Goal: Task Accomplishment & Management: Use online tool/utility

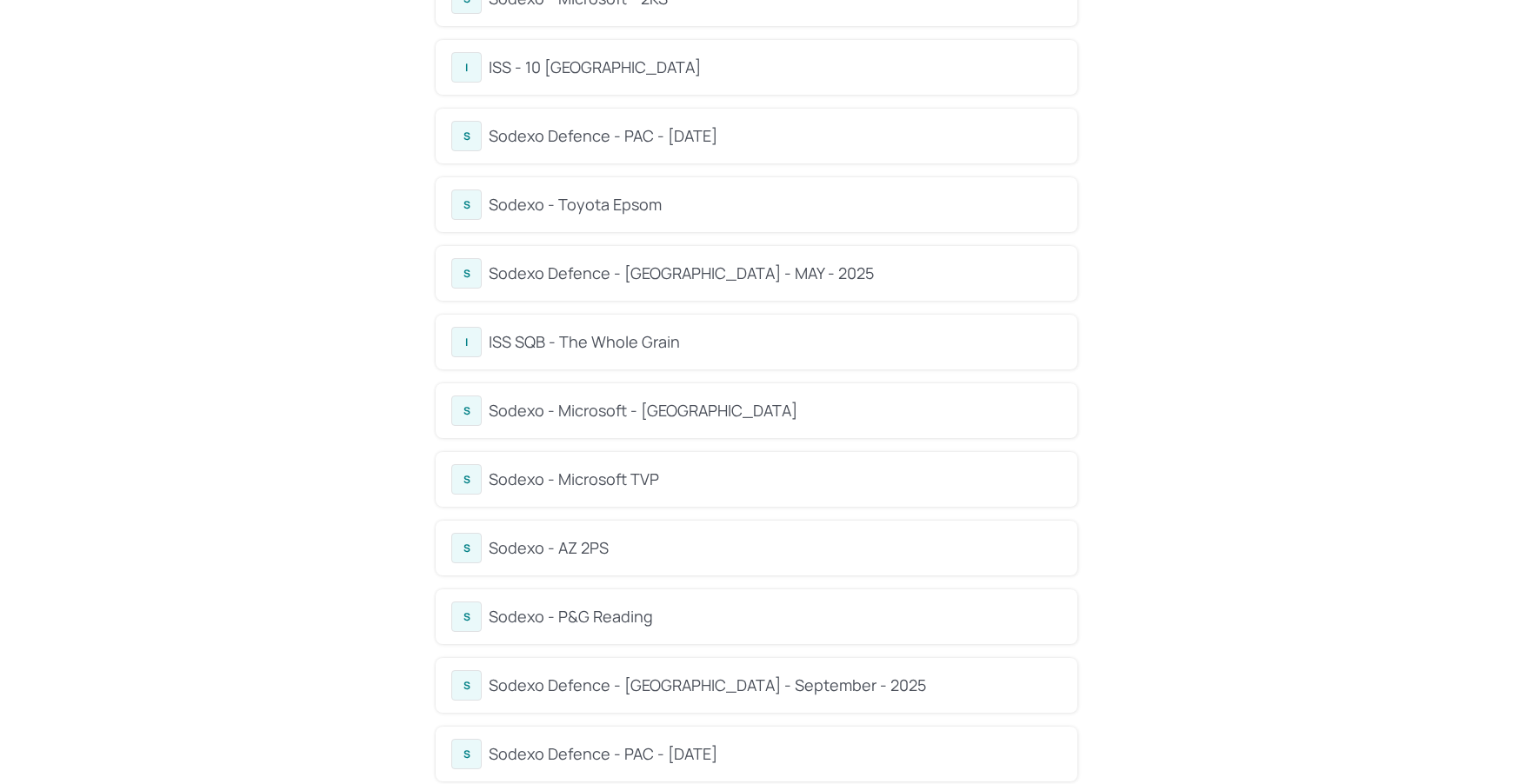
scroll to position [171, 0]
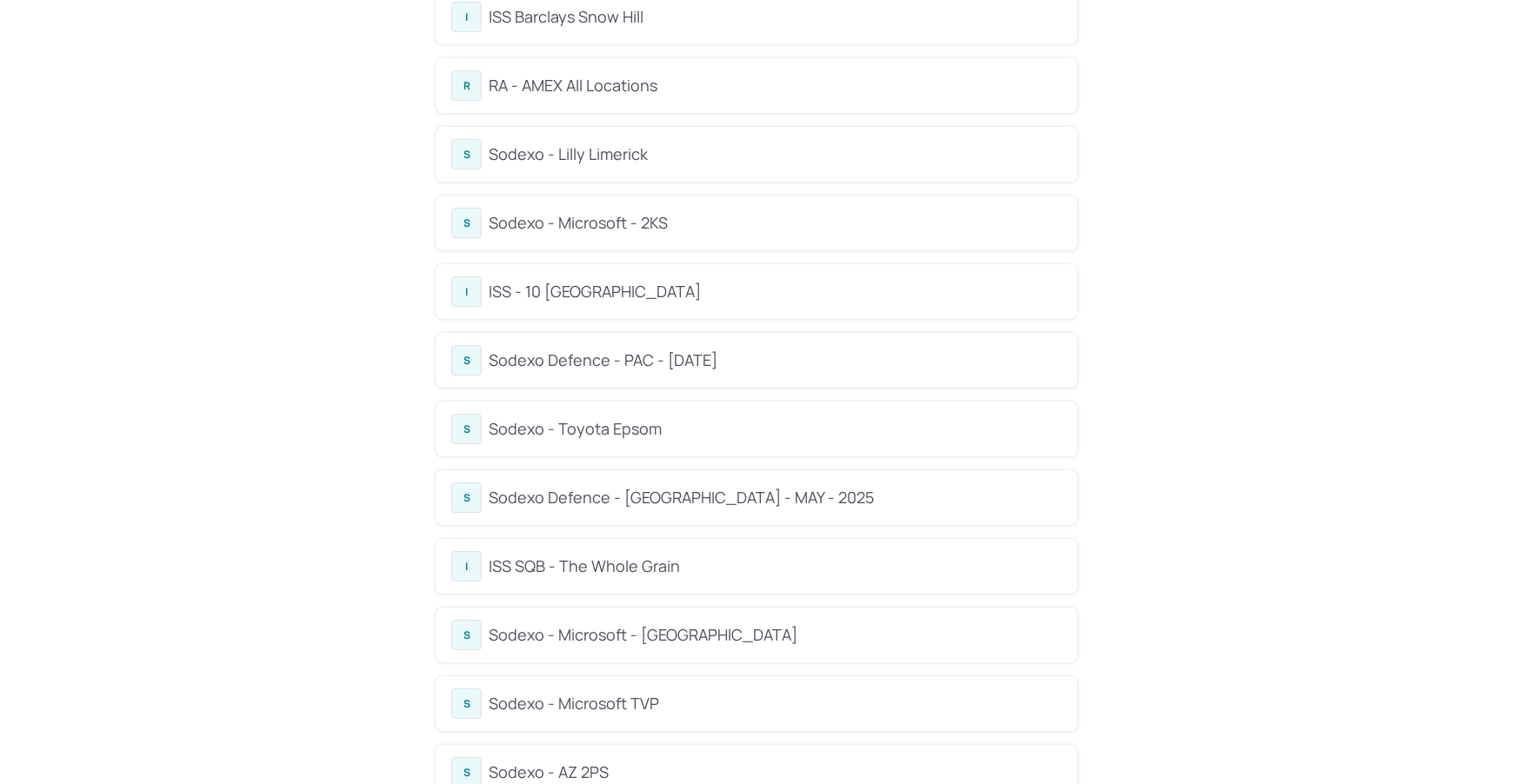
click at [718, 499] on div "Sodexo Defence - [GEOGRAPHIC_DATA] - MAY - 2025" at bounding box center [775, 498] width 573 height 24
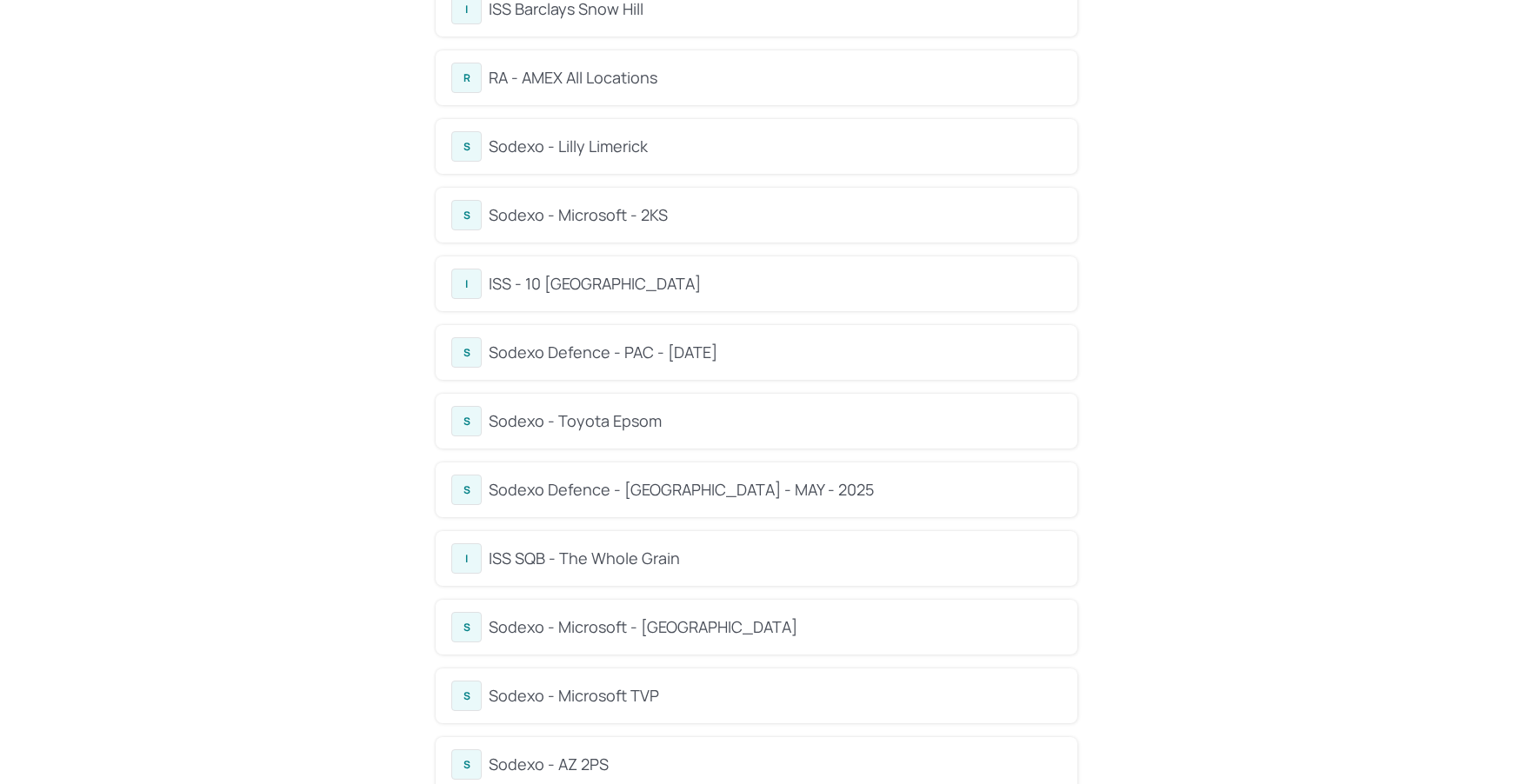
scroll to position [194, 0]
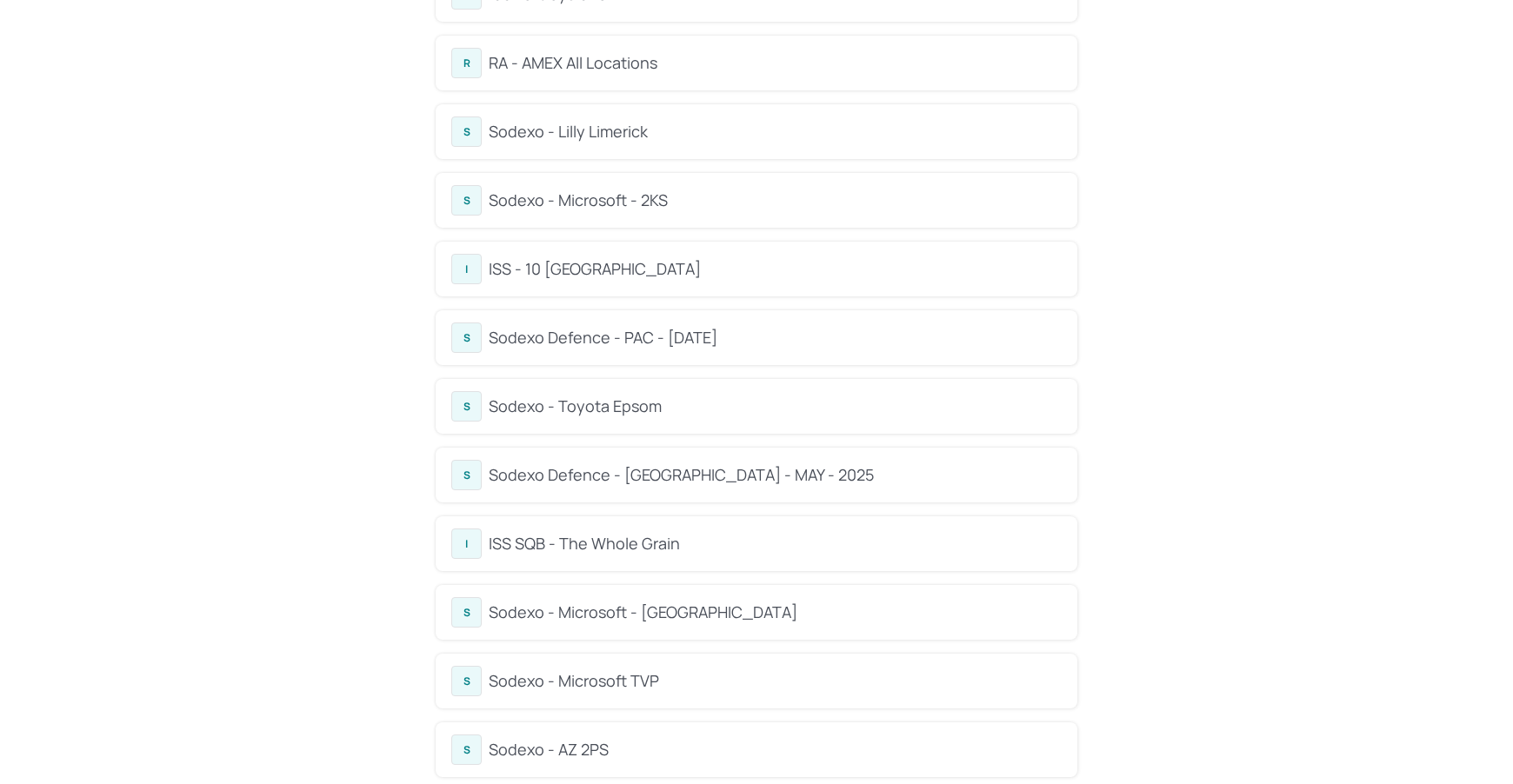
click at [716, 338] on div "Sodexo Defence - PAC - [DATE]" at bounding box center [775, 337] width 573 height 24
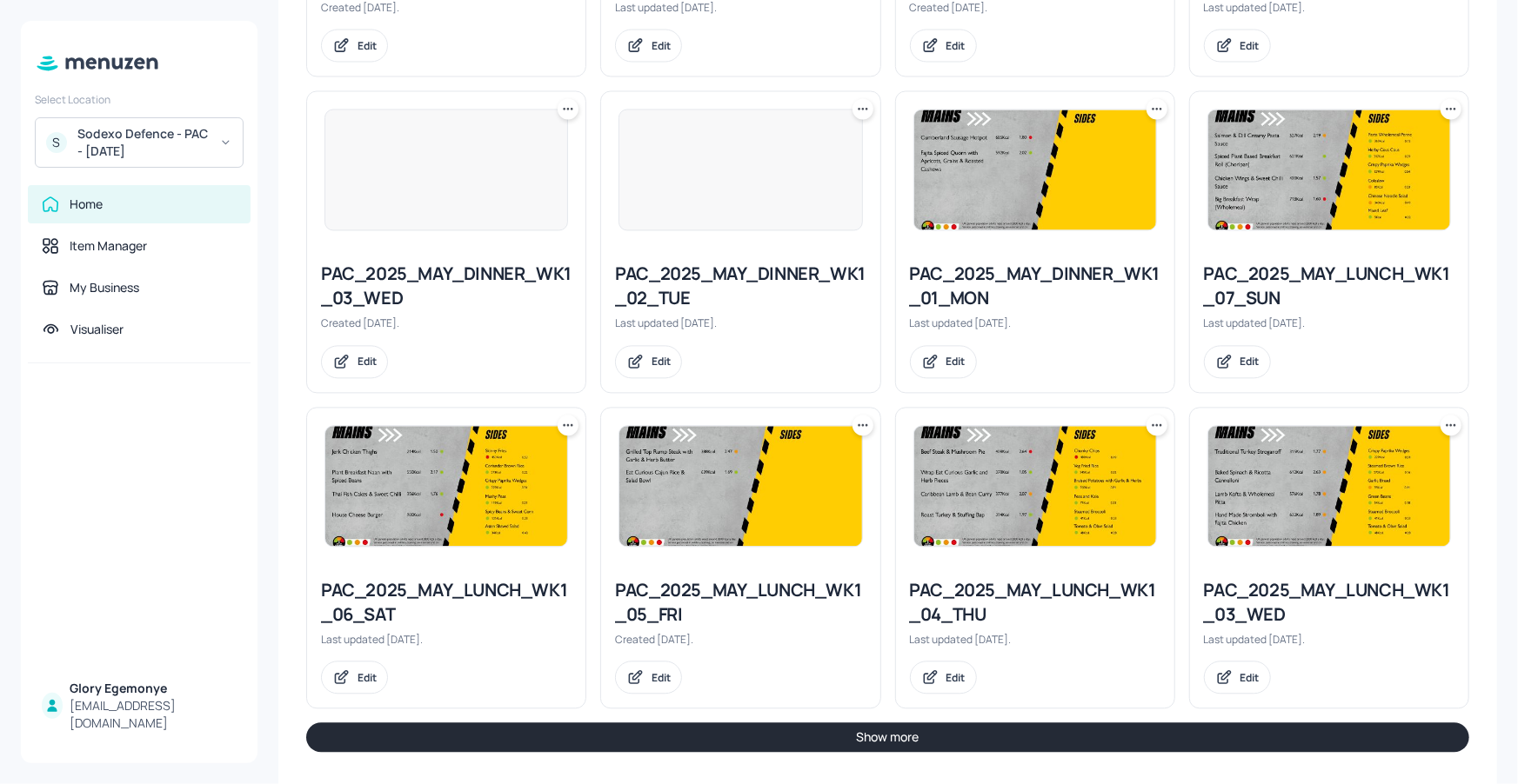
scroll to position [1723, 0]
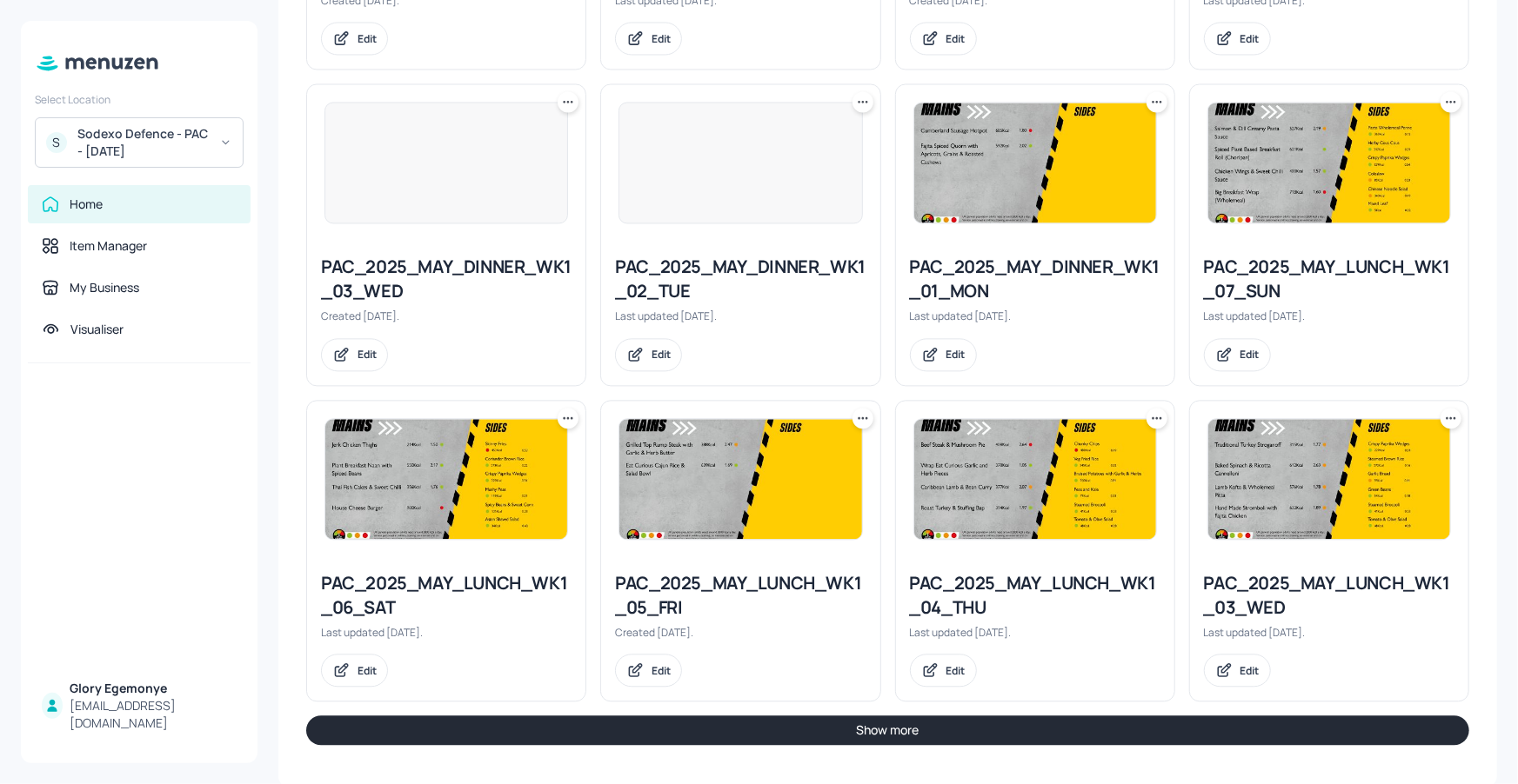
click at [1163, 414] on div at bounding box center [1157, 418] width 21 height 21
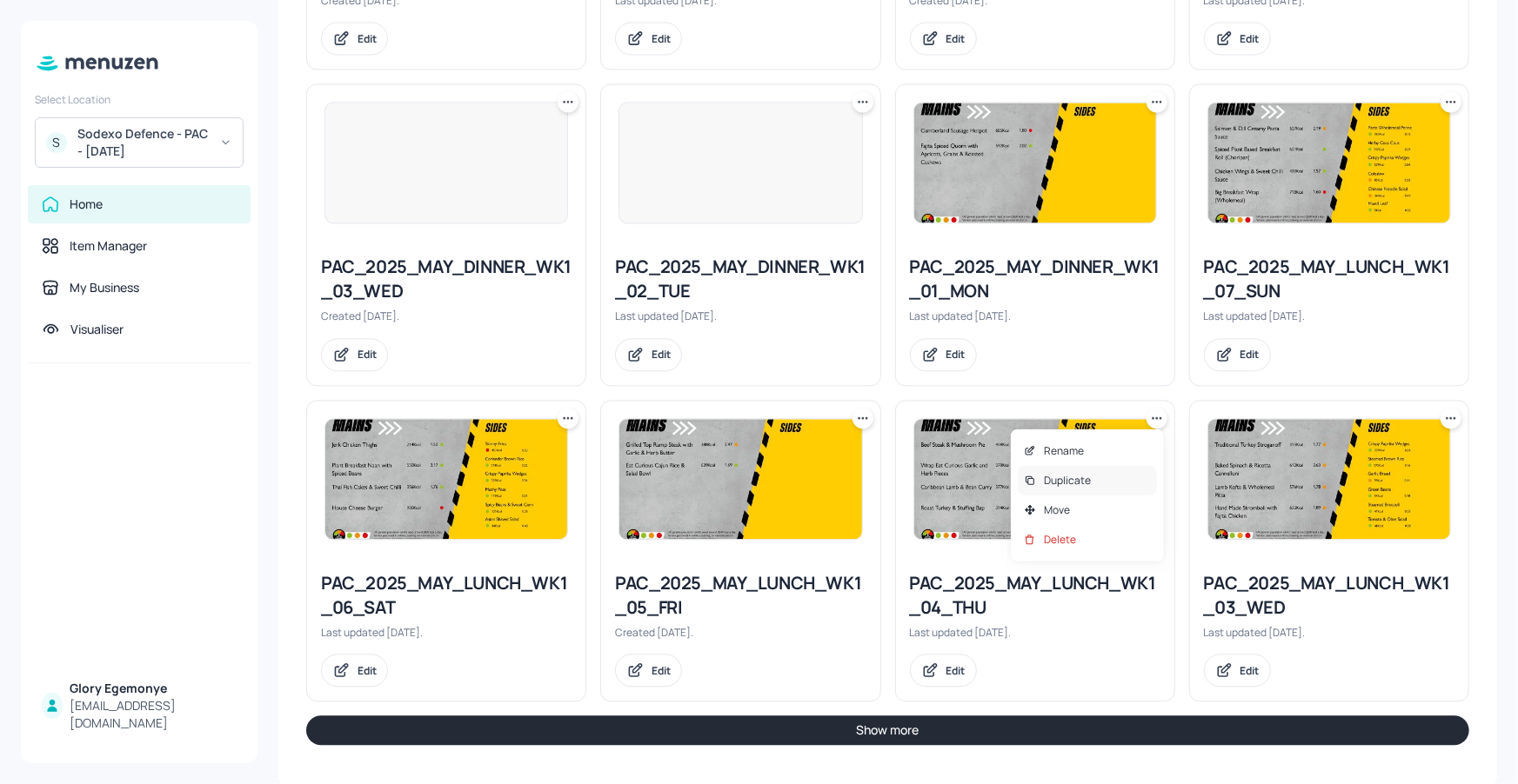
click at [1086, 484] on p "Duplicate" at bounding box center [1066, 481] width 47 height 16
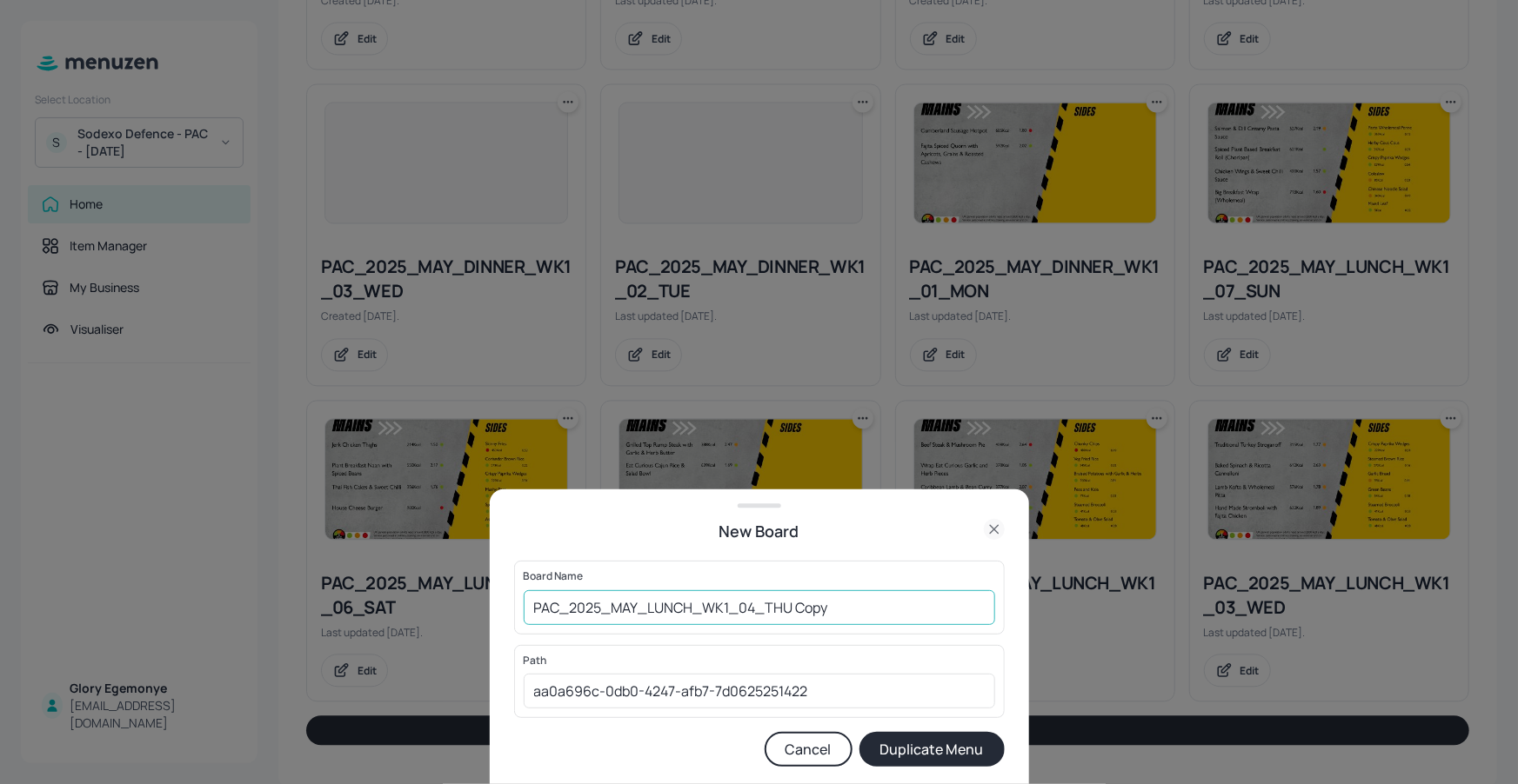
click at [853, 609] on input "PAC_2025_MAY_LUNCH_WK1_04_THU Copy" at bounding box center [759, 608] width 472 height 35
click at [524, 602] on input "PAC_2025_MAY_LUNCH_WK1_04_THU140825" at bounding box center [759, 608] width 472 height 35
type input "01ED-PAC_2025_MAY_LUNCH_WK1_04_THU140825"
click at [900, 743] on button "Duplicate Menu" at bounding box center [931, 750] width 145 height 35
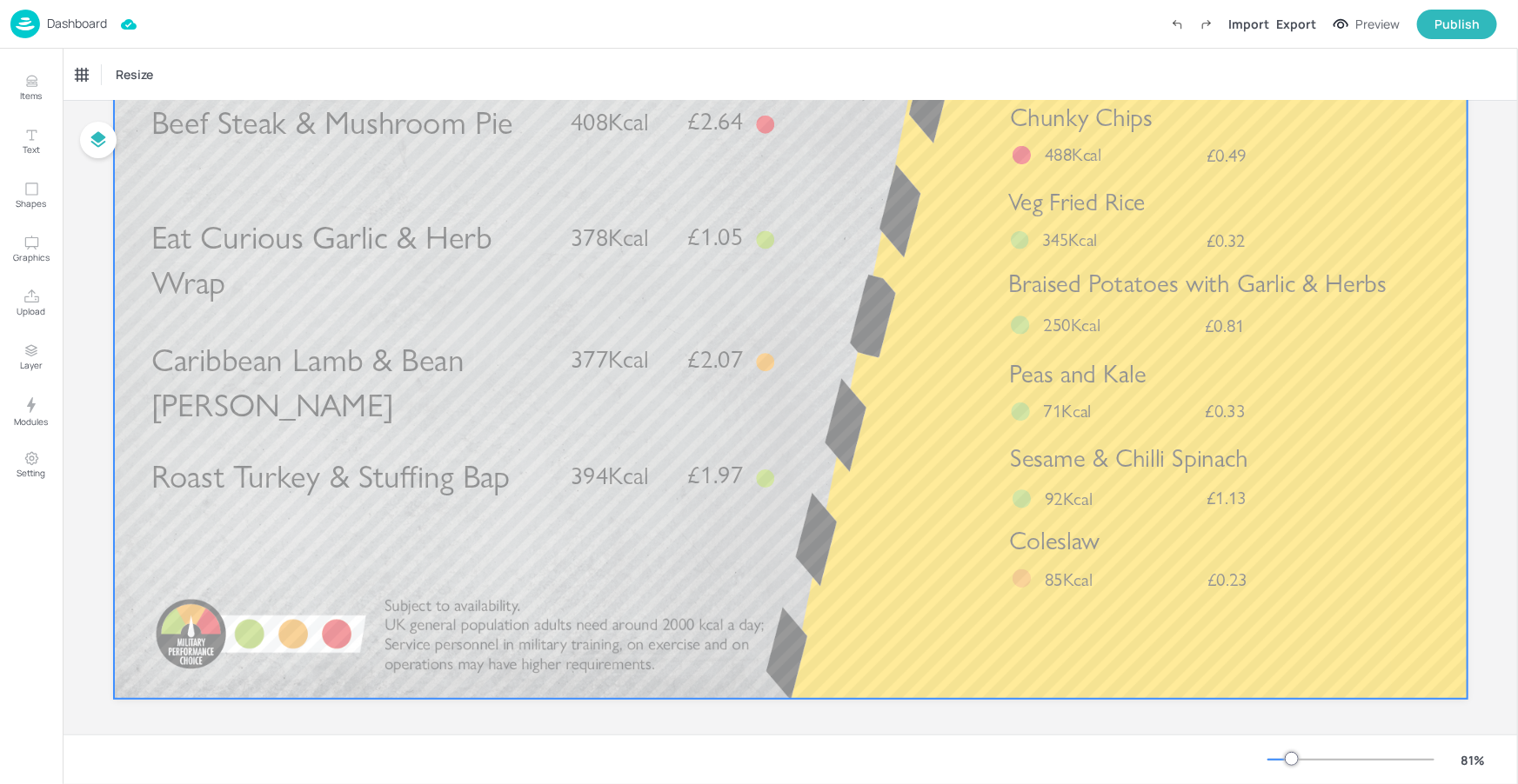
scroll to position [226, 0]
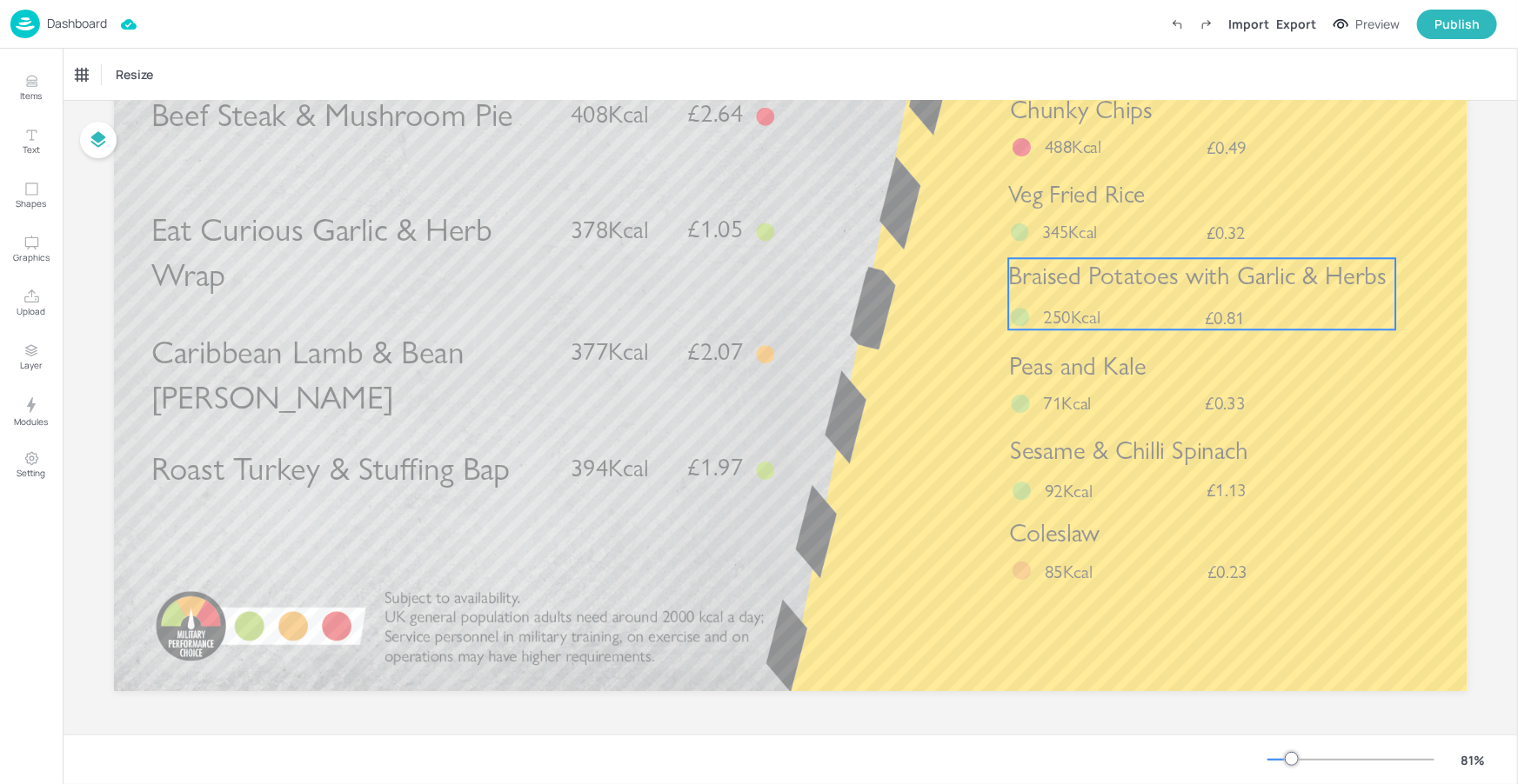
click at [1139, 289] on span "Braised Potatoes with Garlic & Herbs" at bounding box center [1197, 276] width 378 height 31
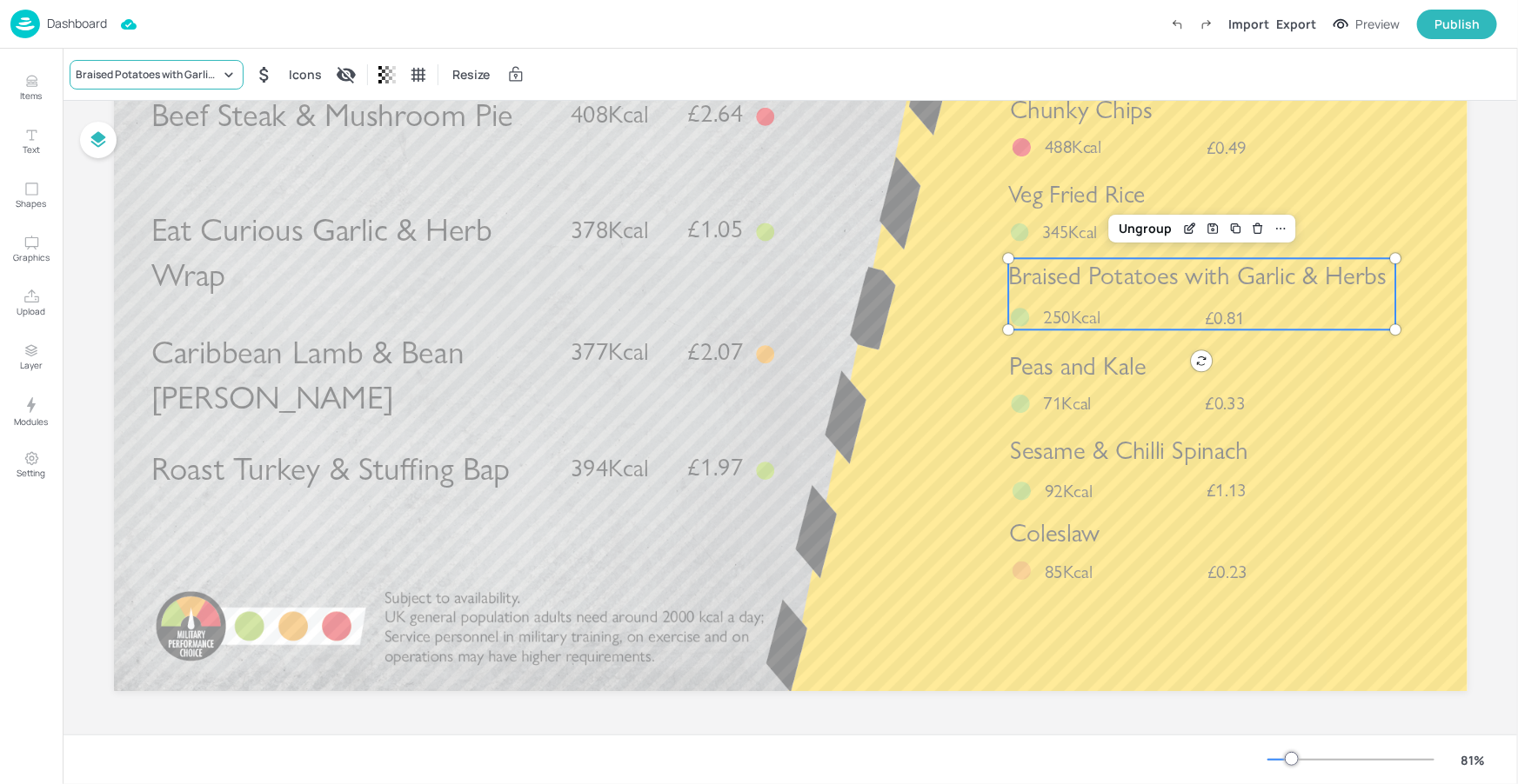
click at [191, 72] on div "Braised Potatoes with Garlic & Herbs" at bounding box center [148, 75] width 144 height 16
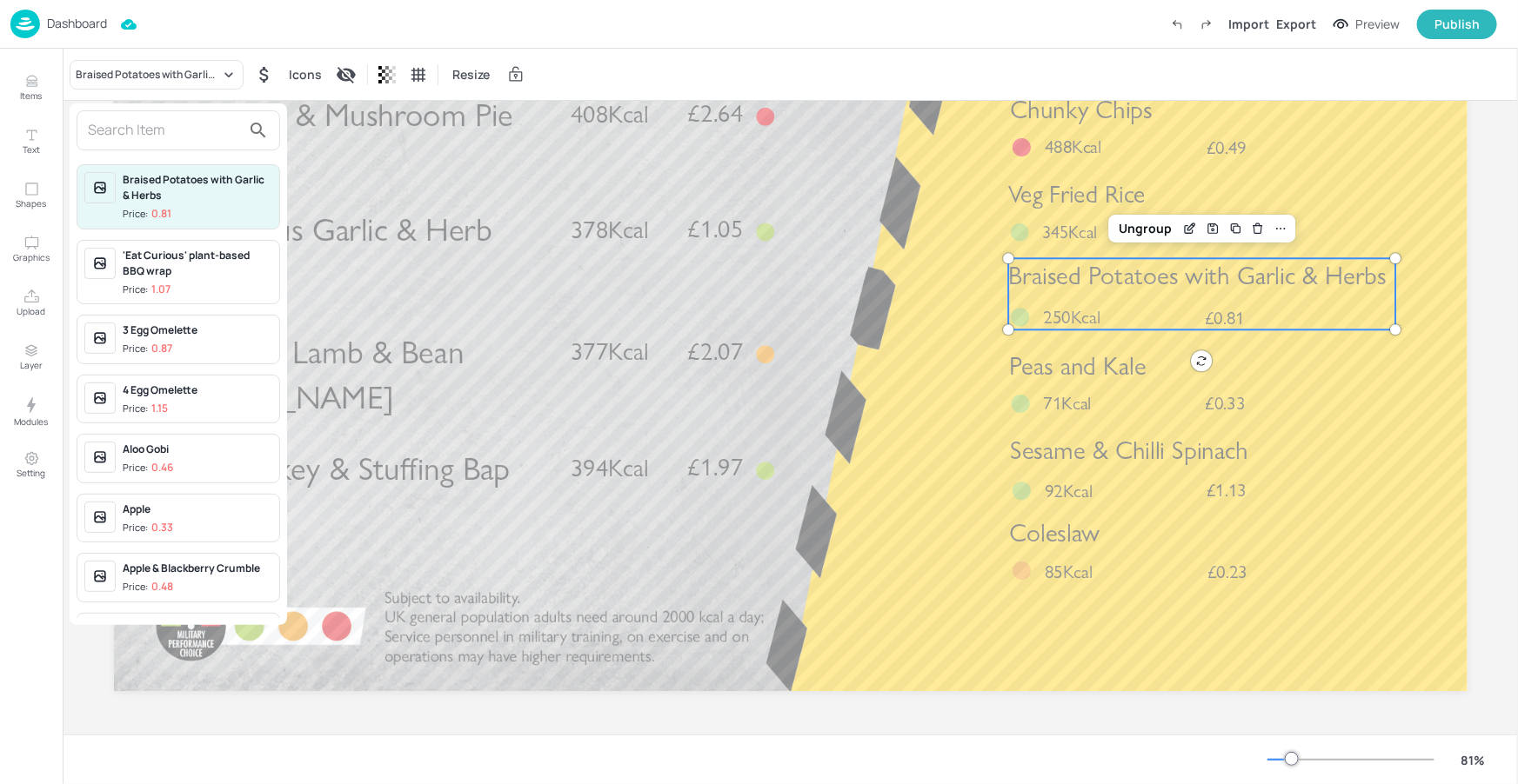
click at [170, 133] on input "text" at bounding box center [164, 131] width 153 height 28
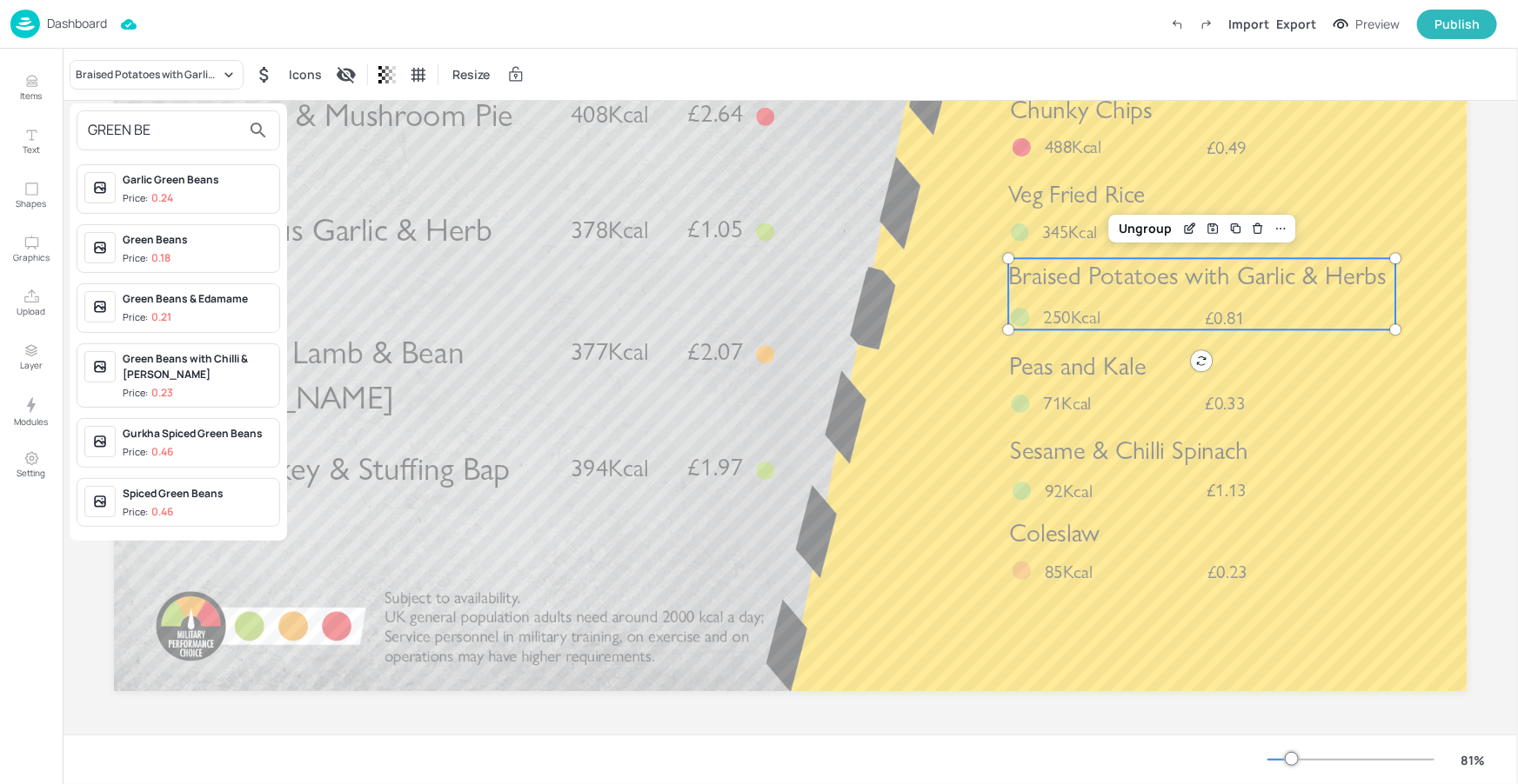
type input "GREEN BE"
click at [149, 244] on div "Green Beans" at bounding box center [198, 240] width 149 height 16
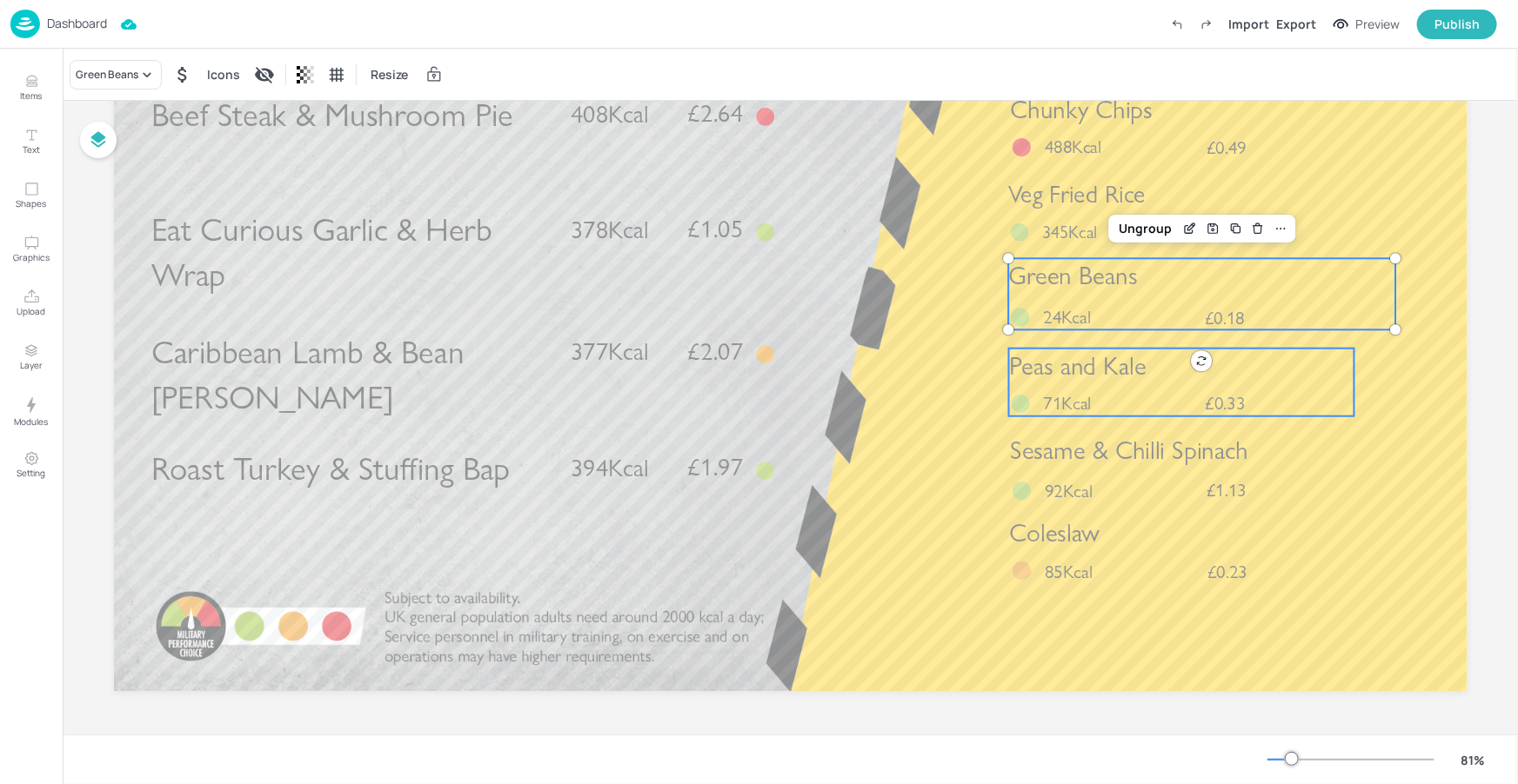
click at [1125, 381] on span "Peas and Kale" at bounding box center [1077, 365] width 137 height 31
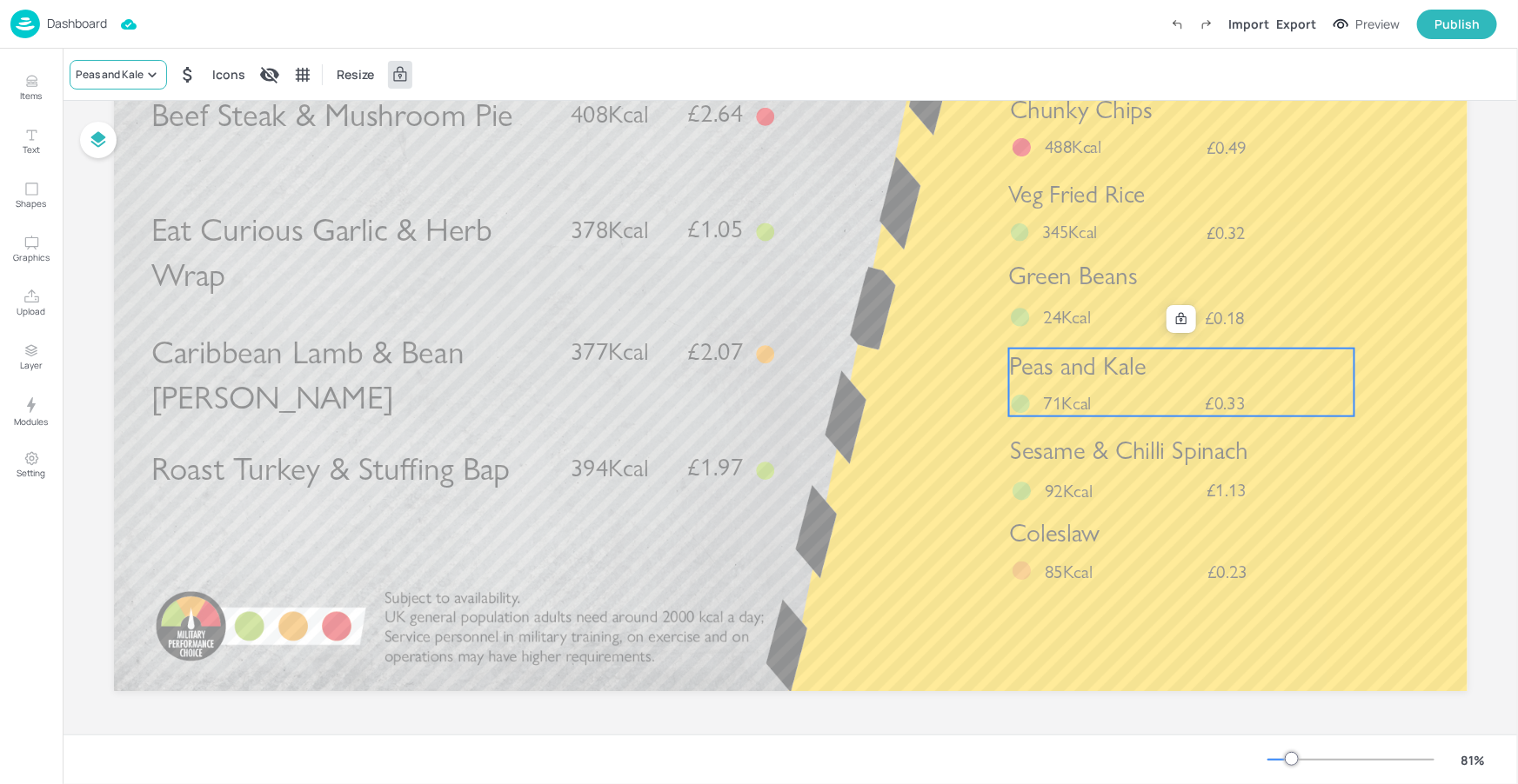
click at [135, 78] on div "Peas and Kale" at bounding box center [109, 75] width 68 height 16
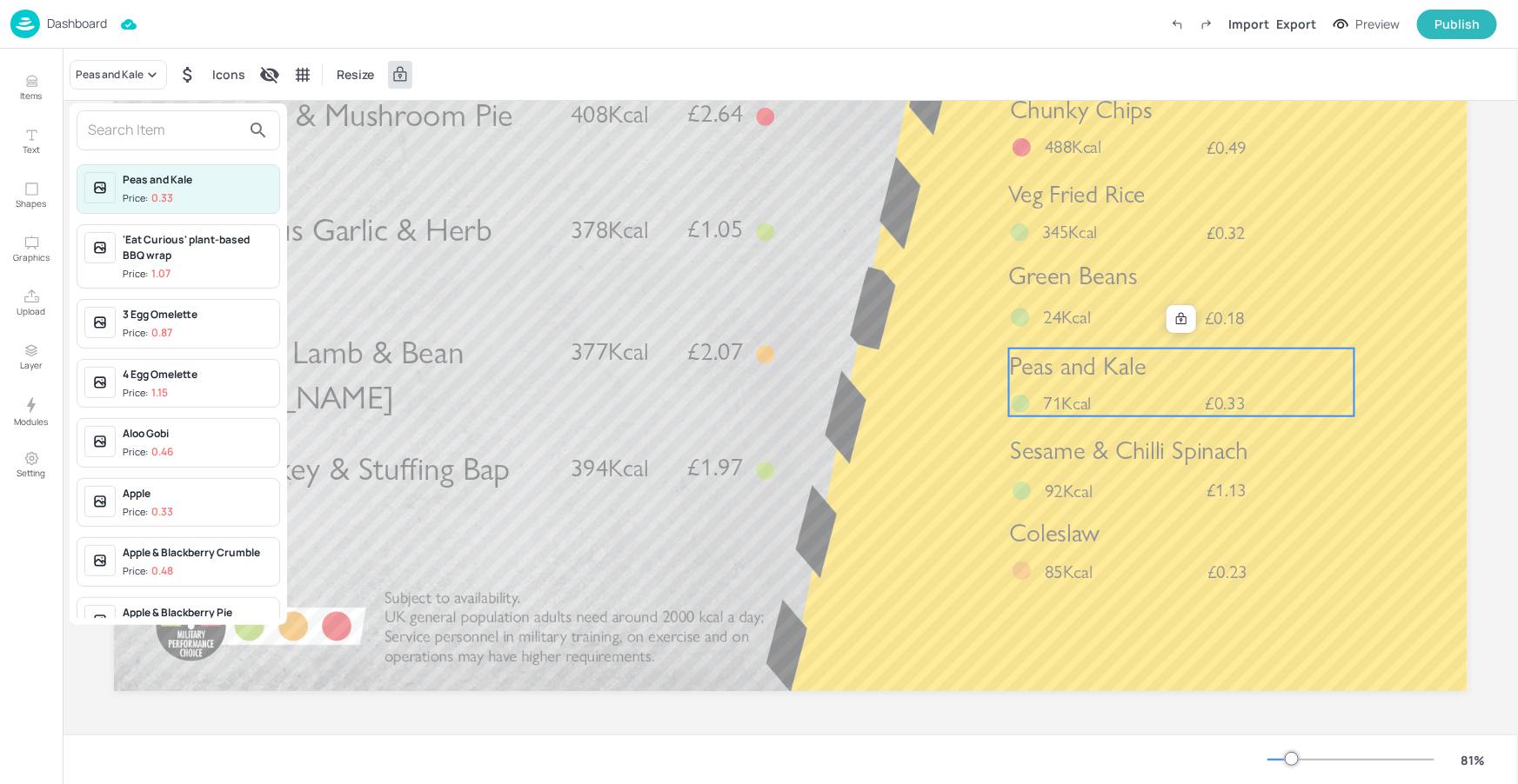
click at [142, 132] on input "text" at bounding box center [164, 131] width 153 height 28
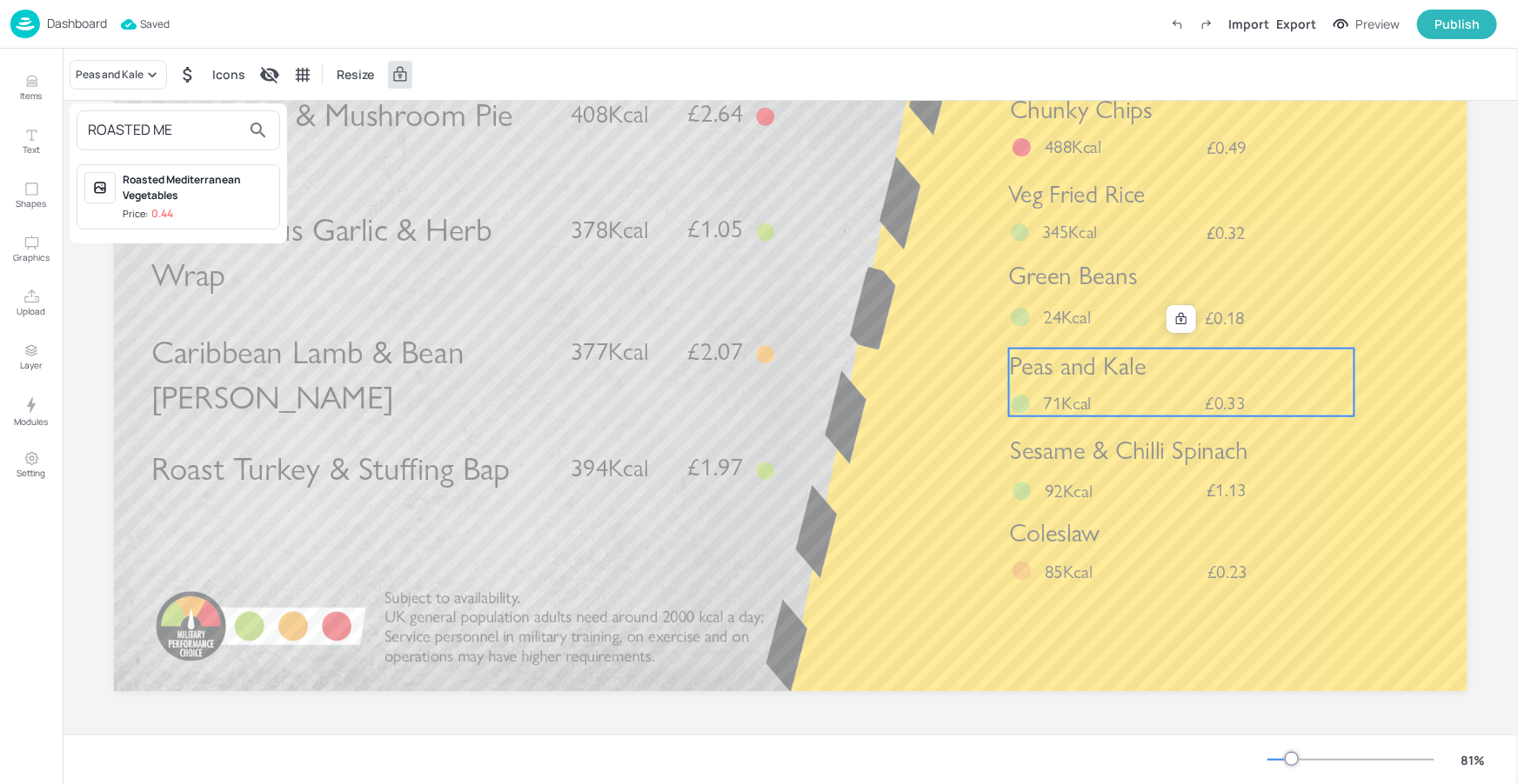
type input "ROASTED ME"
click at [198, 207] on span "Price: 0.44" at bounding box center [198, 214] width 149 height 15
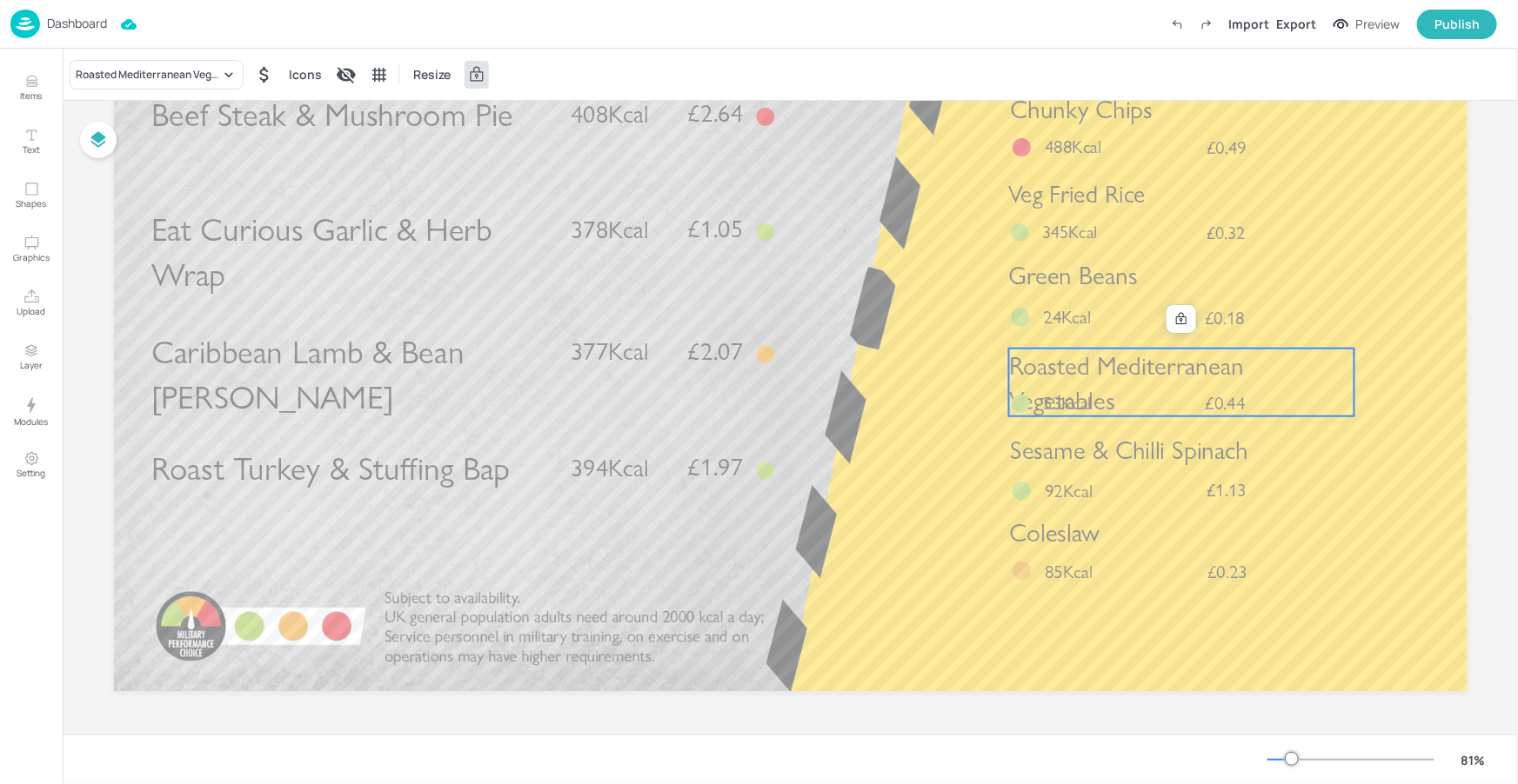
click at [1161, 372] on span "Roasted Mediterranean Vegetables" at bounding box center [1125, 383] width 235 height 66
click at [1130, 480] on div "Sesame & Chilli Spinach £1.13 92Kcal" at bounding box center [1182, 469] width 345 height 70
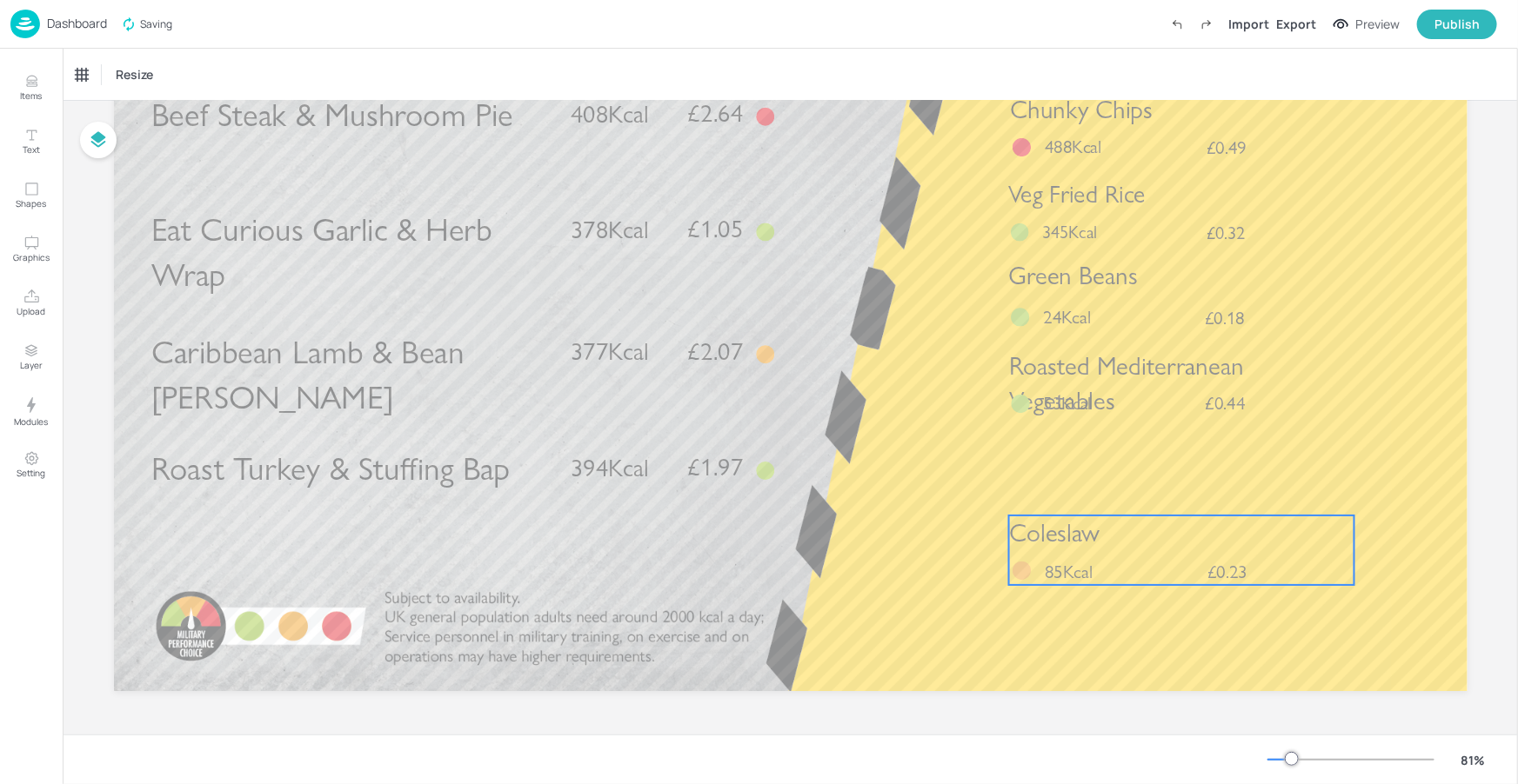
click at [1130, 536] on p "Coleslaw" at bounding box center [1181, 533] width 345 height 36
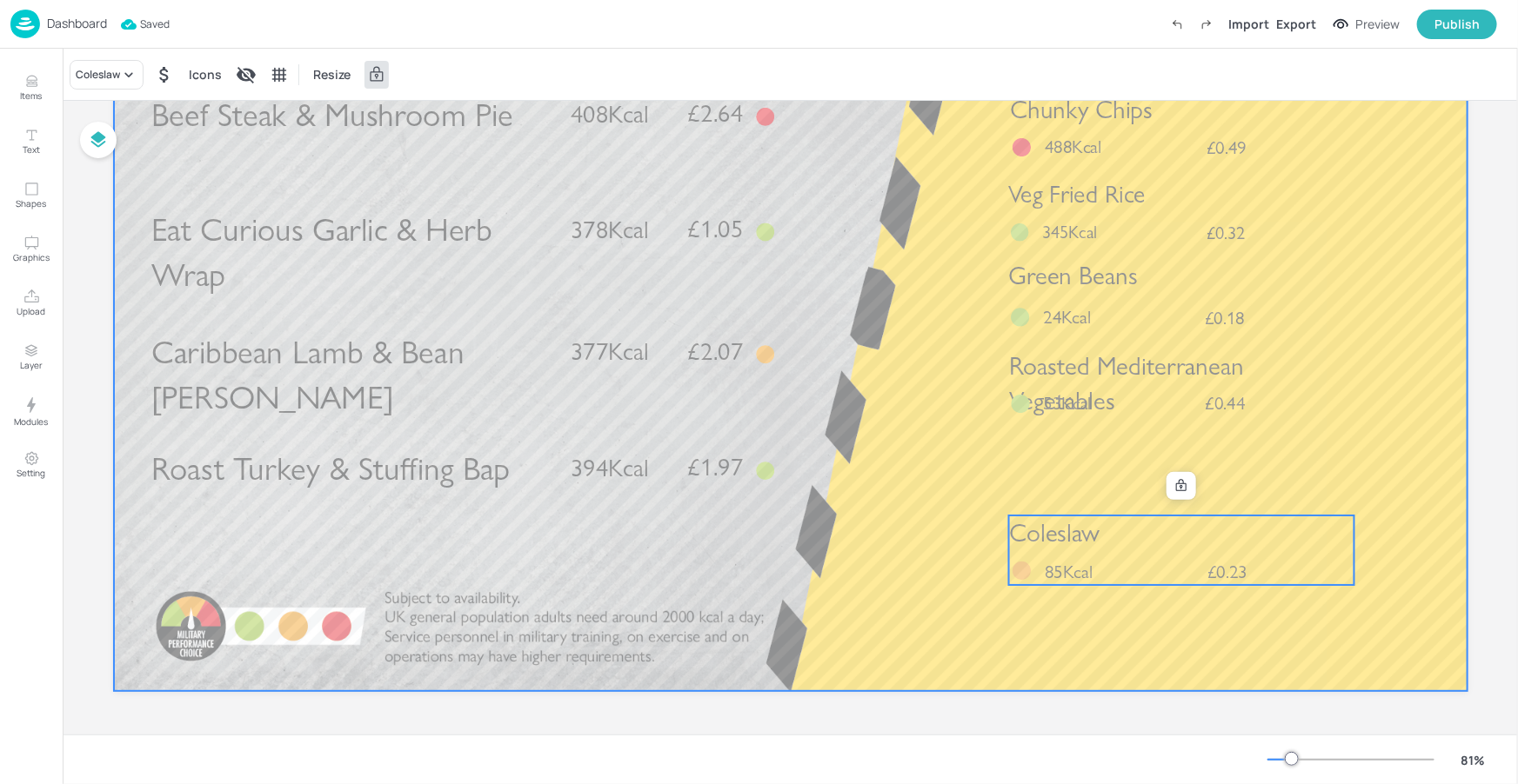
click at [1177, 500] on div at bounding box center [791, 311] width 1354 height 761
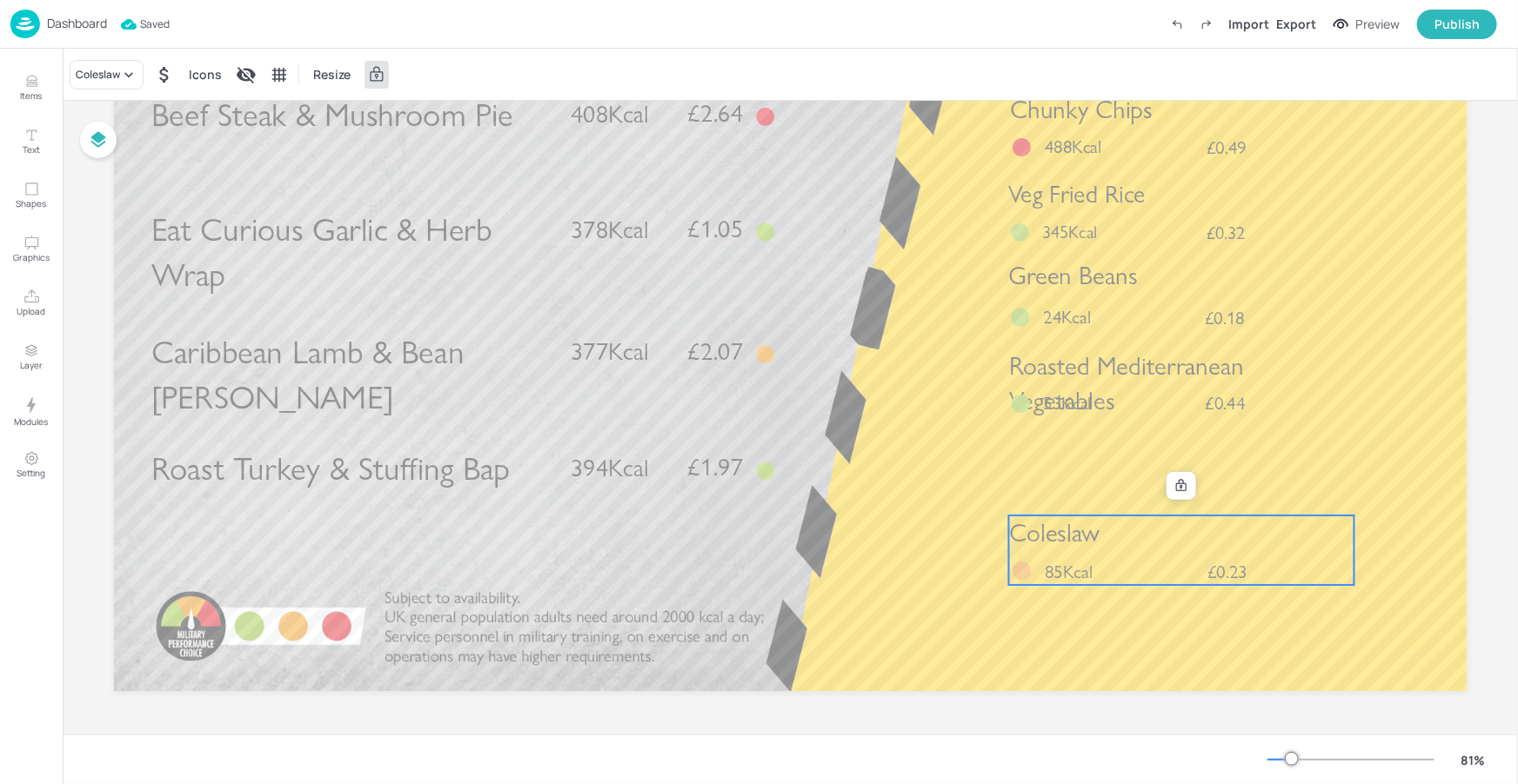
click at [1163, 573] on div "Coleslaw £0.23 85Kcal" at bounding box center [1181, 550] width 345 height 69
click at [1188, 483] on div at bounding box center [1182, 486] width 23 height 23
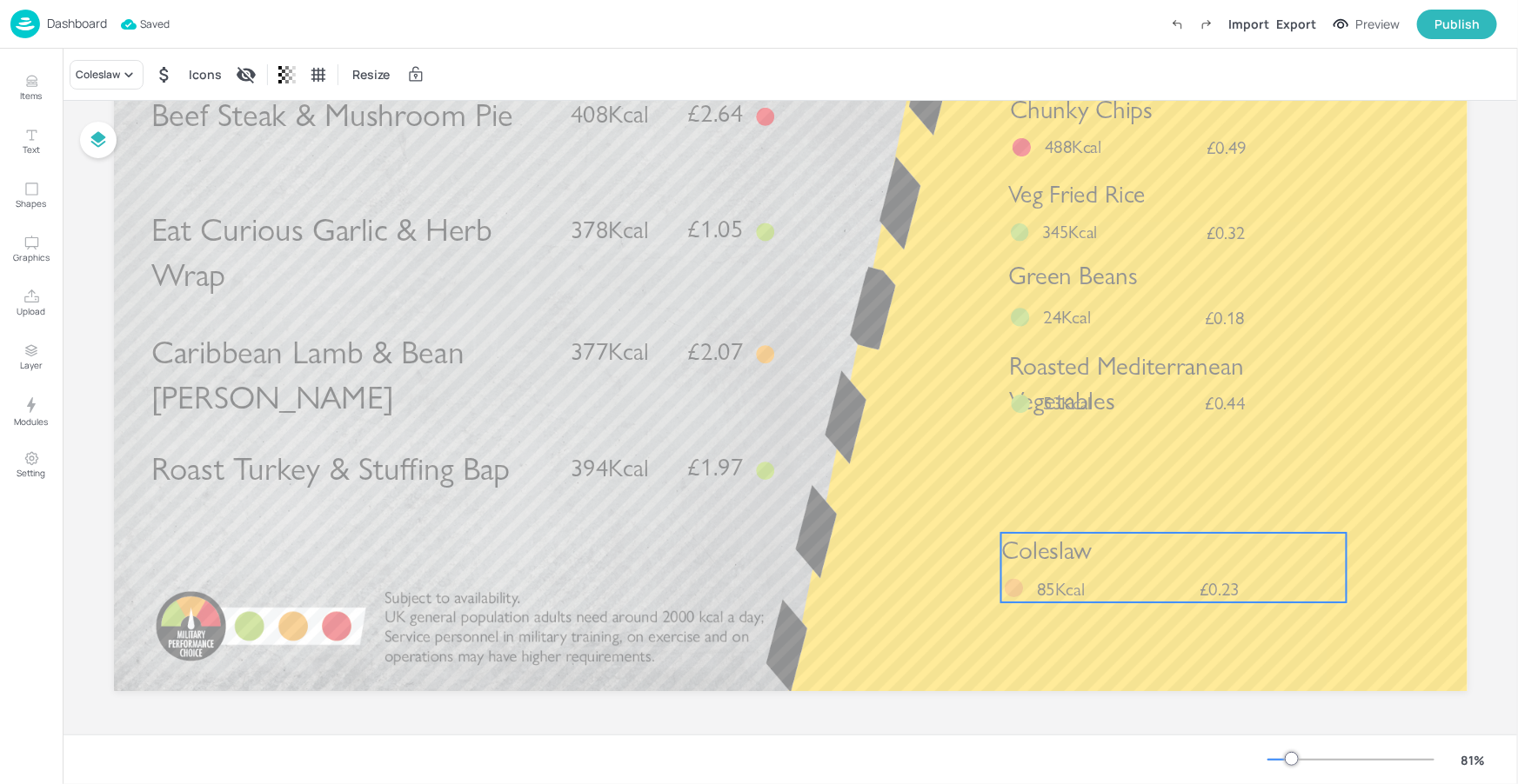
drag, startPoint x: 1157, startPoint y: 541, endPoint x: 1140, endPoint y: 576, distance: 38.9
click at [1138, 569] on p "Coleslaw" at bounding box center [1173, 550] width 345 height 36
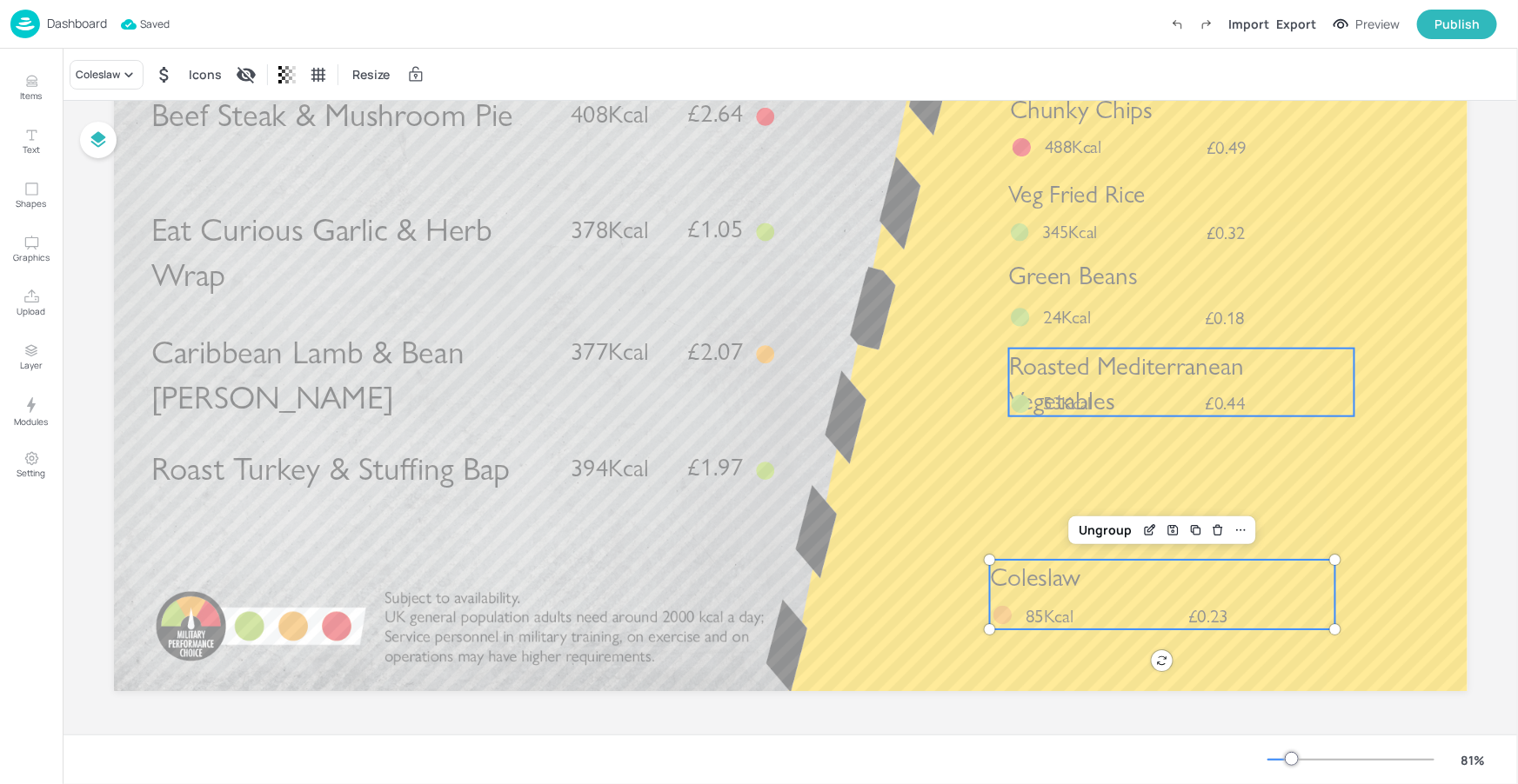
click at [1172, 374] on span "Roasted Mediterranean Vegetables" at bounding box center [1125, 383] width 235 height 66
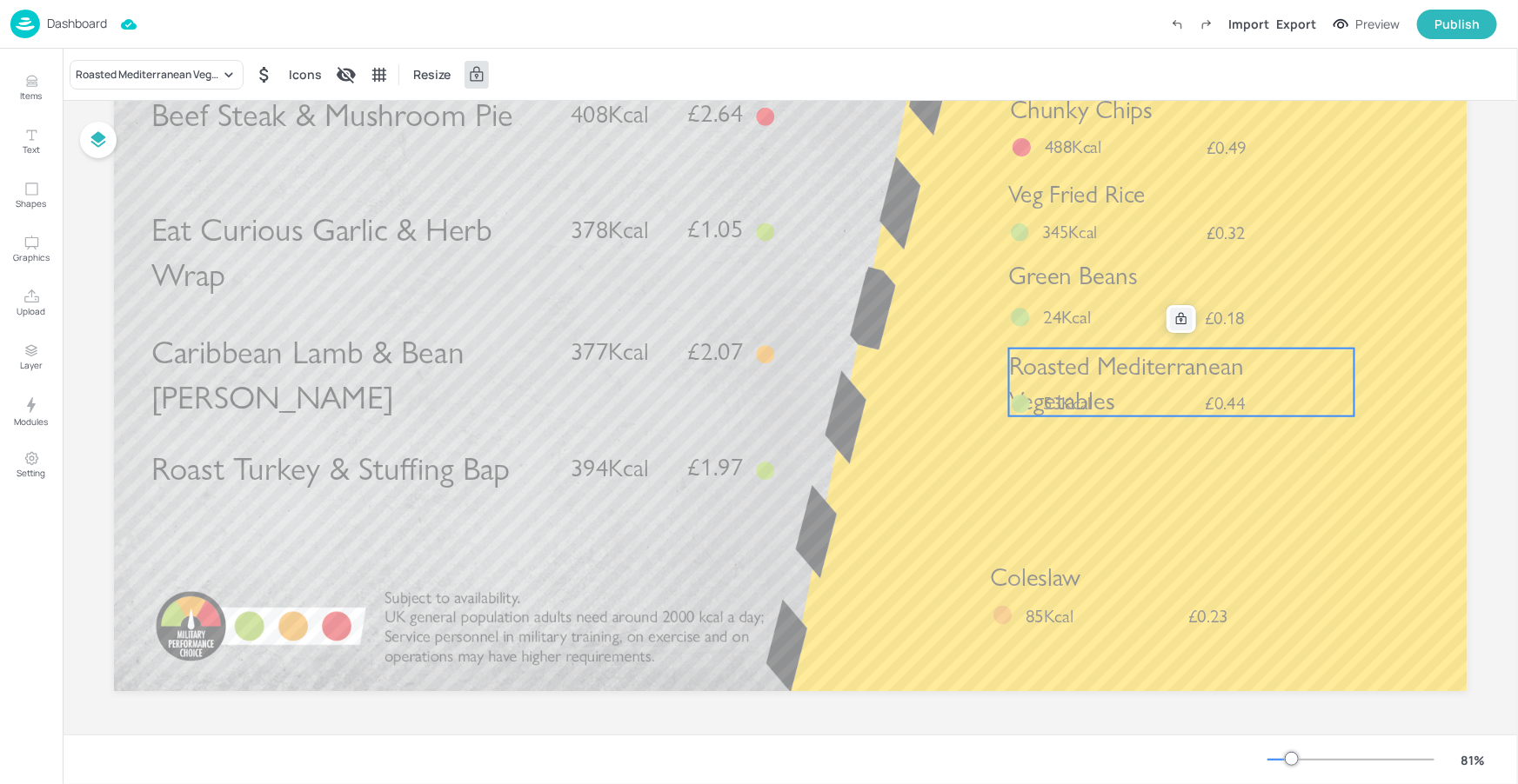
click at [1178, 318] on icon at bounding box center [1182, 319] width 11 height 12
click at [1112, 318] on div "Ungroup" at bounding box center [1124, 320] width 67 height 23
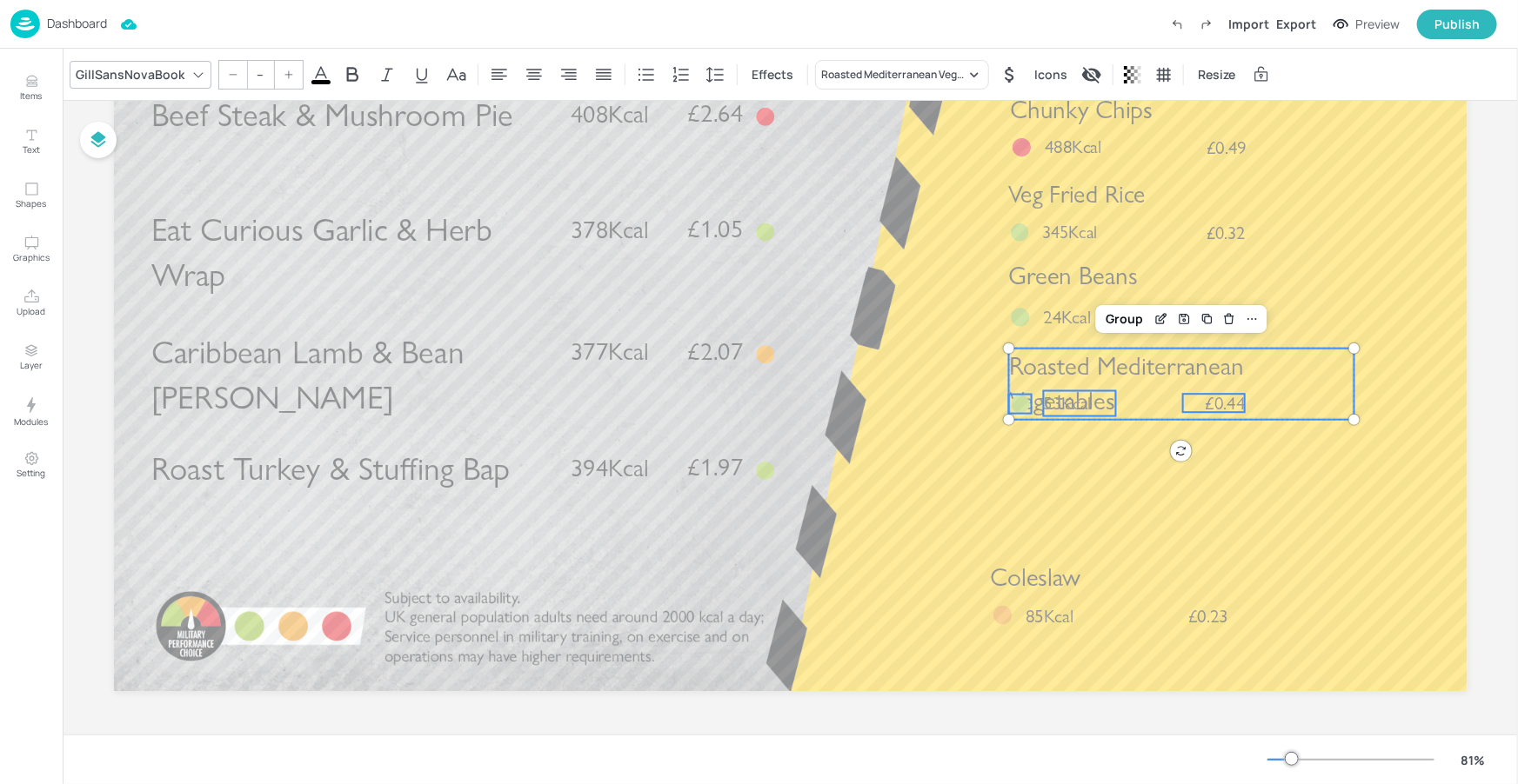
click at [1094, 406] on p "53Kcal" at bounding box center [1079, 404] width 73 height 25
type input "26"
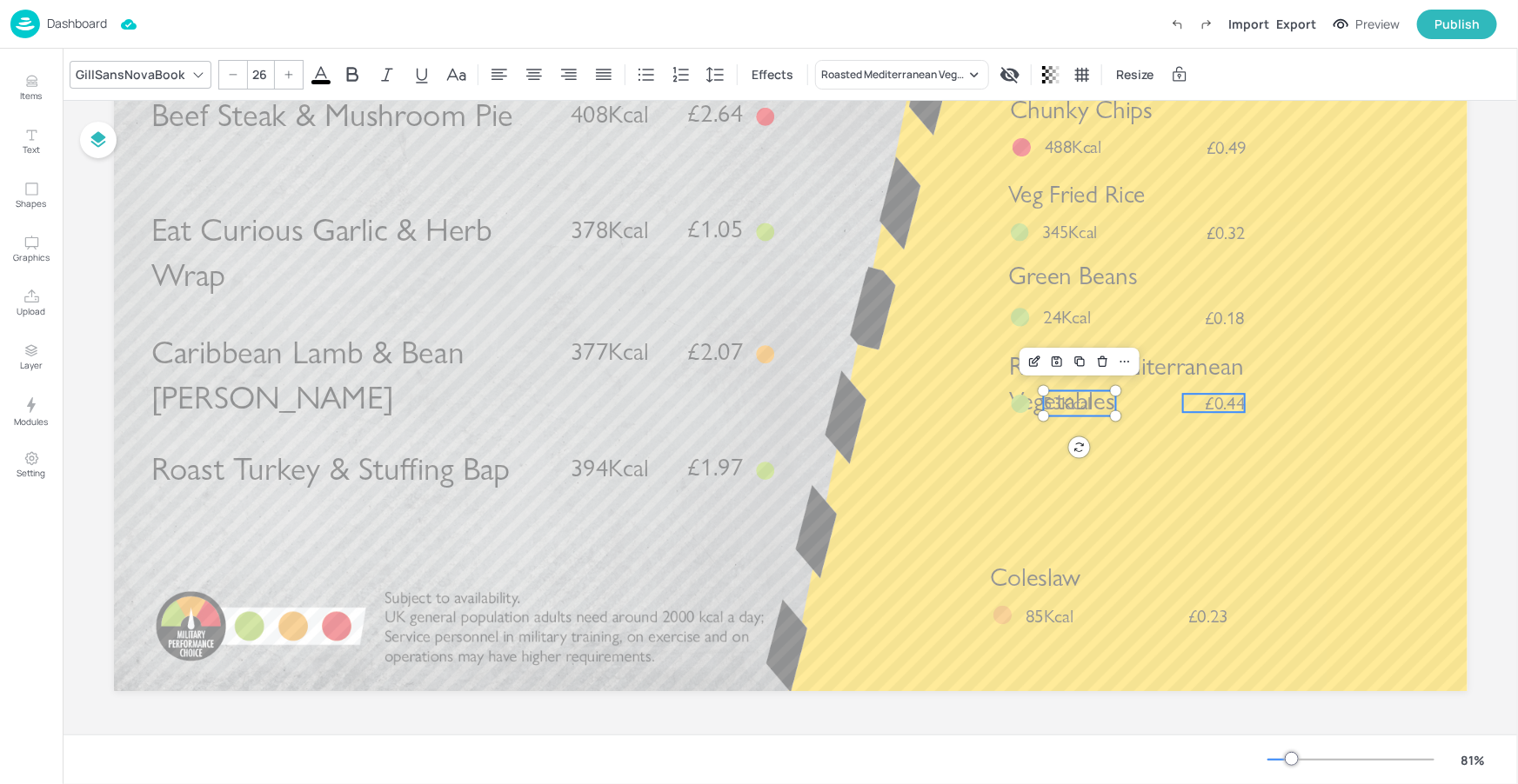
click at [1226, 408] on span "£0.44" at bounding box center [1225, 403] width 40 height 18
click at [1078, 360] on div "Group" at bounding box center [1088, 362] width 51 height 23
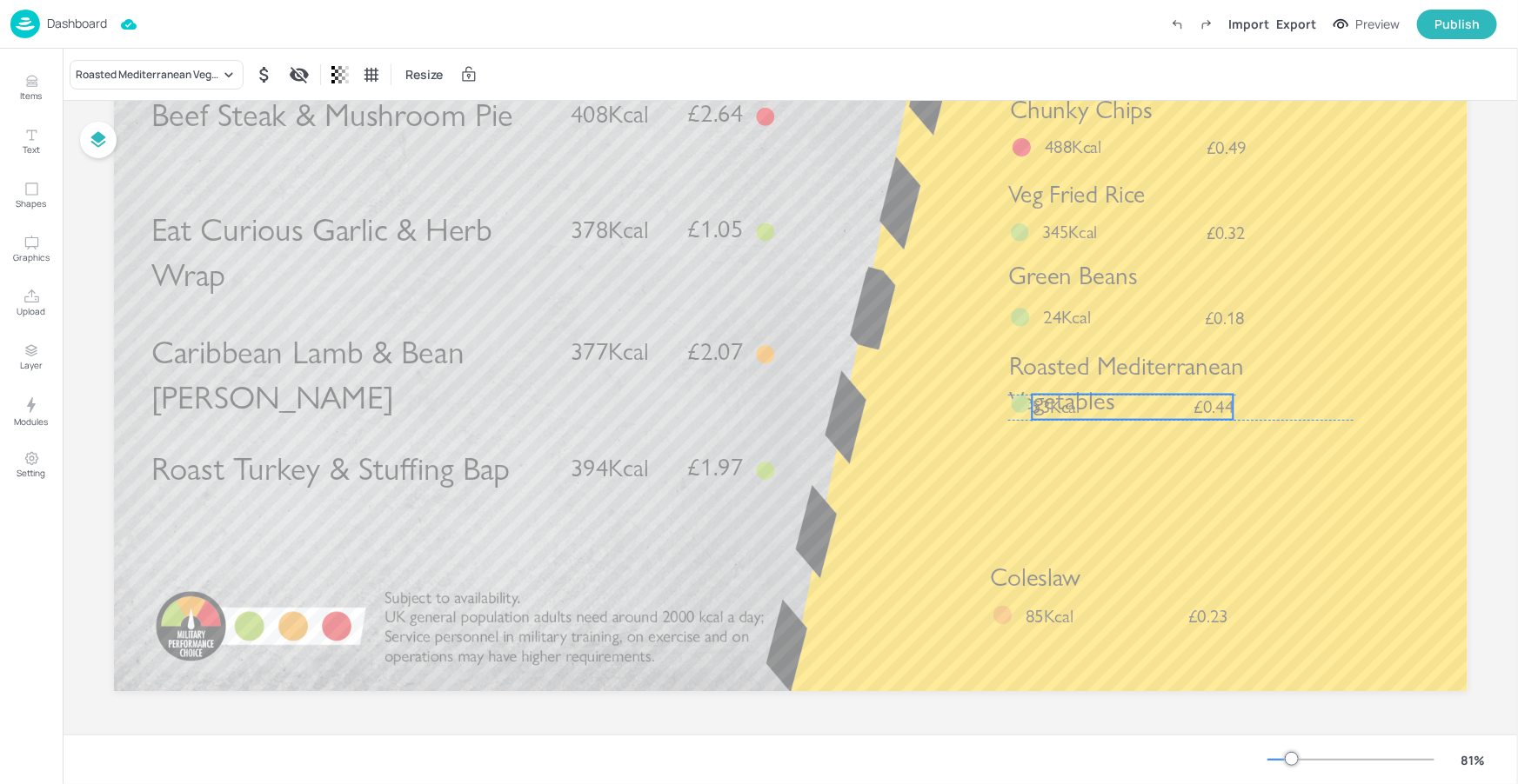
drag, startPoint x: 1094, startPoint y: 403, endPoint x: 1085, endPoint y: 407, distance: 9.8
click at [1085, 407] on p "53Kcal" at bounding box center [1068, 407] width 73 height 25
click at [1098, 405] on p "53Kcal" at bounding box center [1074, 407] width 73 height 25
click at [1030, 403] on div "Beef Steak & Mushroom Pie £2.64 408Kcal Caribbean Lamb & Bean [PERSON_NAME] £2.…" at bounding box center [791, 311] width 1354 height 761
click at [1055, 405] on span "53Kcal" at bounding box center [1062, 407] width 47 height 23
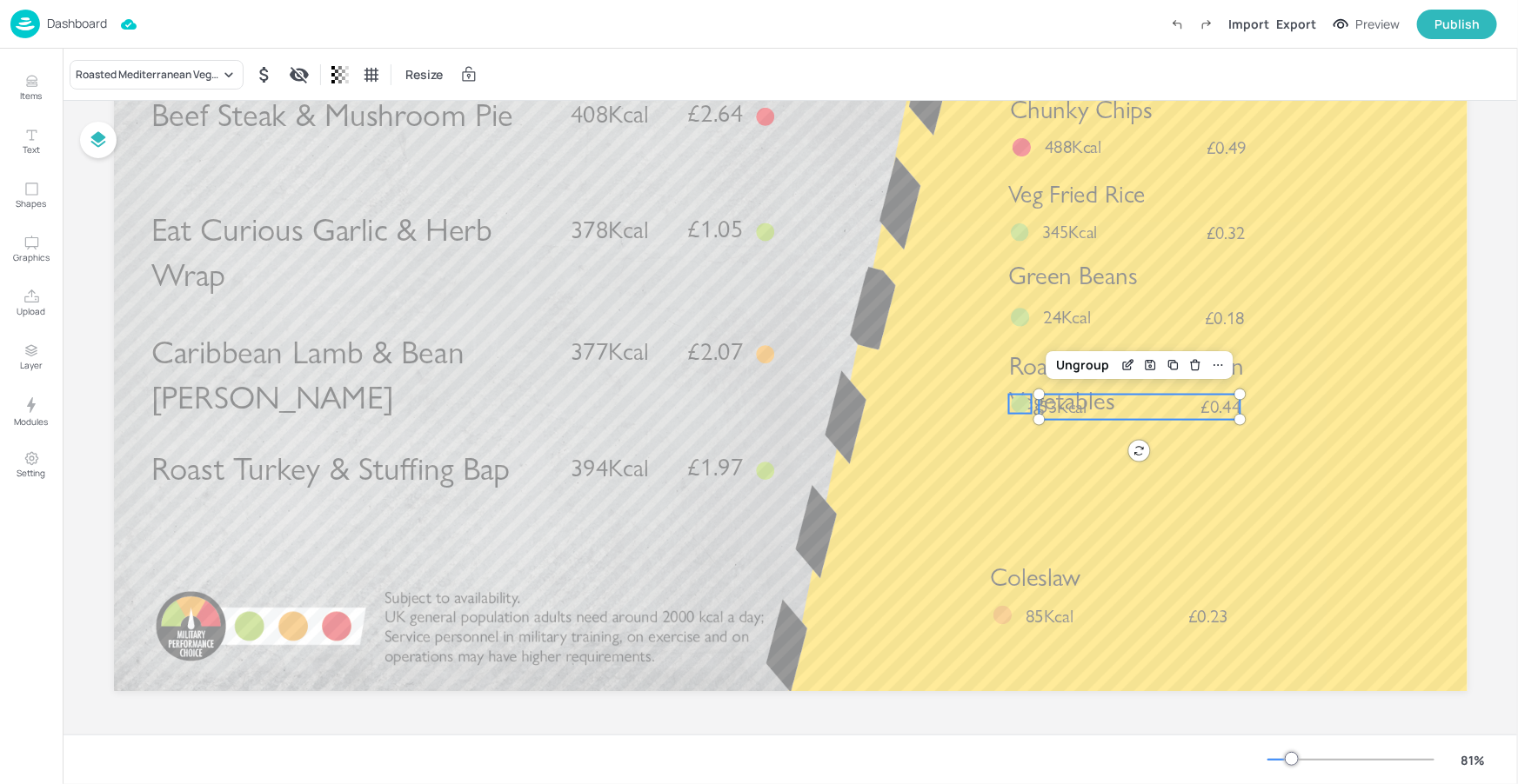
click at [1030, 403] on div at bounding box center [1020, 405] width 24 height 19
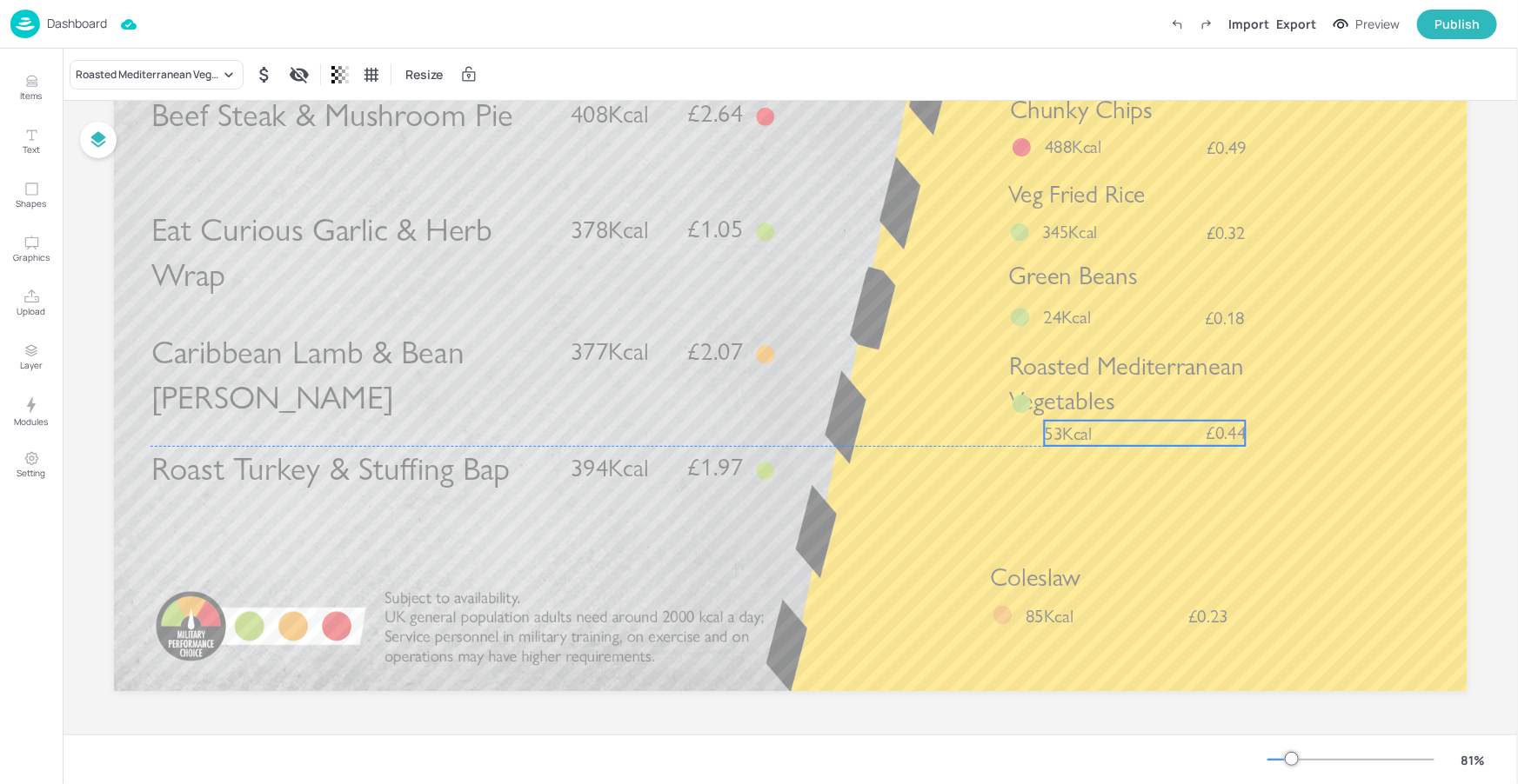
drag, startPoint x: 1080, startPoint y: 406, endPoint x: 1085, endPoint y: 432, distance: 26.5
click at [1085, 432] on span "53Kcal" at bounding box center [1067, 434] width 47 height 23
drag, startPoint x: 1022, startPoint y: 407, endPoint x: 1024, endPoint y: 435, distance: 28.1
click at [1024, 435] on div at bounding box center [1022, 434] width 19 height 19
click at [1068, 431] on span "53Kcal" at bounding box center [1067, 434] width 47 height 23
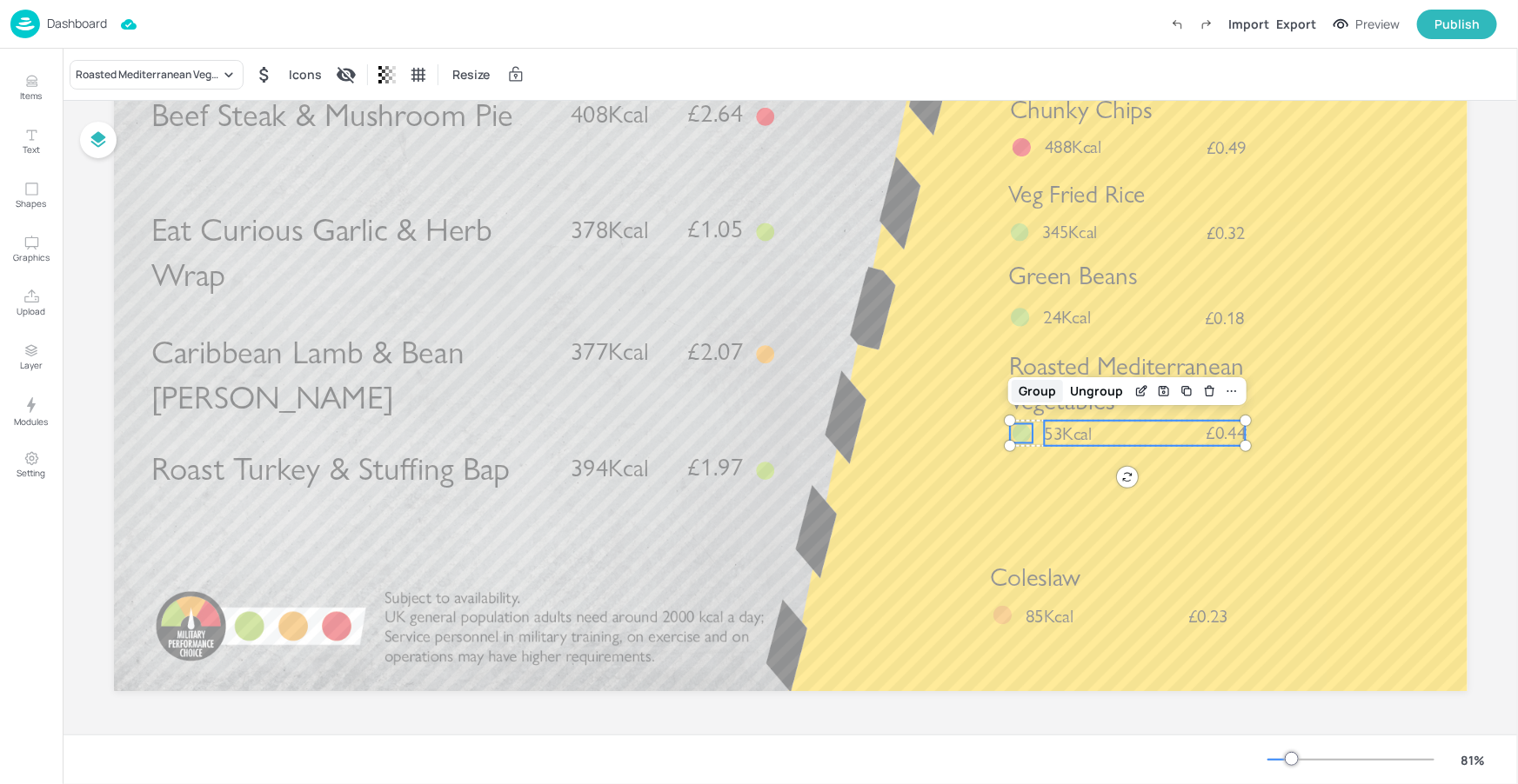
click at [1032, 392] on div "Group" at bounding box center [1037, 392] width 51 height 23
click at [1019, 433] on div at bounding box center [1022, 434] width 19 height 19
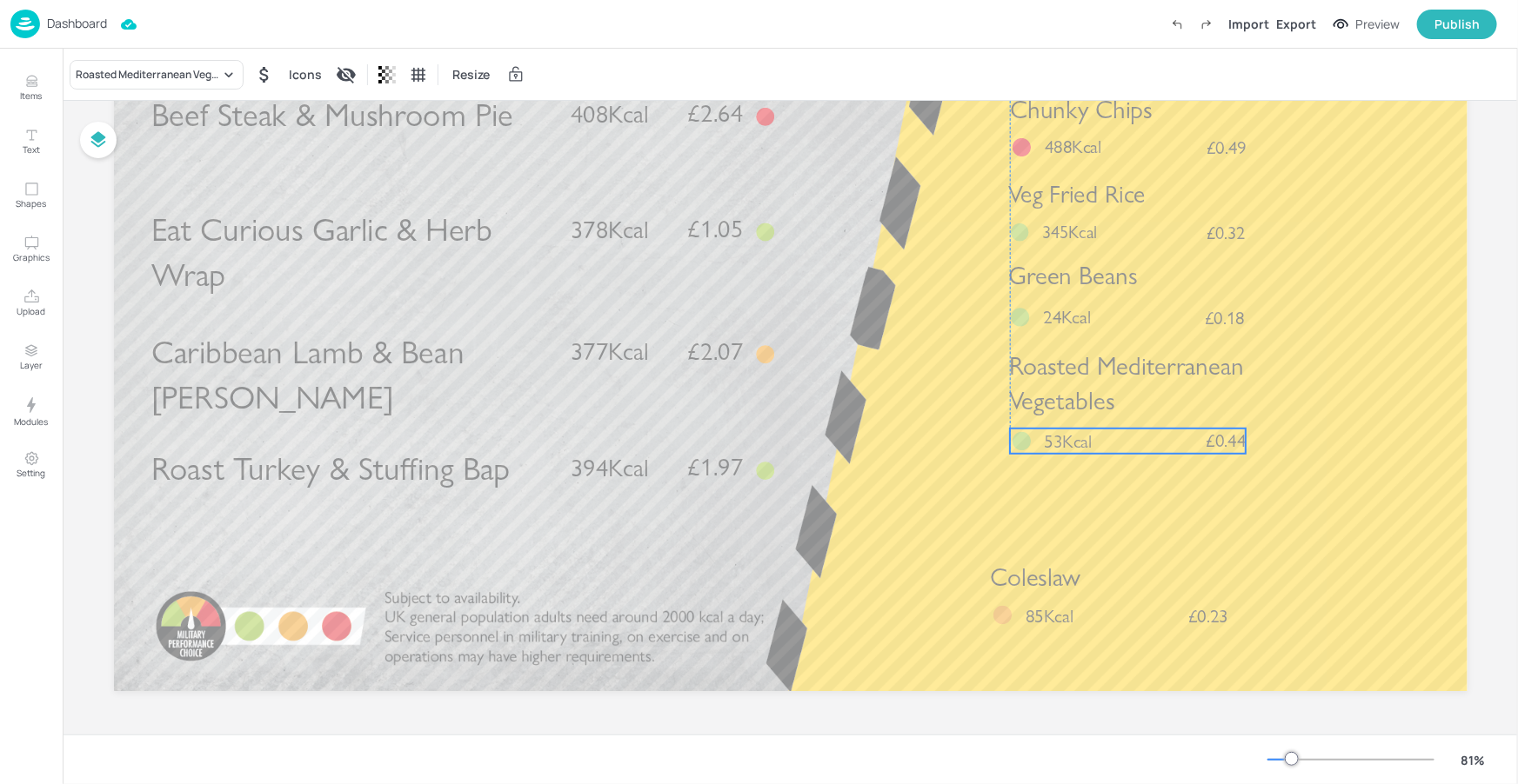
click at [1044, 437] on span "53Kcal" at bounding box center [1067, 442] width 47 height 23
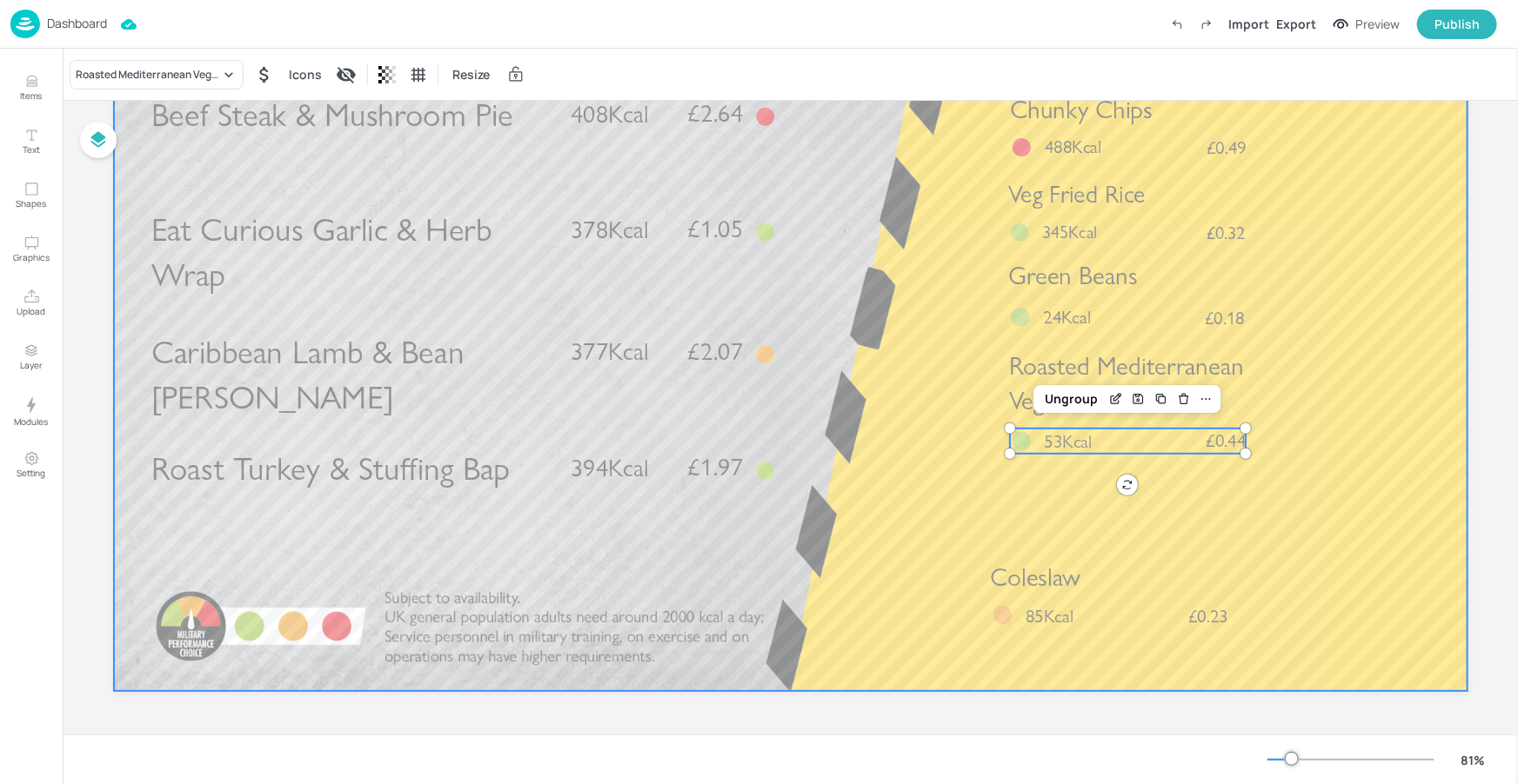
click at [1088, 478] on div at bounding box center [791, 311] width 1354 height 761
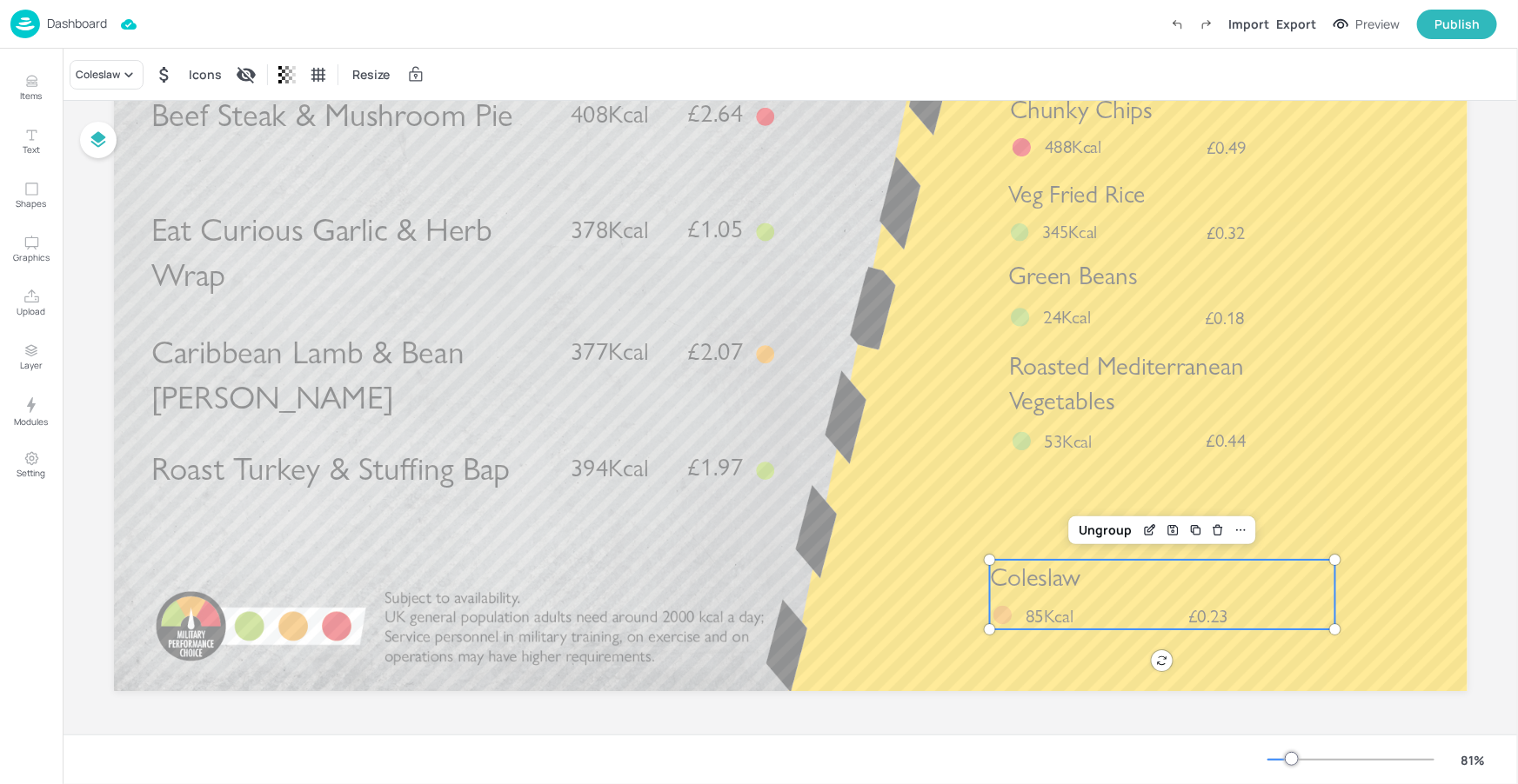
click at [1175, 606] on div "Coleslaw £0.23 85Kcal" at bounding box center [1161, 594] width 345 height 69
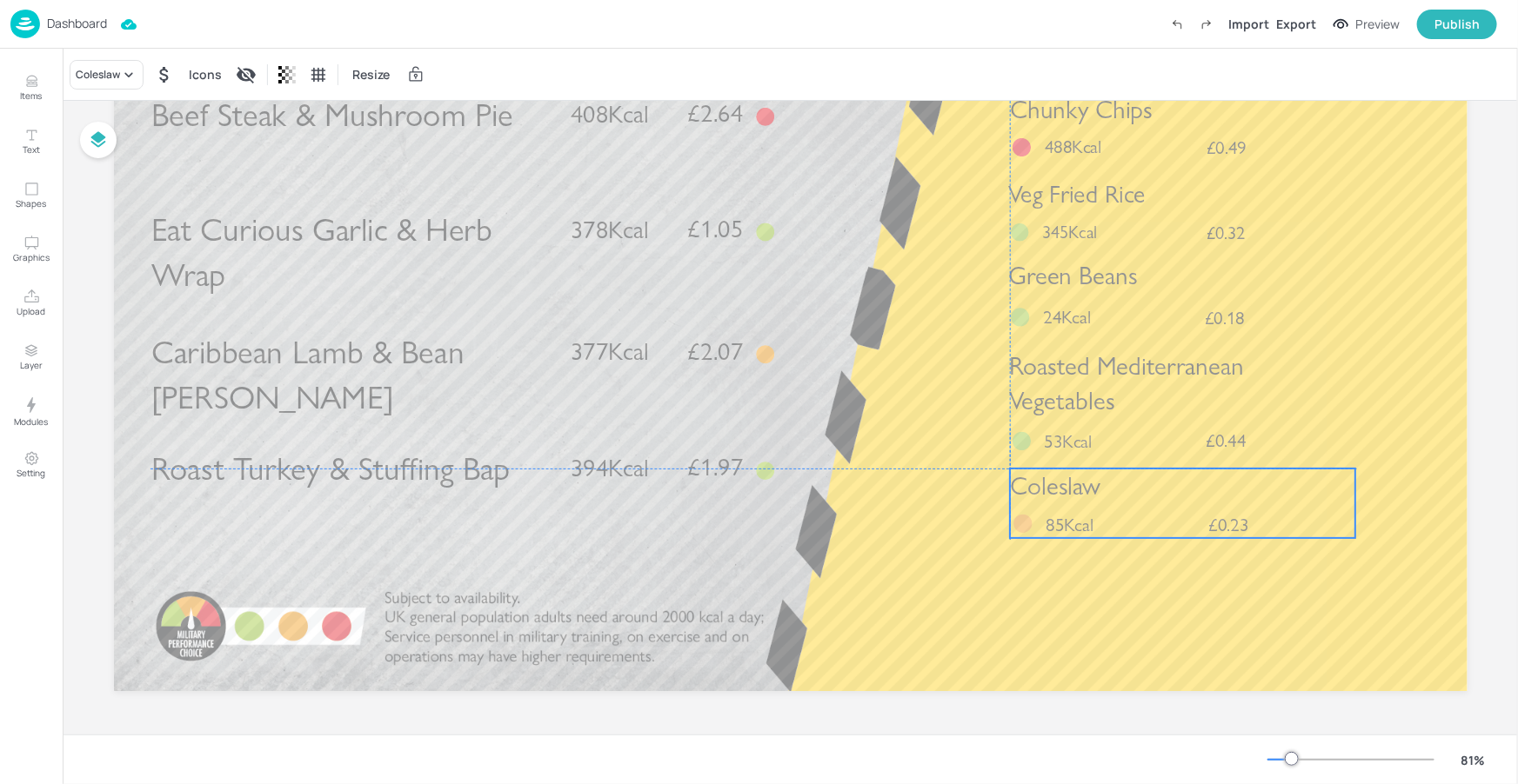
drag, startPoint x: 1176, startPoint y: 589, endPoint x: 1197, endPoint y: 504, distance: 87.6
click at [1197, 504] on div "Coleslaw £0.23 85Kcal" at bounding box center [1182, 503] width 345 height 69
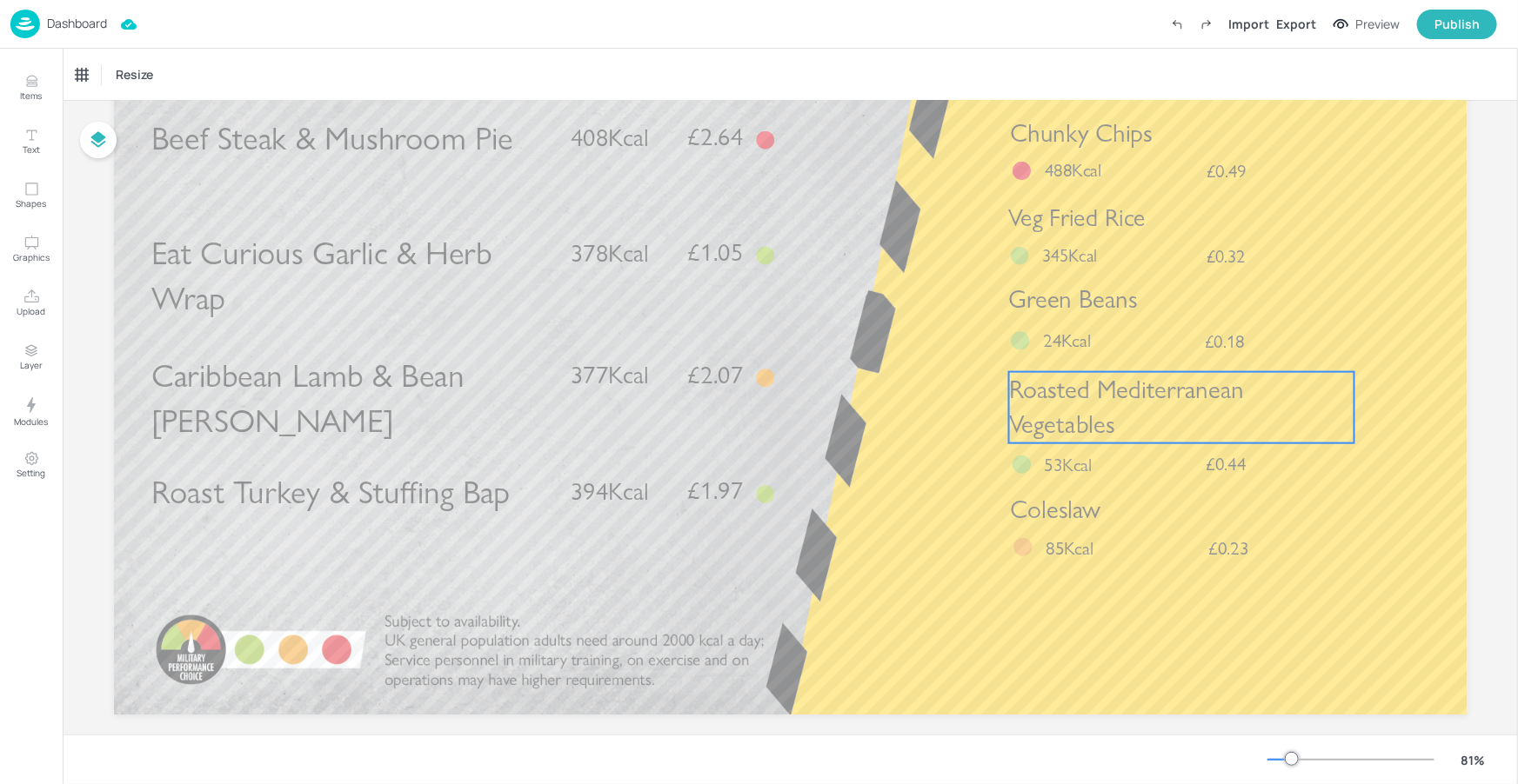
scroll to position [75, 0]
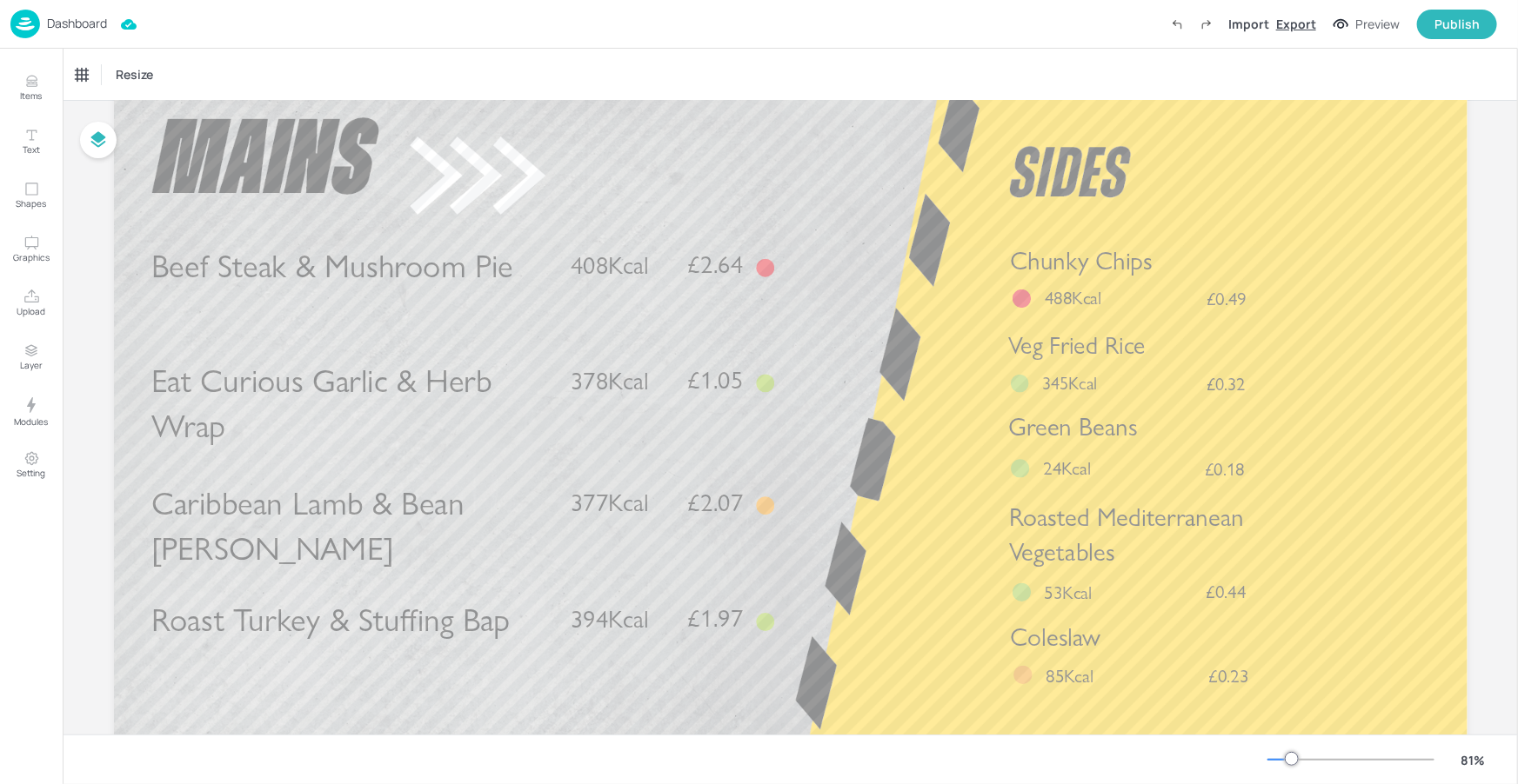
click at [1310, 19] on div "Export" at bounding box center [1297, 24] width 40 height 18
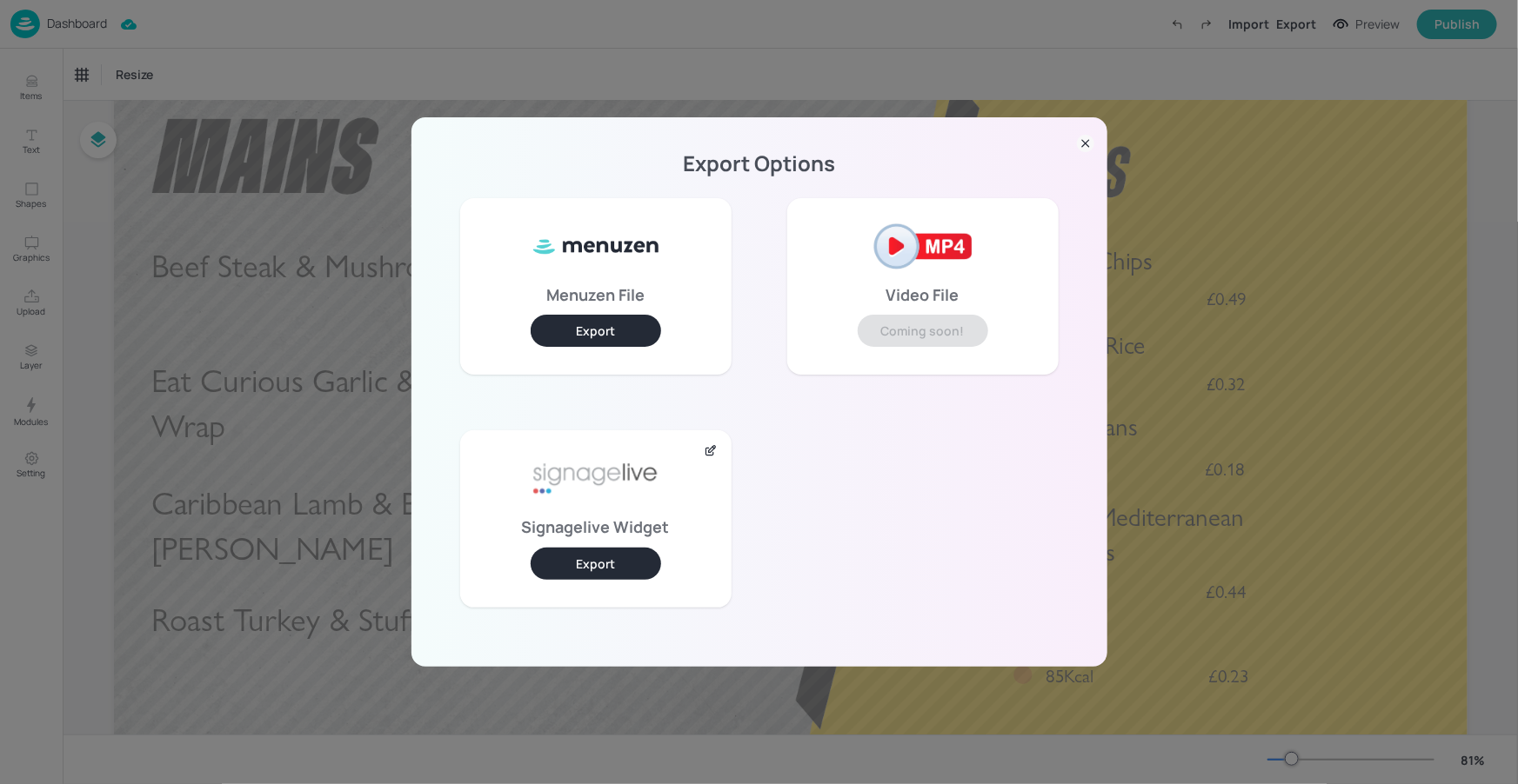
drag, startPoint x: 600, startPoint y: 559, endPoint x: 588, endPoint y: 339, distance: 220.3
click at [600, 560] on button "Export" at bounding box center [596, 564] width 131 height 32
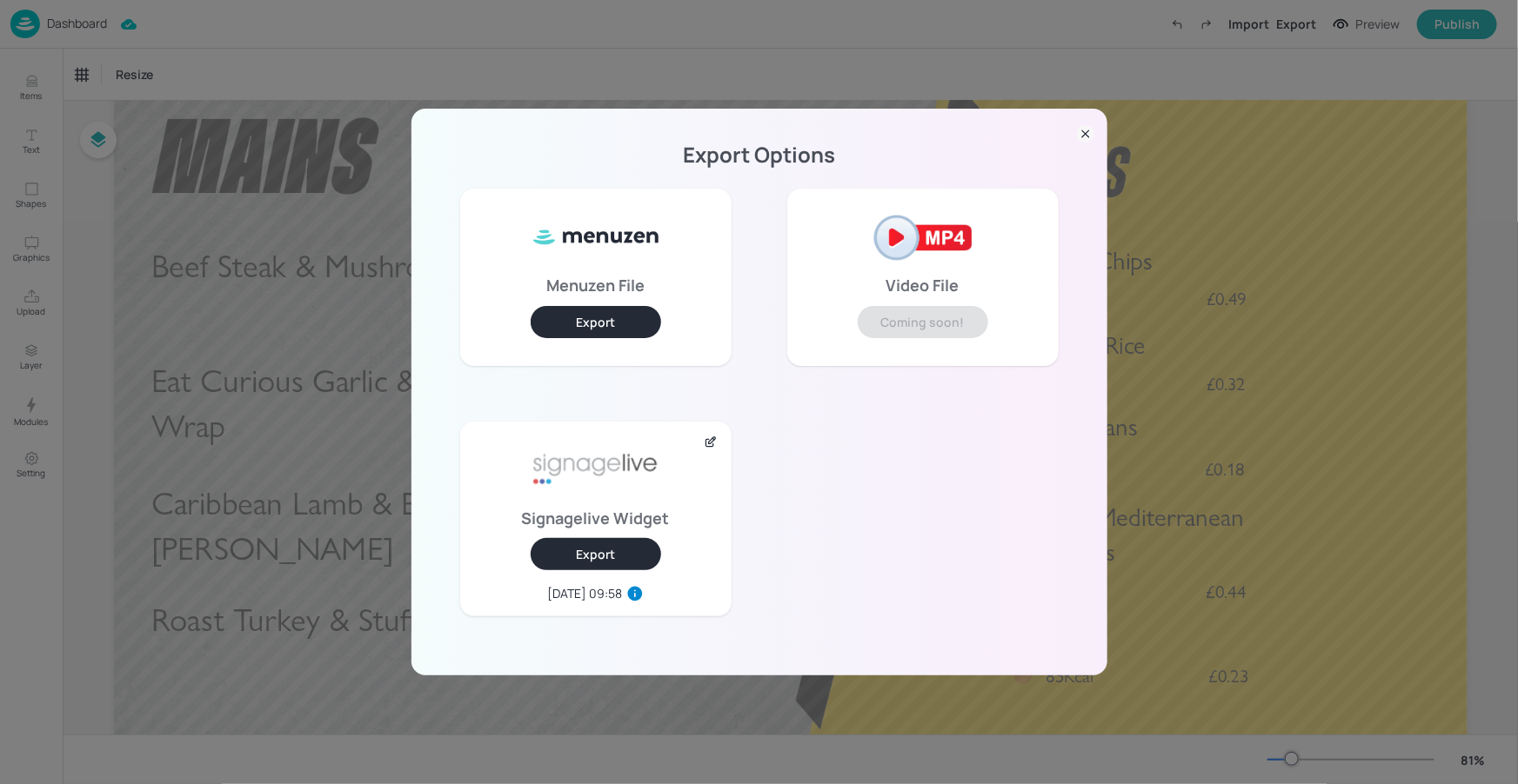
click at [1090, 132] on icon at bounding box center [1086, 134] width 18 height 18
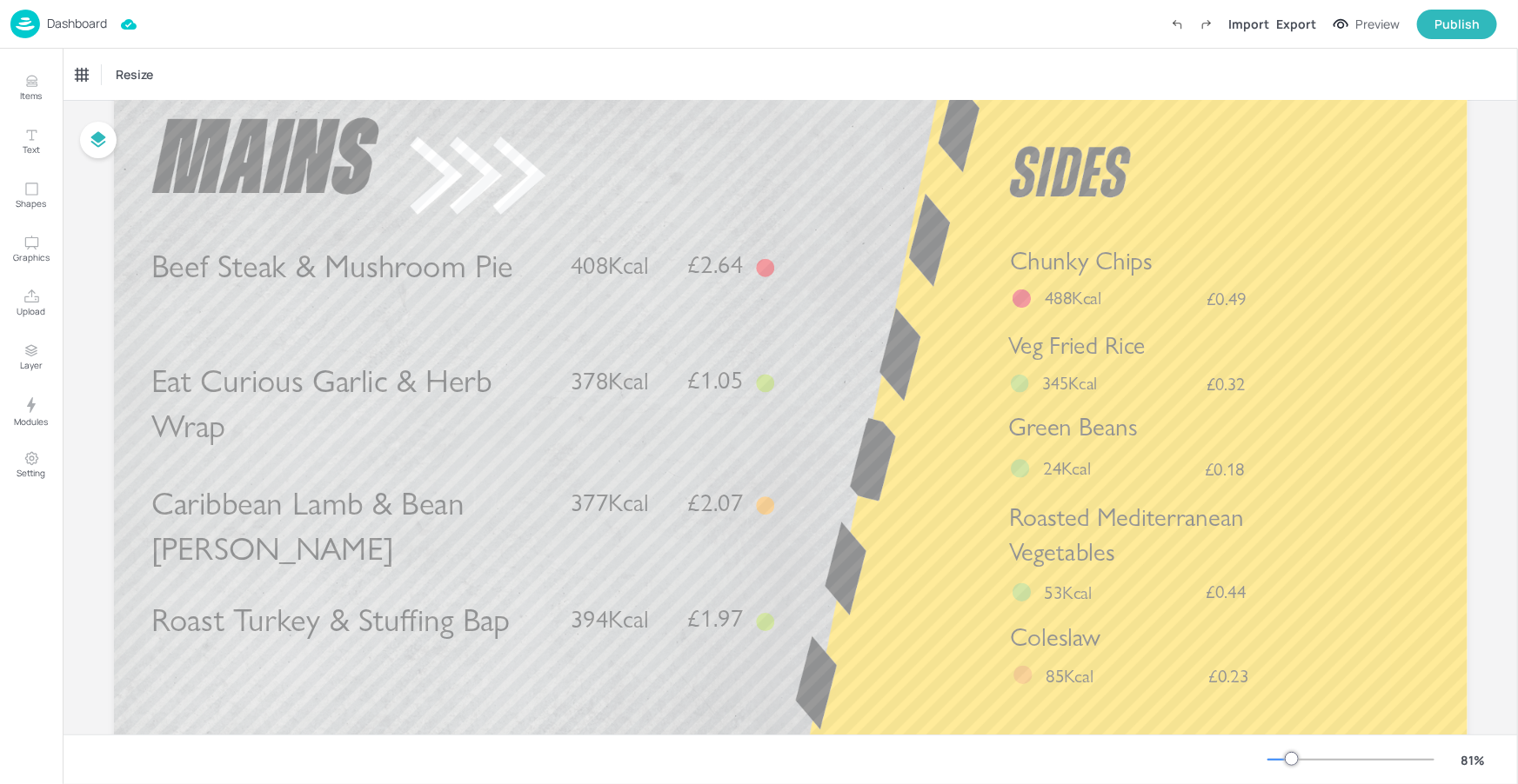
click at [79, 22] on p "Dashboard" at bounding box center [76, 24] width 60 height 12
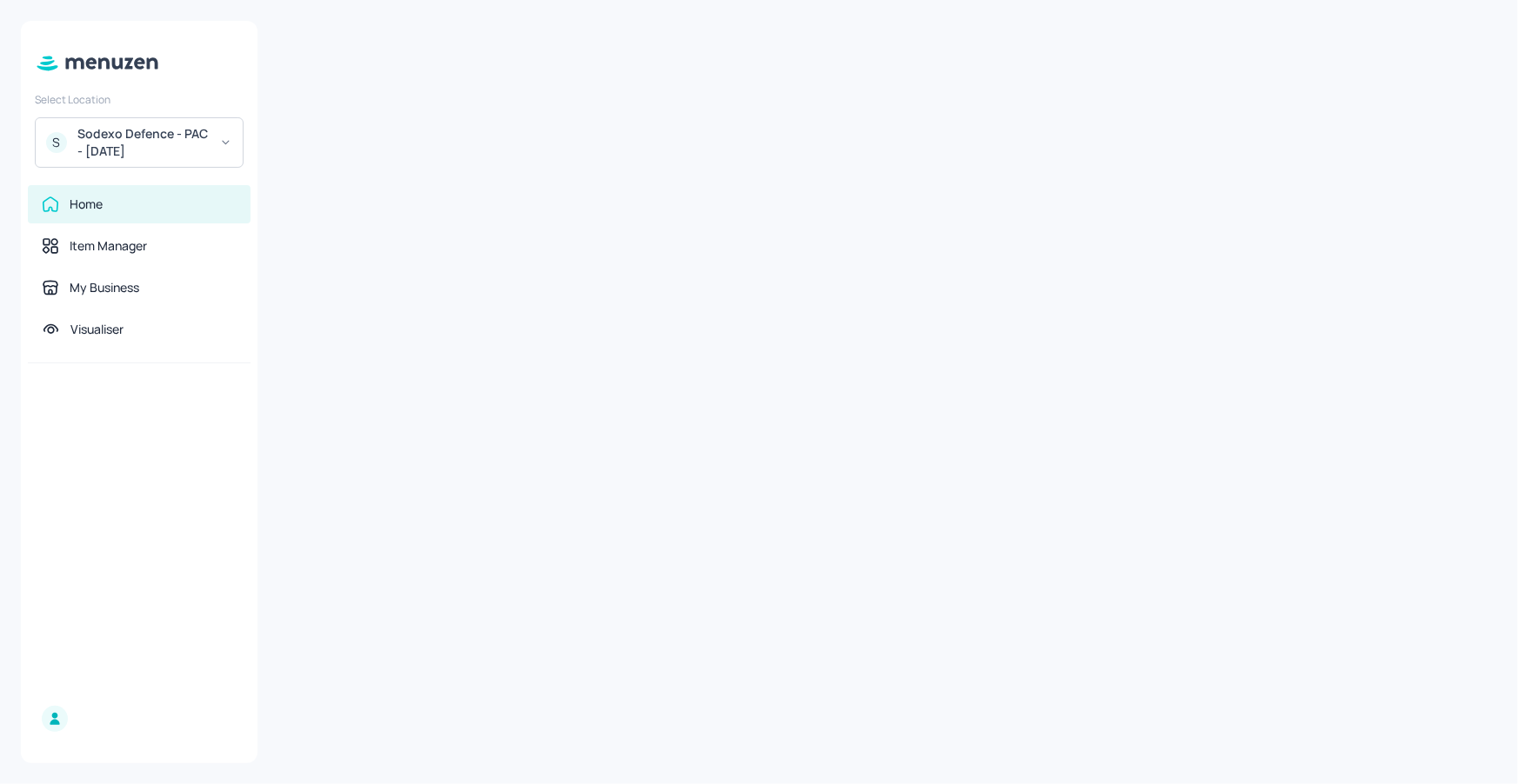
click at [135, 140] on div "Sodexo Defence - PAC - [DATE]" at bounding box center [143, 143] width 132 height 35
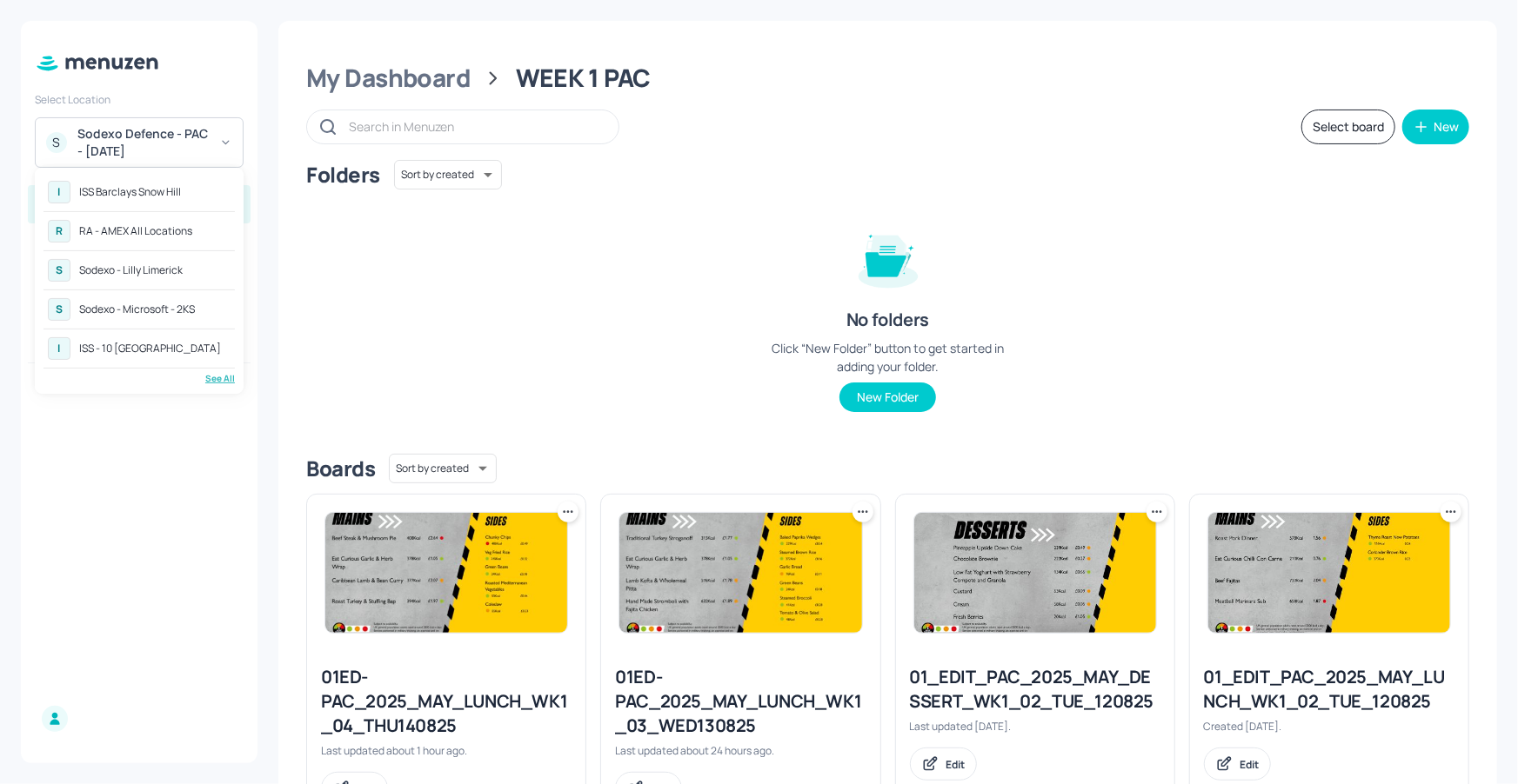
click at [206, 376] on div "See All" at bounding box center [140, 378] width 192 height 13
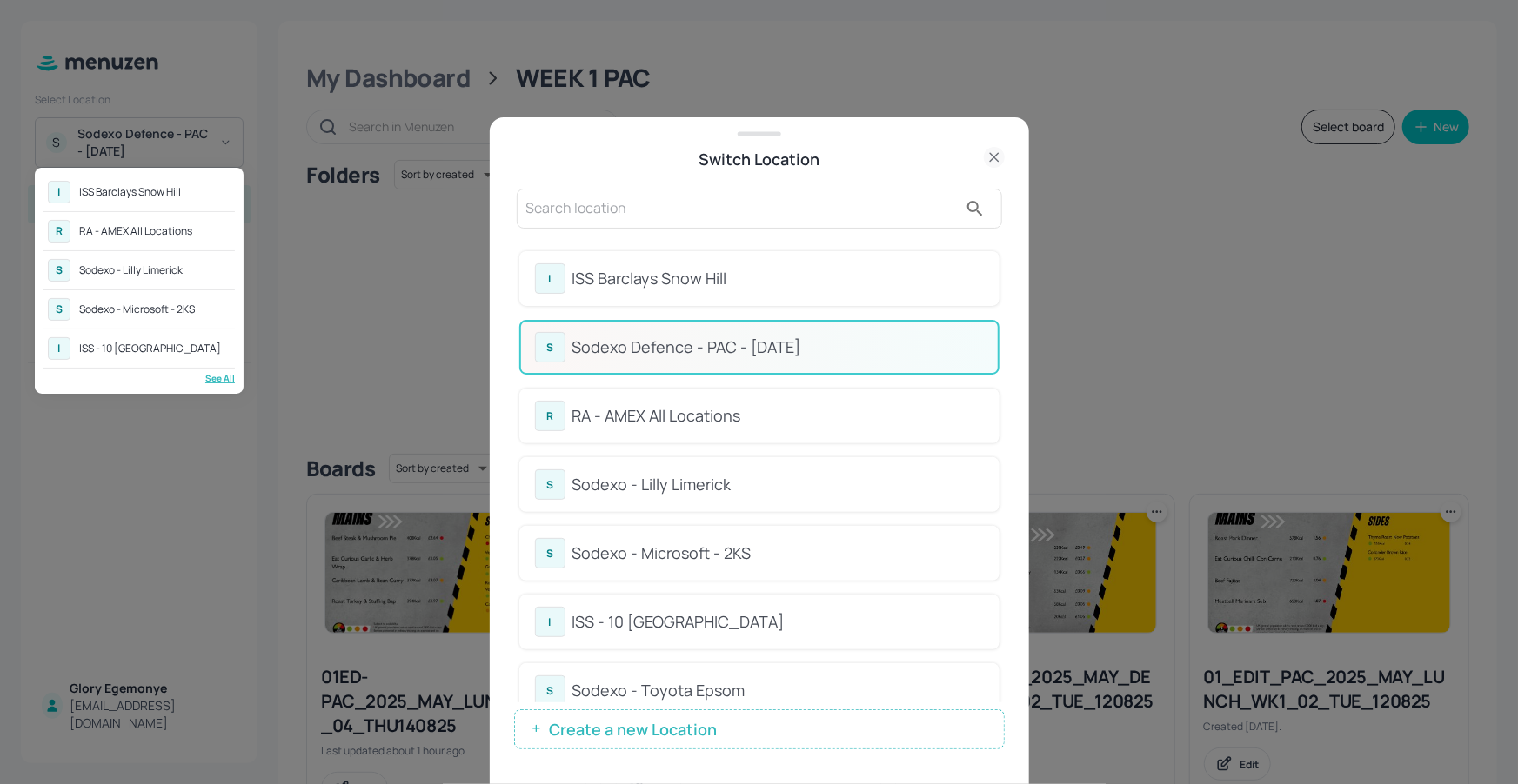
click at [698, 674] on div at bounding box center [759, 392] width 1518 height 784
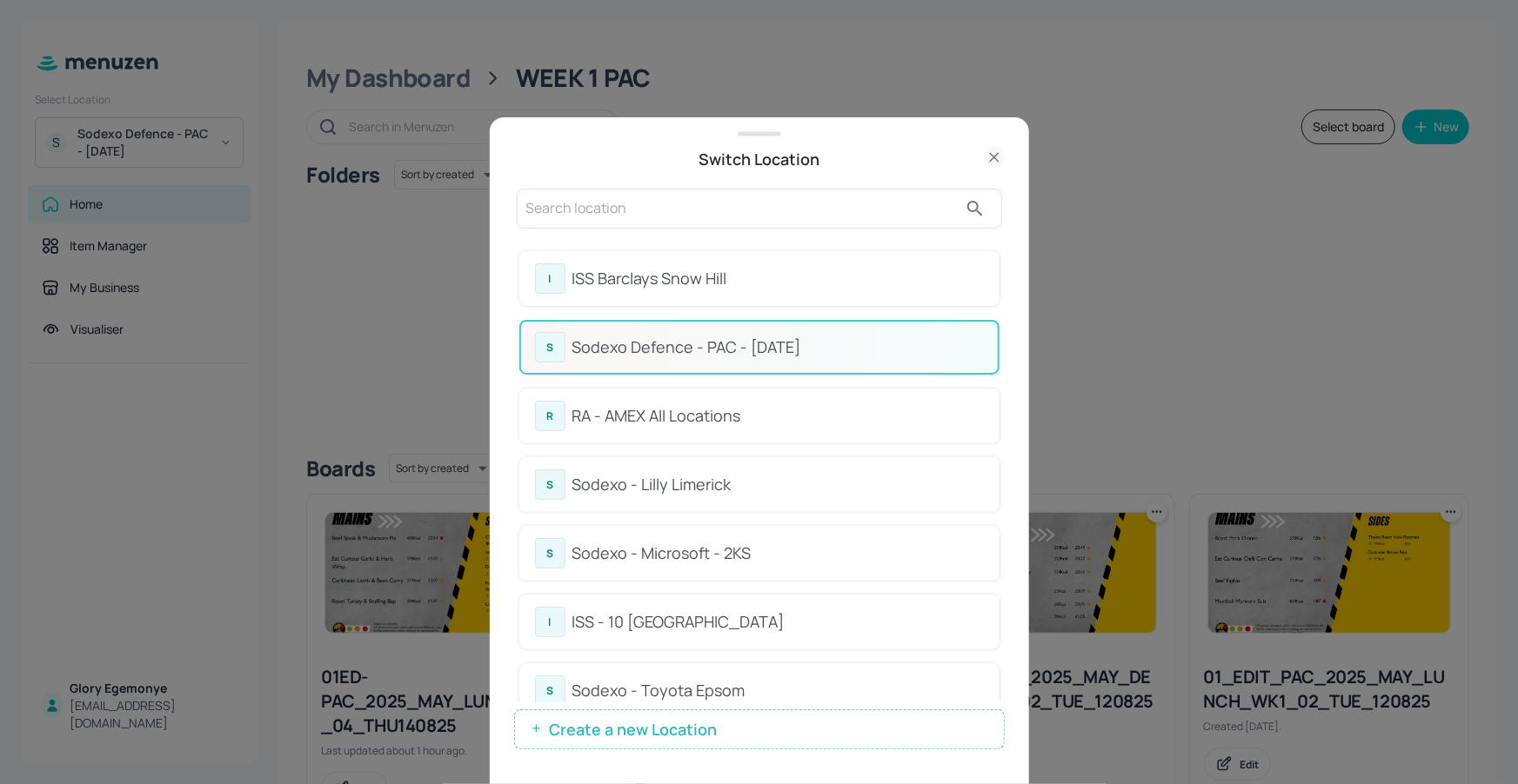
click at [690, 679] on div "Sodexo - Toyota Epsom" at bounding box center [778, 690] width 411 height 24
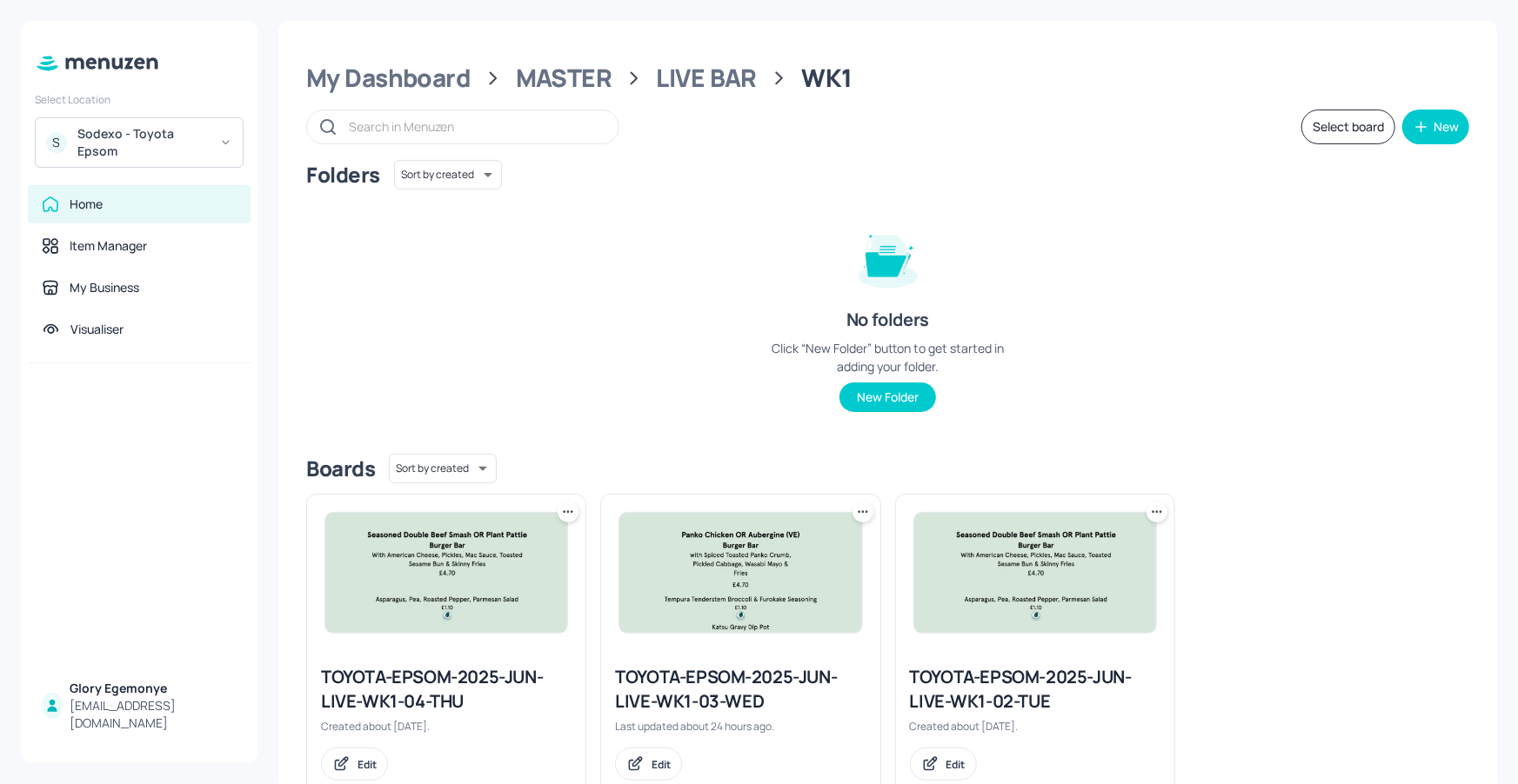
scroll to position [52, 0]
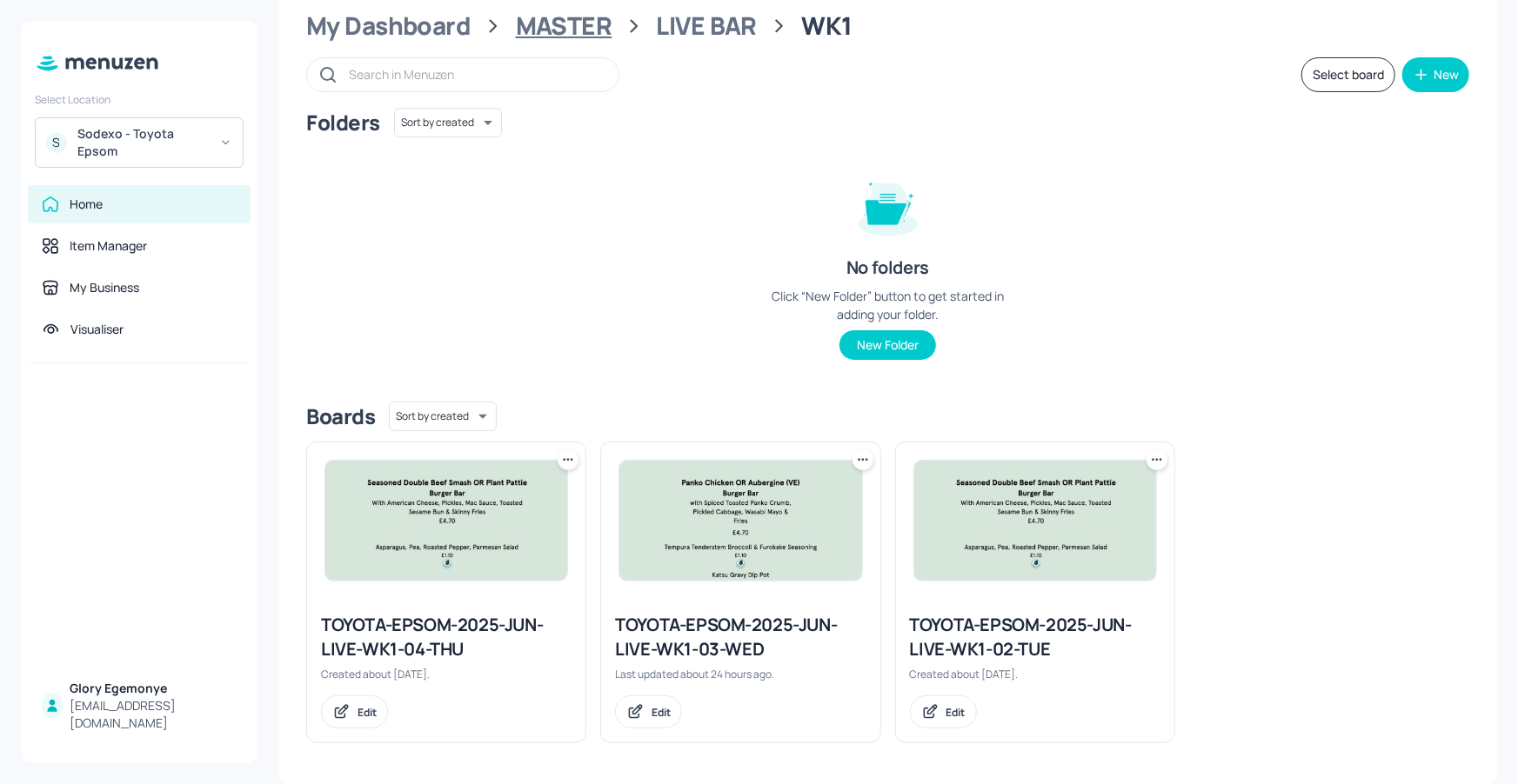
click at [537, 17] on div "MASTER" at bounding box center [564, 26] width 97 height 32
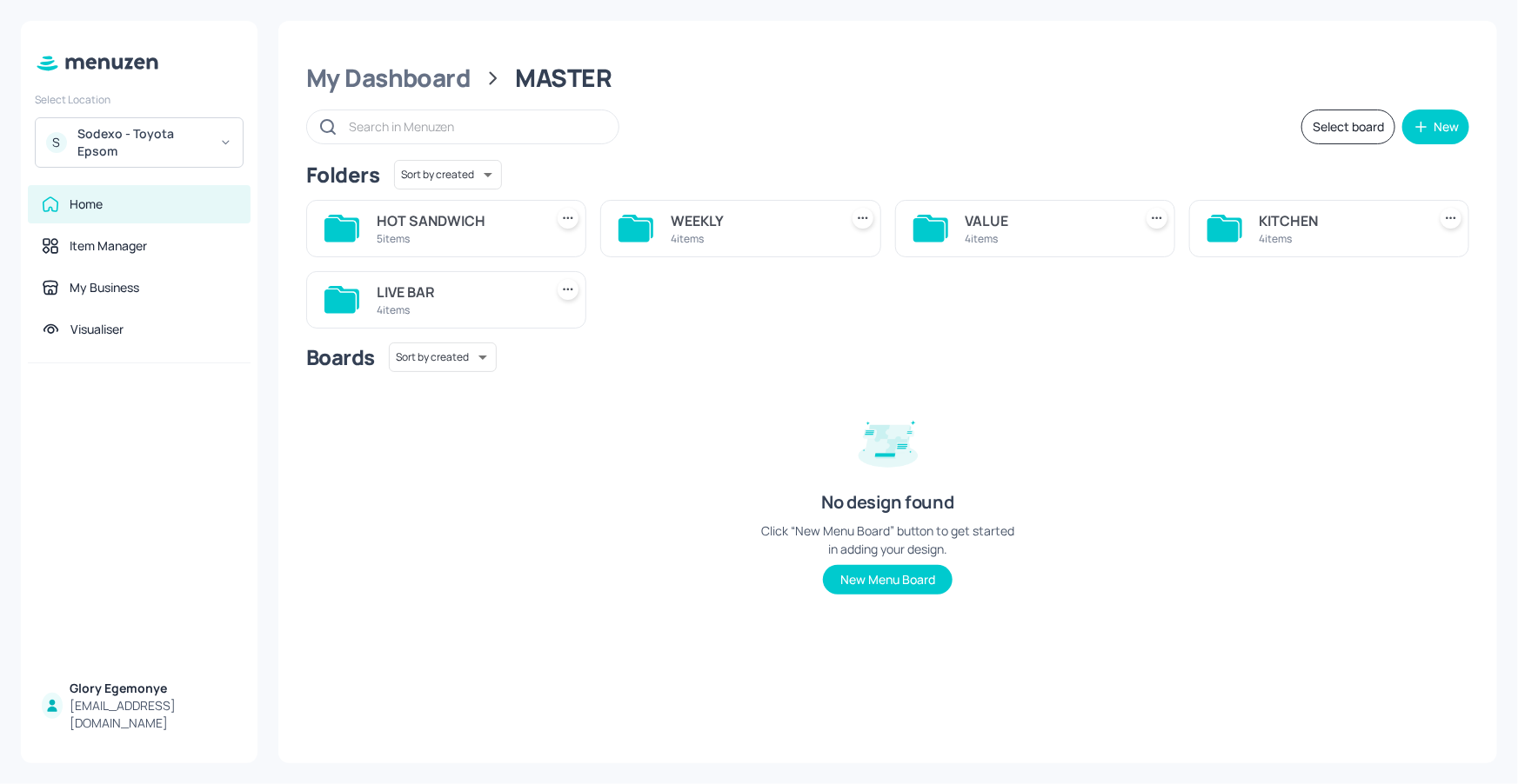
click at [336, 287] on icon at bounding box center [343, 298] width 32 height 24
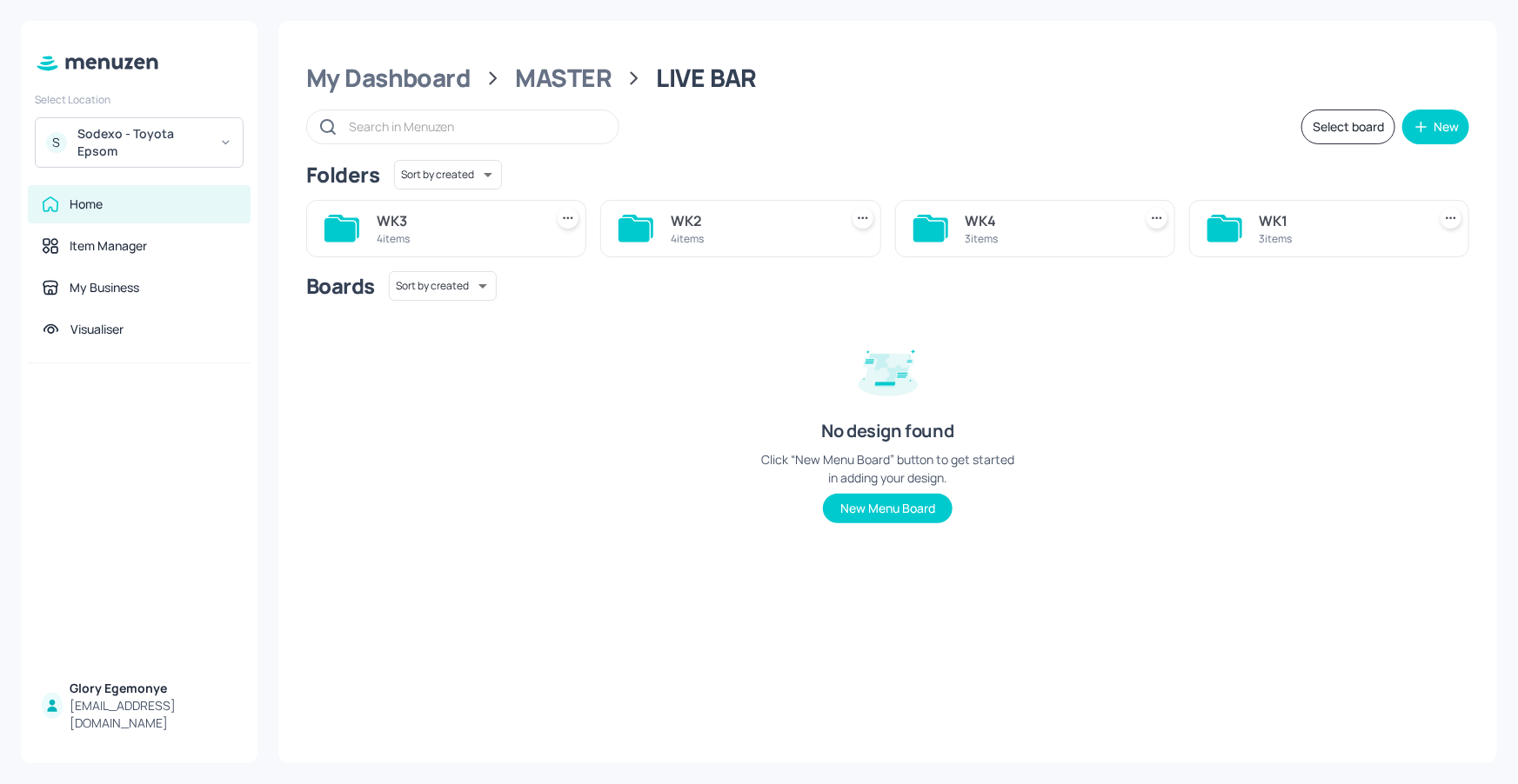
click at [1218, 221] on icon at bounding box center [1224, 230] width 32 height 24
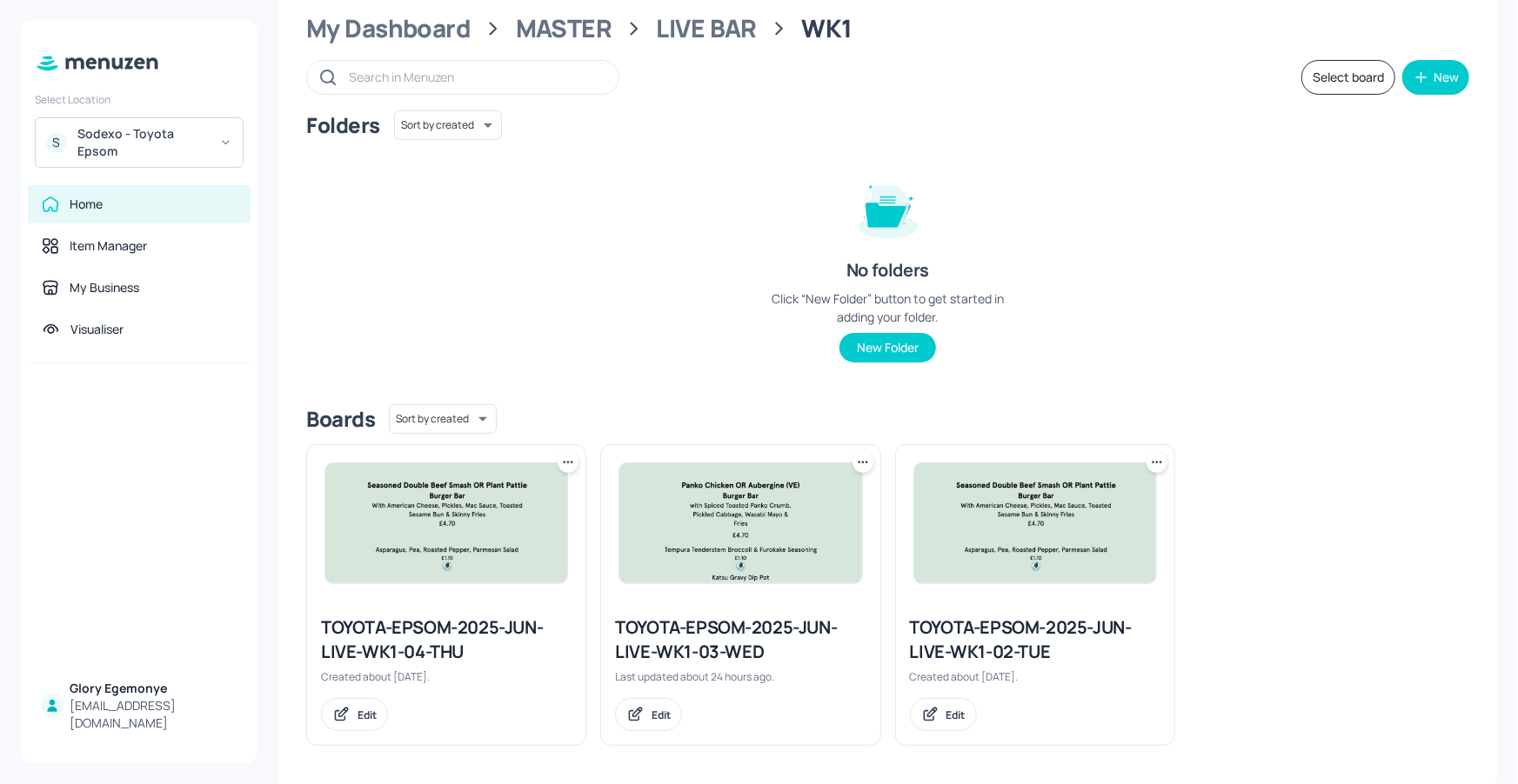
scroll to position [52, 0]
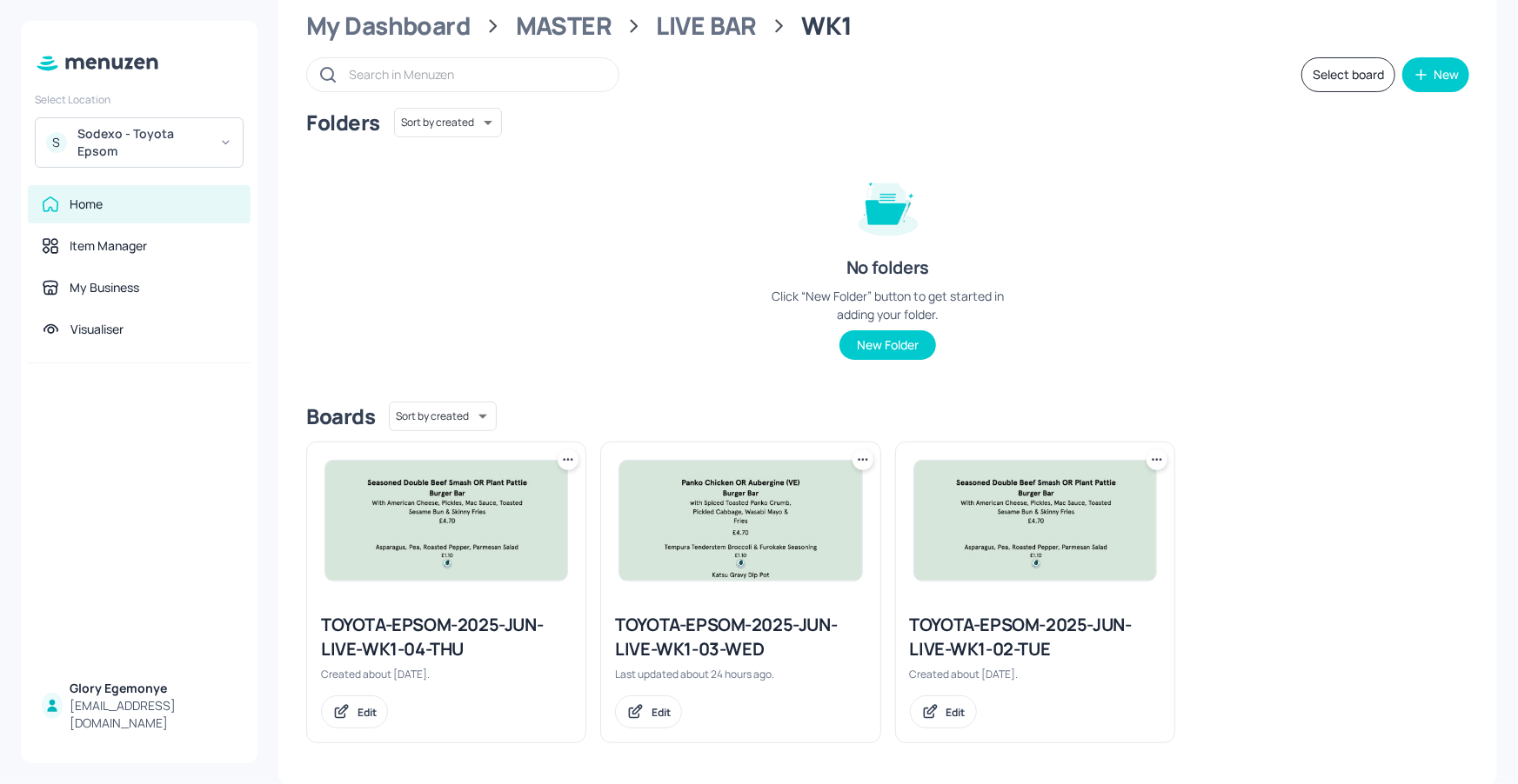
click at [471, 639] on div "TOYOTA-EPSOM-2025-JUN-LIVE-WK1-04-THU" at bounding box center [445, 637] width 250 height 48
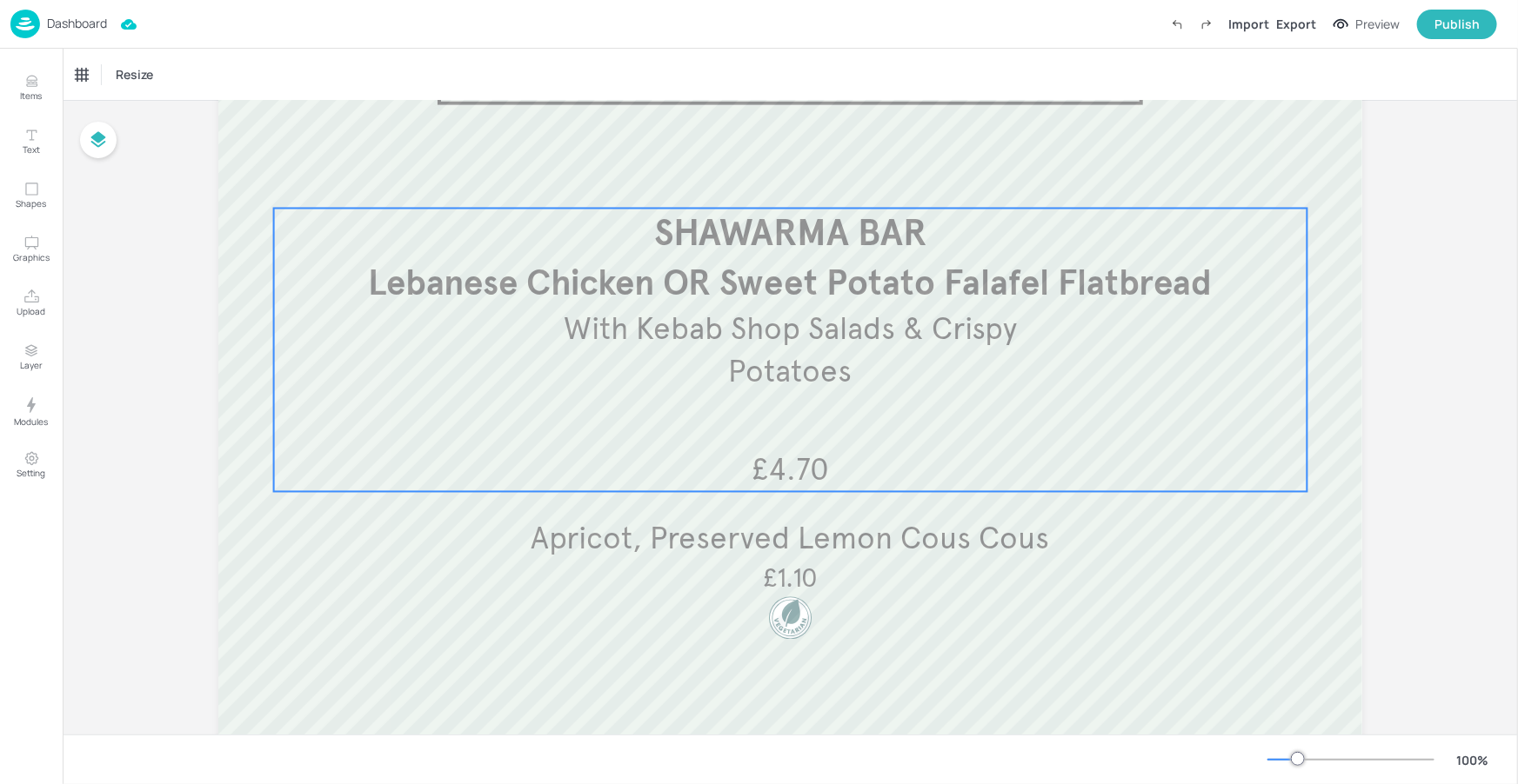
scroll to position [210, 0]
click at [785, 418] on div "£4.70 Lebanese Chicken OR Sweet Potato Falafel Flatbread SHAWARMA BAR With Keba…" at bounding box center [791, 354] width 1034 height 284
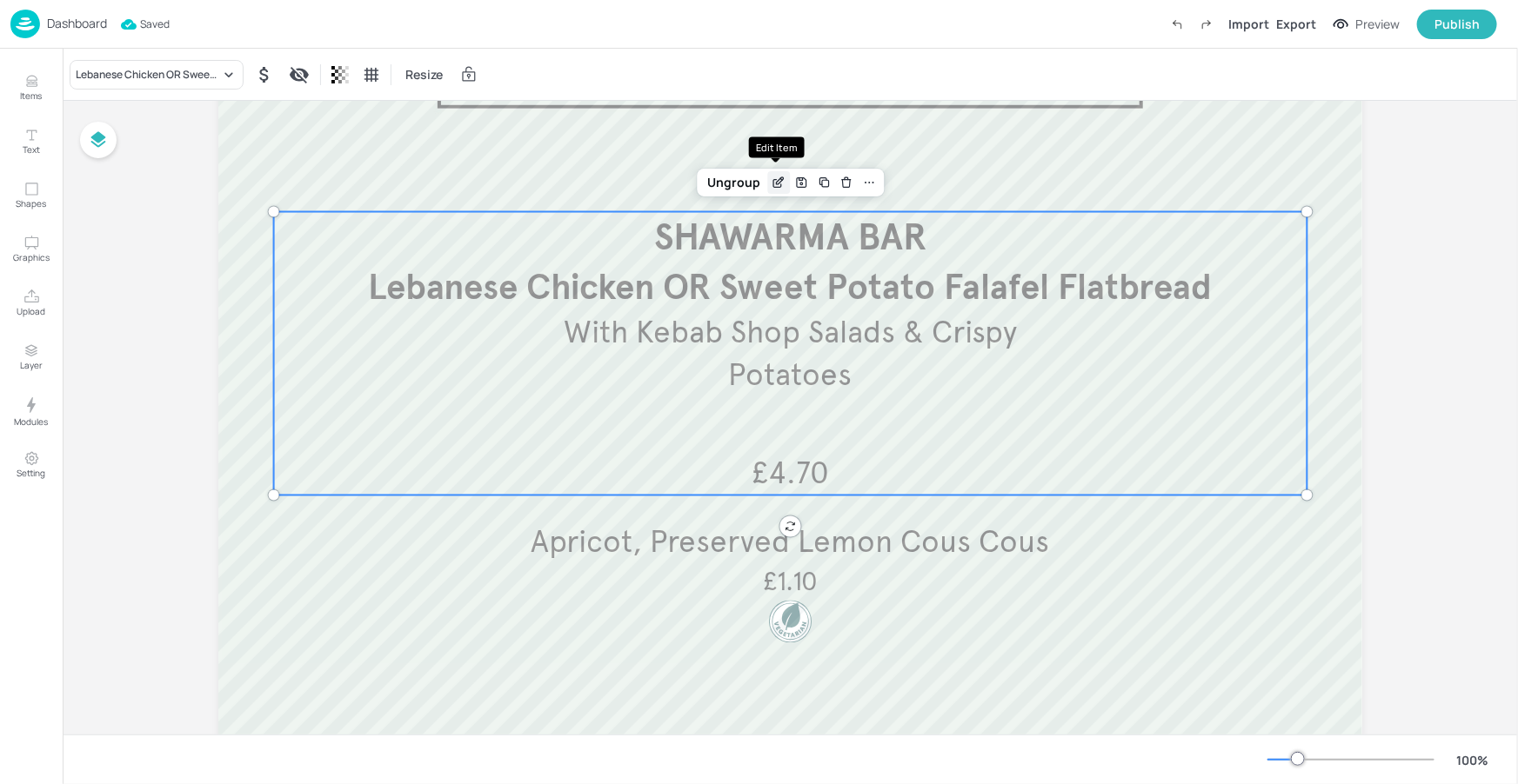
click at [774, 173] on div "Edit Item" at bounding box center [778, 183] width 23 height 23
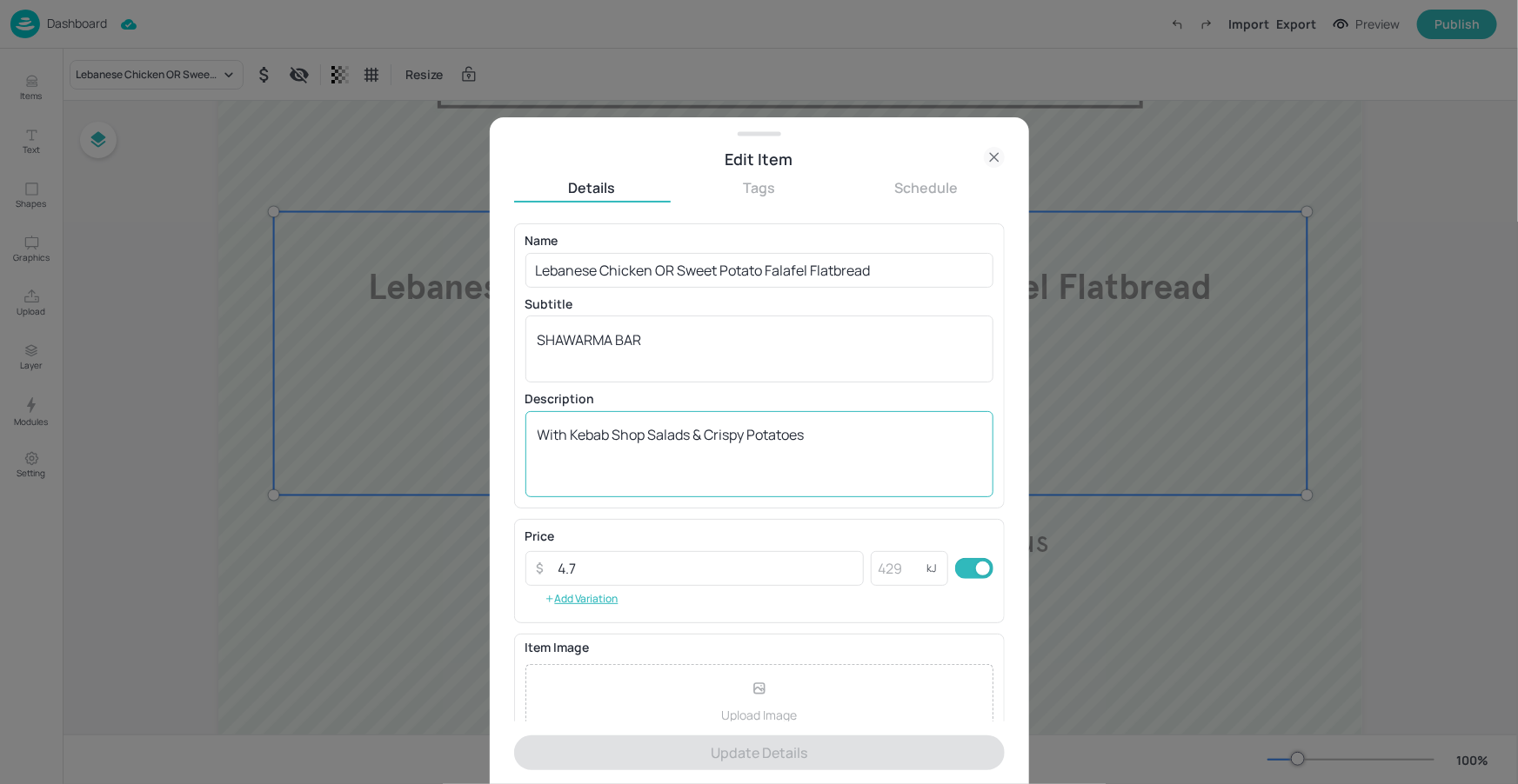
click at [831, 435] on textarea "With Kebab Shop Salads & Crispy Potatoes" at bounding box center [759, 453] width 444 height 57
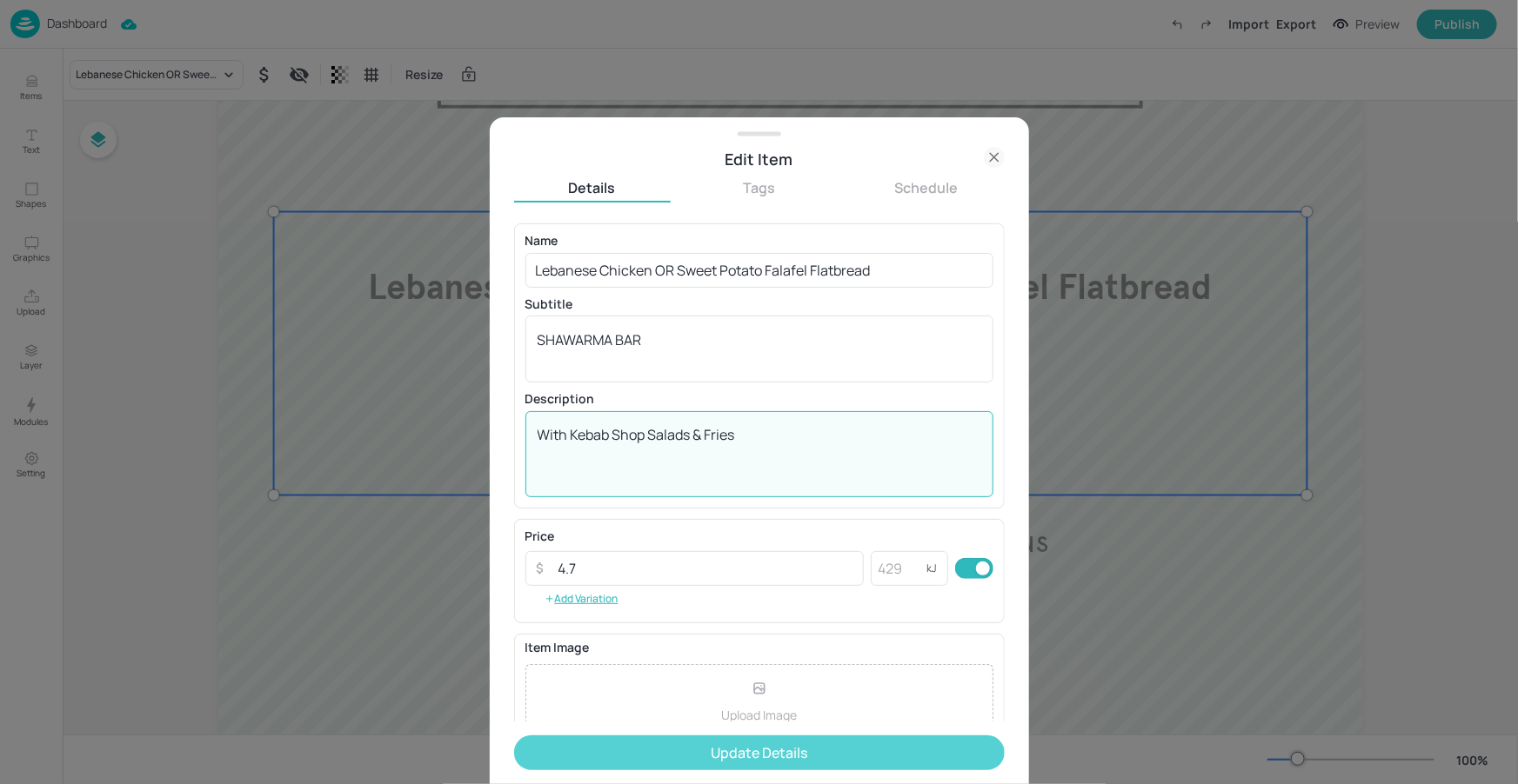
type textarea "With Kebab Shop Salads & Fries"
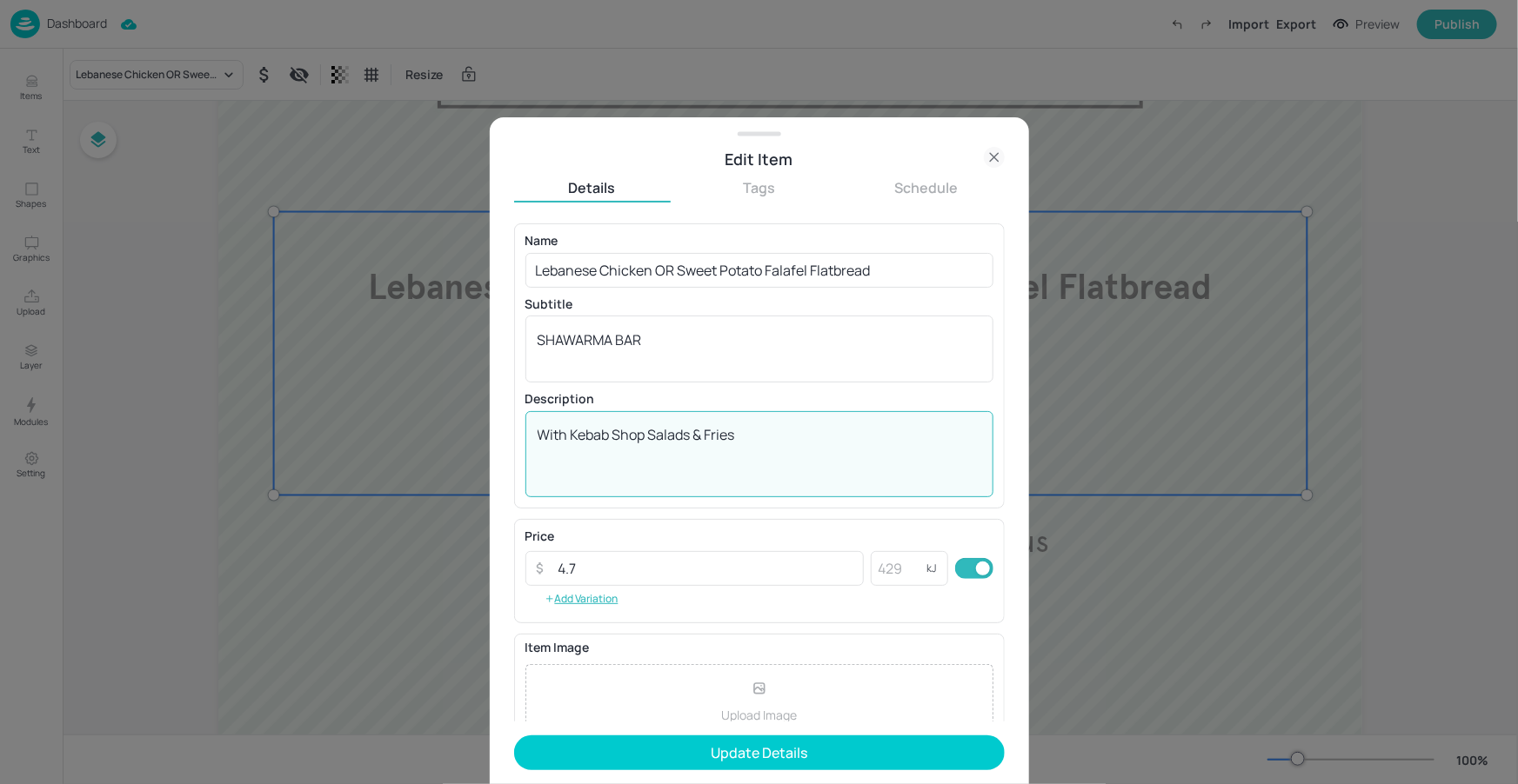
drag, startPoint x: 887, startPoint y: 756, endPoint x: 900, endPoint y: 754, distance: 13.2
click at [886, 756] on button "Update Details" at bounding box center [759, 753] width 491 height 35
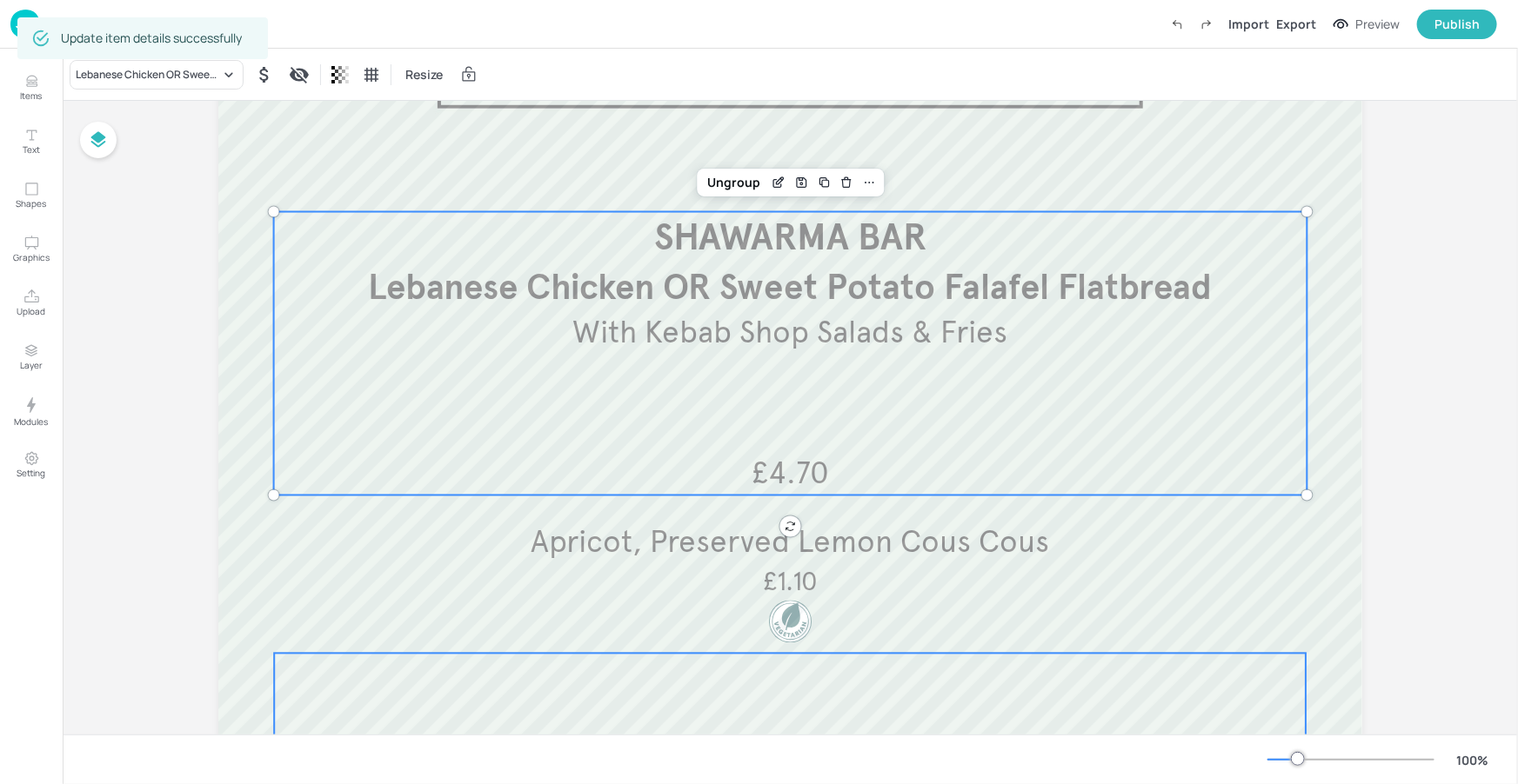
click at [1014, 668] on div at bounding box center [790, 715] width 1032 height 122
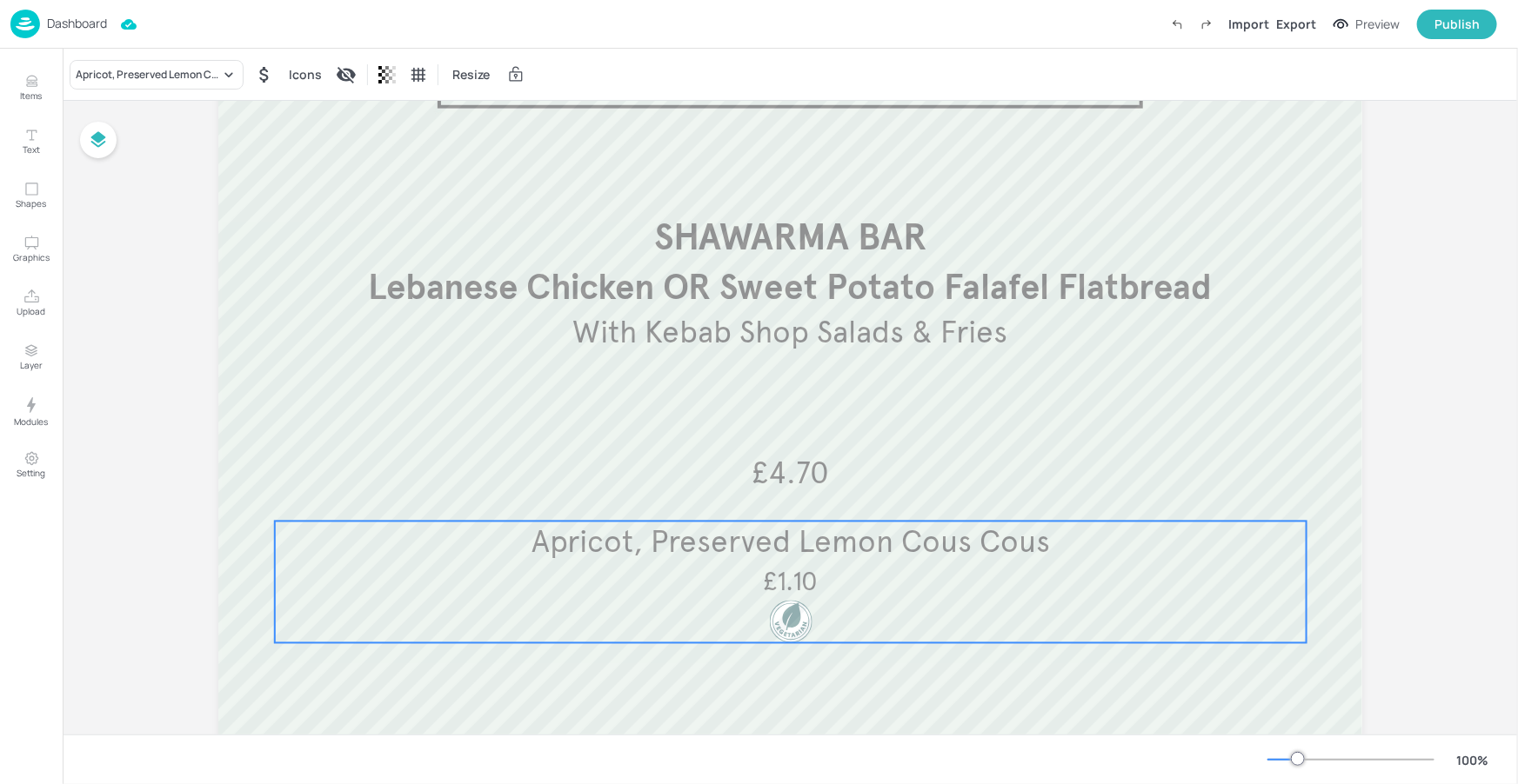
click at [1144, 552] on p "Apricot, Preserved Lemon Cous Cous" at bounding box center [791, 543] width 1032 height 43
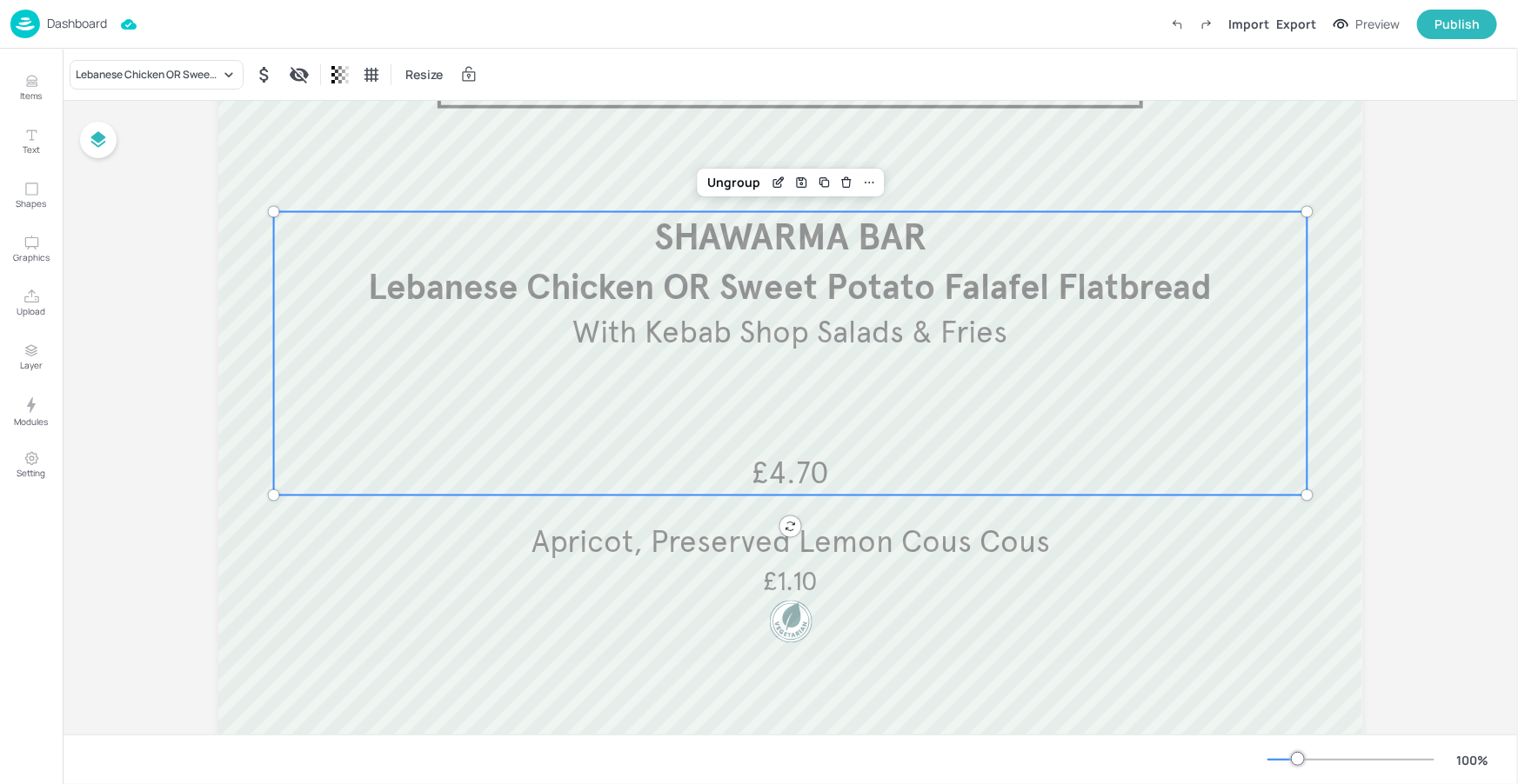
click at [1304, 480] on div "£4.70 Lebanese Chicken OR Sweet Potato Falafel Flatbread SHAWARMA BAR With Keba…" at bounding box center [791, 354] width 1034 height 284
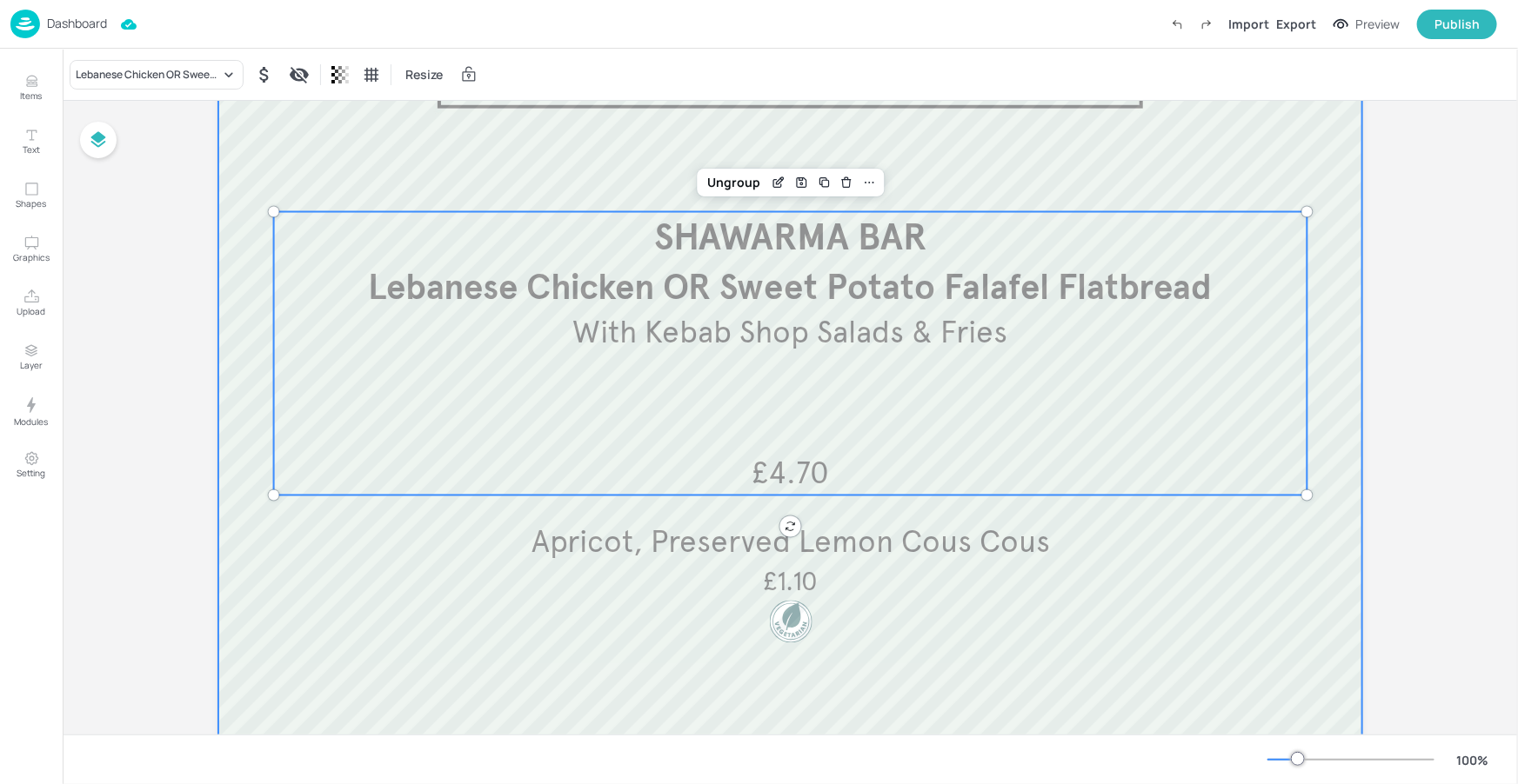
click at [1348, 473] on div at bounding box center [791, 417] width 1144 height 939
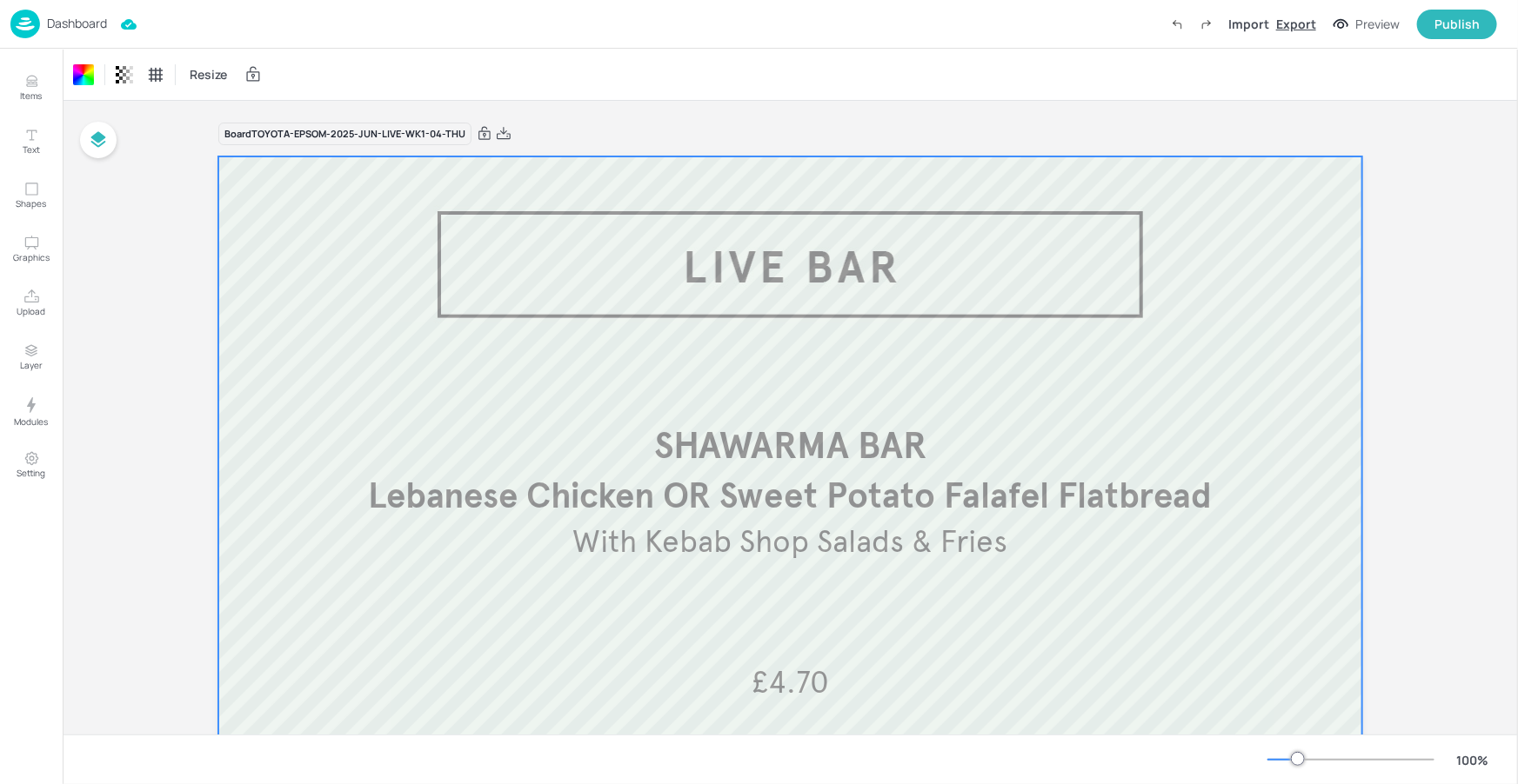
click at [1306, 20] on div "Export" at bounding box center [1297, 24] width 40 height 18
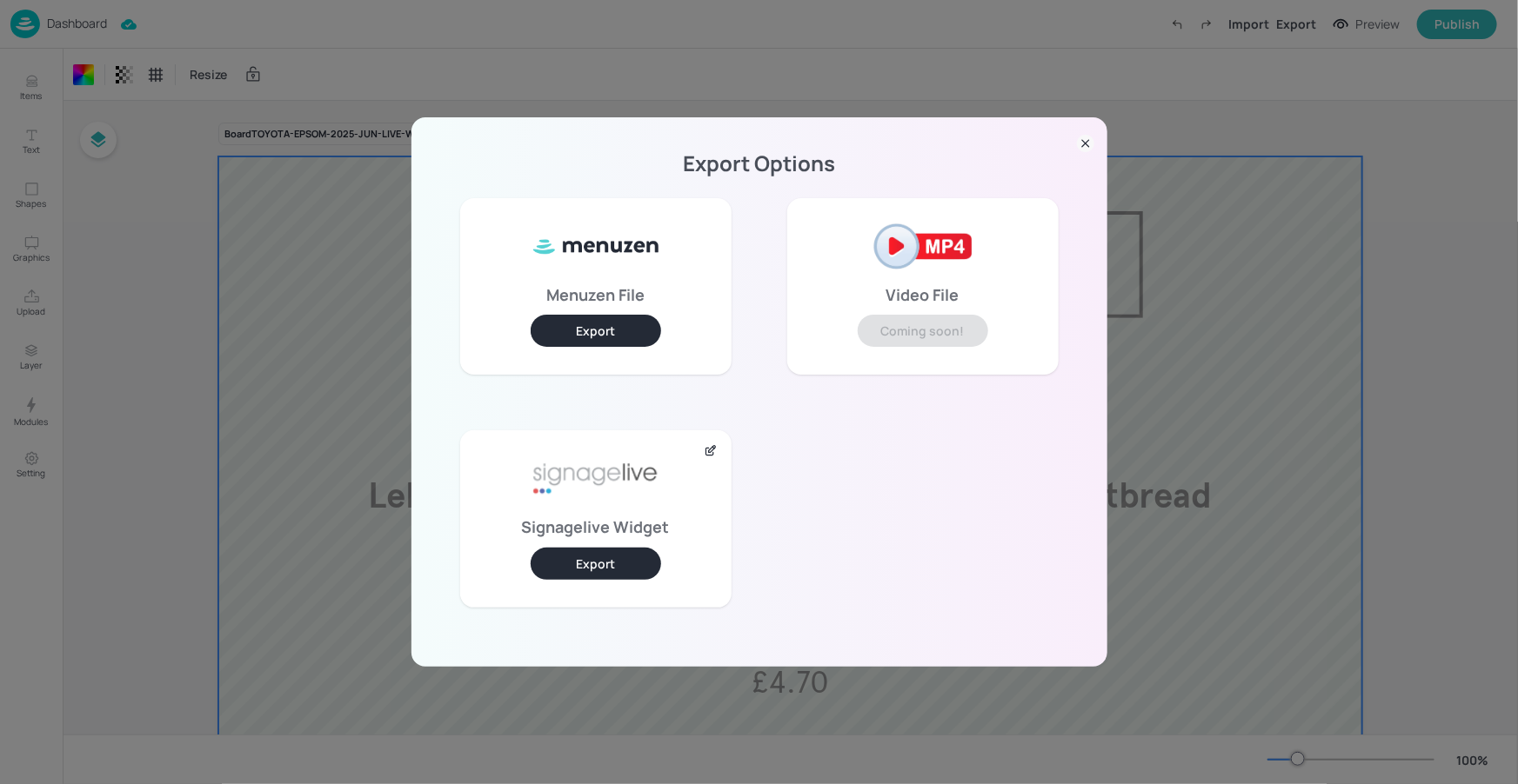
click at [598, 552] on button "Export" at bounding box center [596, 564] width 131 height 32
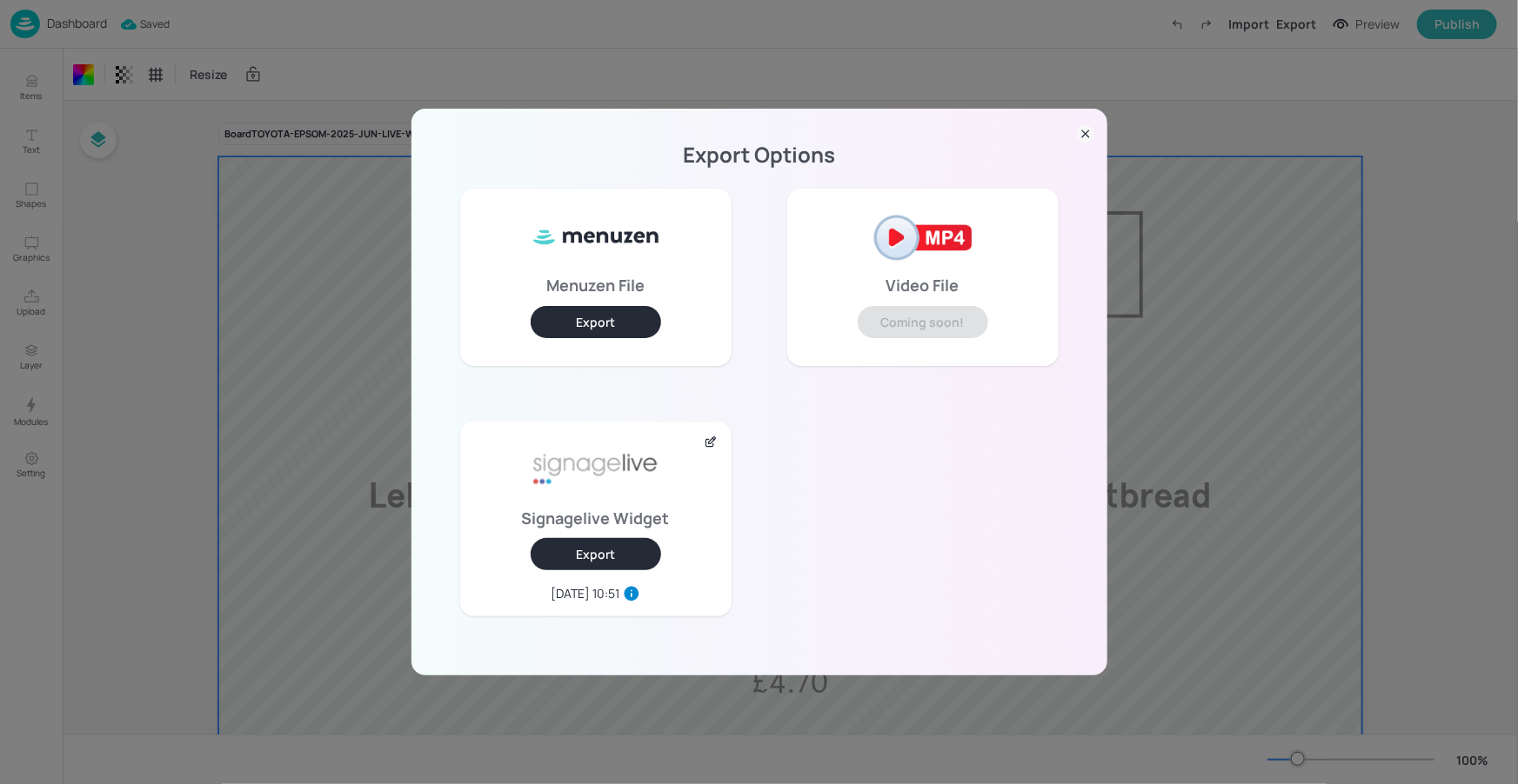
click at [1089, 130] on icon at bounding box center [1086, 134] width 18 height 18
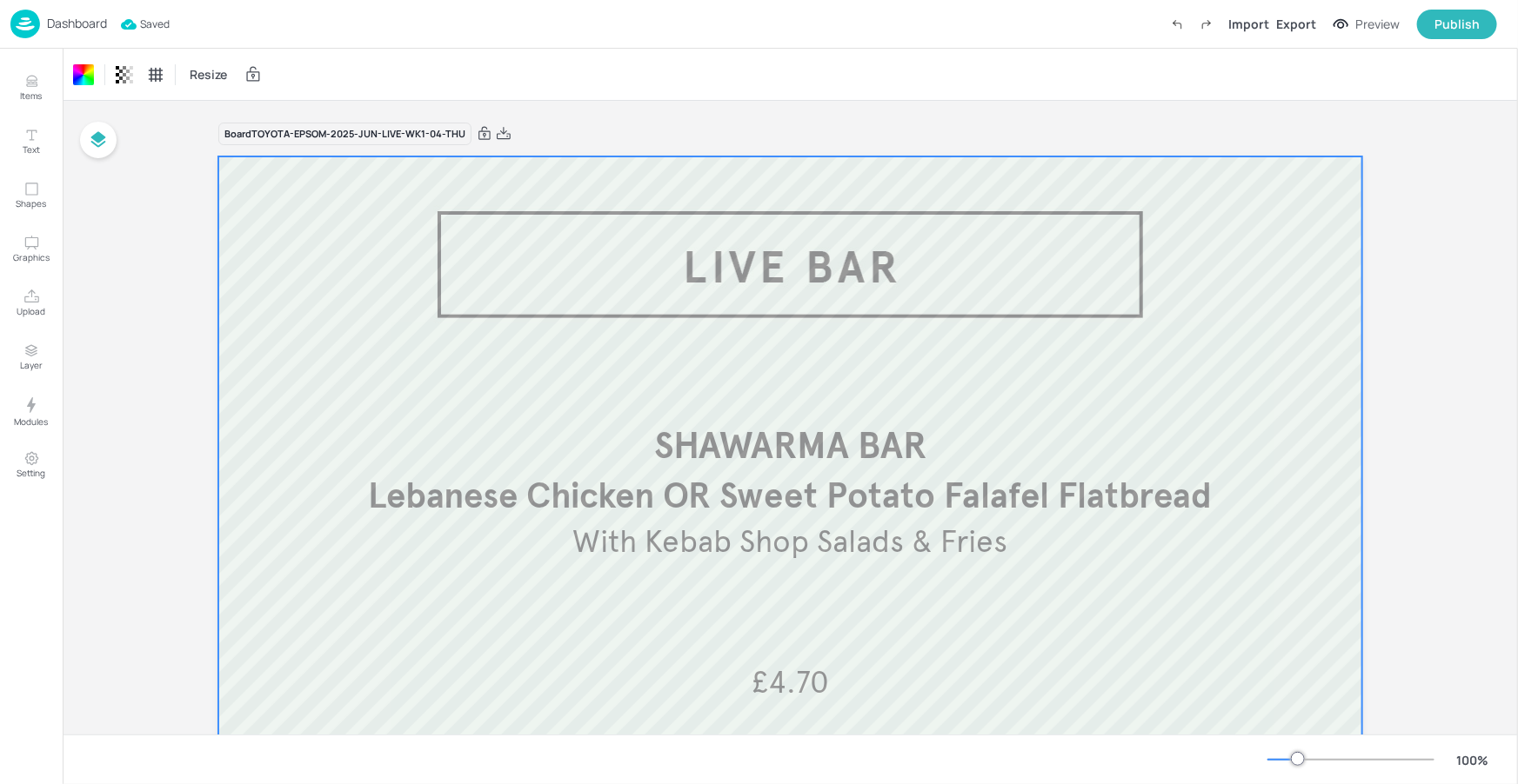
click at [66, 18] on p "Dashboard" at bounding box center [76, 24] width 60 height 12
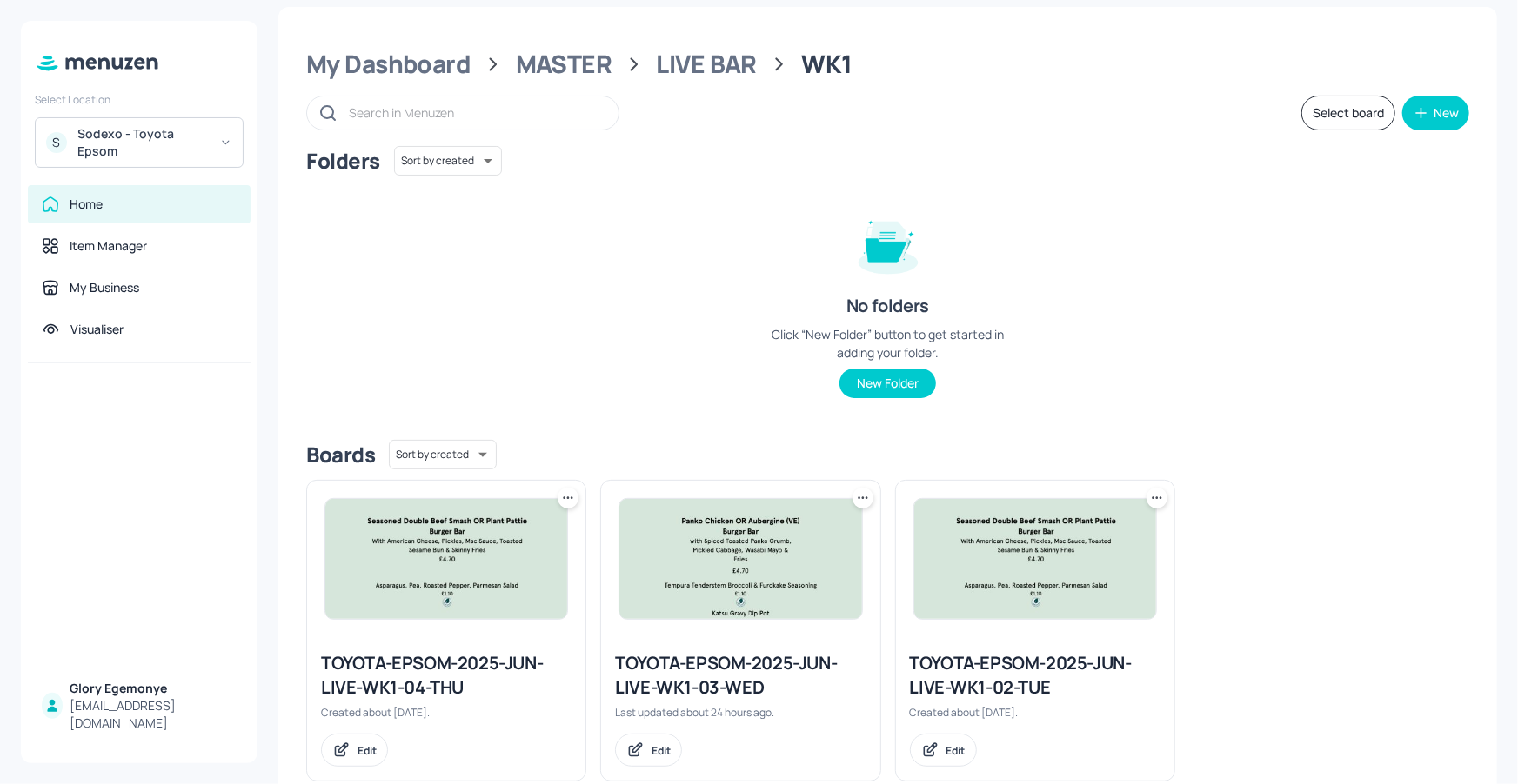
scroll to position [52, 0]
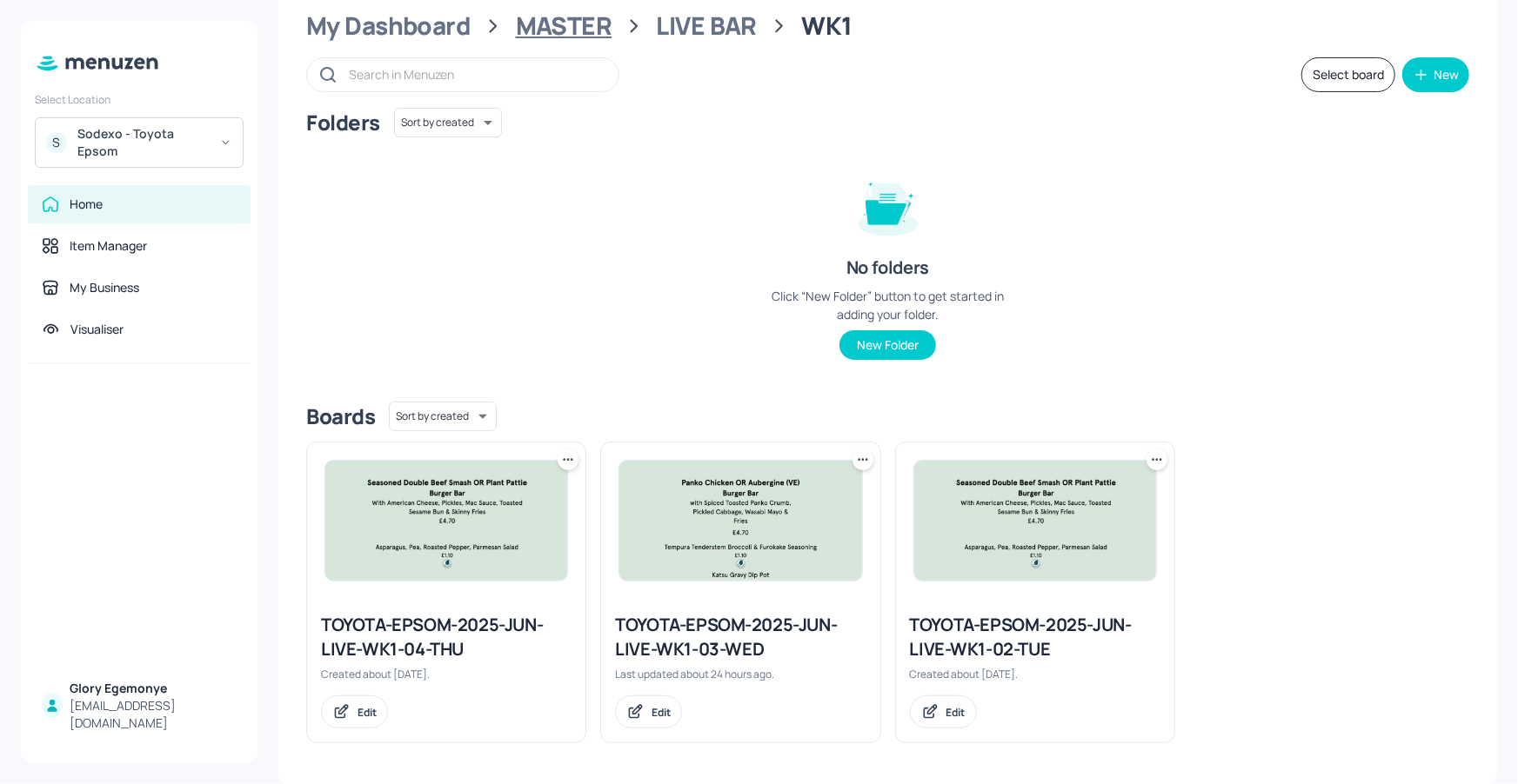
click at [599, 15] on div "MASTER" at bounding box center [564, 26] width 97 height 32
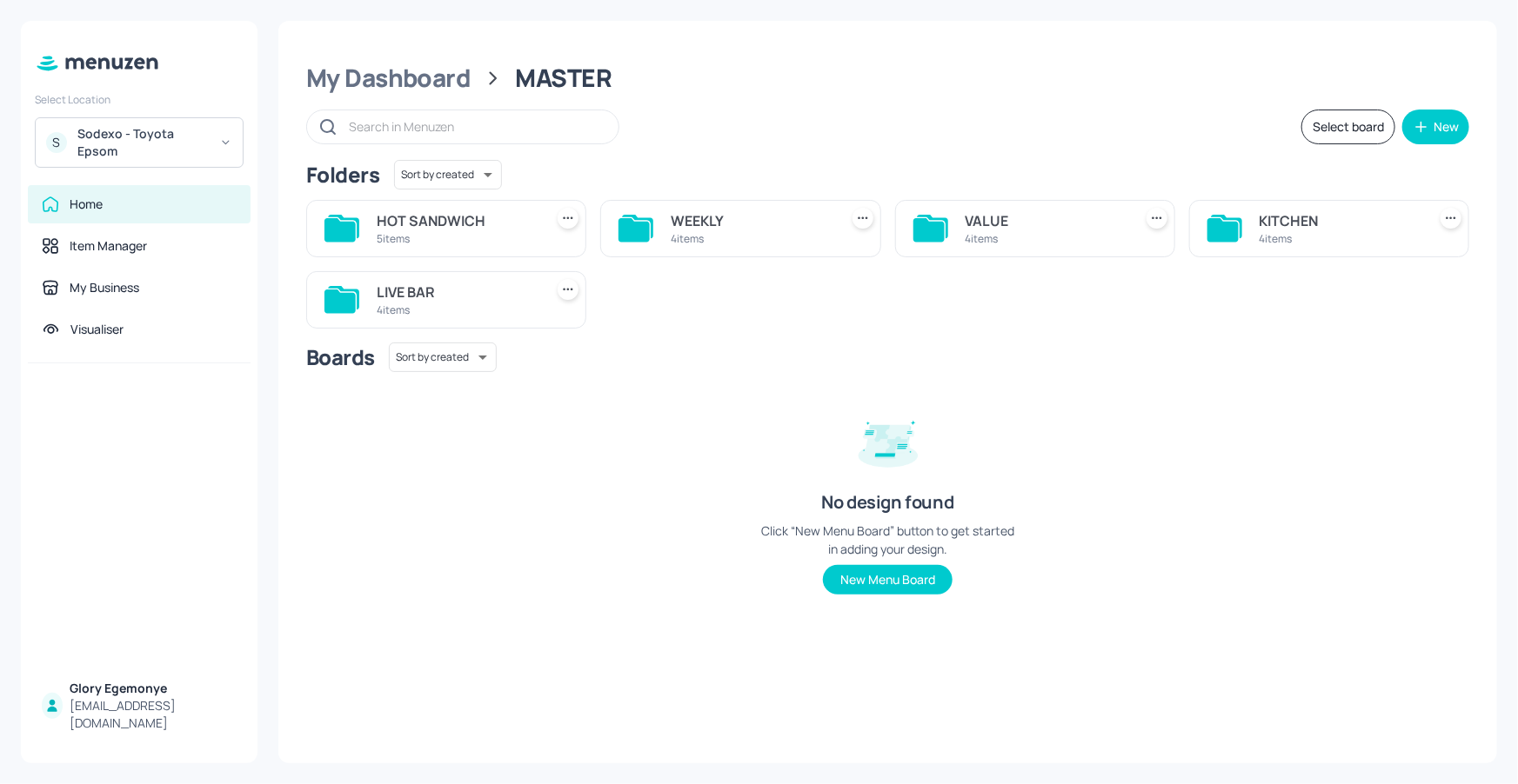
scroll to position [0, 0]
click at [1231, 231] on icon at bounding box center [1224, 230] width 32 height 24
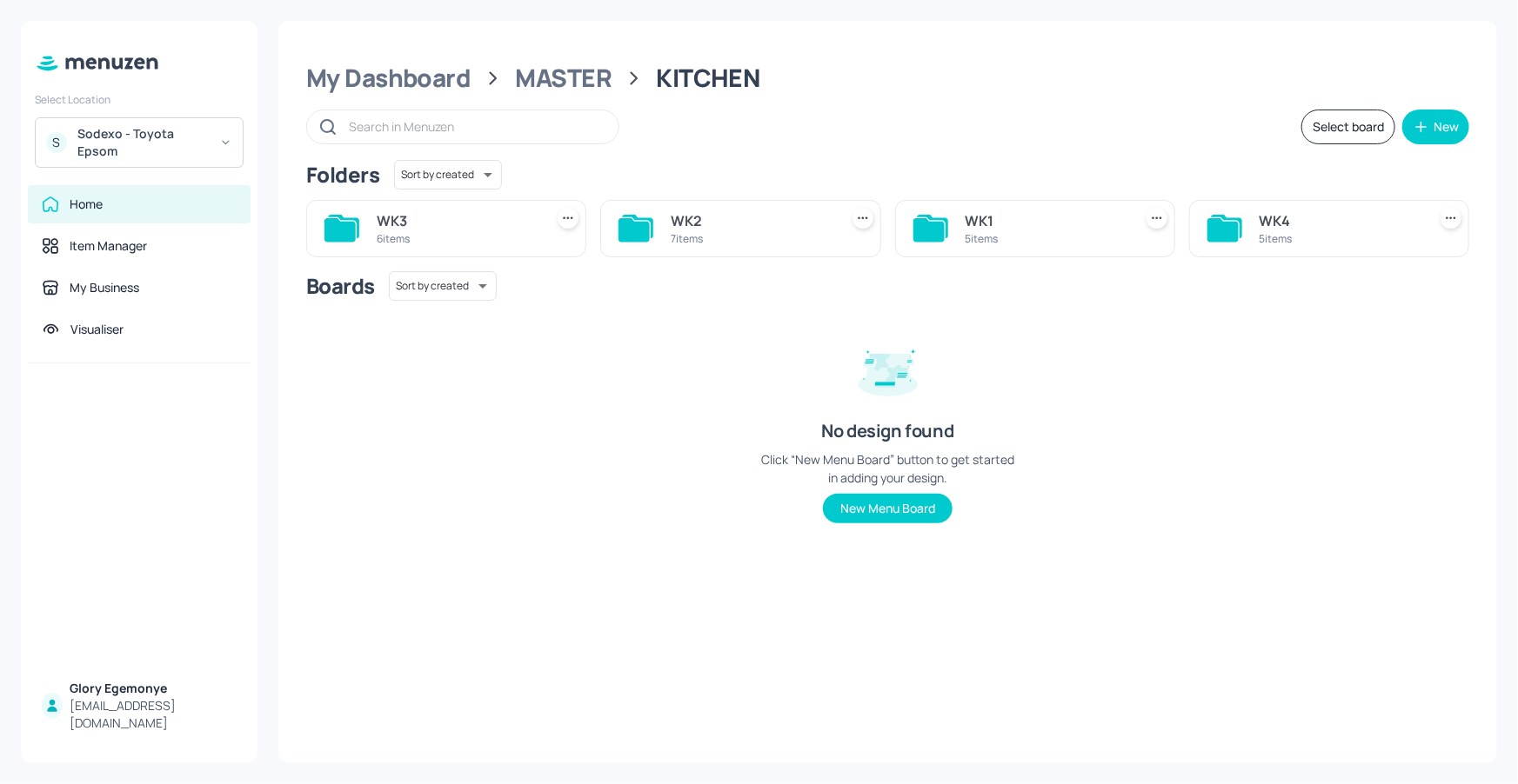
click at [944, 223] on icon at bounding box center [929, 230] width 32 height 24
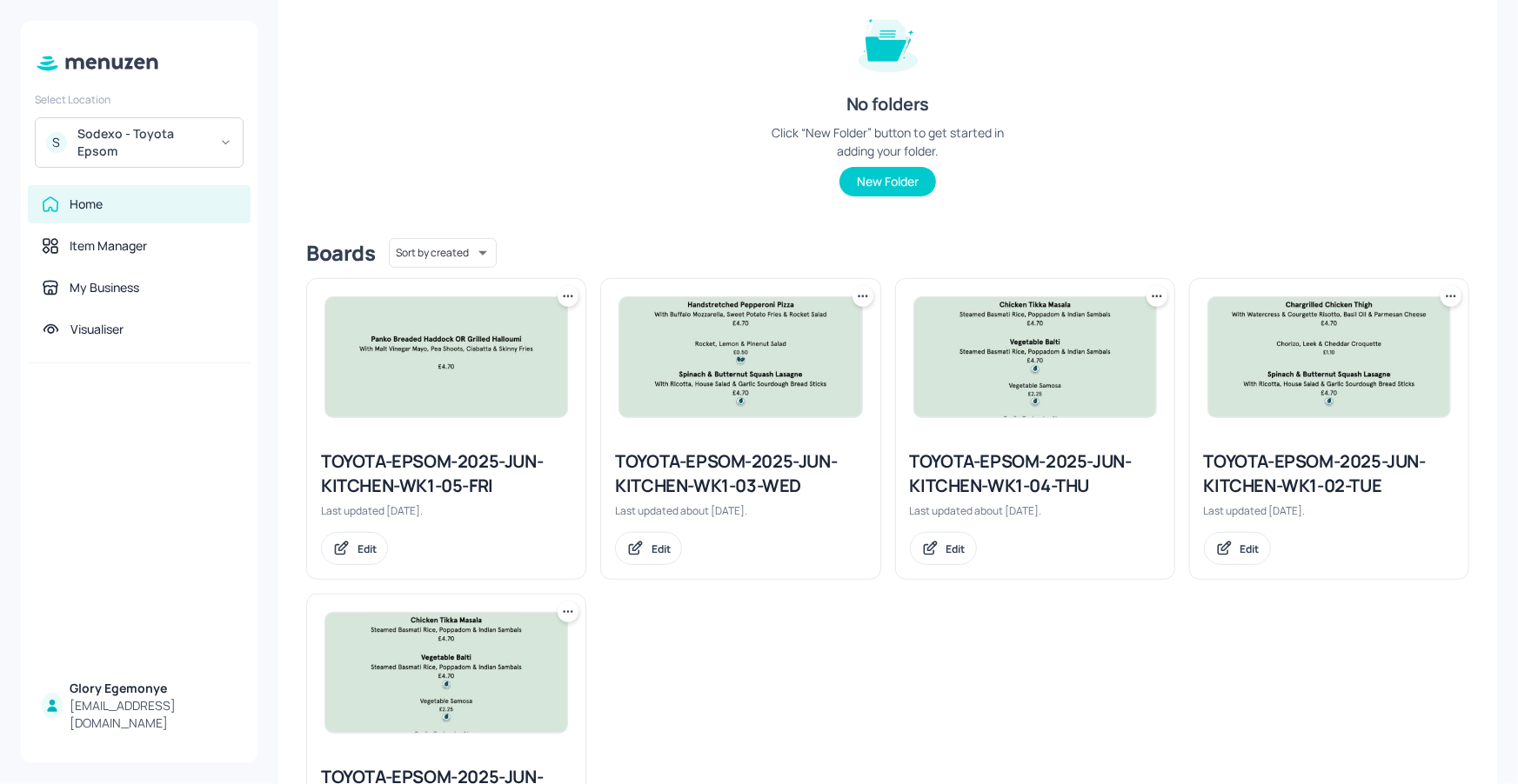
scroll to position [335, 0]
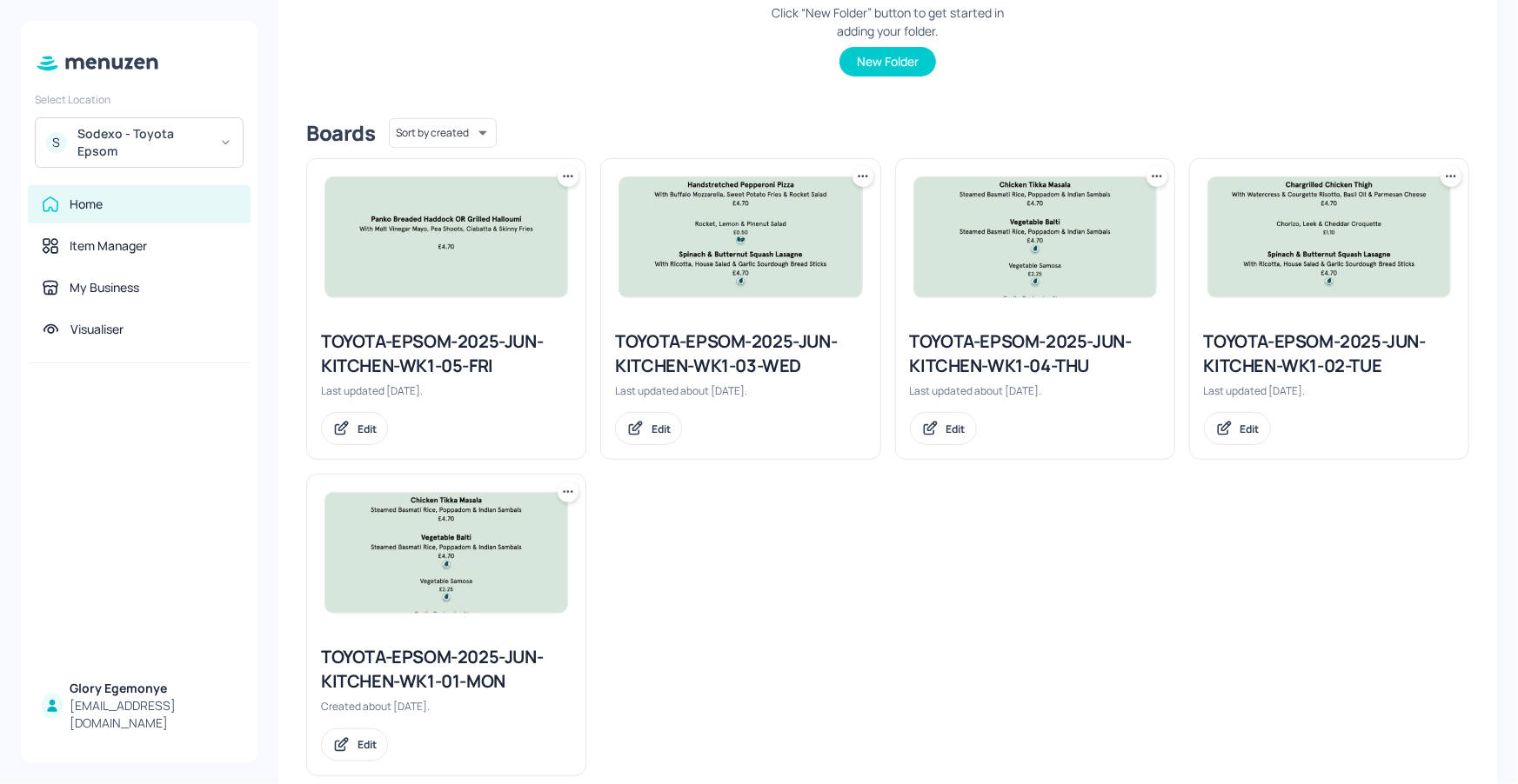
click at [1035, 349] on div "TOYOTA-EPSOM-2025-JUN-KITCHEN-WK1-04-THU" at bounding box center [1035, 353] width 250 height 48
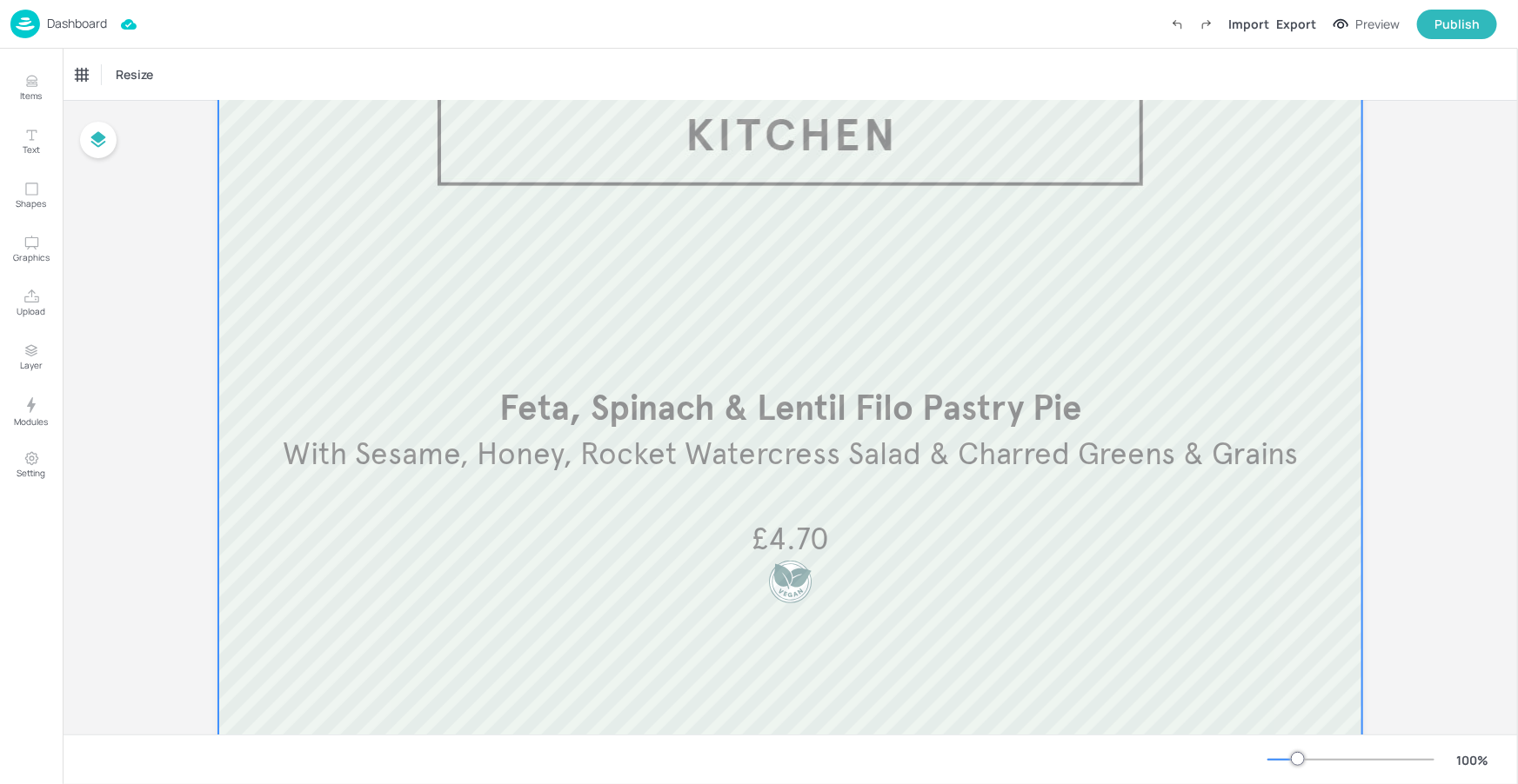
scroll to position [136, 0]
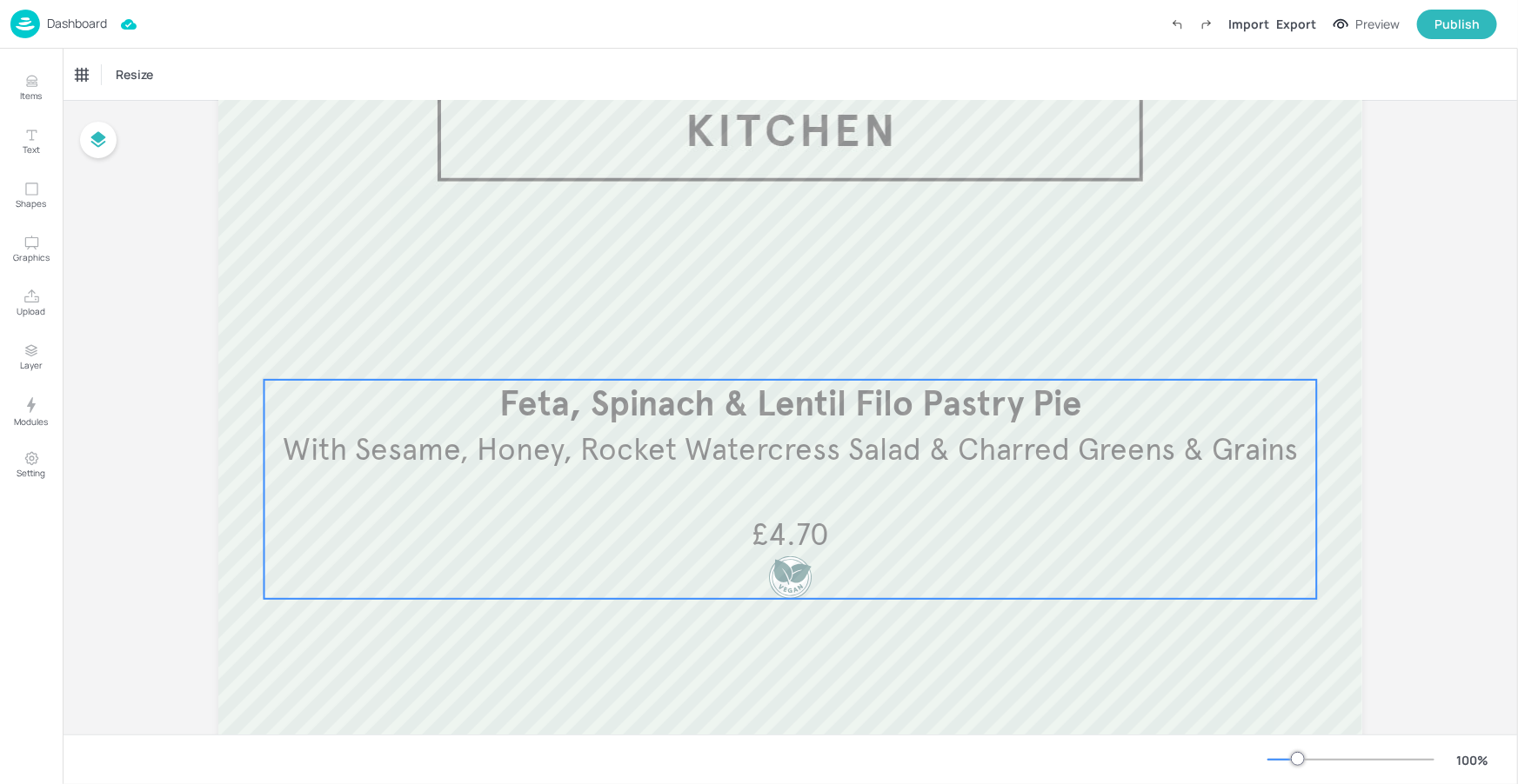
click at [810, 455] on span "With Sesame, Honey, Rocket Watercress Salad & Charred Greens & Grains" at bounding box center [791, 450] width 1016 height 39
click at [772, 350] on icon "Edit Item" at bounding box center [778, 350] width 15 height 14
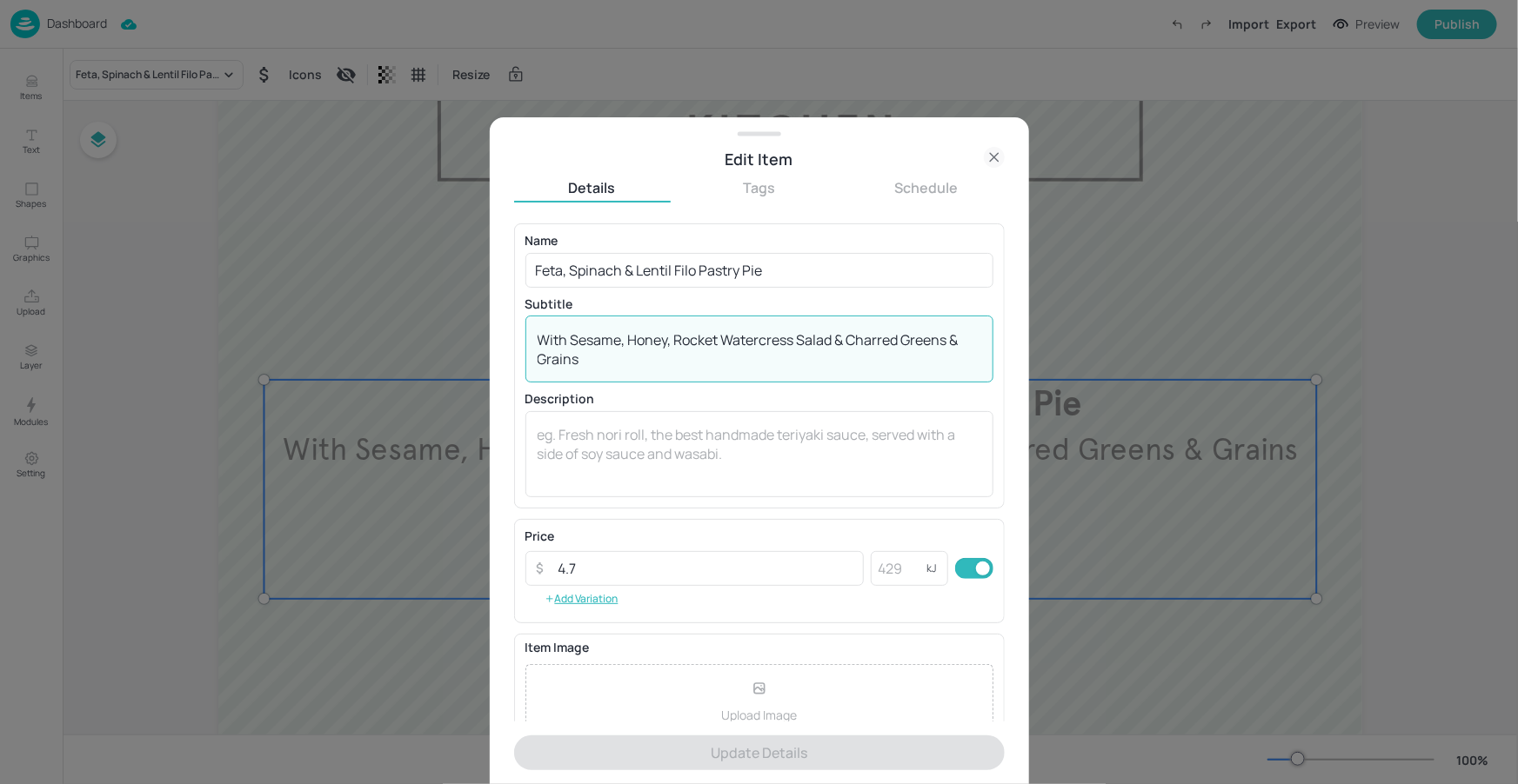
drag, startPoint x: 951, startPoint y: 338, endPoint x: 854, endPoint y: 344, distance: 97.2
click at [854, 344] on textarea "With Sesame, Honey, Rocket Watercress Salad & Charred Greens & Grains" at bounding box center [759, 349] width 444 height 39
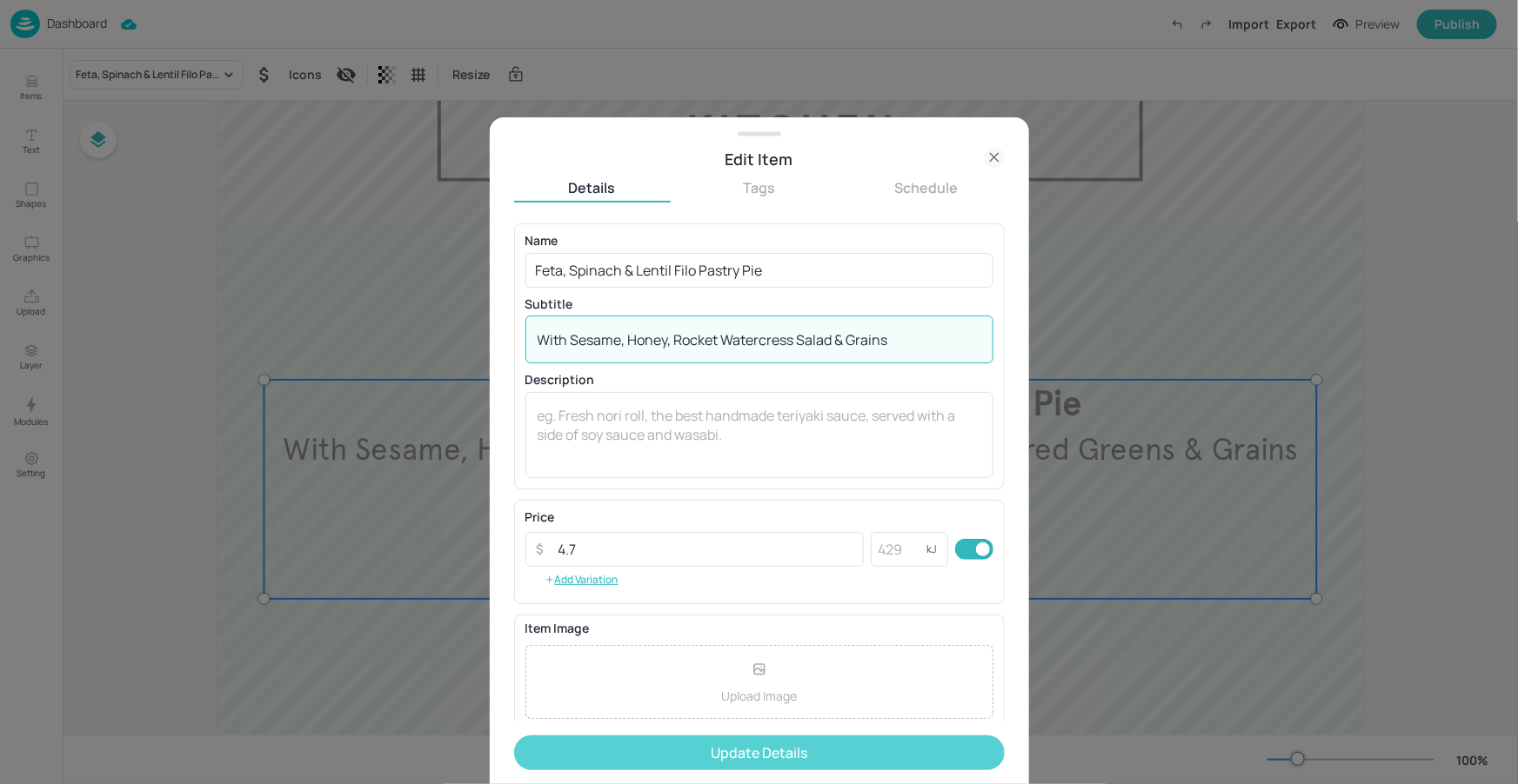
type textarea "With Sesame, Honey, Rocket Watercress Salad & Grains"
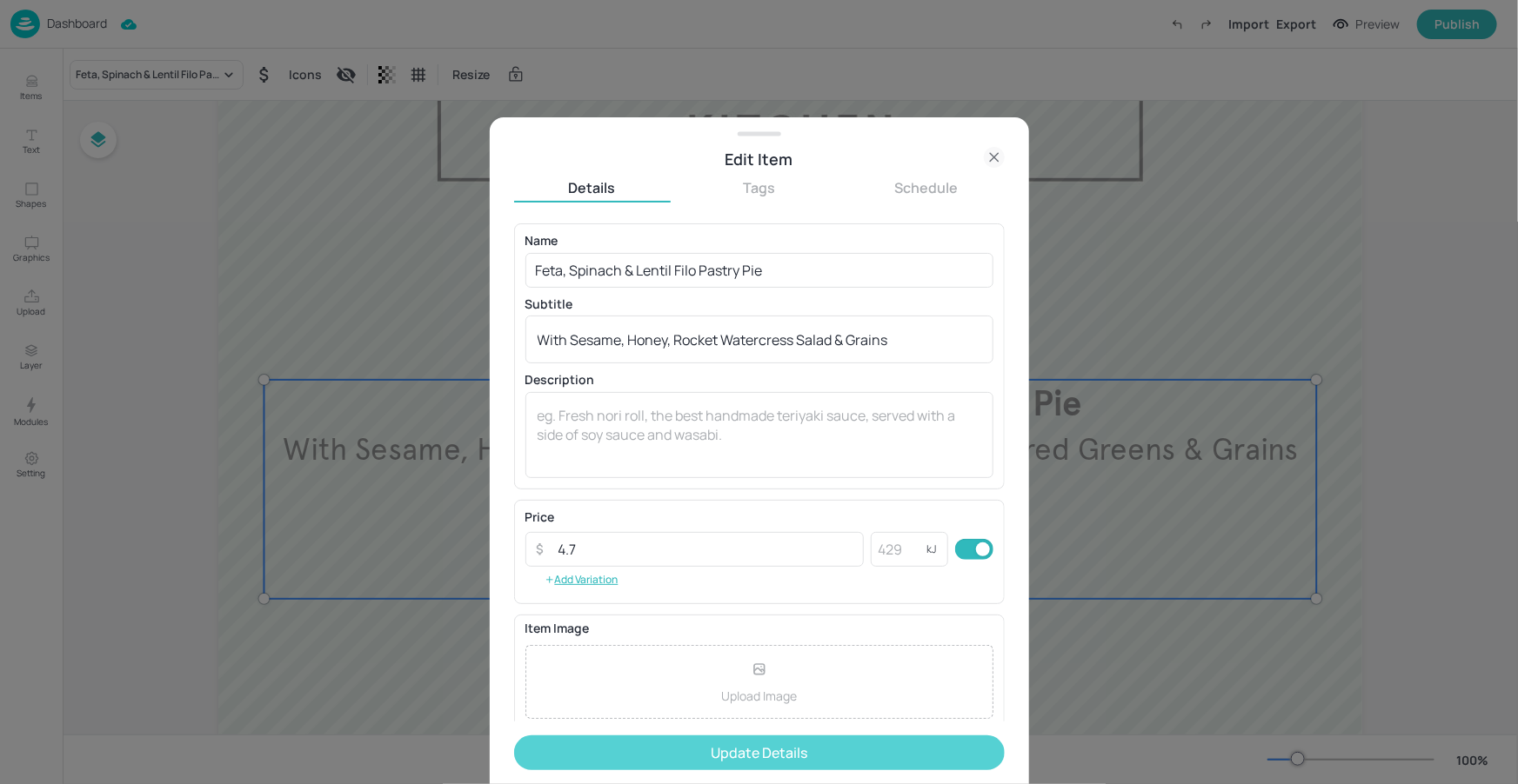
click at [804, 749] on button "Update Details" at bounding box center [759, 753] width 491 height 35
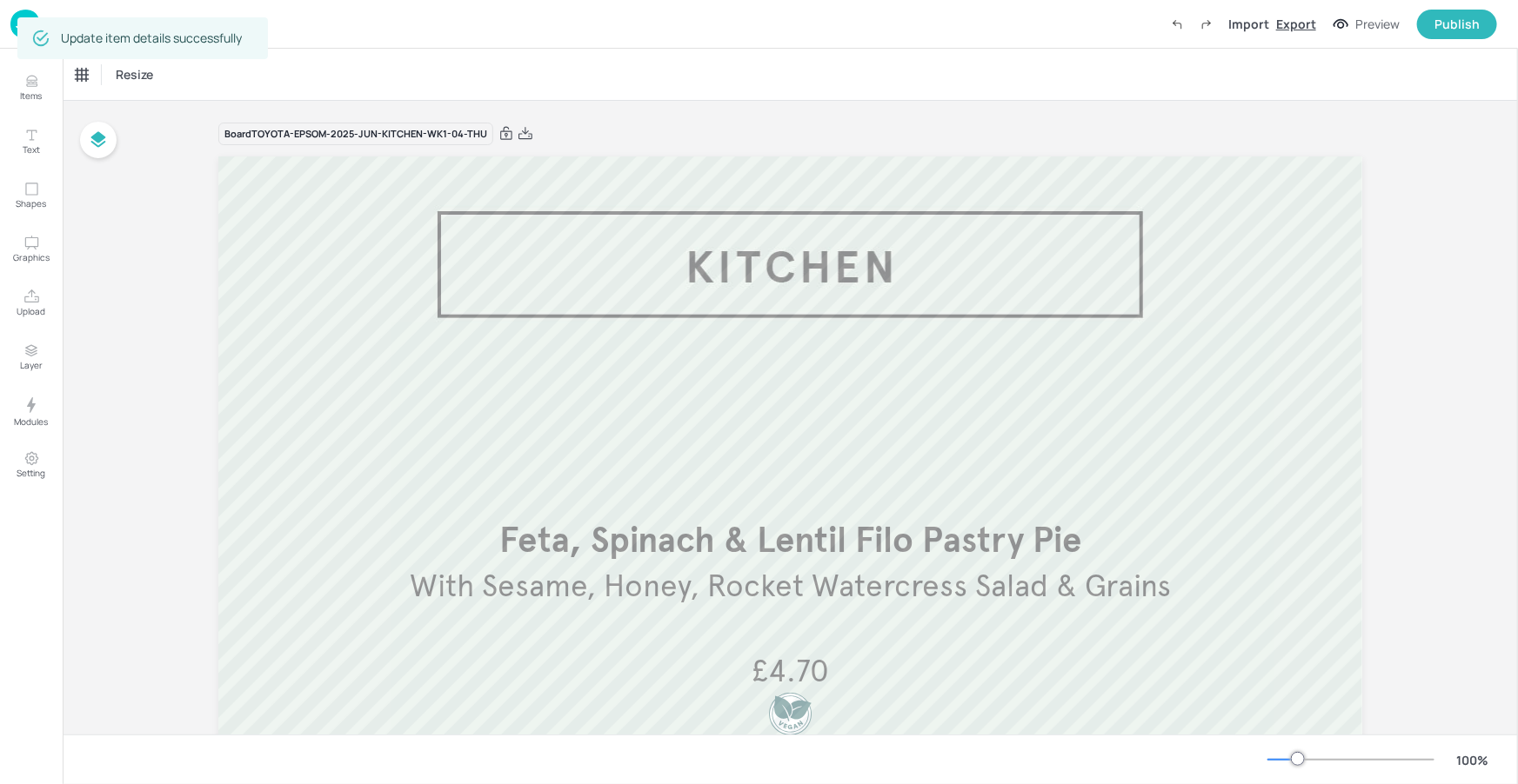
click at [1309, 28] on div "Export" at bounding box center [1297, 24] width 40 height 18
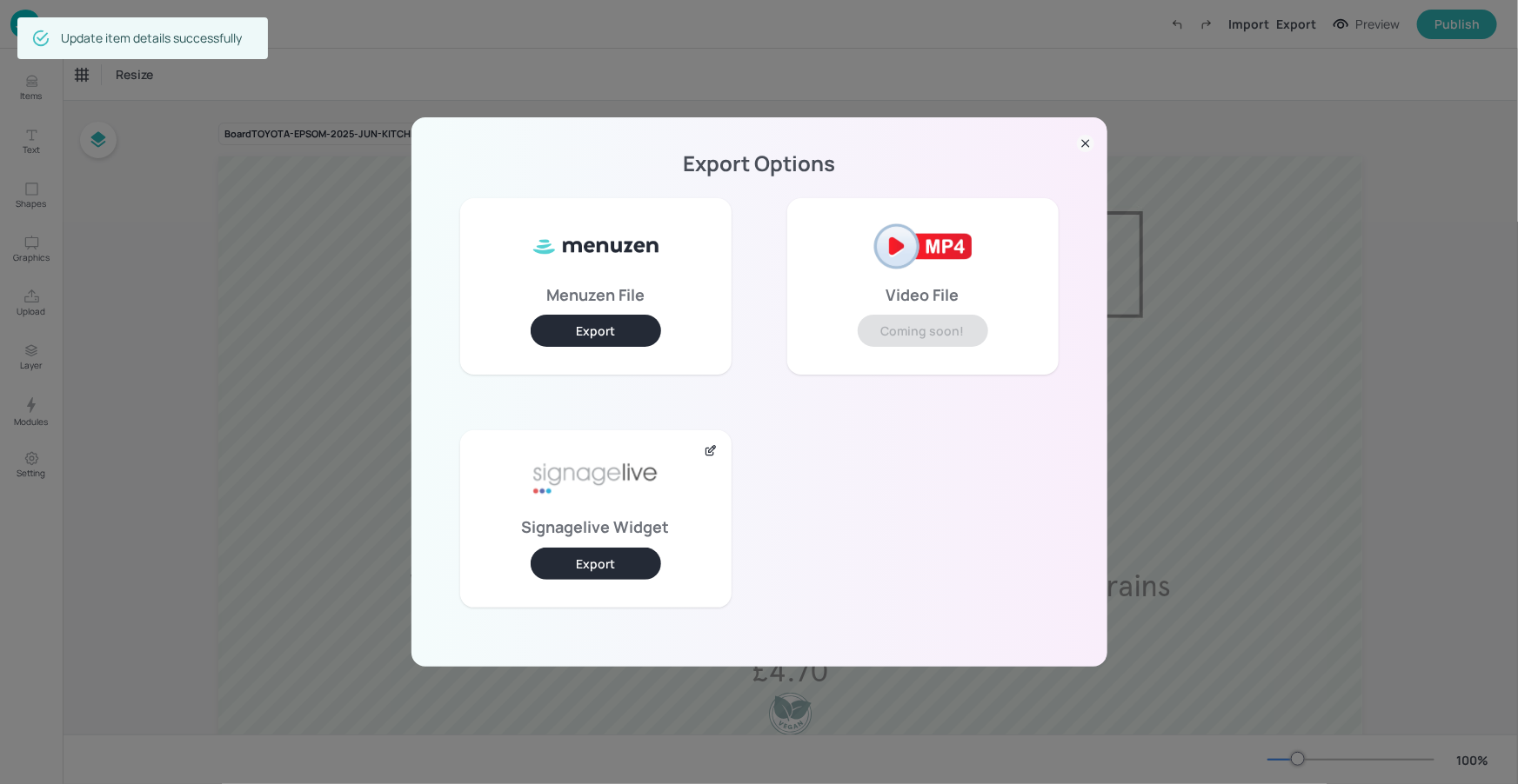
click at [603, 559] on button "Export" at bounding box center [596, 564] width 131 height 32
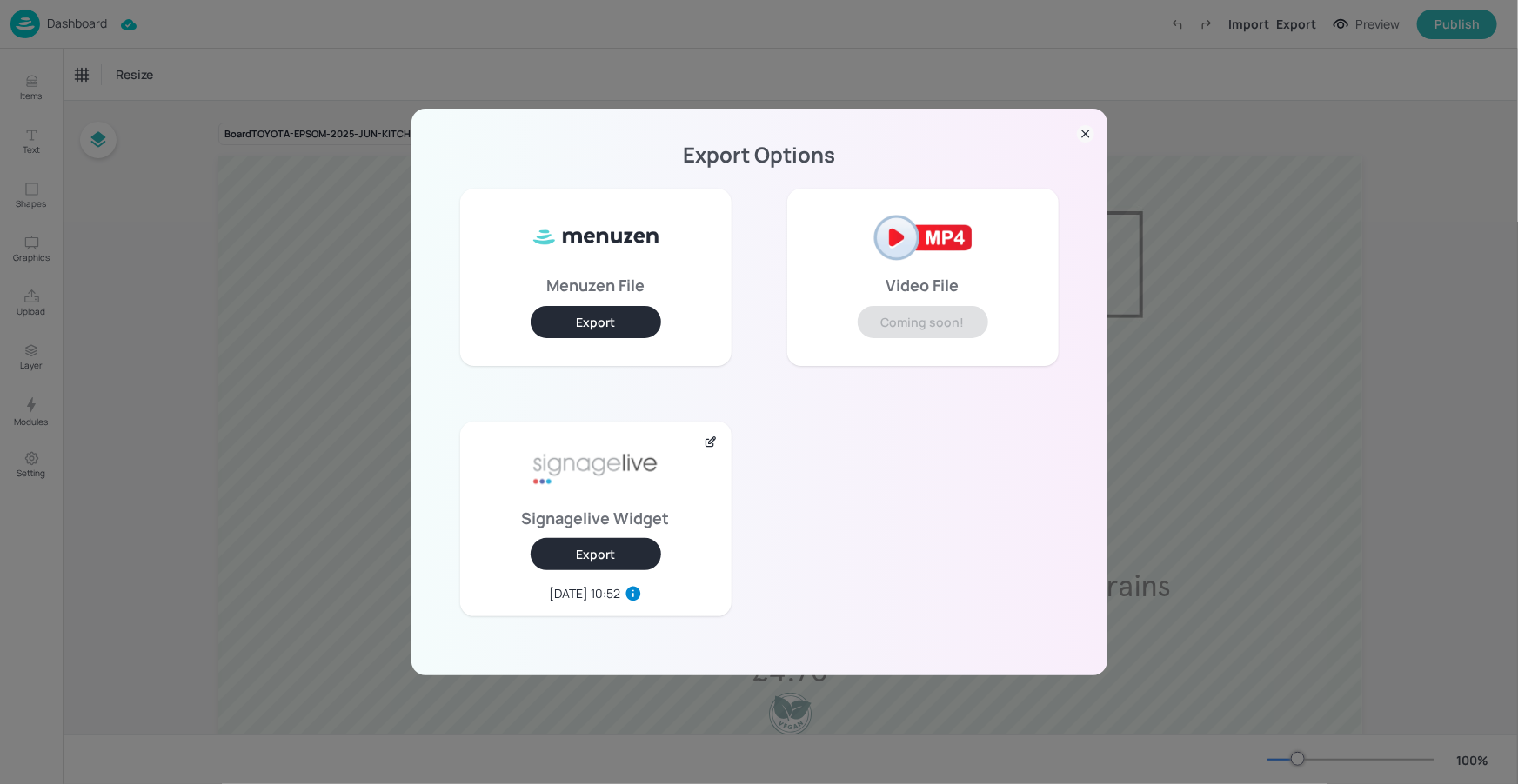
drag, startPoint x: 1081, startPoint y: 129, endPoint x: 684, endPoint y: 149, distance: 397.5
click at [1081, 129] on icon at bounding box center [1086, 134] width 18 height 18
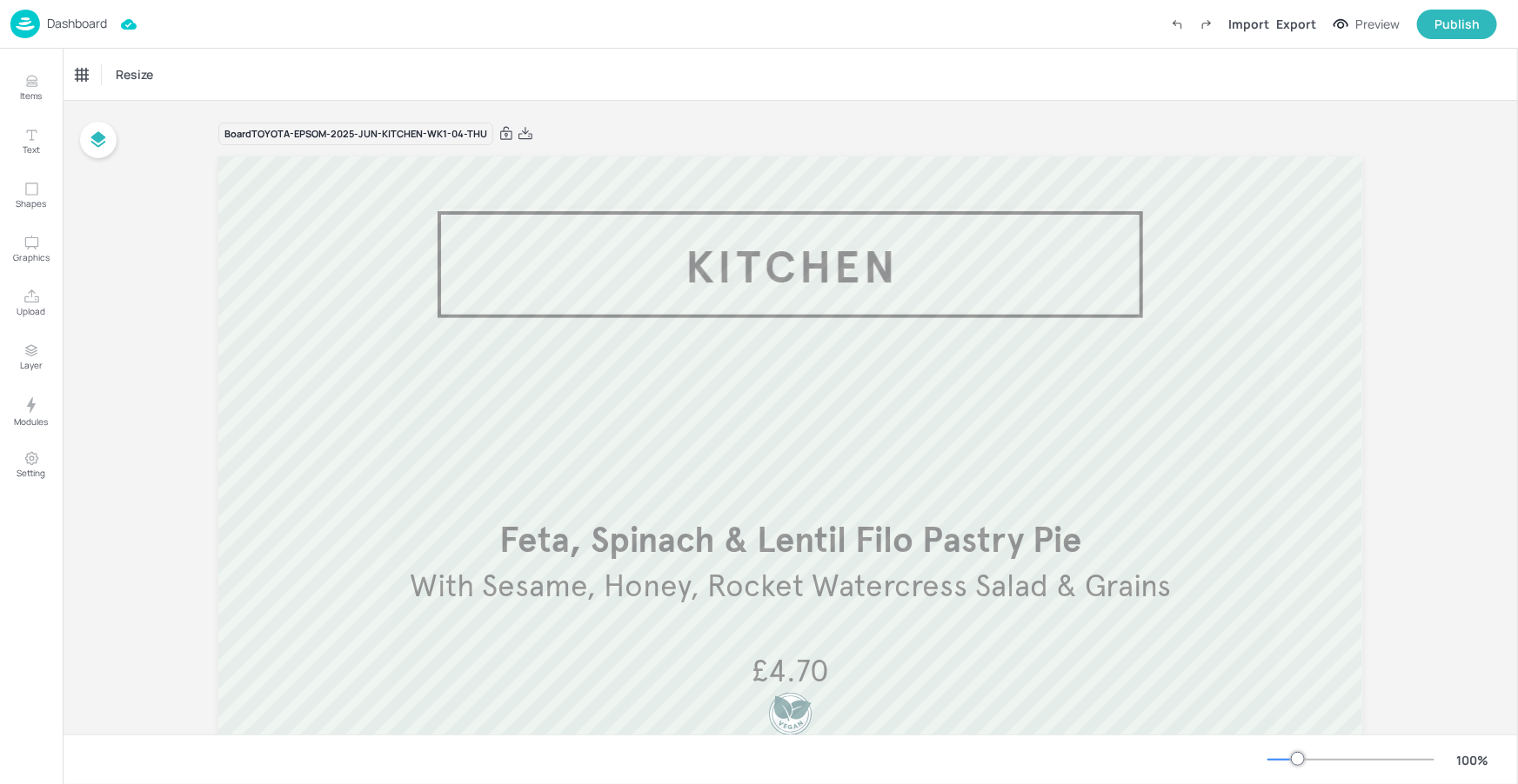
click at [66, 30] on p "Dashboard" at bounding box center [76, 24] width 60 height 12
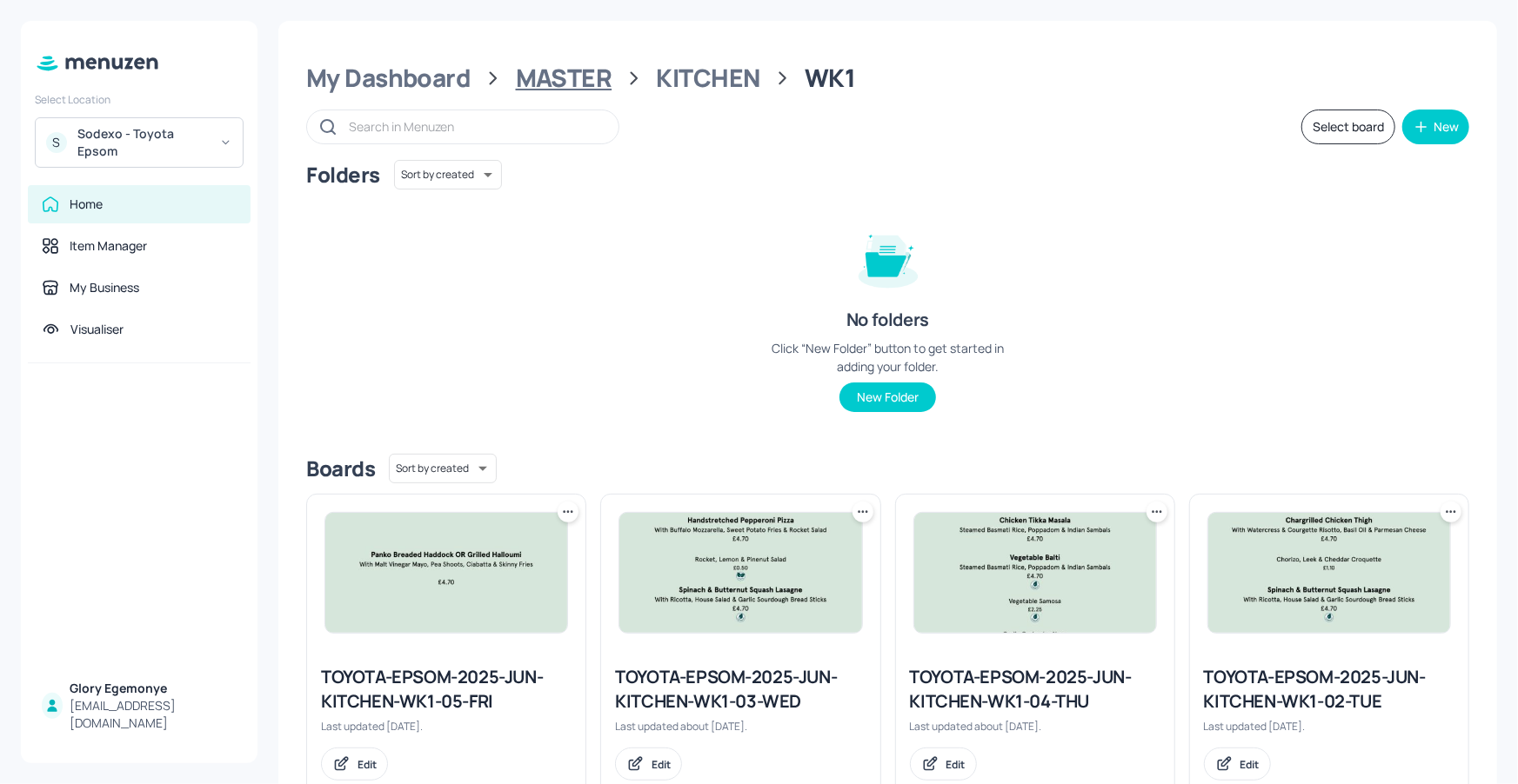
click at [577, 74] on div "MASTER" at bounding box center [564, 78] width 97 height 32
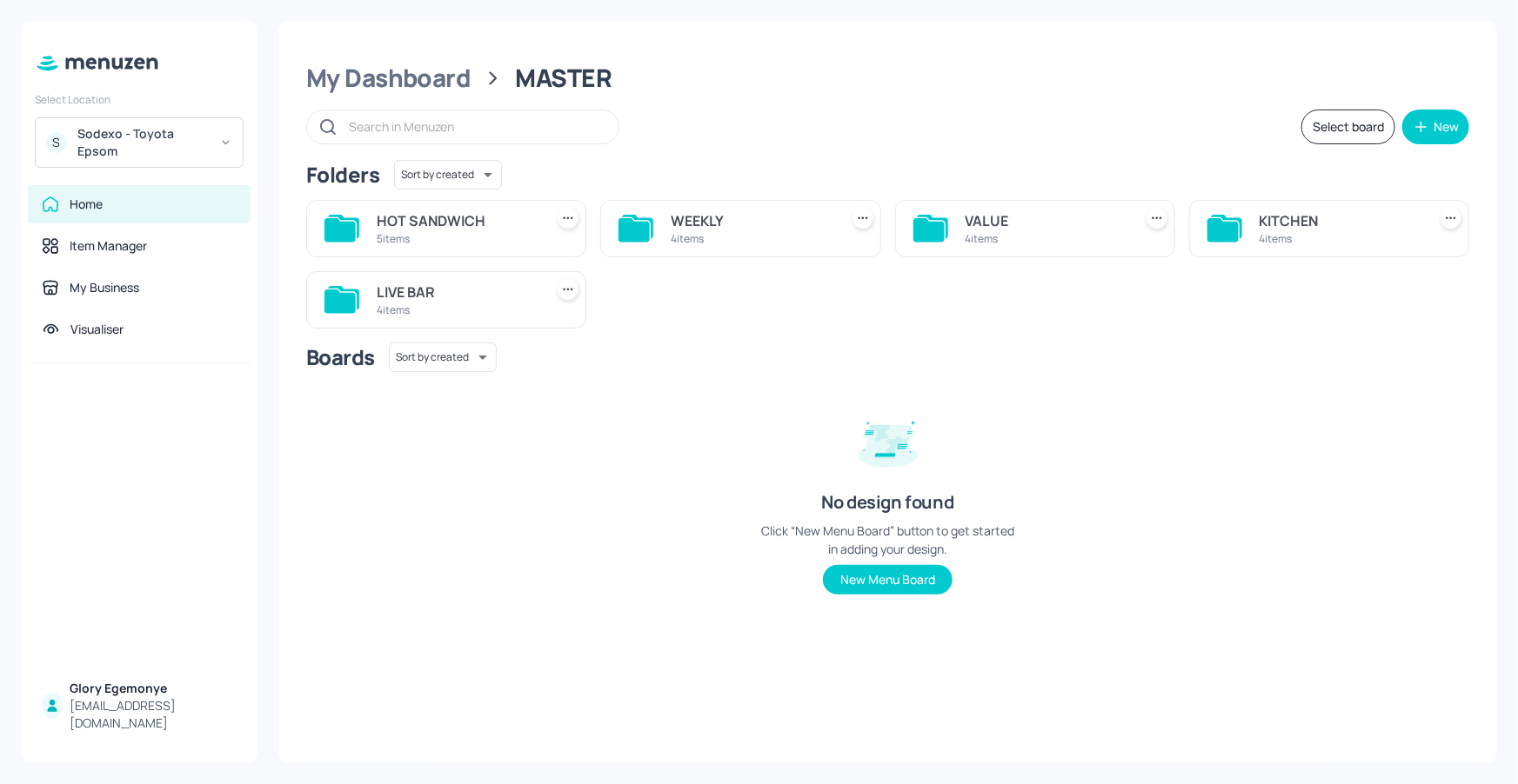
click at [943, 231] on icon at bounding box center [929, 230] width 32 height 24
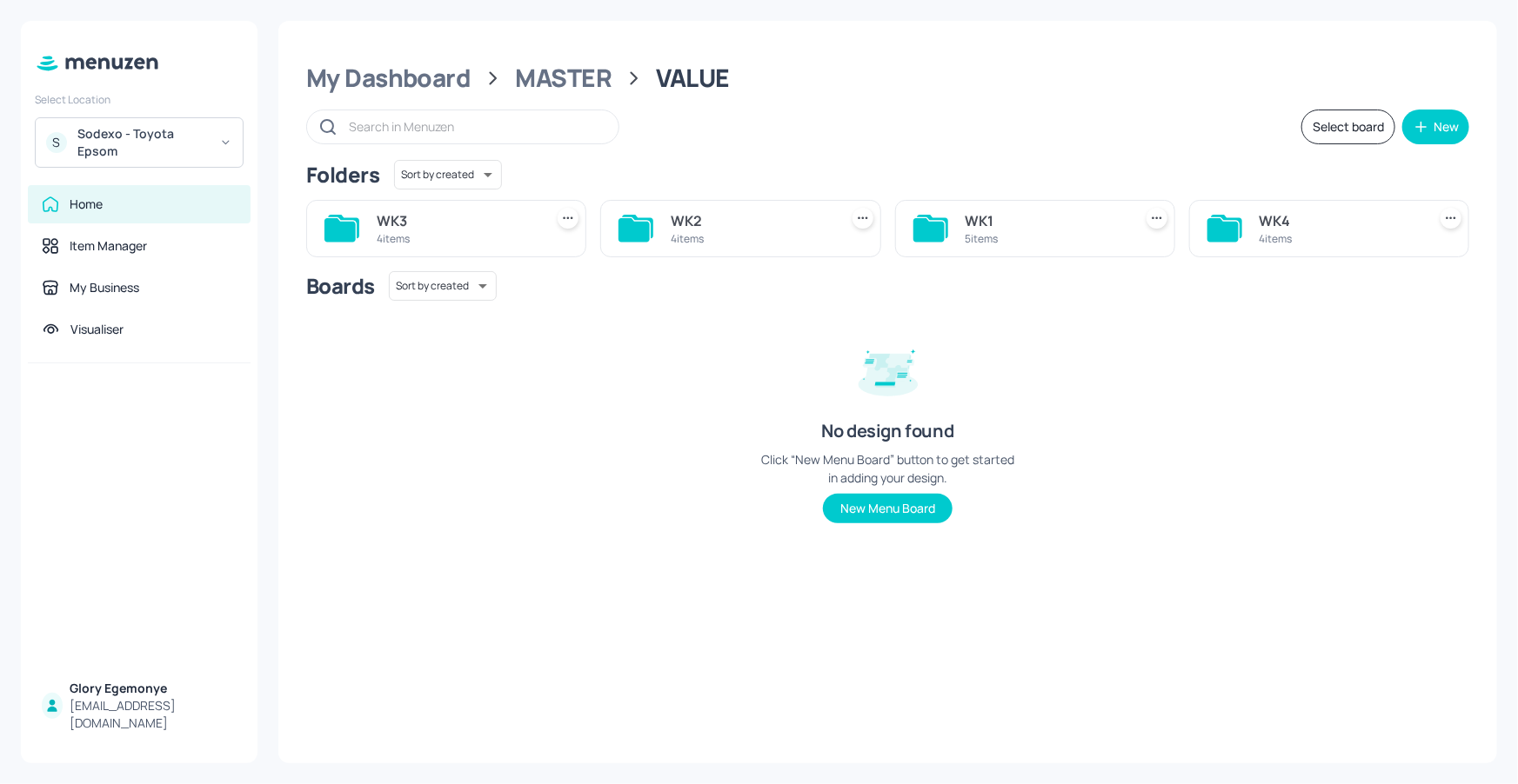
click at [915, 227] on icon at bounding box center [929, 230] width 32 height 24
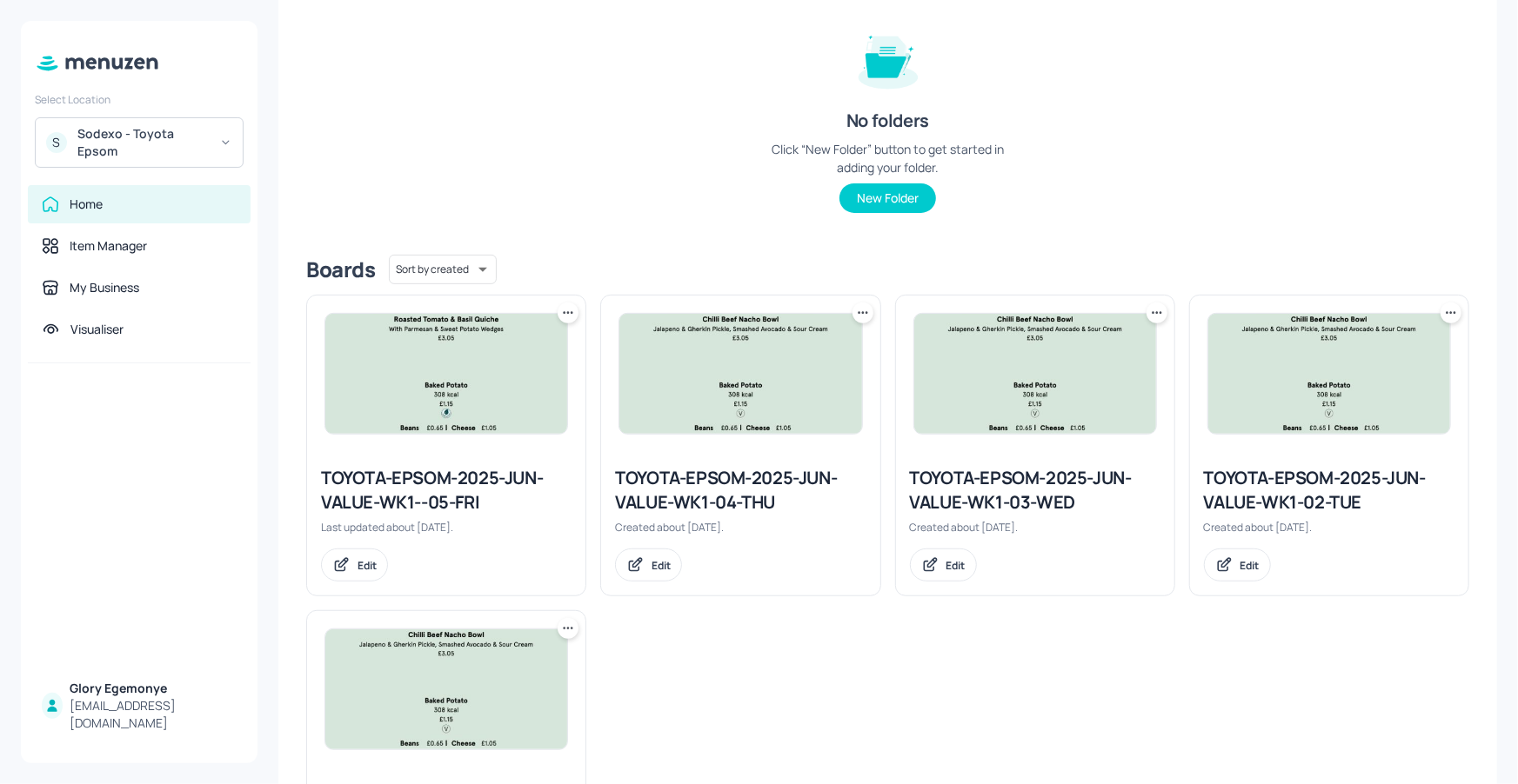
scroll to position [217, 0]
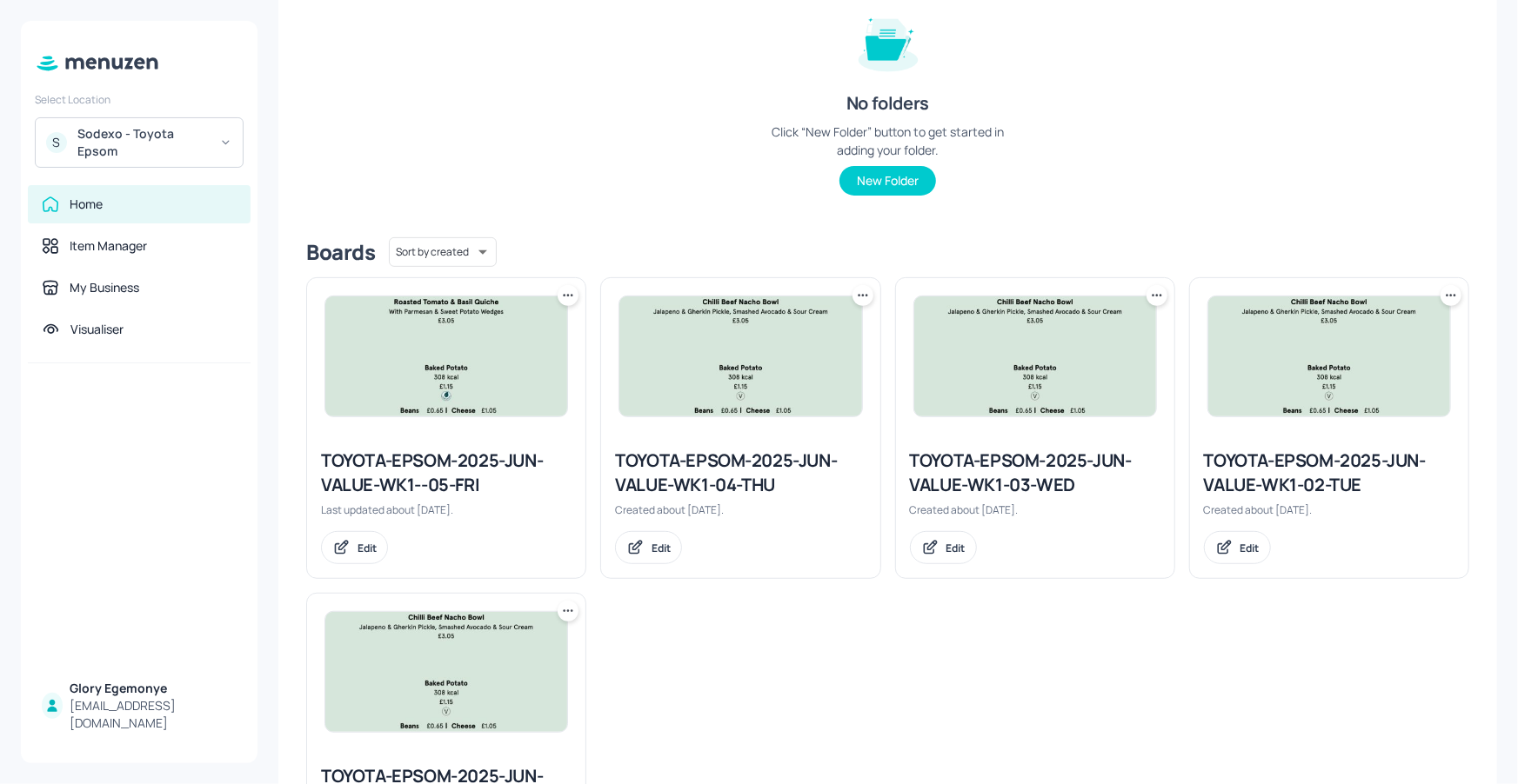
click at [737, 487] on div "TOYOTA-EPSOM-2025-JUN-VALUE-WK1-04-THU" at bounding box center [740, 472] width 250 height 48
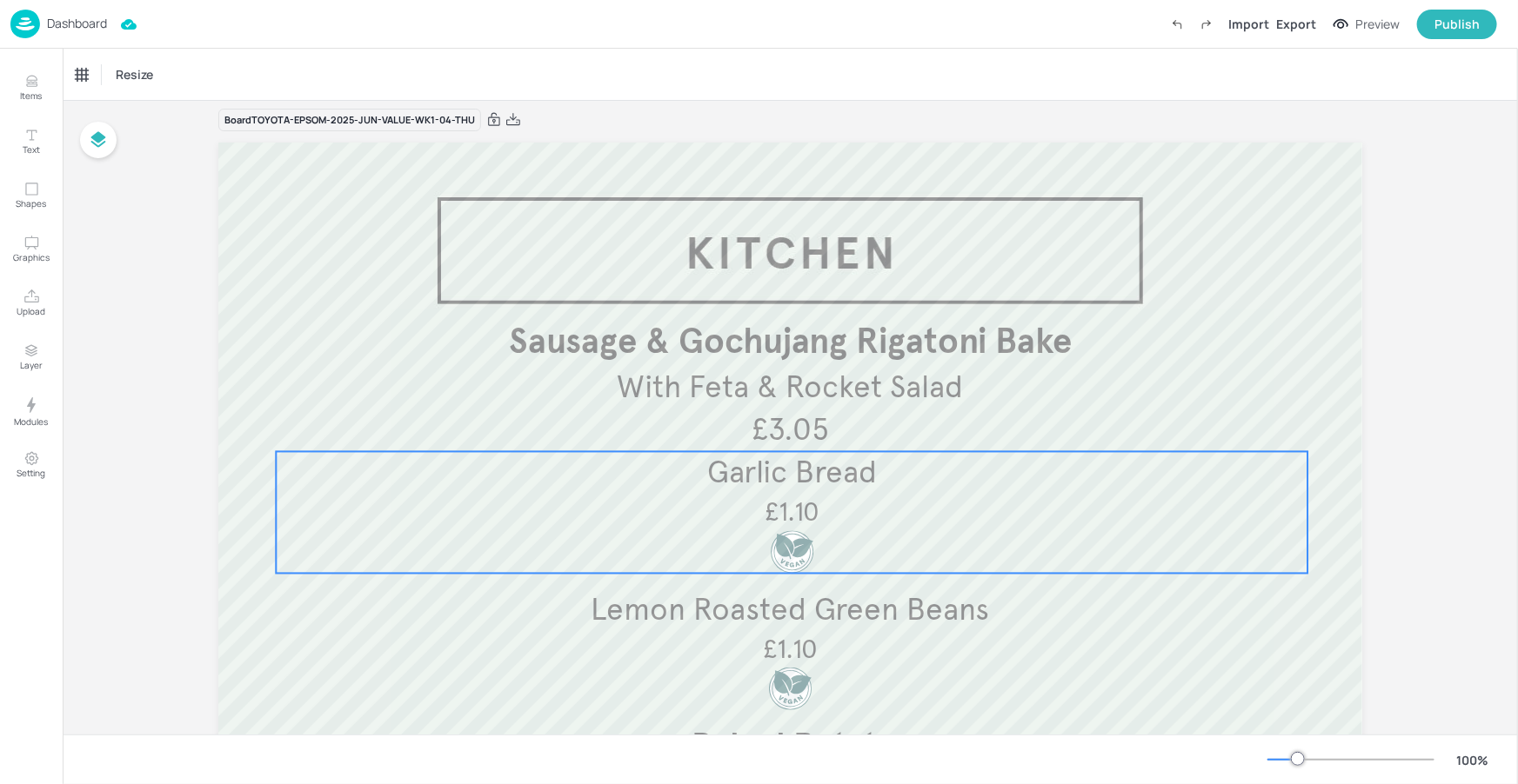
scroll to position [27, 0]
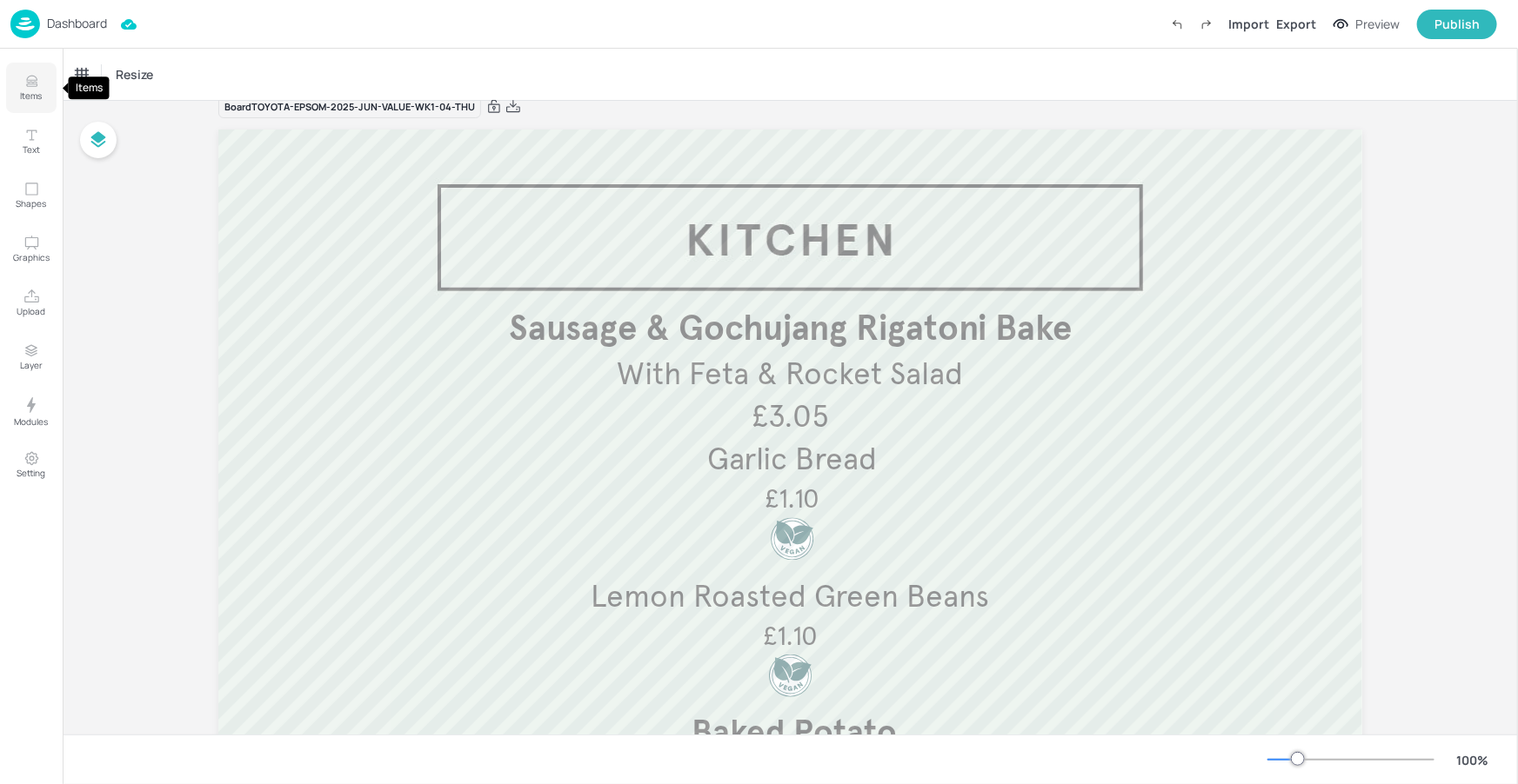
click at [25, 98] on p "Items" at bounding box center [32, 96] width 22 height 12
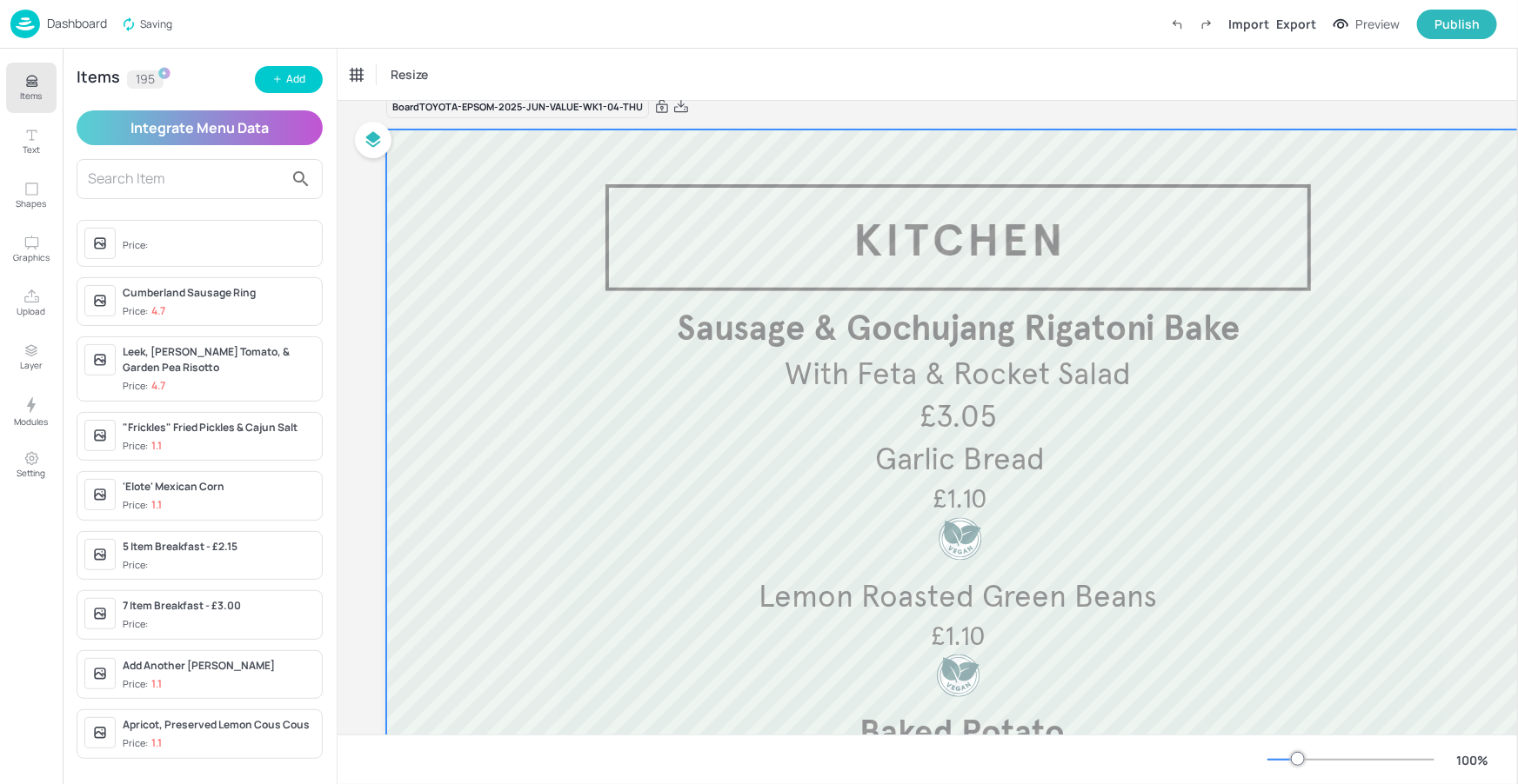
click at [877, 236] on div at bounding box center [958, 600] width 1144 height 939
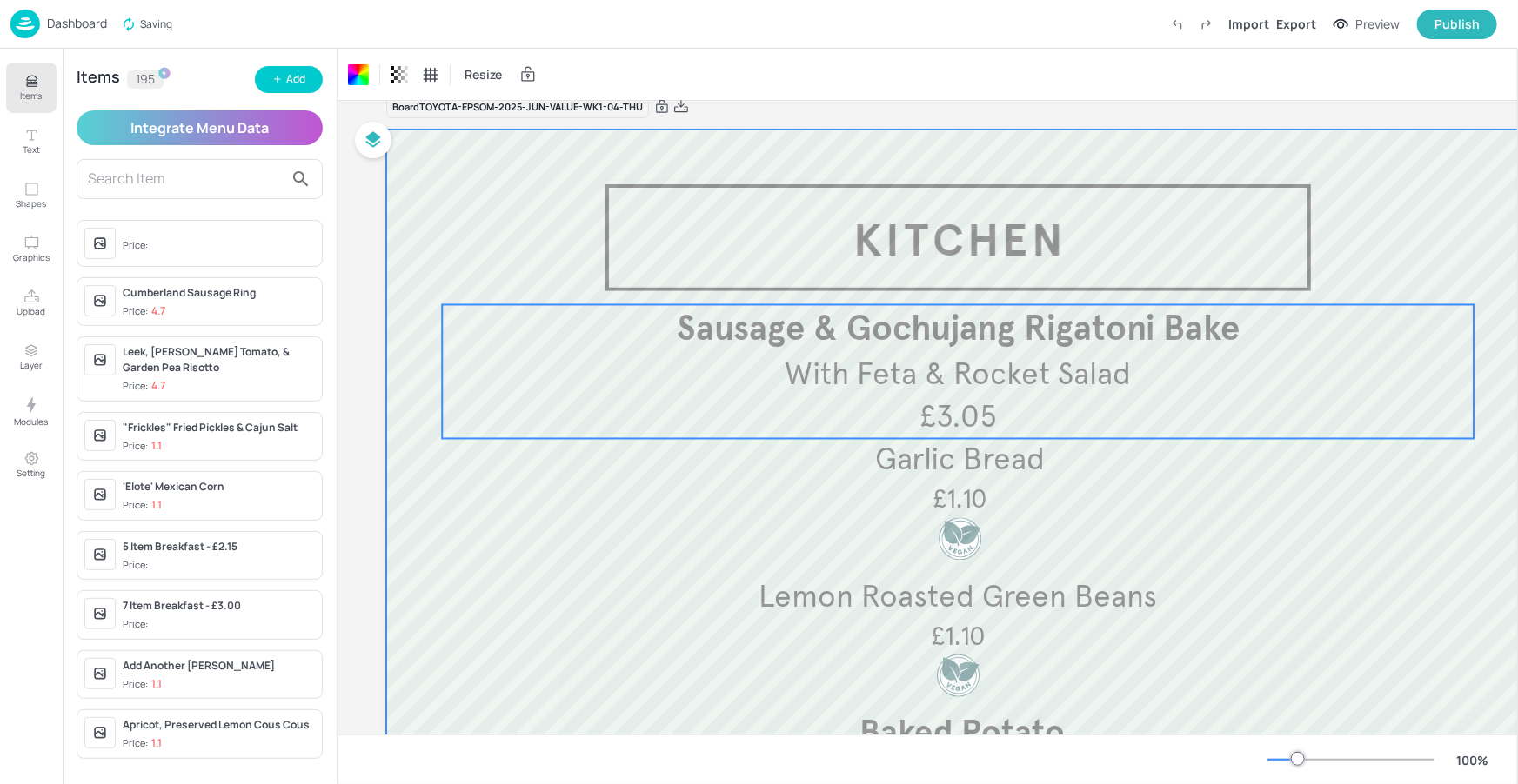
click at [854, 326] on span "Sausage & Gochujang Rigatoni Bake" at bounding box center [958, 329] width 563 height 43
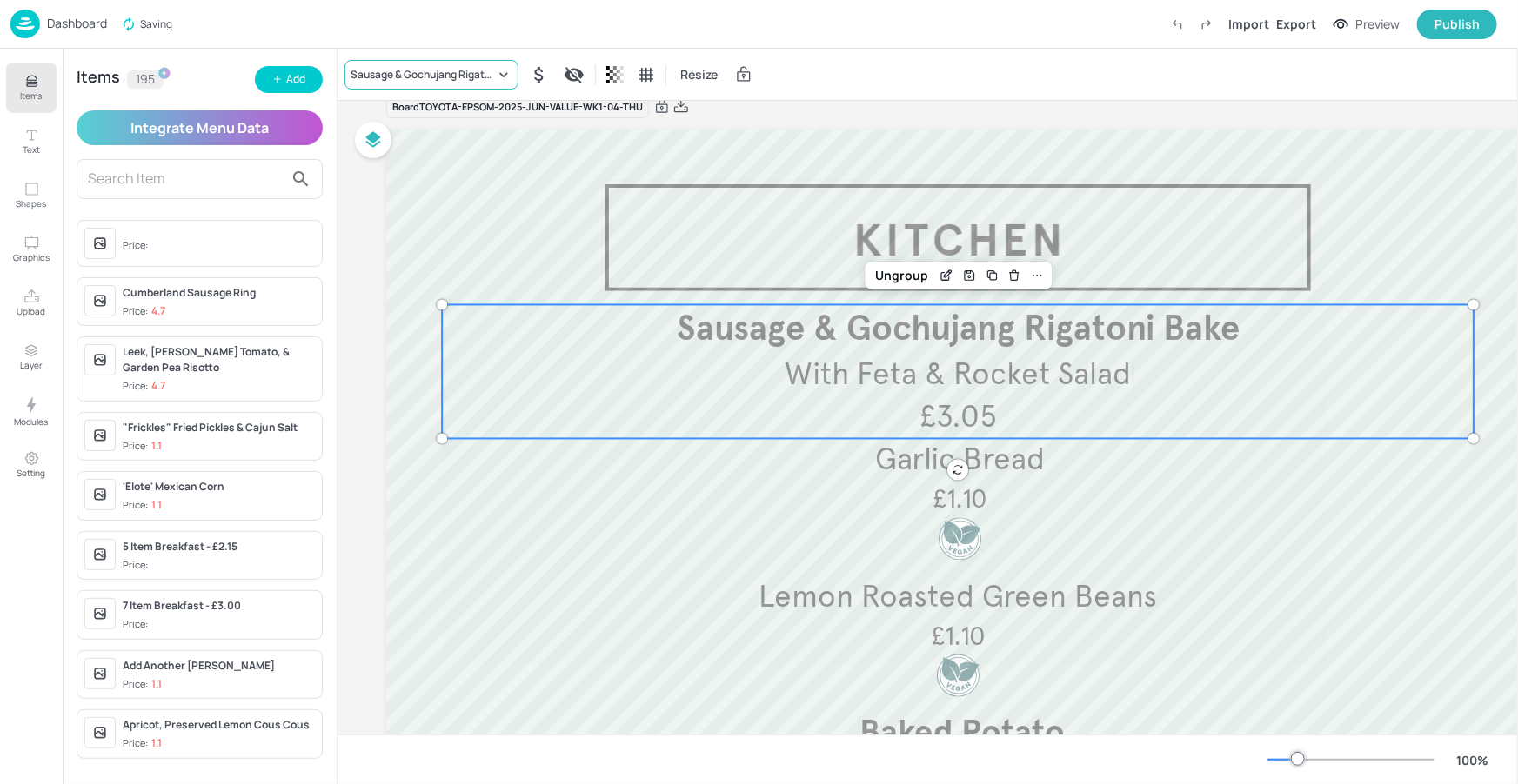
click at [399, 63] on div "Sausage & Gochujang Rigatoni Bake" at bounding box center [431, 75] width 174 height 30
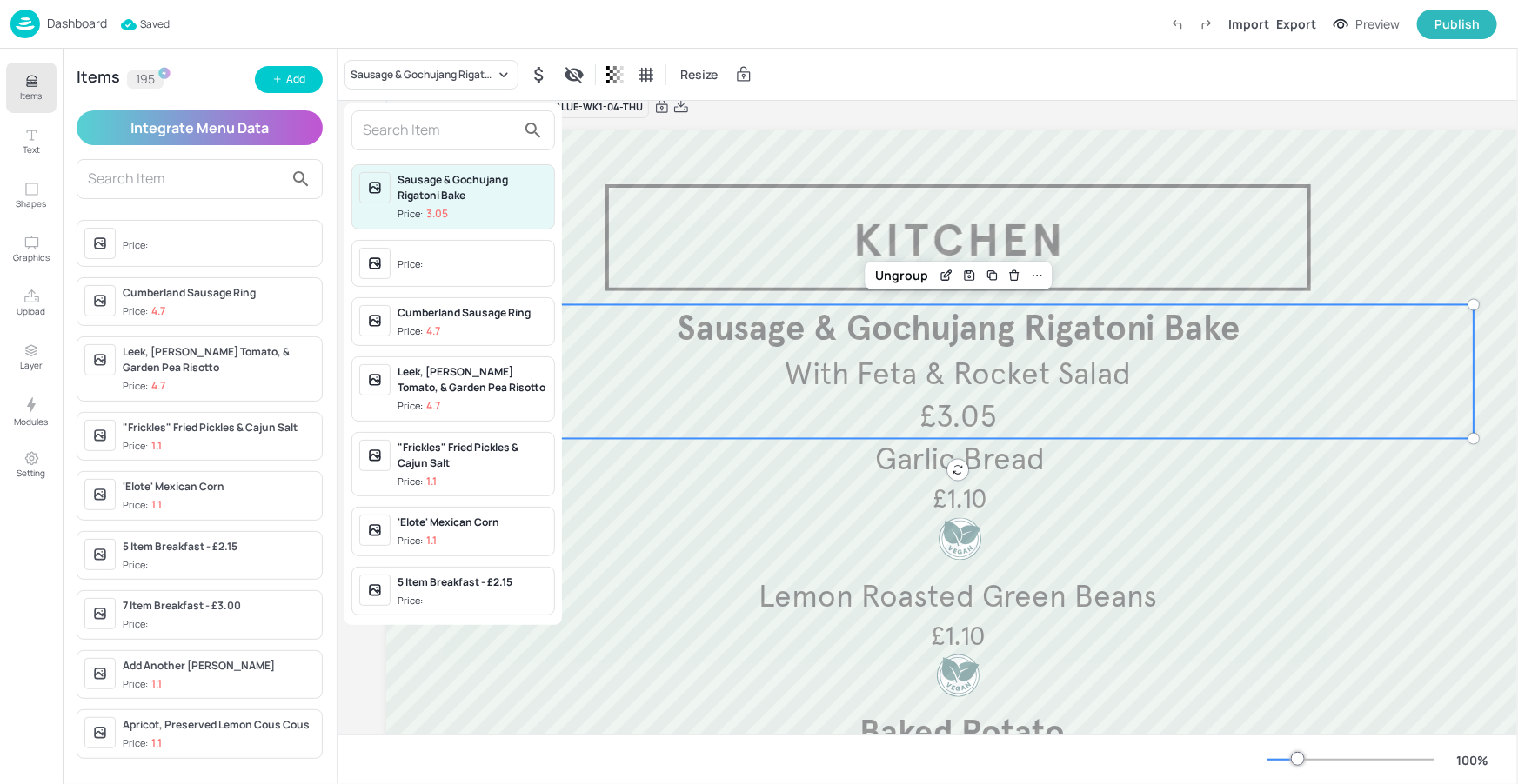
click at [406, 140] on input "text" at bounding box center [439, 131] width 153 height 28
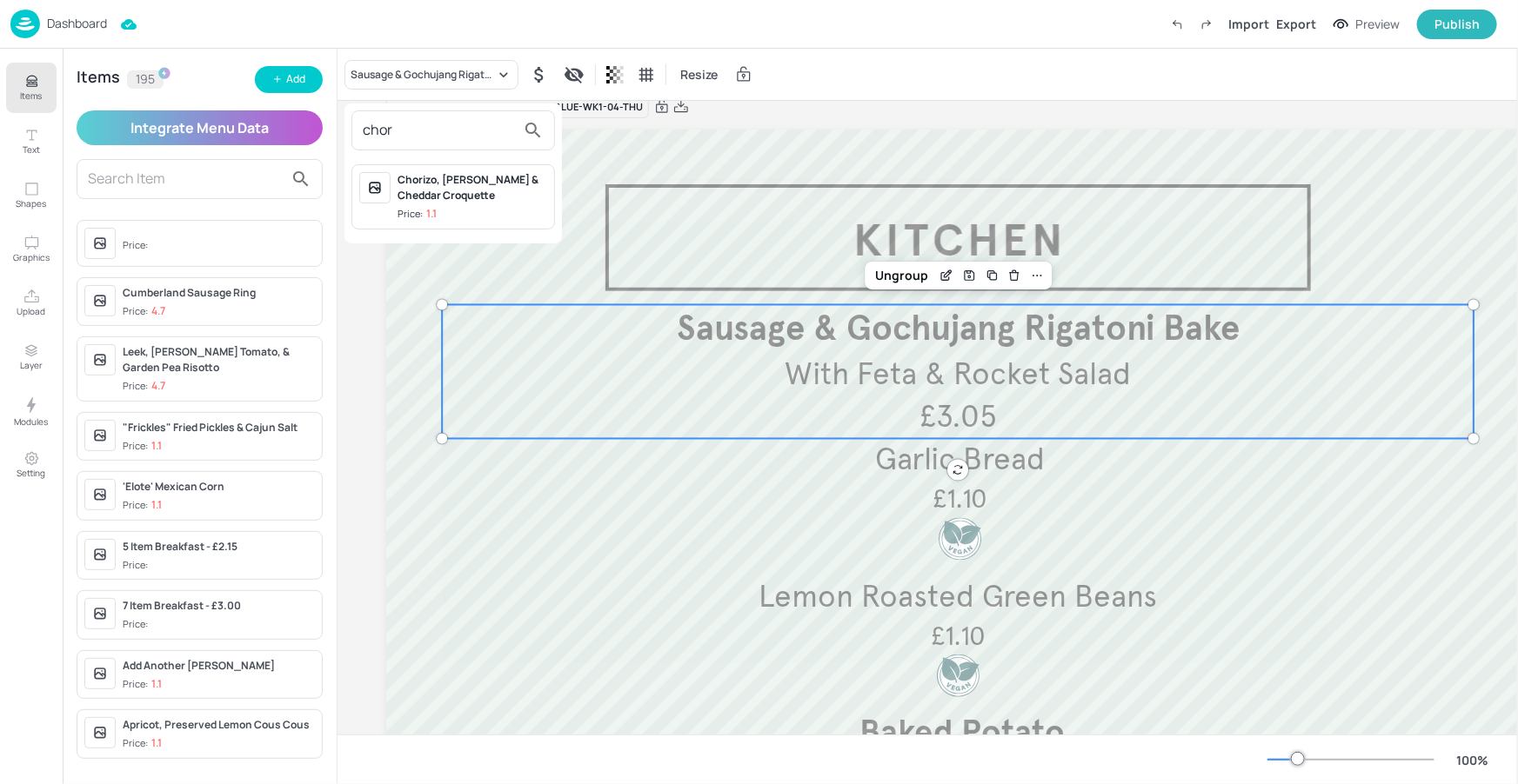
type input "chor"
click at [267, 71] on div at bounding box center [759, 392] width 1518 height 784
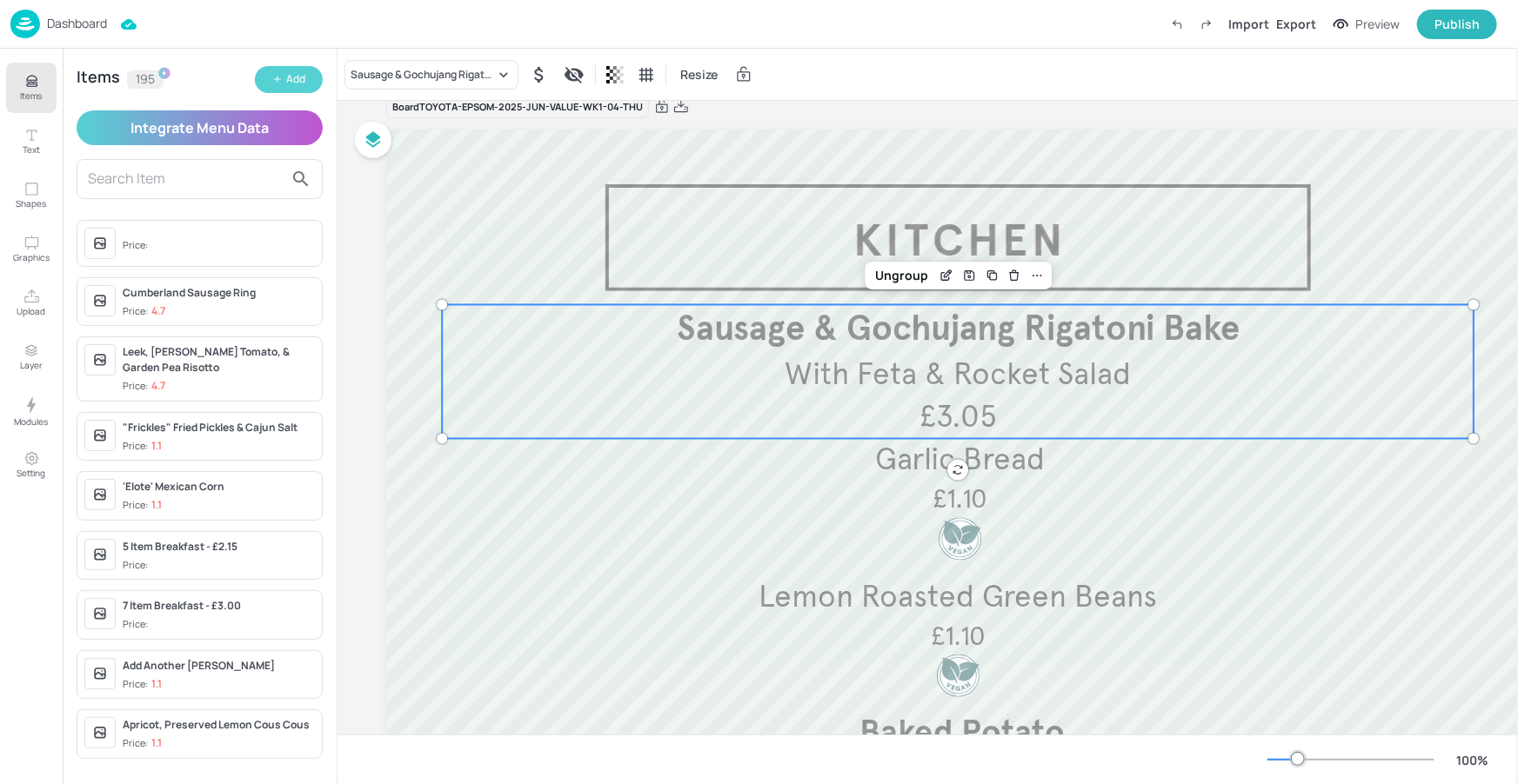
click at [278, 76] on icon "button" at bounding box center [278, 79] width 11 height 11
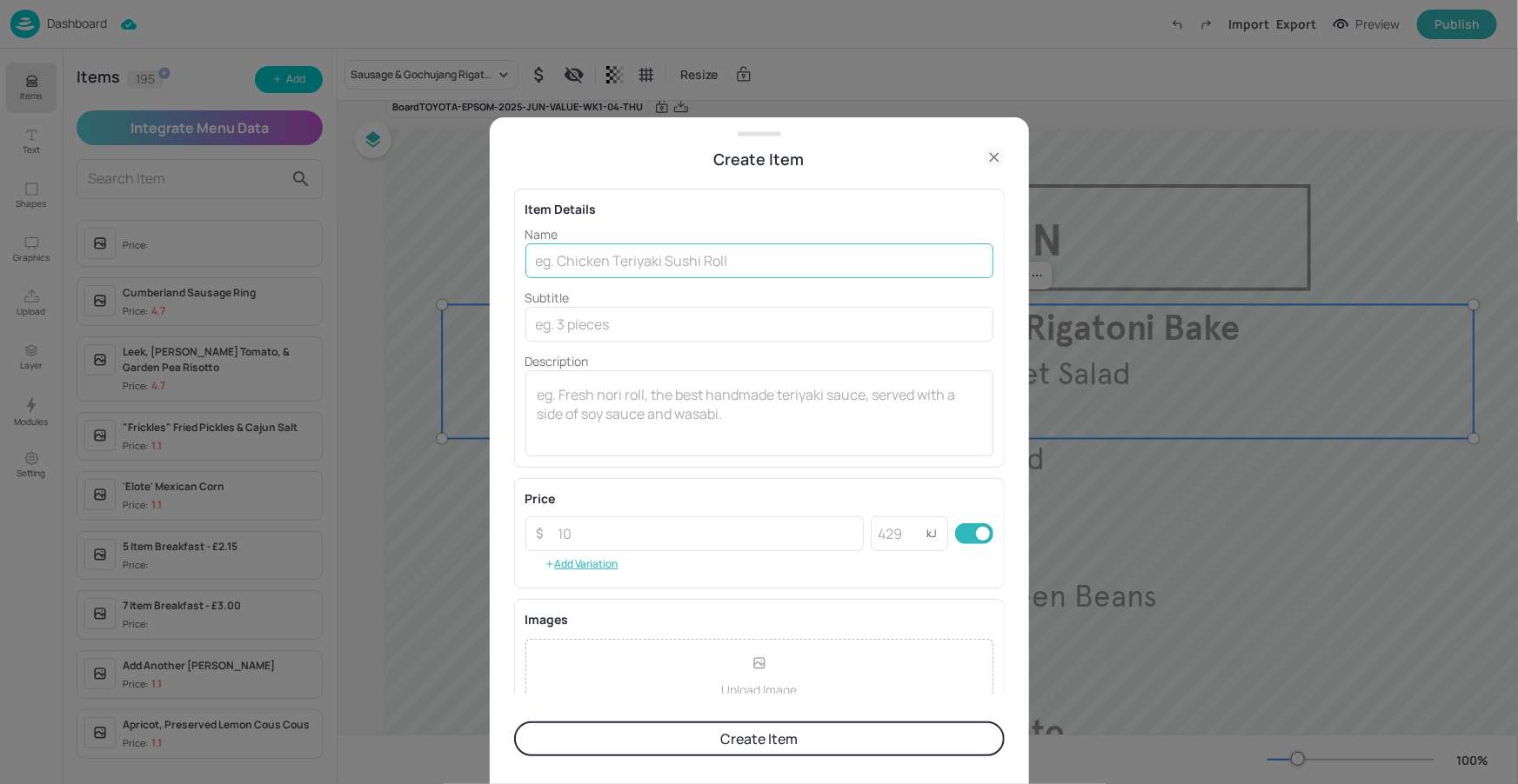
click at [829, 251] on input "text" at bounding box center [759, 261] width 468 height 35
type input "Chorizo Vegetable & Charred Pepper Paella"
click at [771, 333] on input "text" at bounding box center [759, 325] width 468 height 35
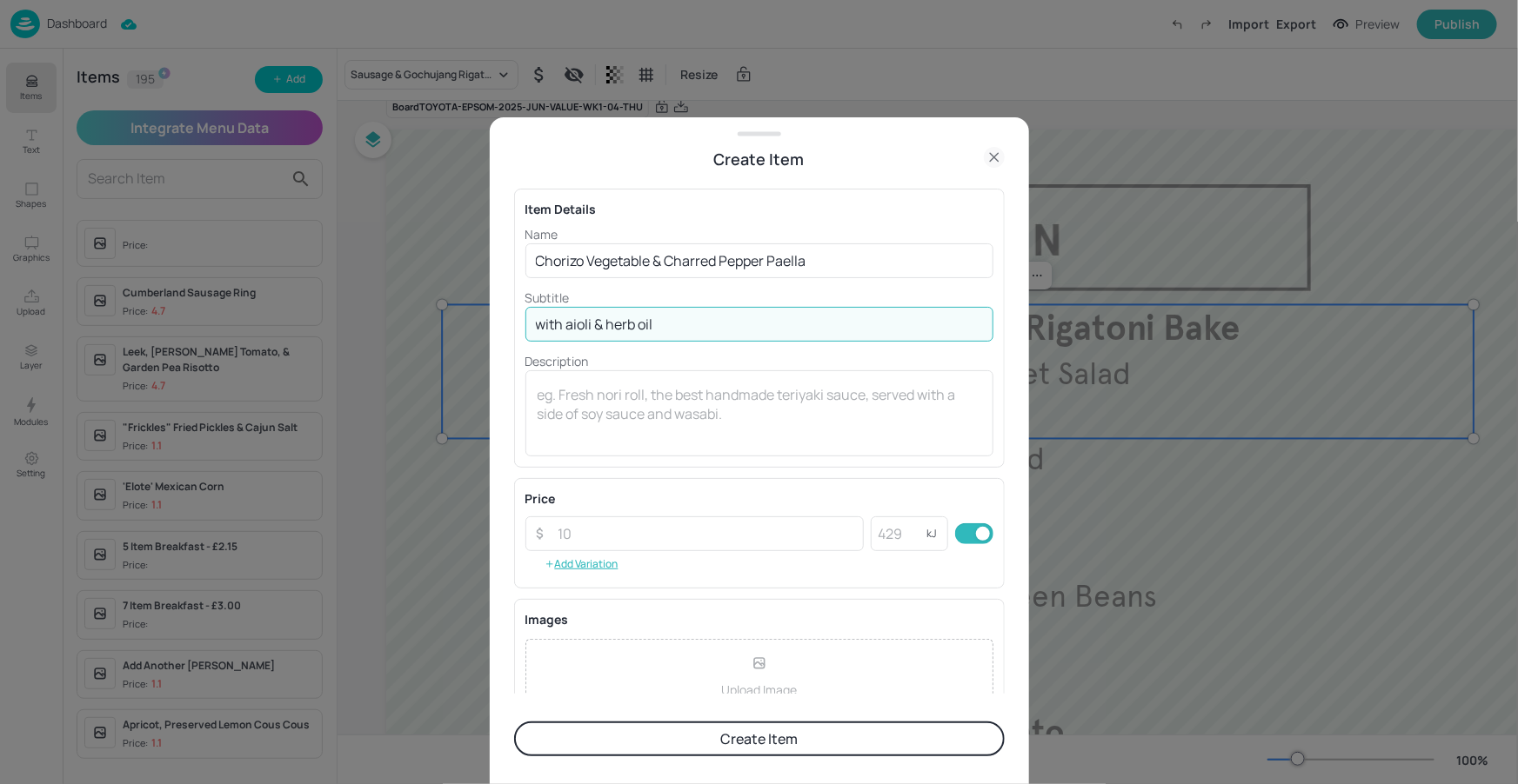
type input "with aioli & herb oil"
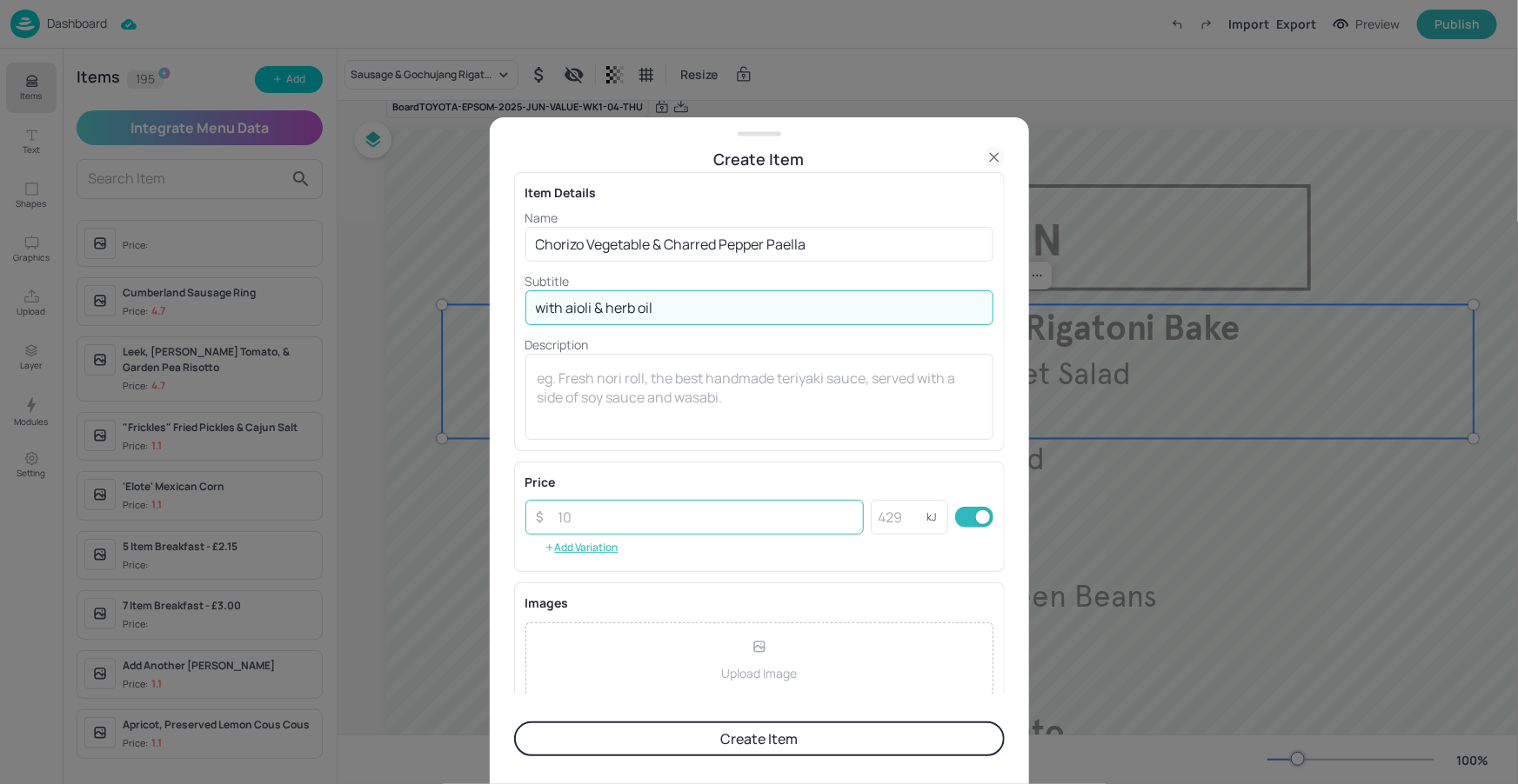
scroll to position [18, 0]
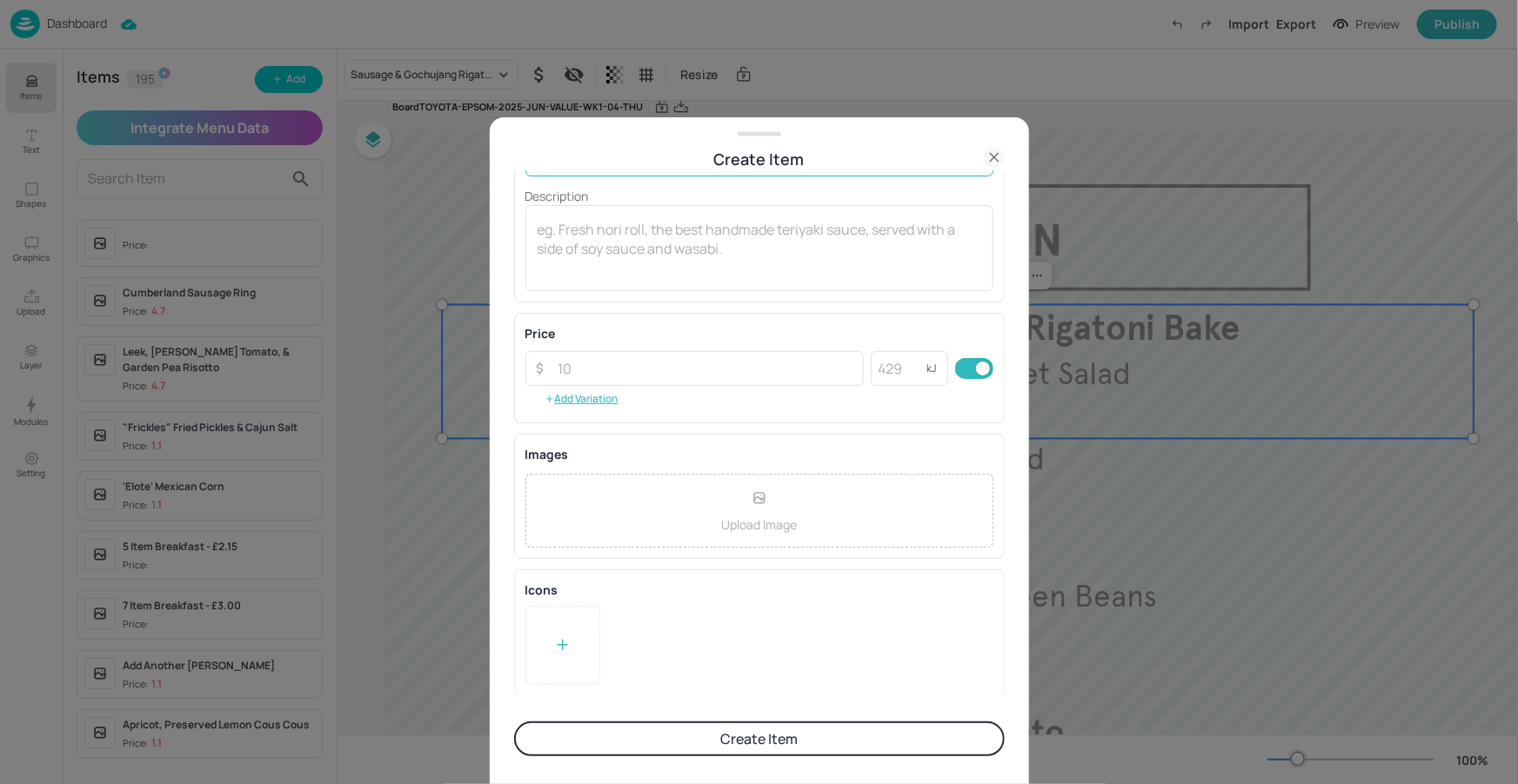
click at [760, 740] on button "Create Item" at bounding box center [759, 739] width 491 height 35
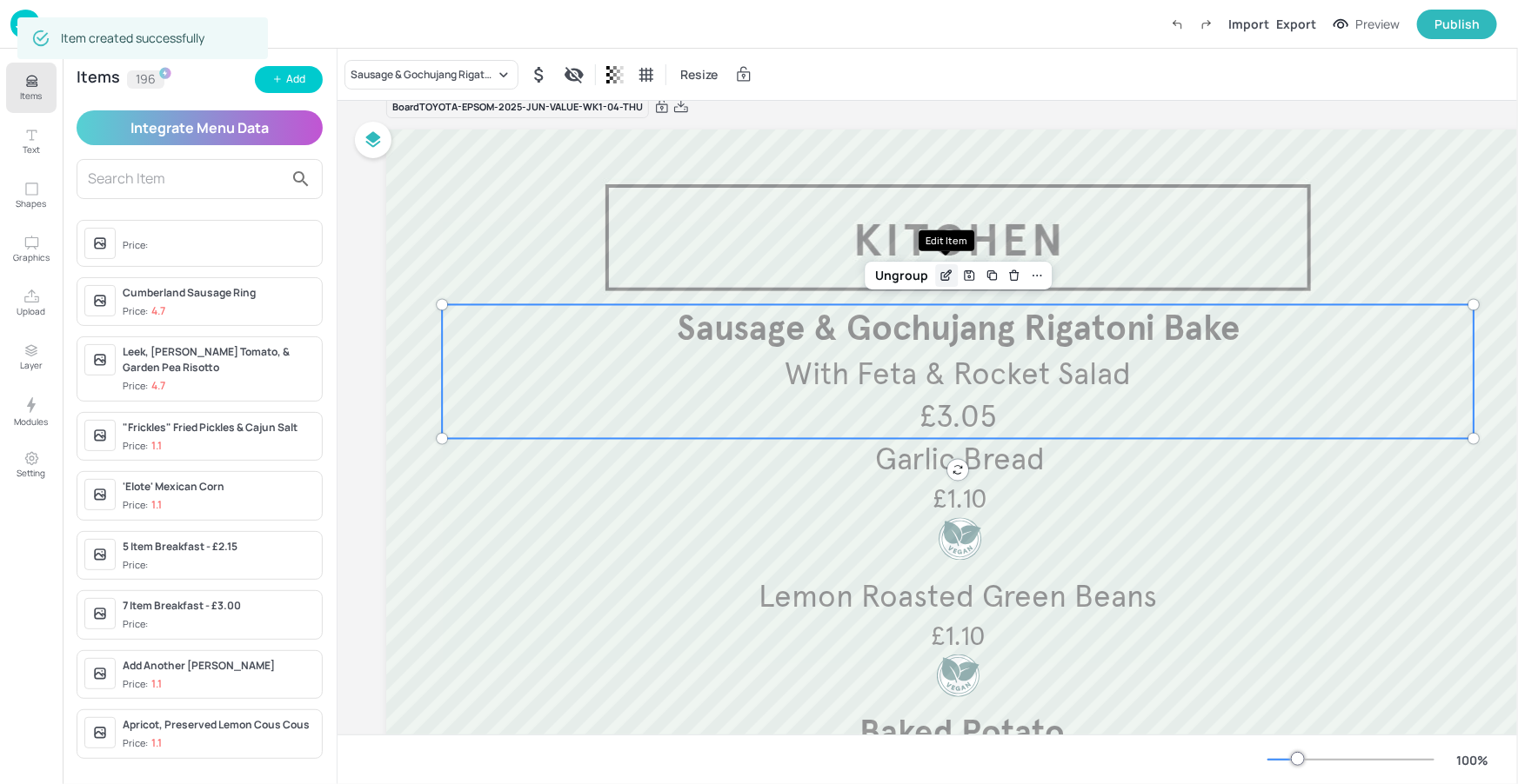
click at [950, 272] on icon "Edit Item" at bounding box center [947, 276] width 15 height 14
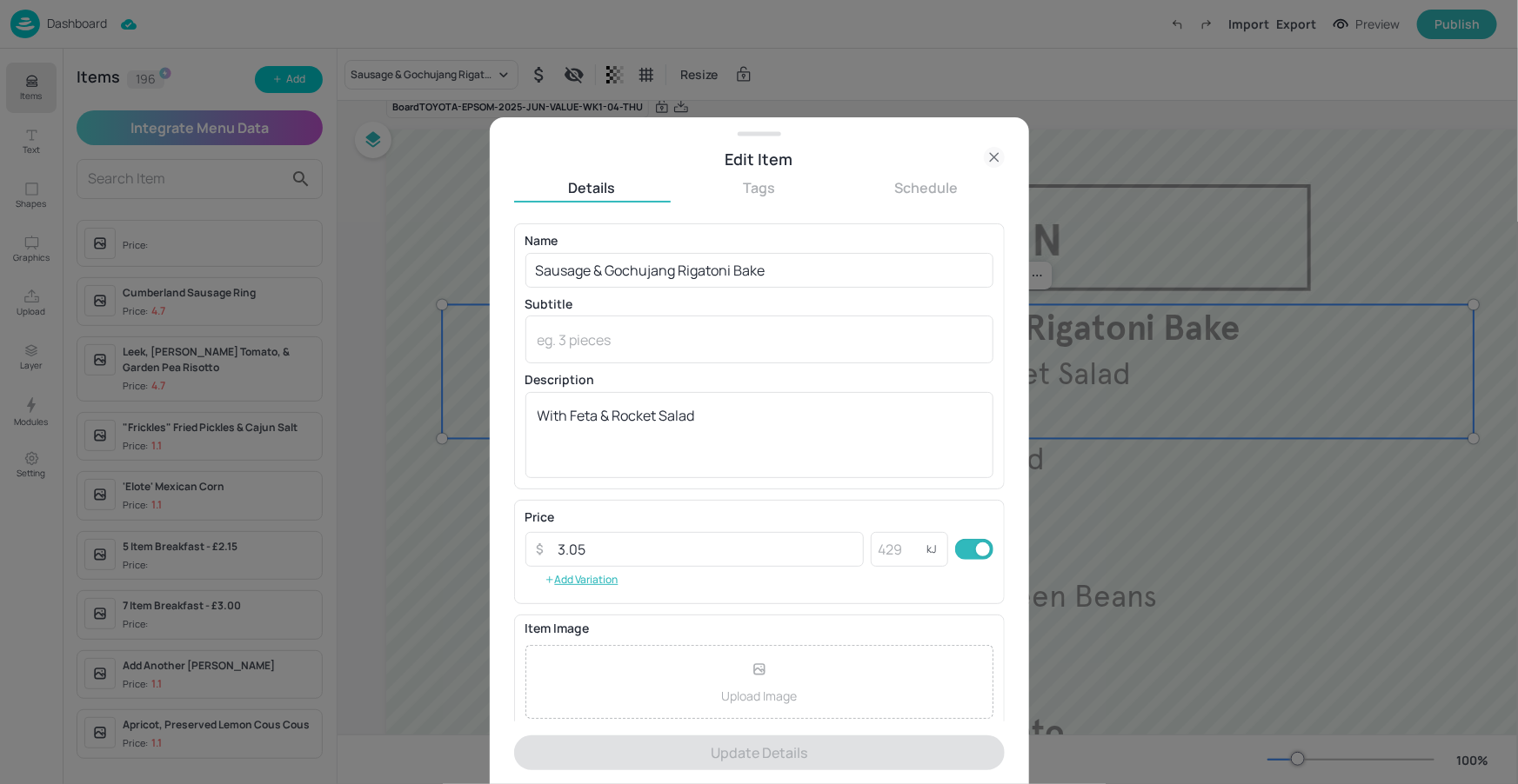
click at [988, 157] on icon at bounding box center [994, 157] width 21 height 21
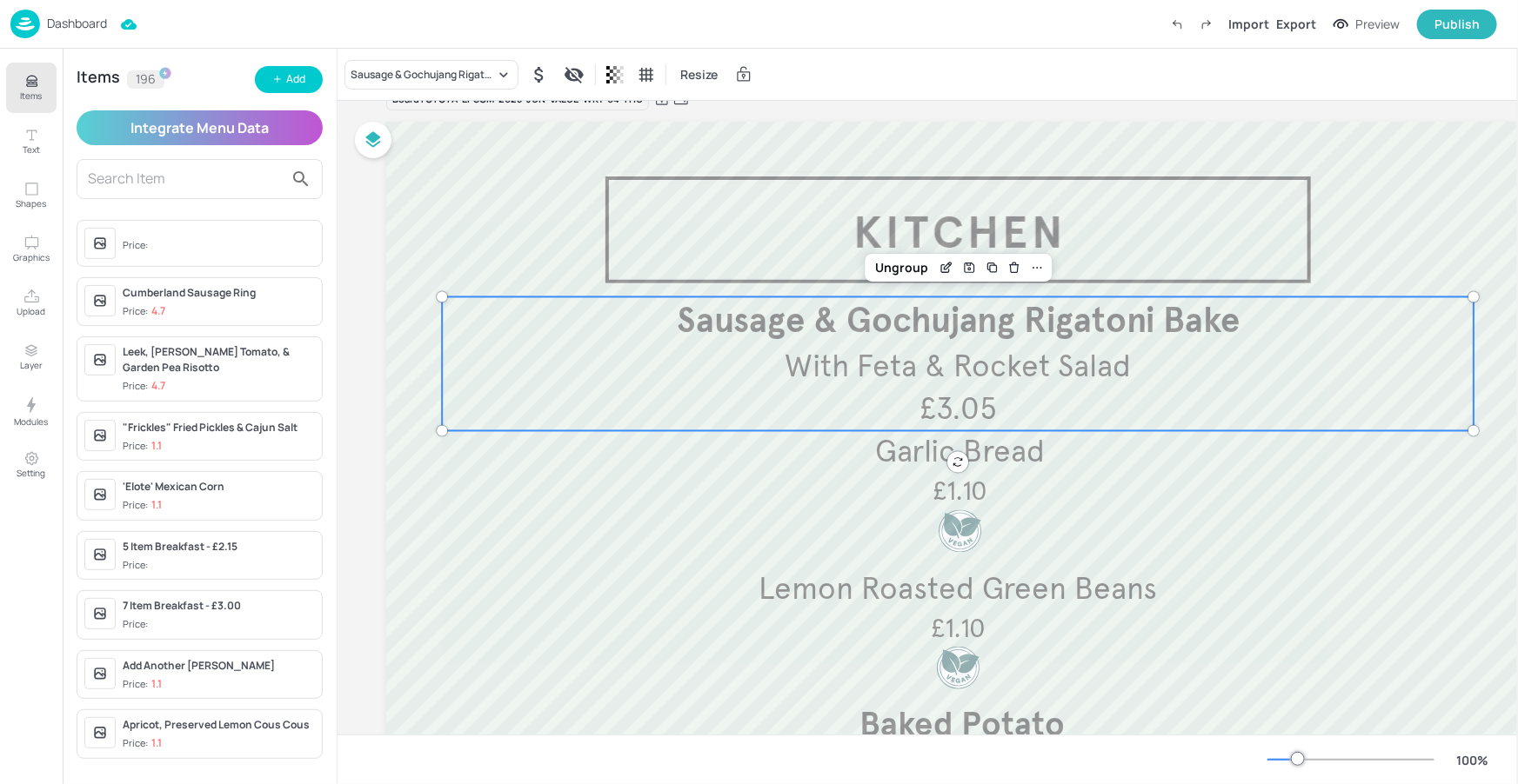
scroll to position [32, 0]
click at [466, 83] on div "Sausage & Gochujang Rigatoni Bake" at bounding box center [431, 75] width 174 height 30
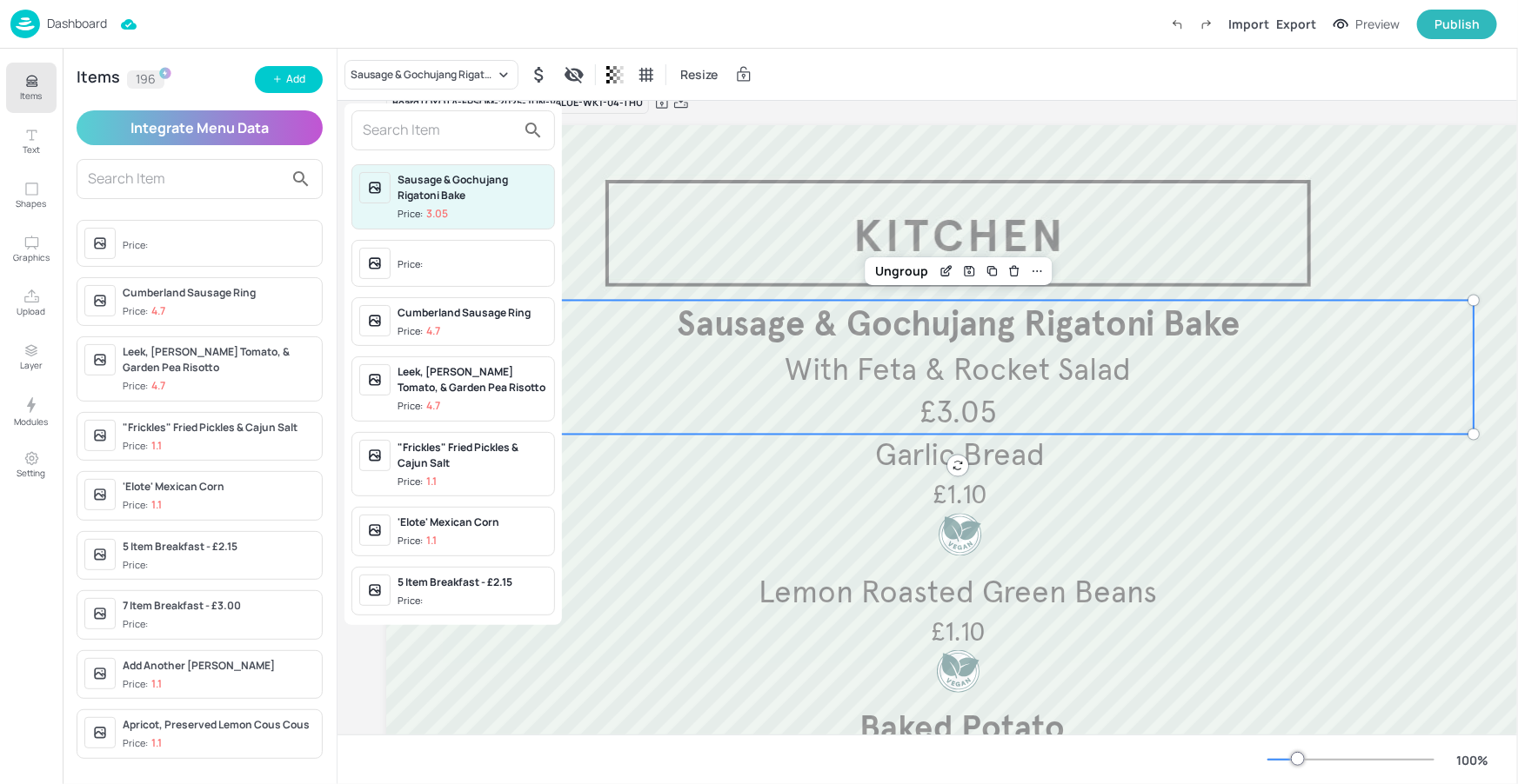
click at [463, 133] on input "text" at bounding box center [439, 131] width 153 height 28
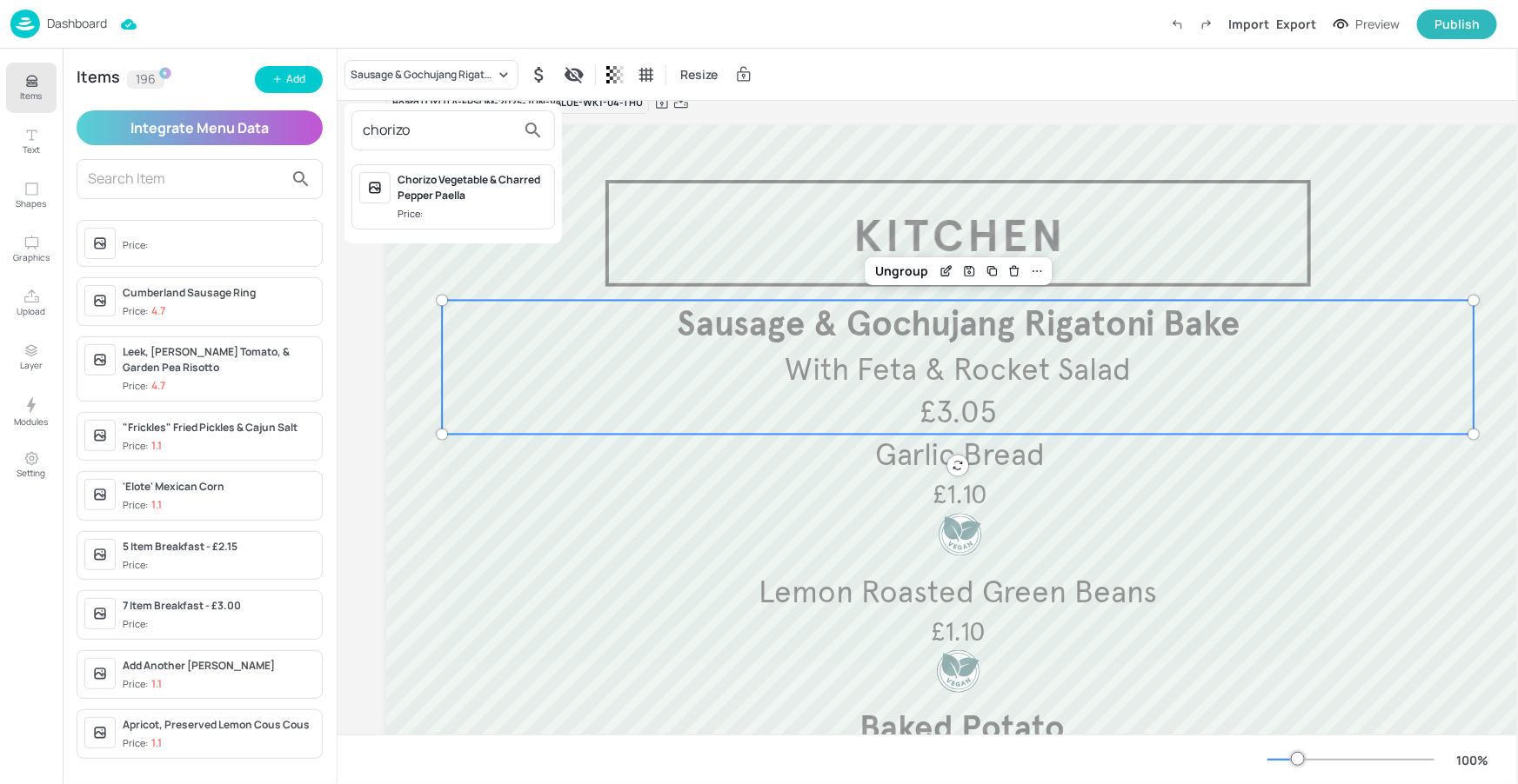
type input "chorizo"
click at [490, 165] on div "Chorizo Vegetable & Charred Pepper Paella Price:" at bounding box center [453, 197] width 204 height 65
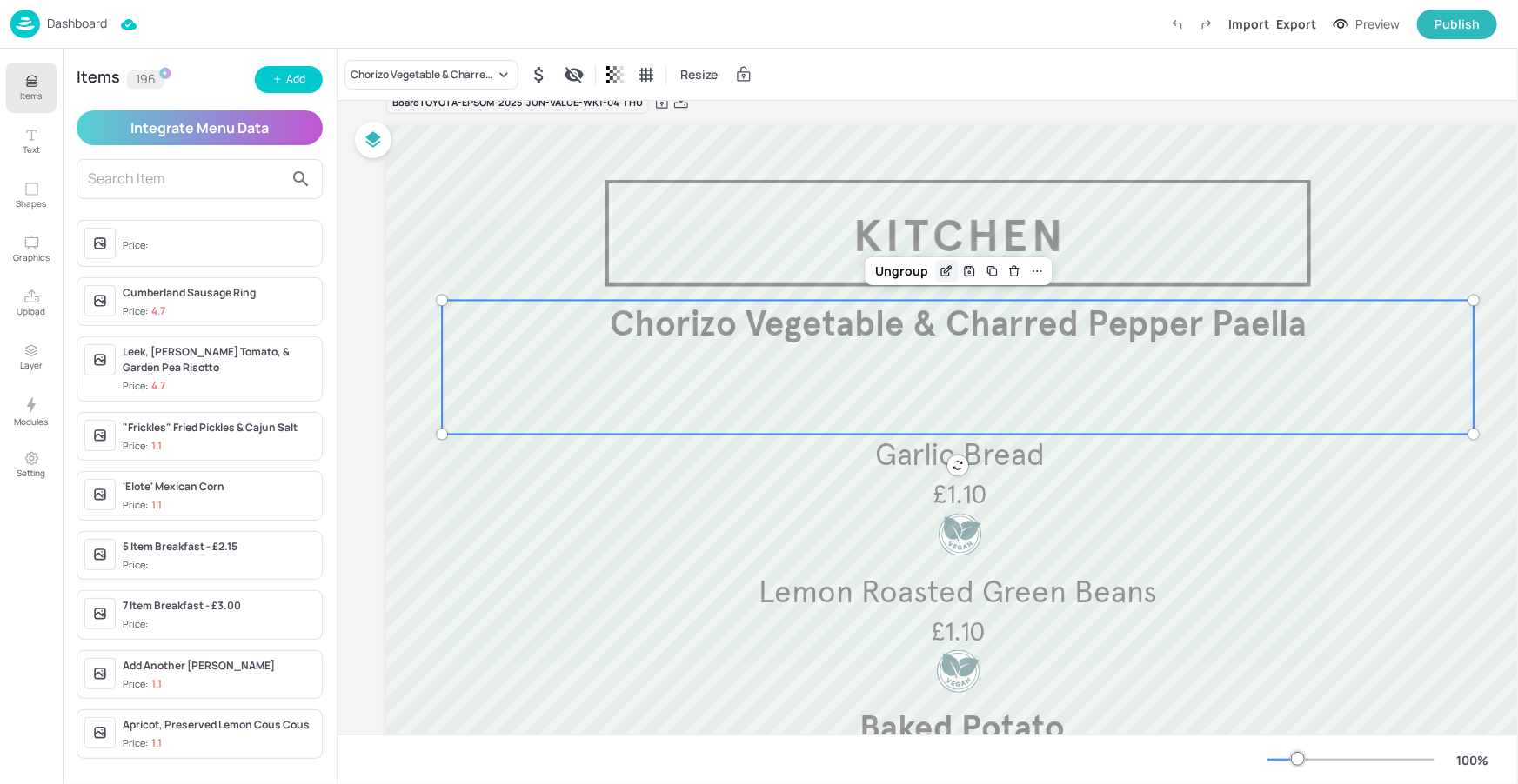
click at [946, 278] on div "Edit Item" at bounding box center [947, 271] width 23 height 23
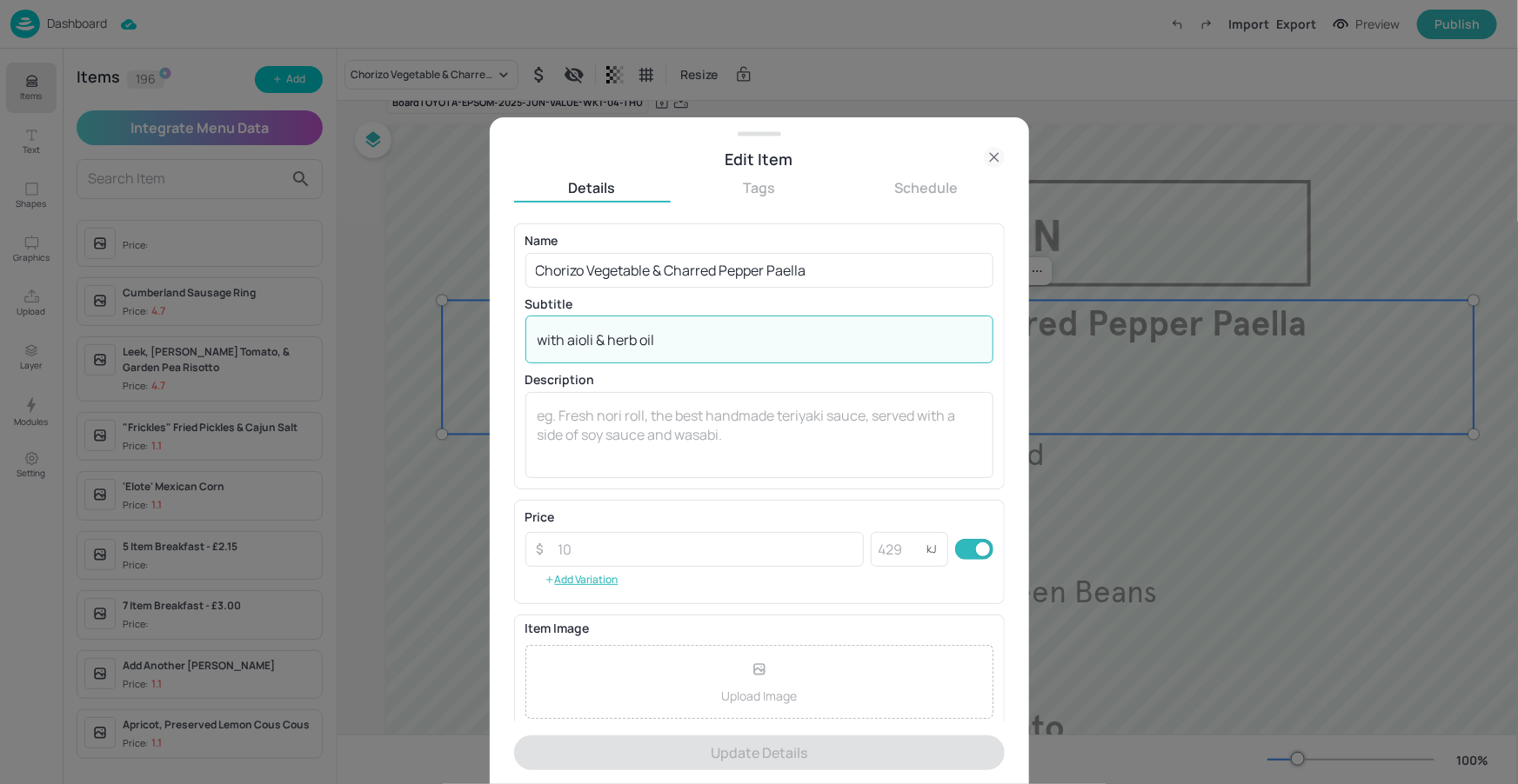
drag, startPoint x: 669, startPoint y: 339, endPoint x: 522, endPoint y: 340, distance: 147.0
click at [522, 340] on div "Name Chorizo Vegetable & Charred Pepper Paella ​ Subtitle with aioli & herb oil…" at bounding box center [759, 356] width 491 height 265
click at [577, 428] on textarea at bounding box center [759, 434] width 444 height 57
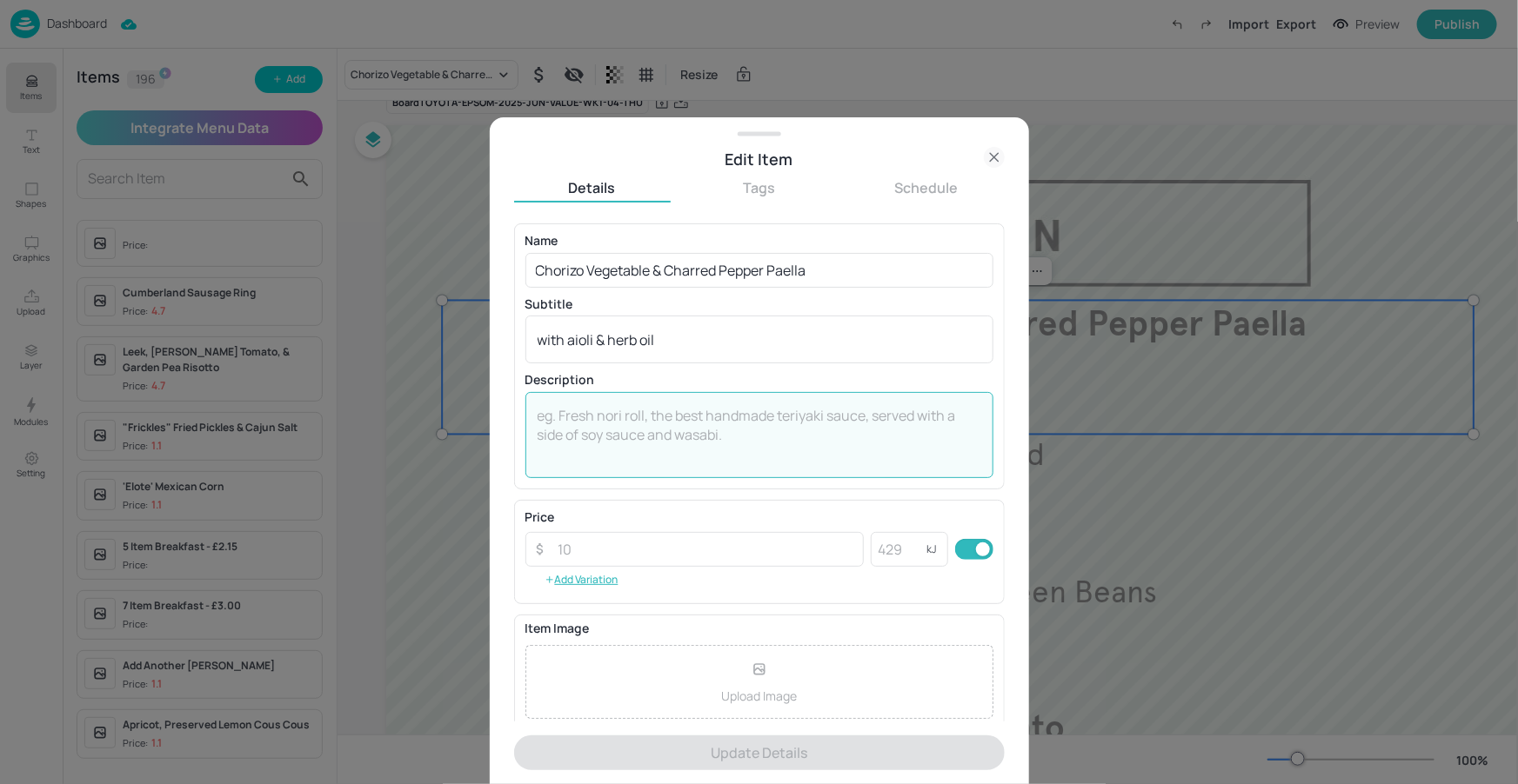
paste textarea "with aioli & herb oil"
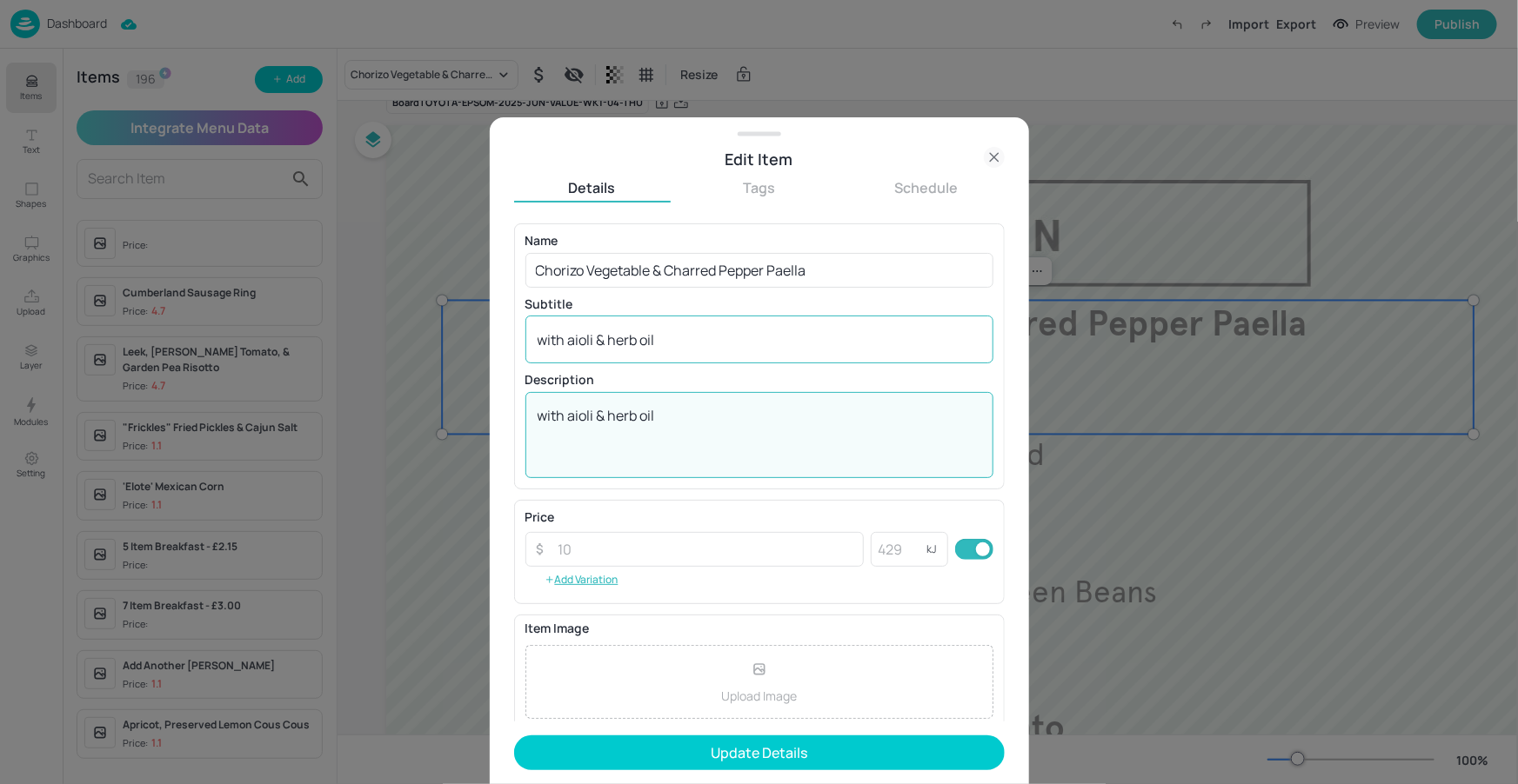
type textarea "with aioli & herb oil"
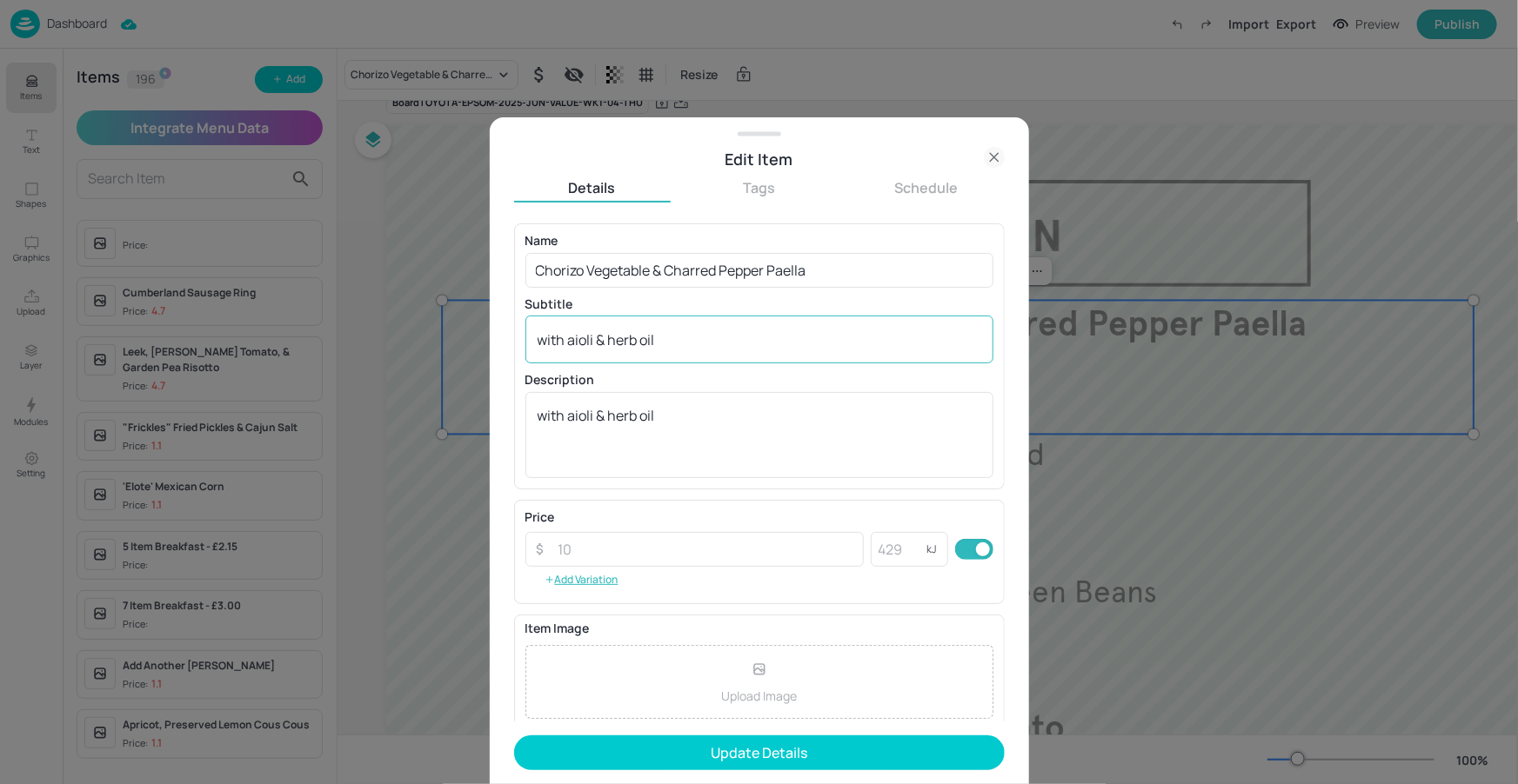
drag, startPoint x: 691, startPoint y: 351, endPoint x: 537, endPoint y: 337, distance: 154.6
click at [537, 337] on div "with aioli & herb oil x ​" at bounding box center [759, 340] width 468 height 47
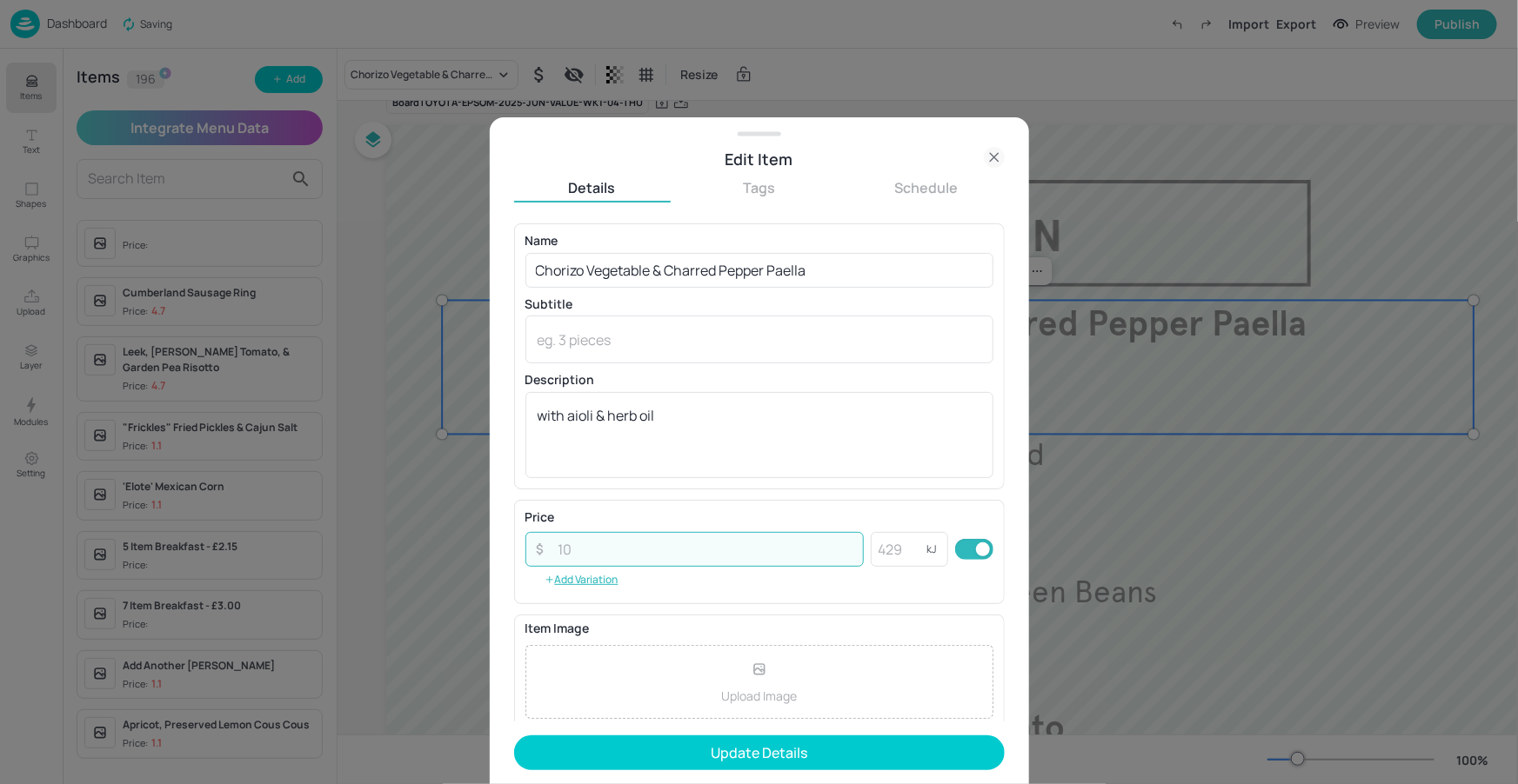
click at [570, 550] on input "number" at bounding box center [706, 550] width 316 height 35
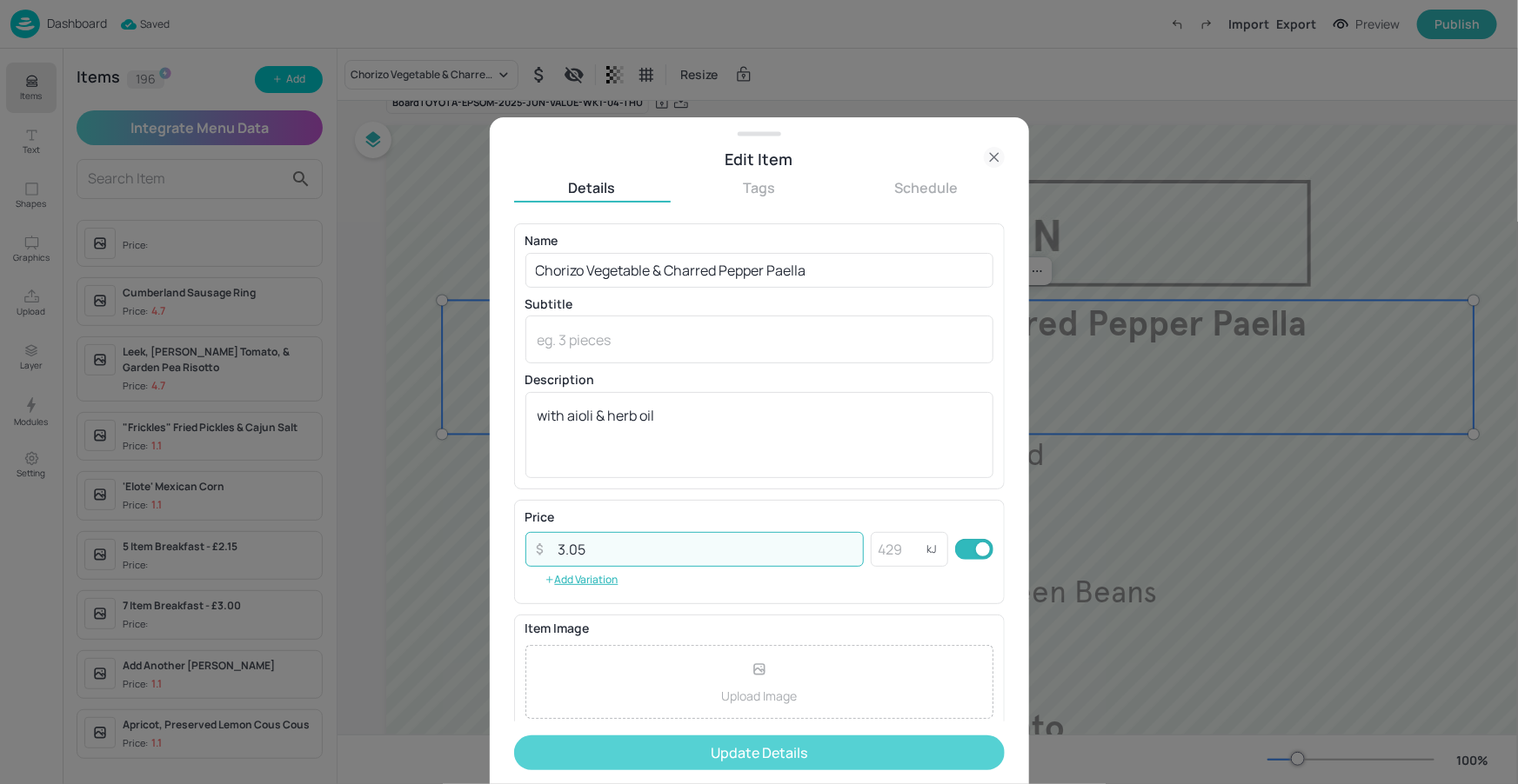
type input "3.05"
click at [677, 743] on button "Update Details" at bounding box center [759, 753] width 491 height 35
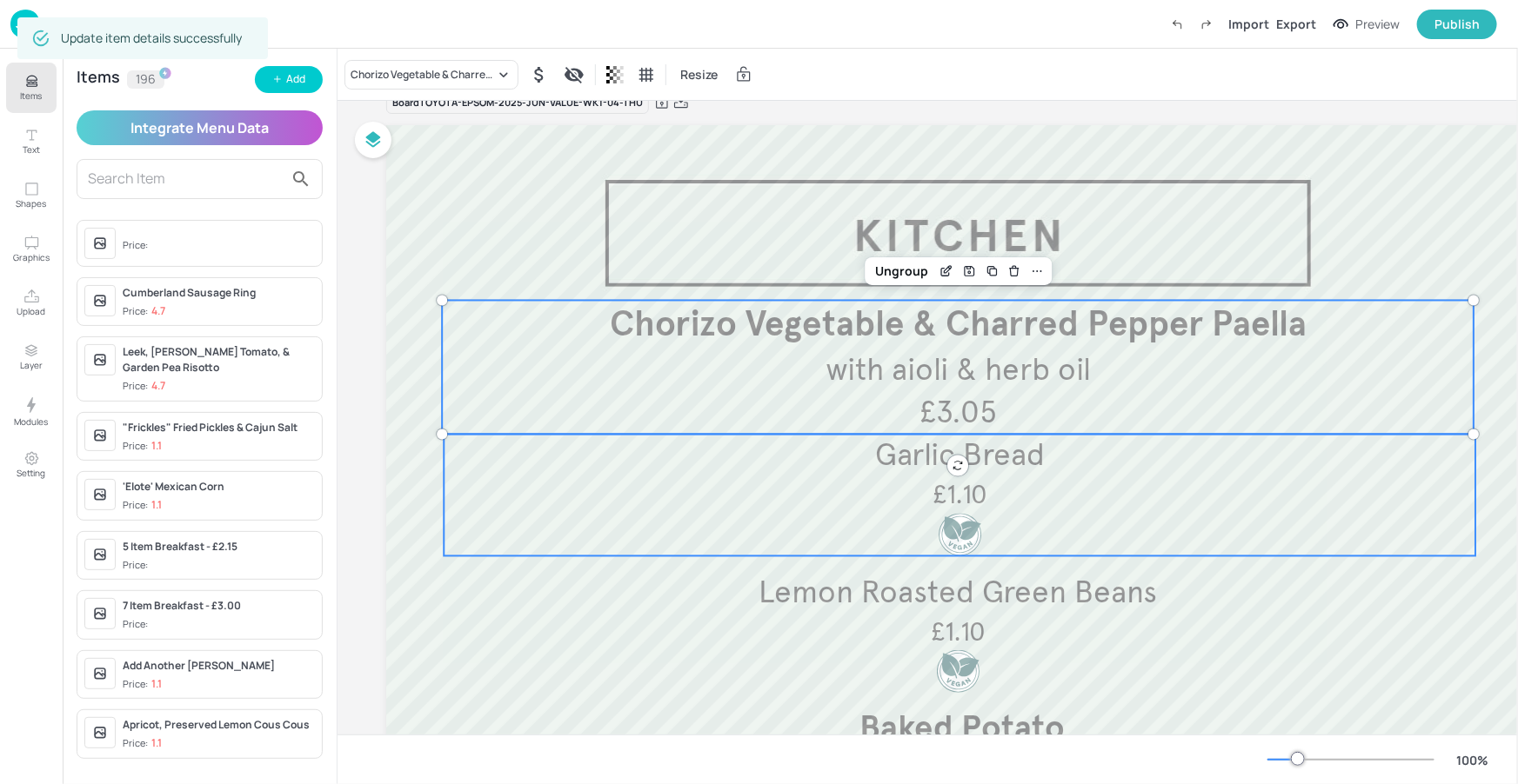
click at [1194, 475] on p "Garlic Bread" at bounding box center [959, 456] width 1032 height 43
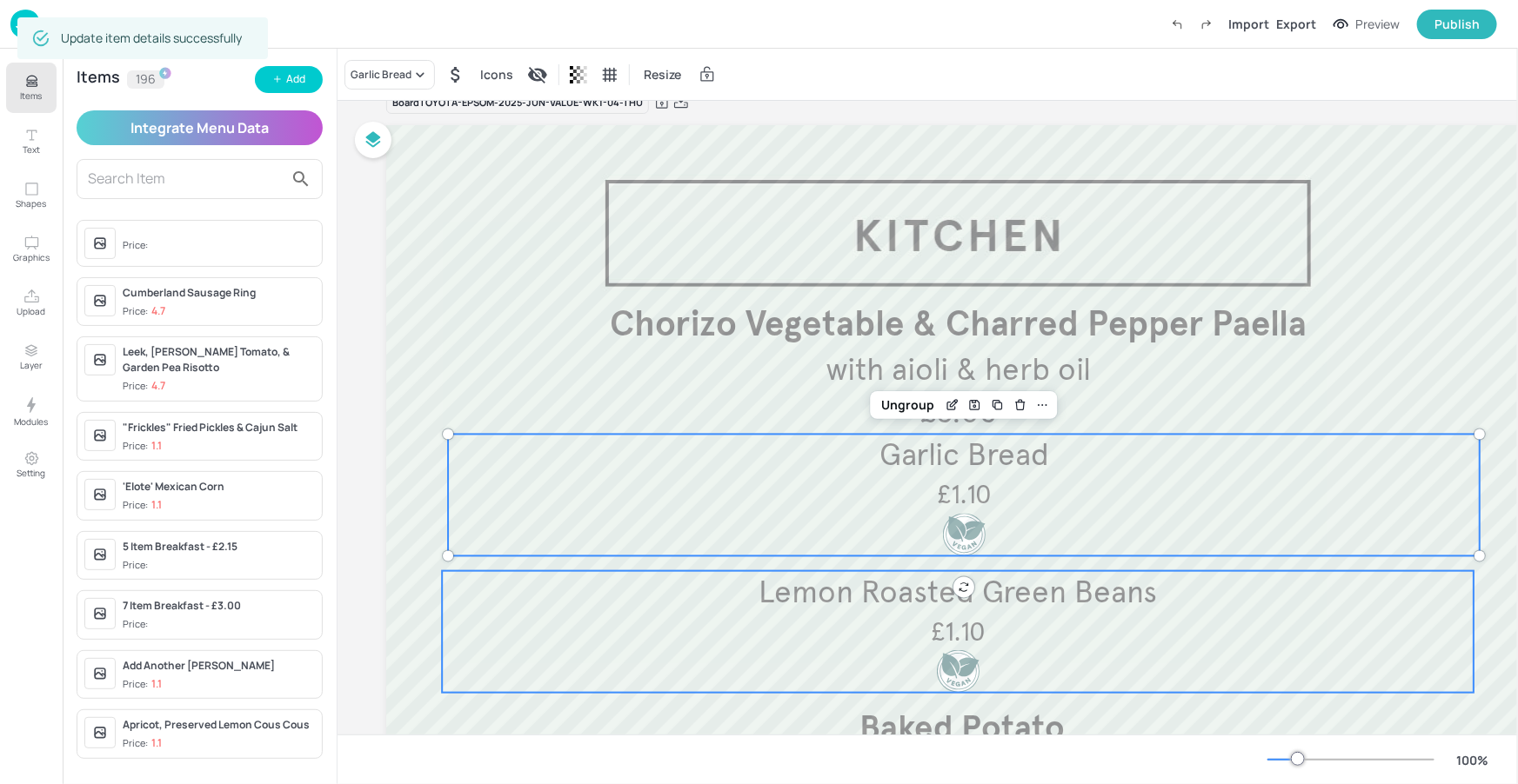
click at [1274, 608] on p "Lemon Roasted Green Beans" at bounding box center [958, 593] width 1032 height 43
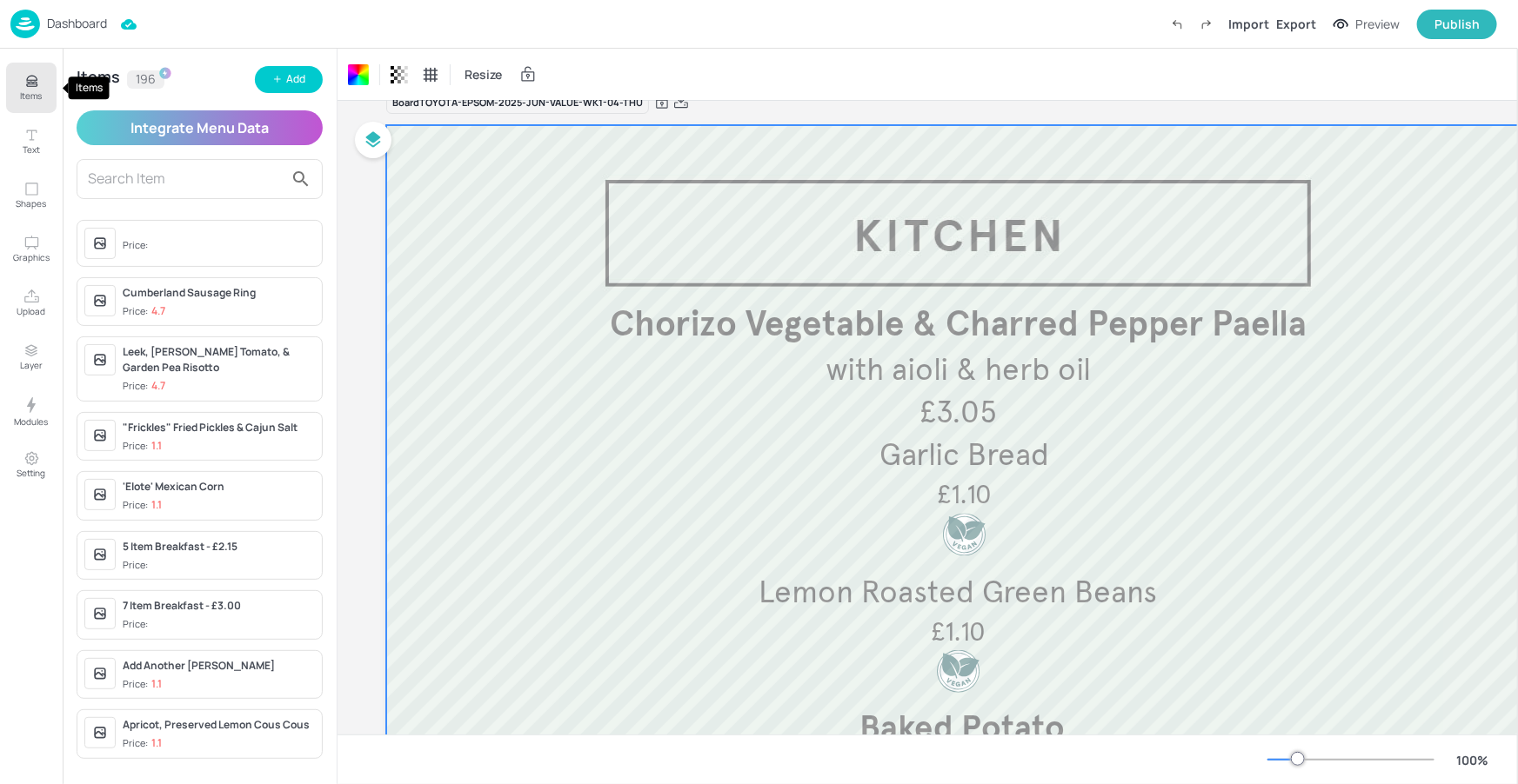
click at [33, 86] on icon "Items" at bounding box center [32, 85] width 11 height 2
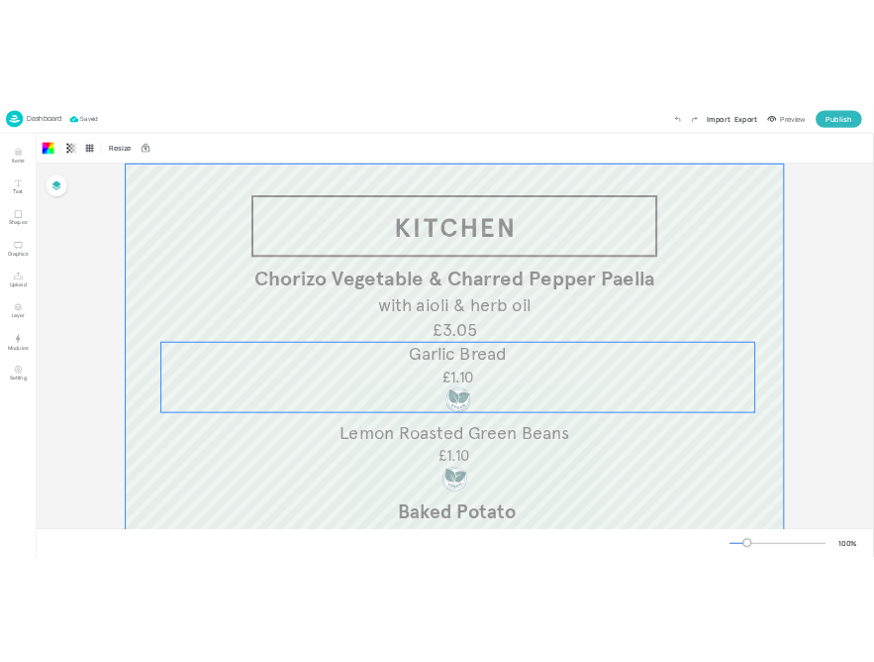
scroll to position [50, 0]
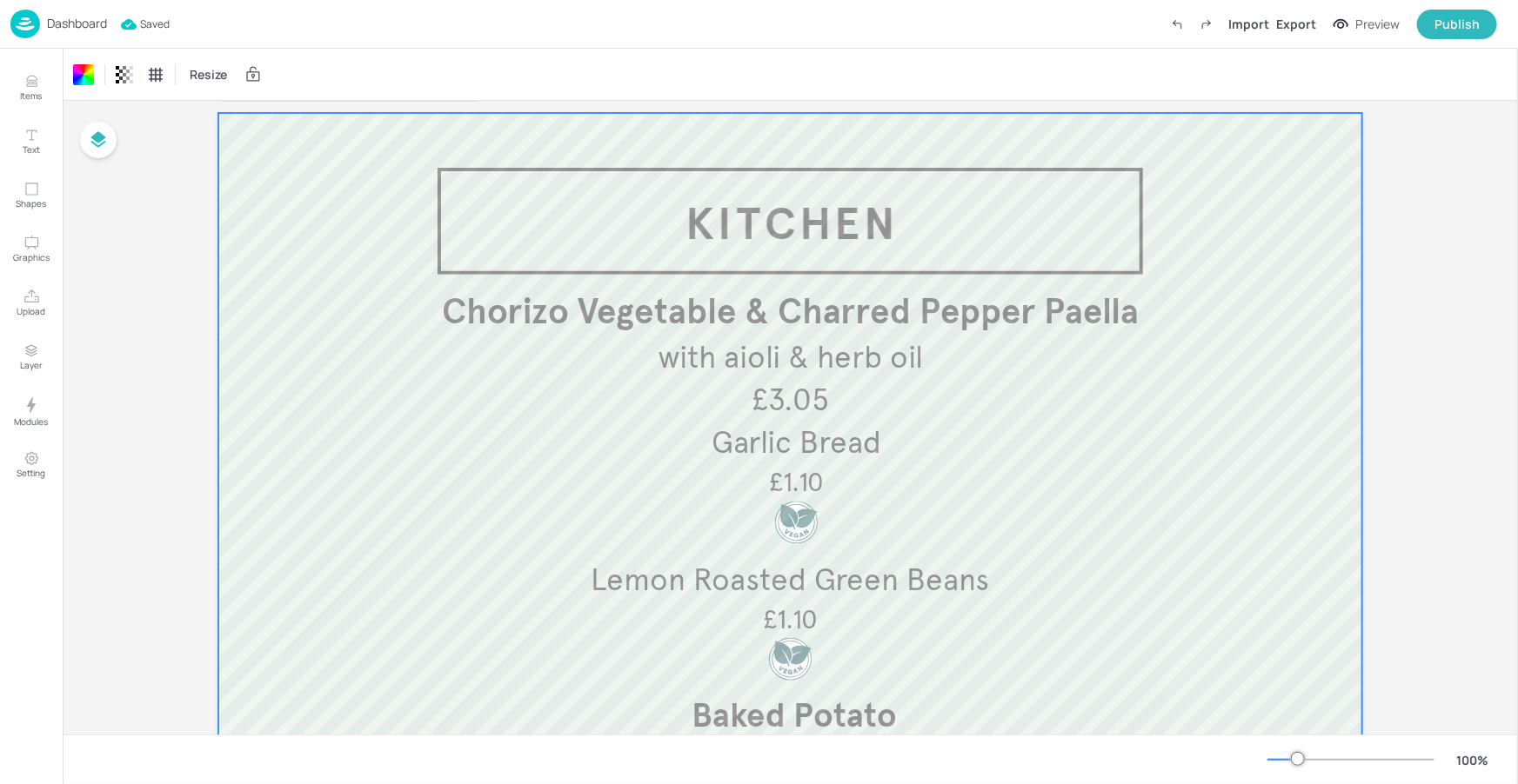
click at [1012, 206] on div at bounding box center [791, 583] width 1144 height 939
click at [1304, 23] on div "Export" at bounding box center [1297, 24] width 40 height 18
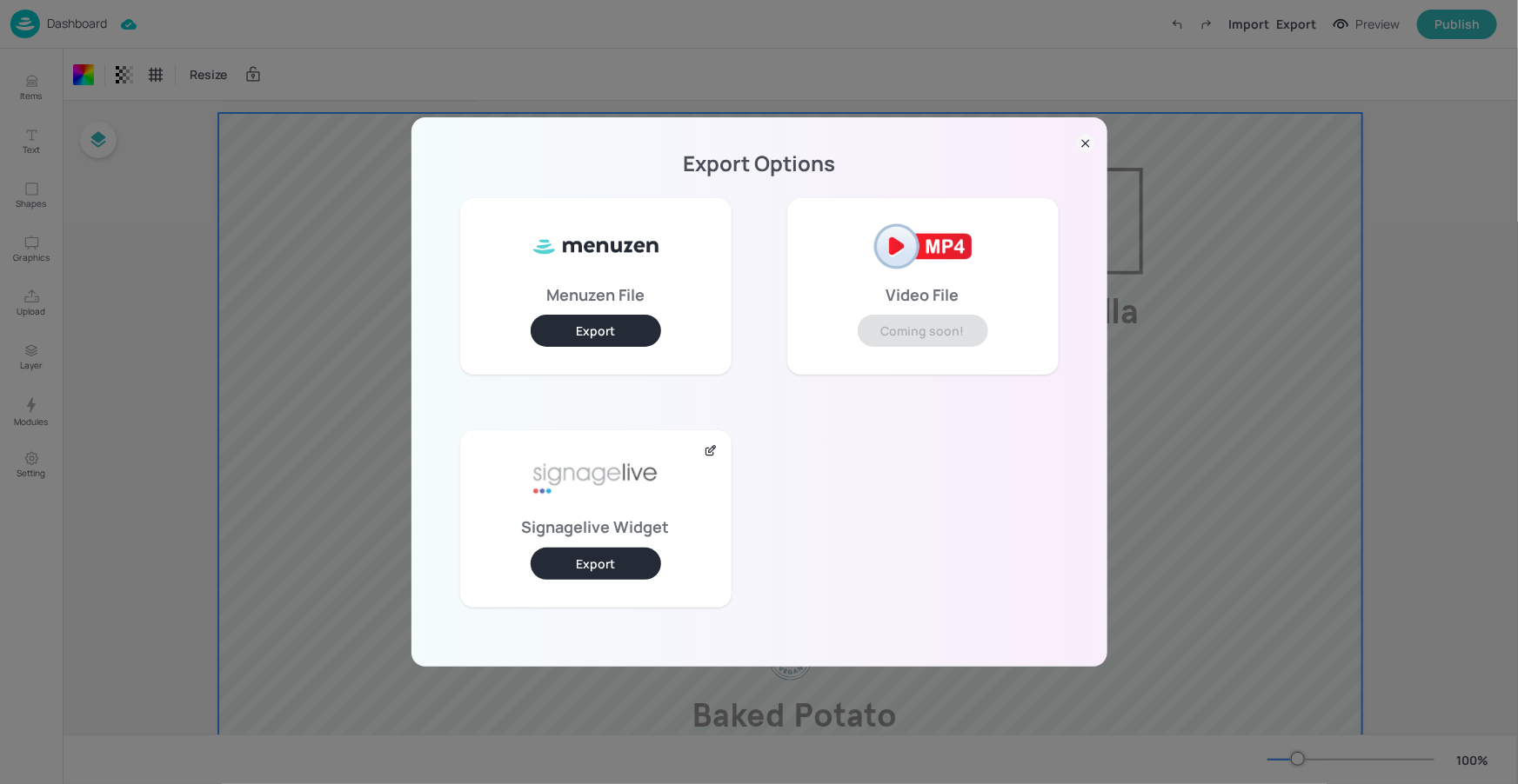
click at [590, 589] on div "Signagelive Widget Export" at bounding box center [596, 518] width 271 height 176
drag, startPoint x: 611, startPoint y: 571, endPoint x: 652, endPoint y: 535, distance: 54.6
click at [611, 571] on button "Export" at bounding box center [596, 564] width 131 height 32
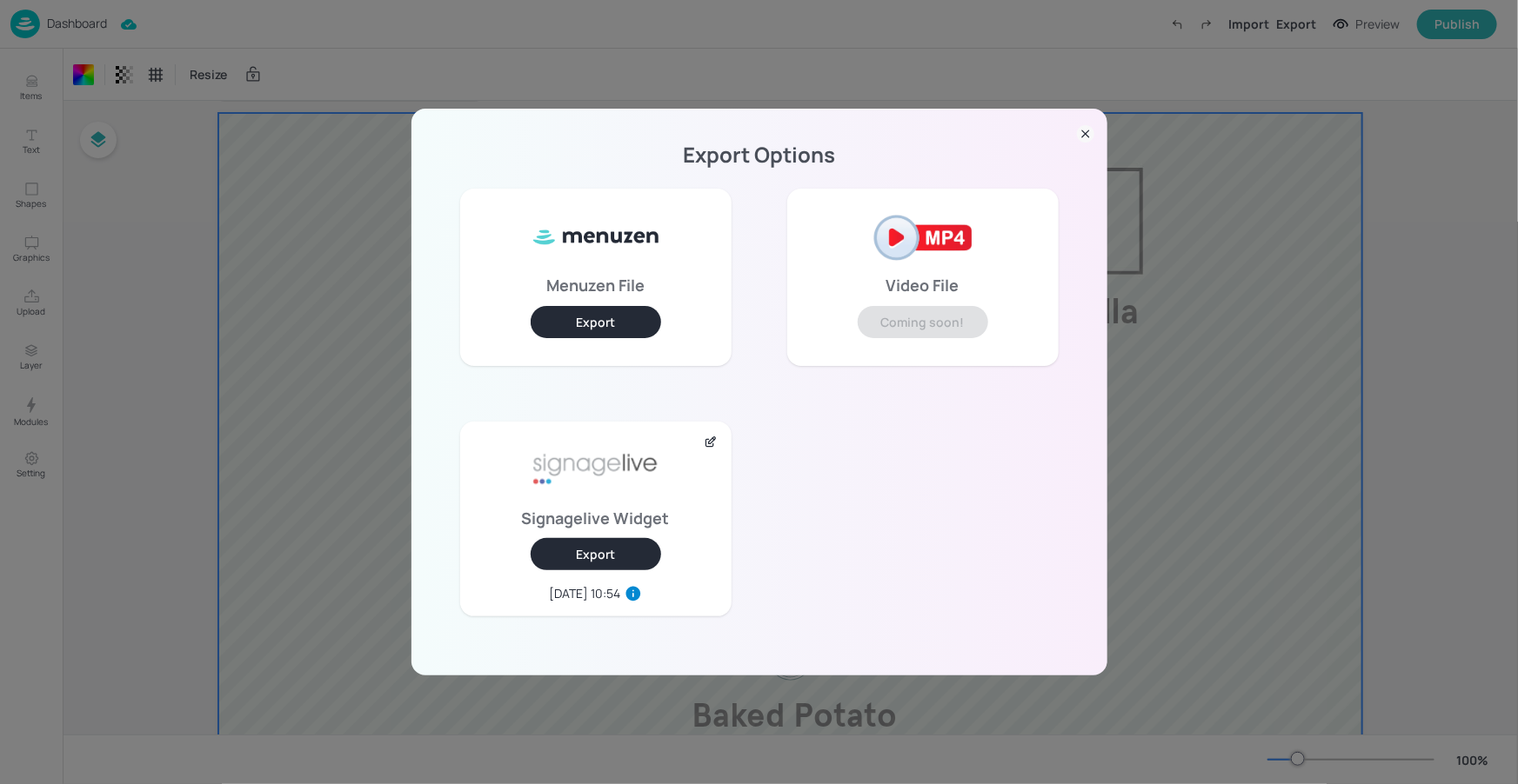
click at [1088, 127] on icon at bounding box center [1086, 134] width 18 height 18
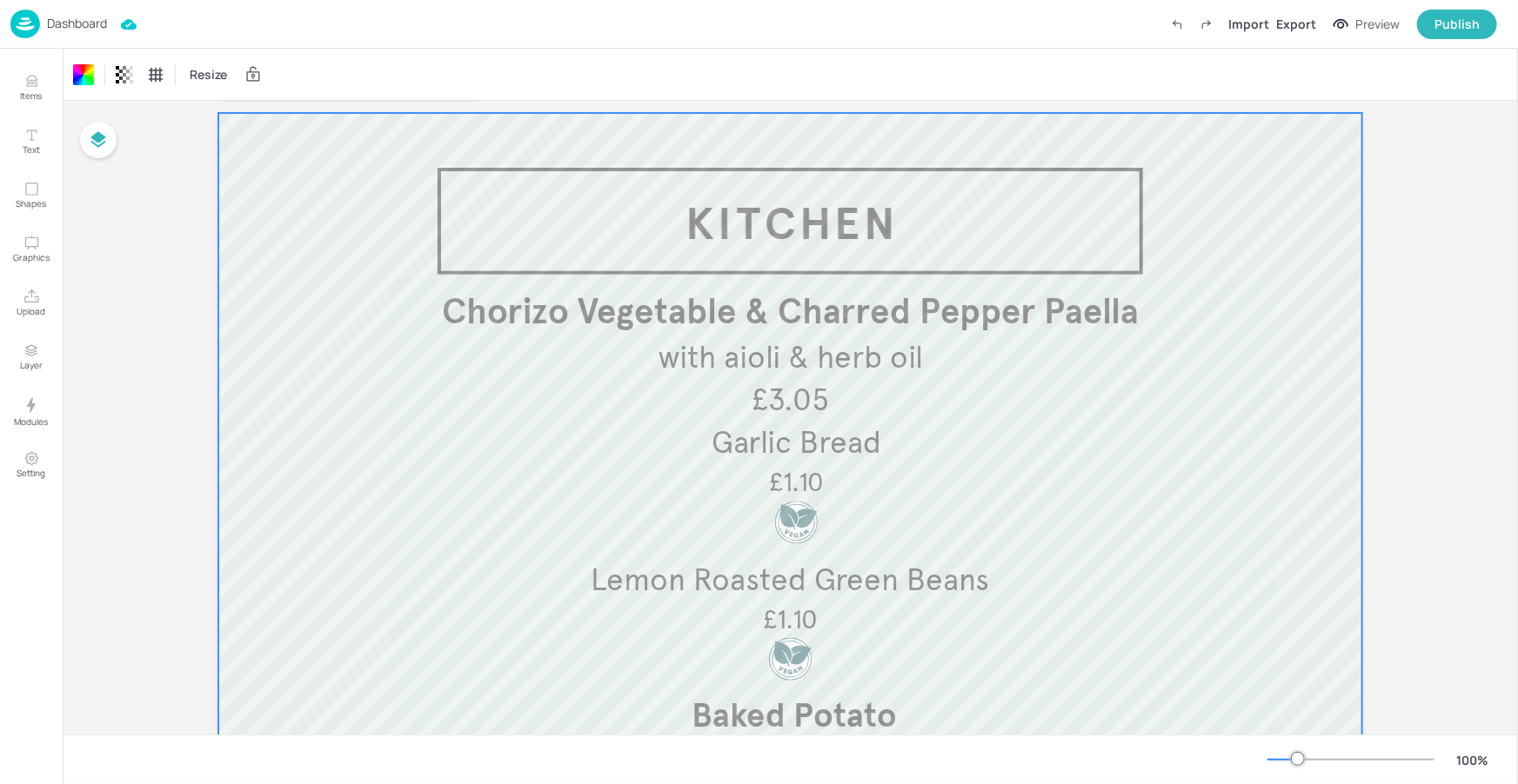
click at [95, 13] on div "Dashboard" at bounding box center [59, 24] width 97 height 29
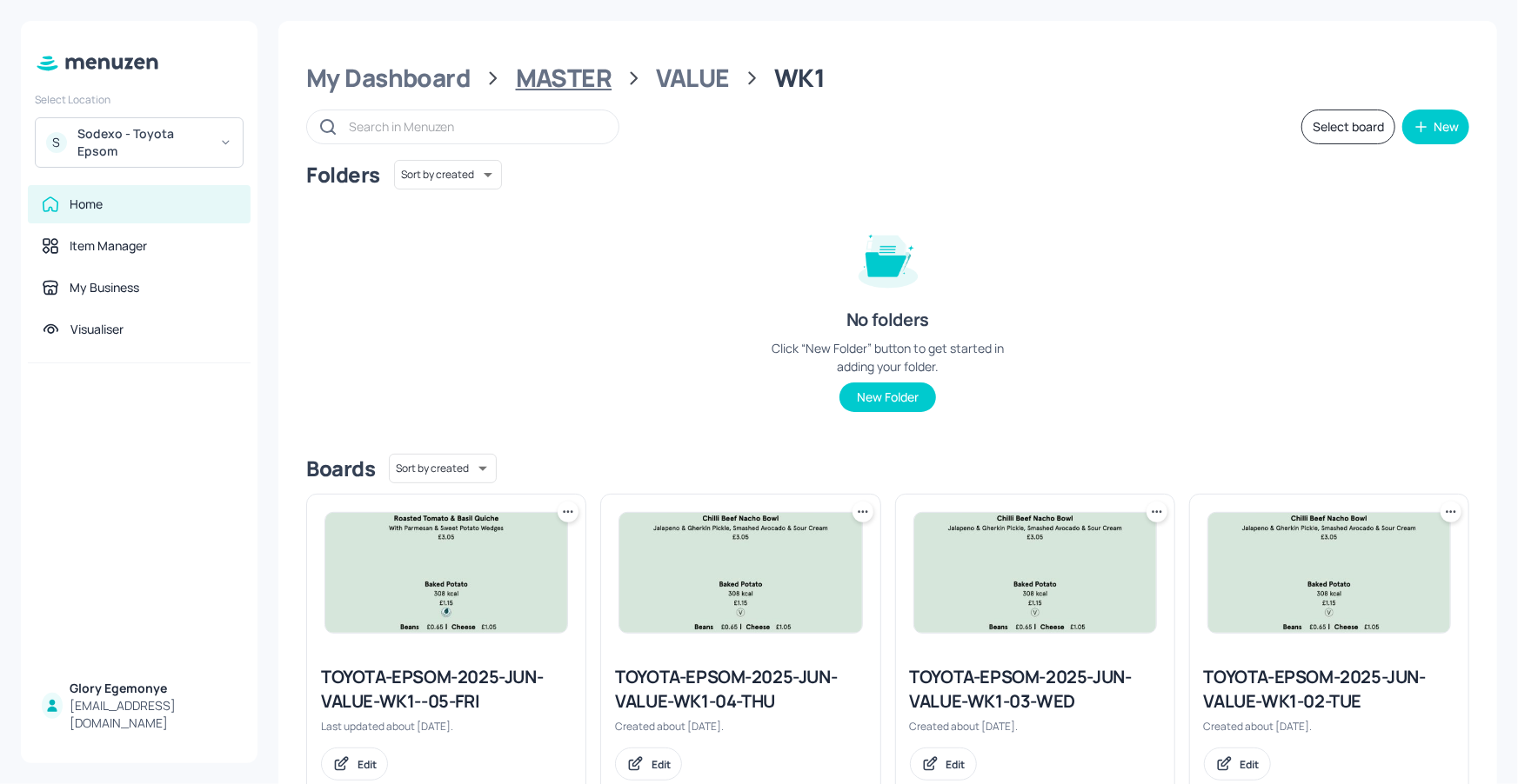
click at [560, 76] on div "MASTER" at bounding box center [564, 78] width 97 height 32
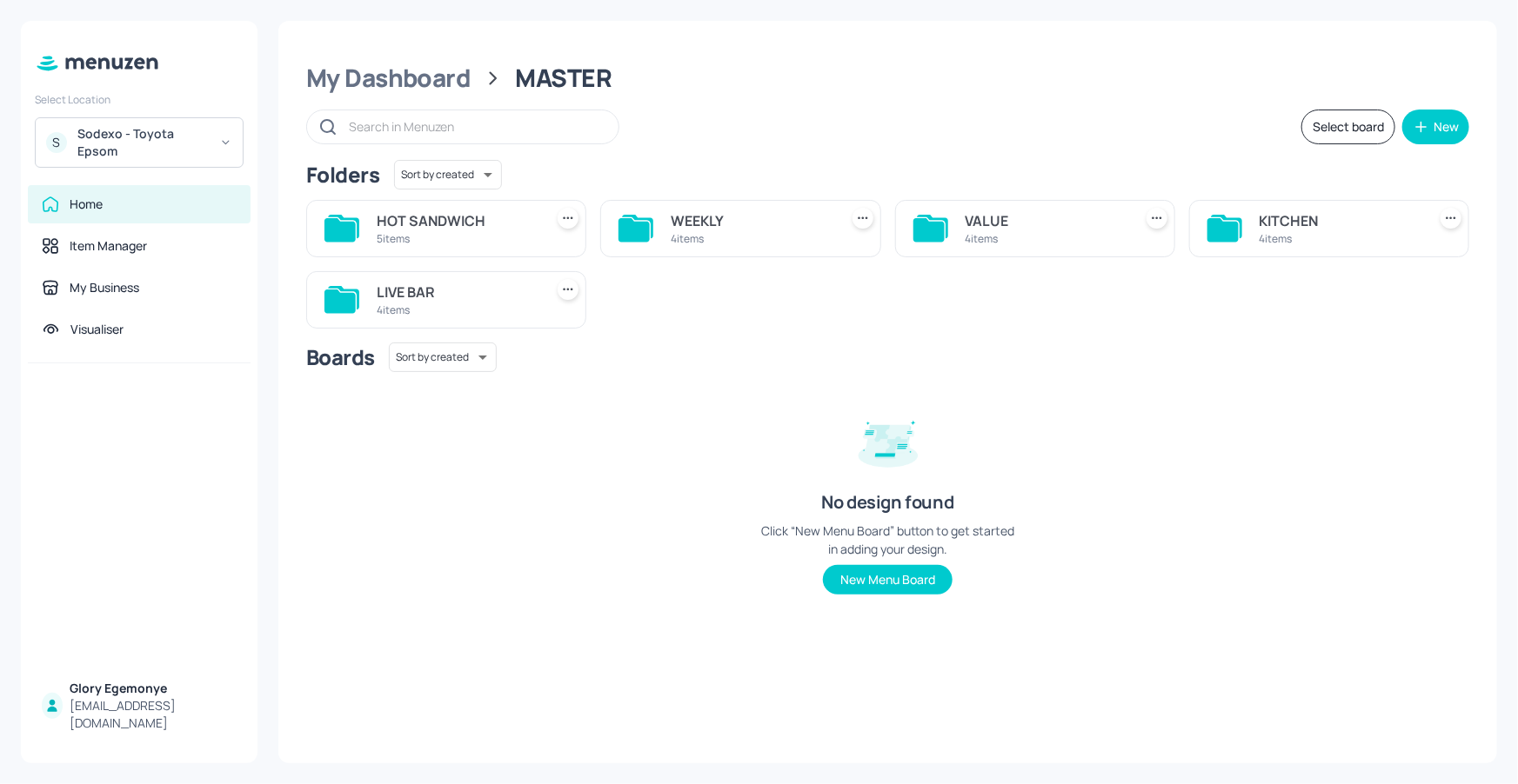
click at [350, 234] on icon at bounding box center [340, 230] width 32 height 24
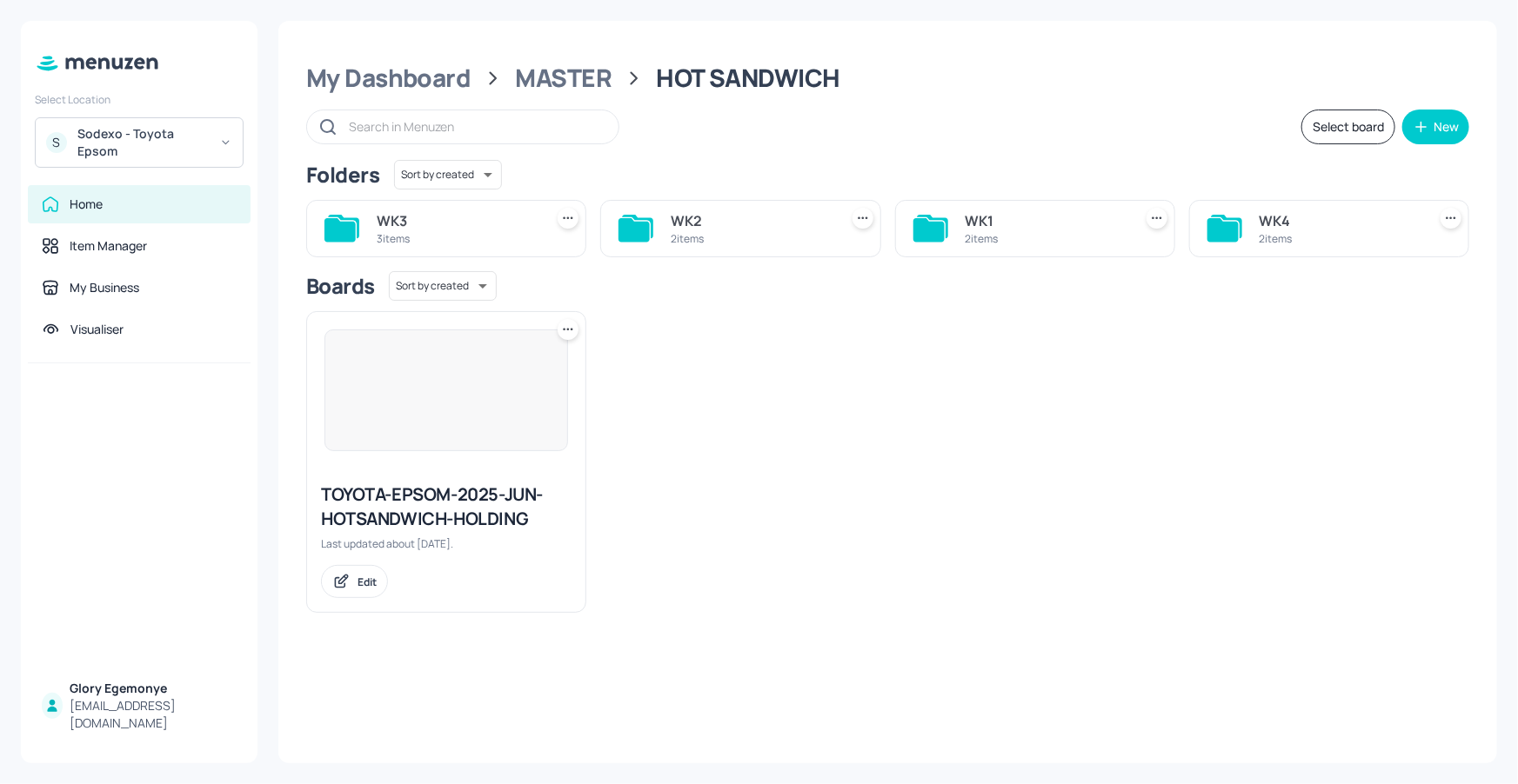
click at [939, 230] on icon at bounding box center [929, 230] width 32 height 24
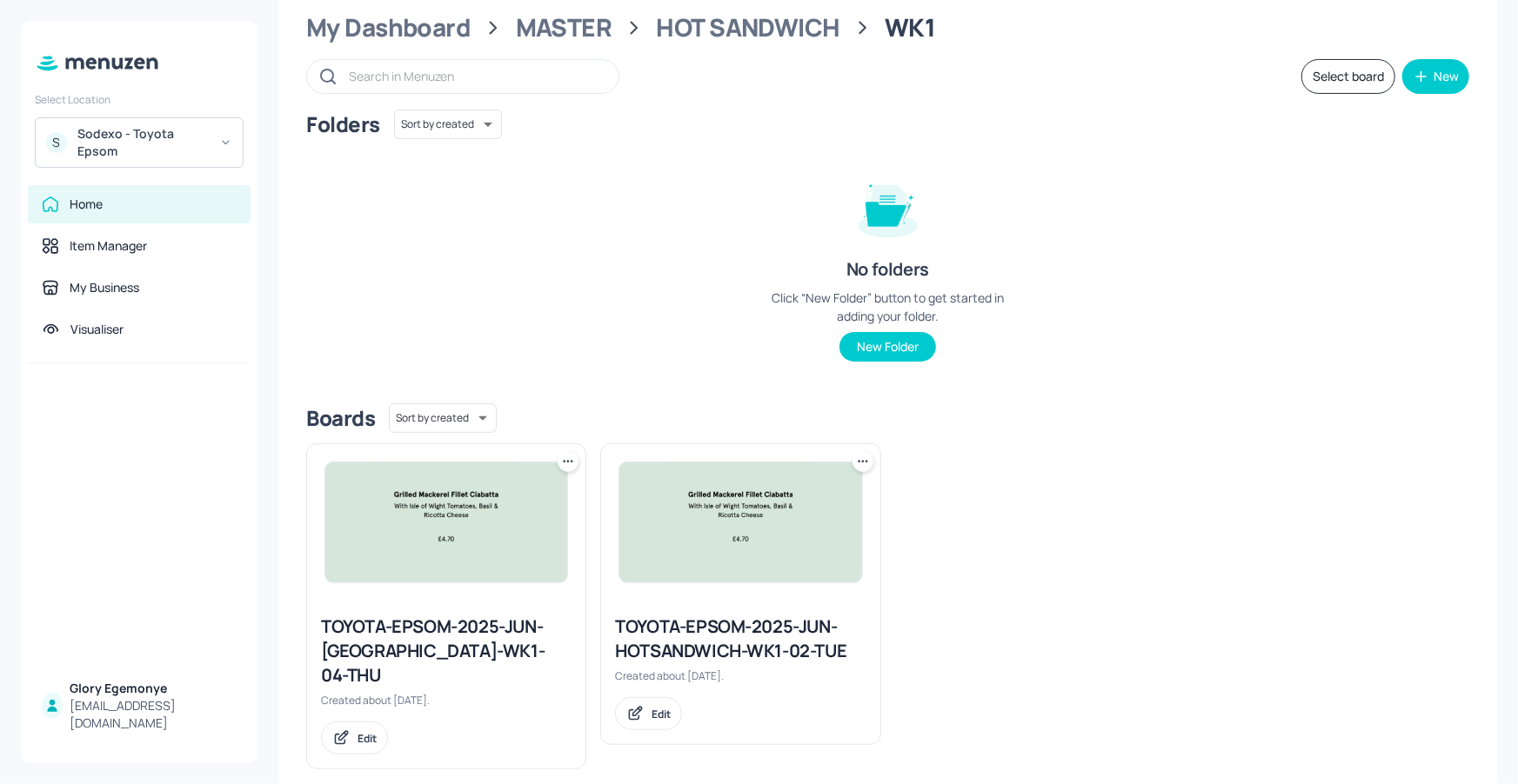
scroll to position [52, 0]
click at [501, 633] on div "TOYOTA-EPSOM-2025-JUN-HOTSANDWICH-WK1-04-THU" at bounding box center [445, 649] width 250 height 73
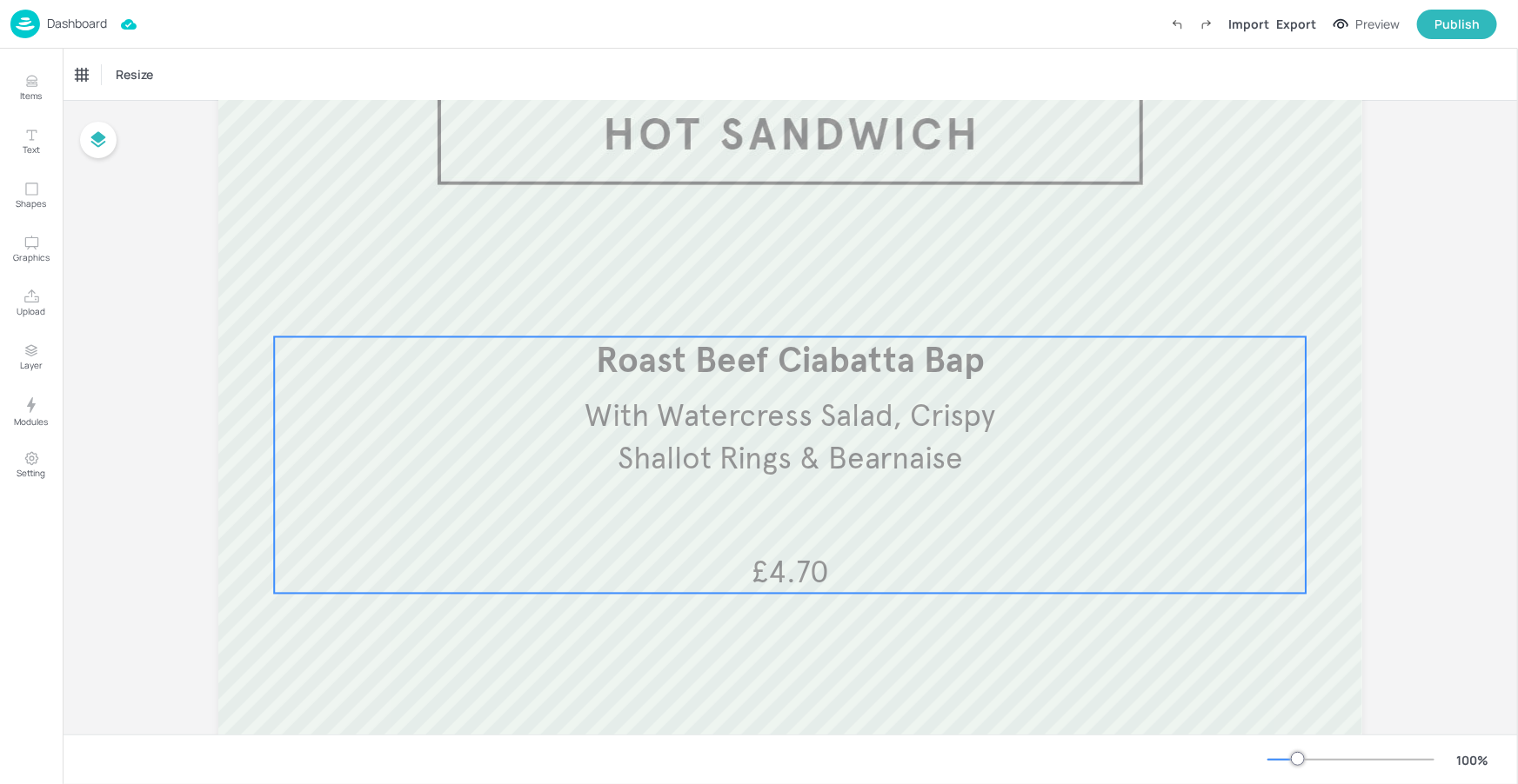
scroll to position [139, 0]
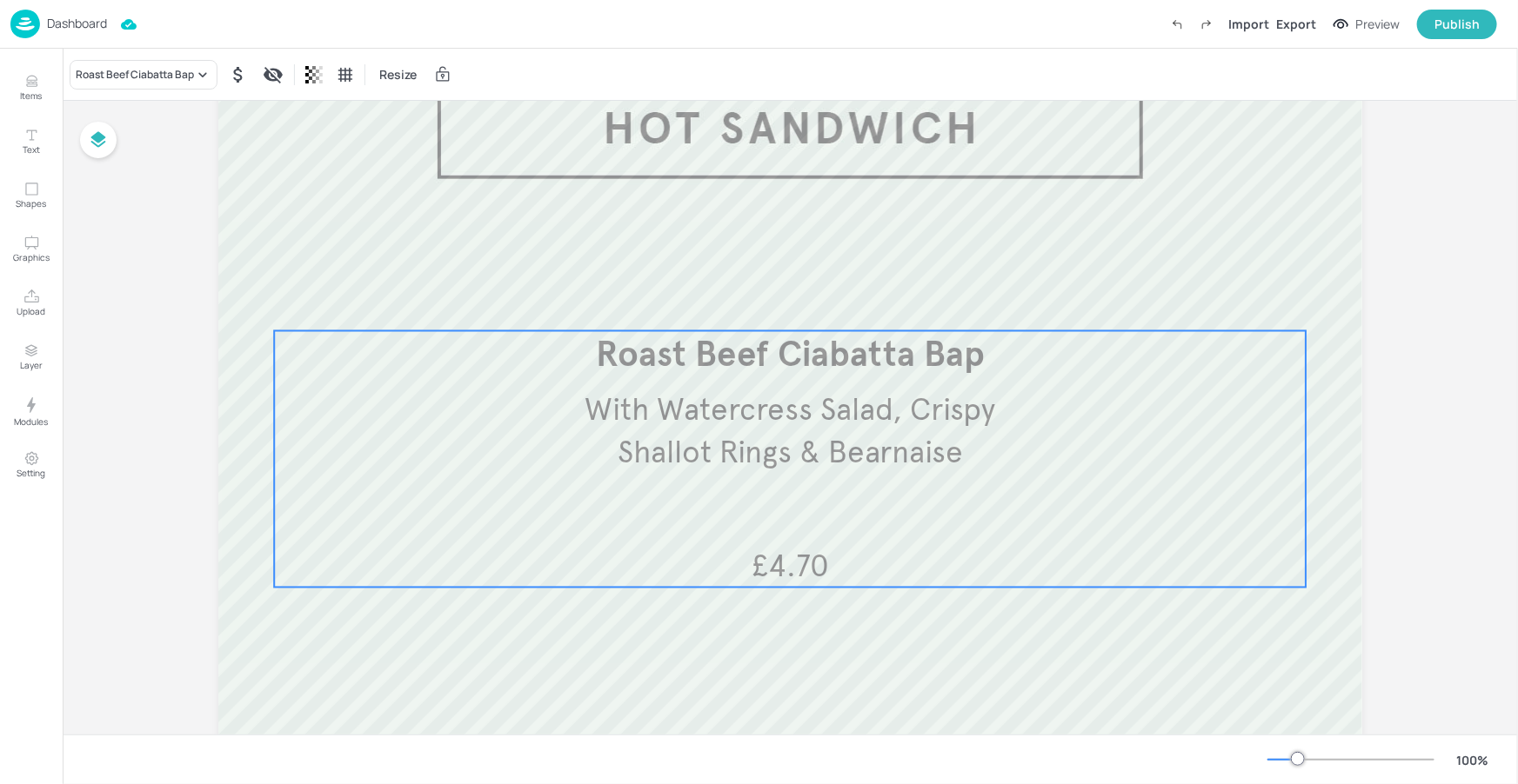
click at [857, 437] on span "With Watercress Salad, Crispy Shallot Rings & Bearnaise" at bounding box center [790, 431] width 410 height 81
click at [771, 307] on icon "Edit Item" at bounding box center [778, 302] width 15 height 14
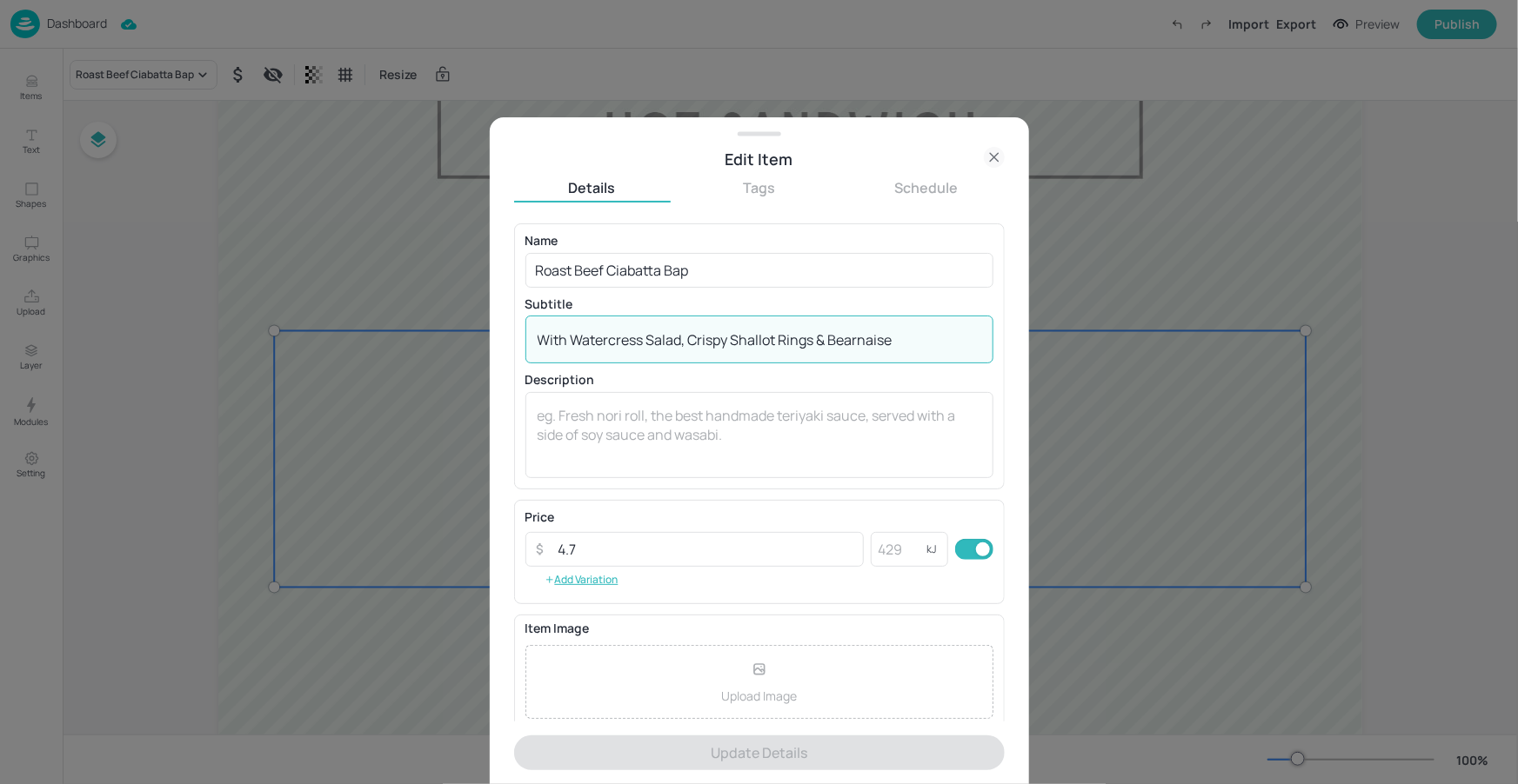
click at [911, 342] on textarea "With Watercress Salad, Crispy Shallot Rings & Bearnaise" at bounding box center [759, 340] width 444 height 19
drag, startPoint x: 908, startPoint y: 341, endPoint x: 833, endPoint y: 334, distance: 75.3
click at [834, 334] on textarea "With Watercress Salad, Crispy Shallot Rings & Bearnaise" at bounding box center [759, 340] width 444 height 19
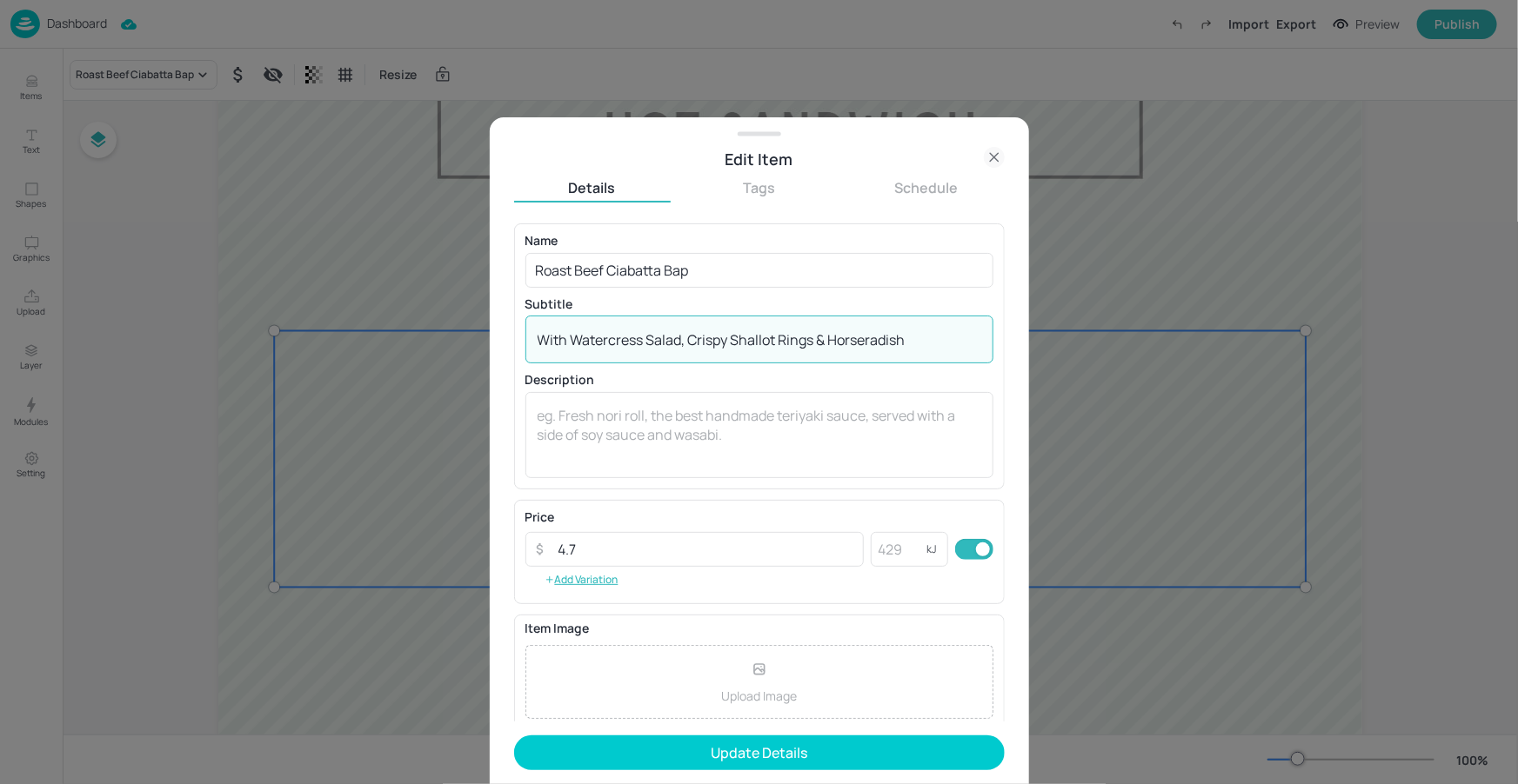
click at [922, 337] on textarea "With Watercress Salad, Crispy Shallot Rings & Horseradish" at bounding box center [759, 340] width 444 height 19
drag, startPoint x: 922, startPoint y: 337, endPoint x: 833, endPoint y: 331, distance: 89.2
click at [833, 331] on textarea "With Watercress Salad, Crispy Shallot Rings & Horseradish" at bounding box center [759, 340] width 444 height 19
paste textarea "horseradish hollandaise"
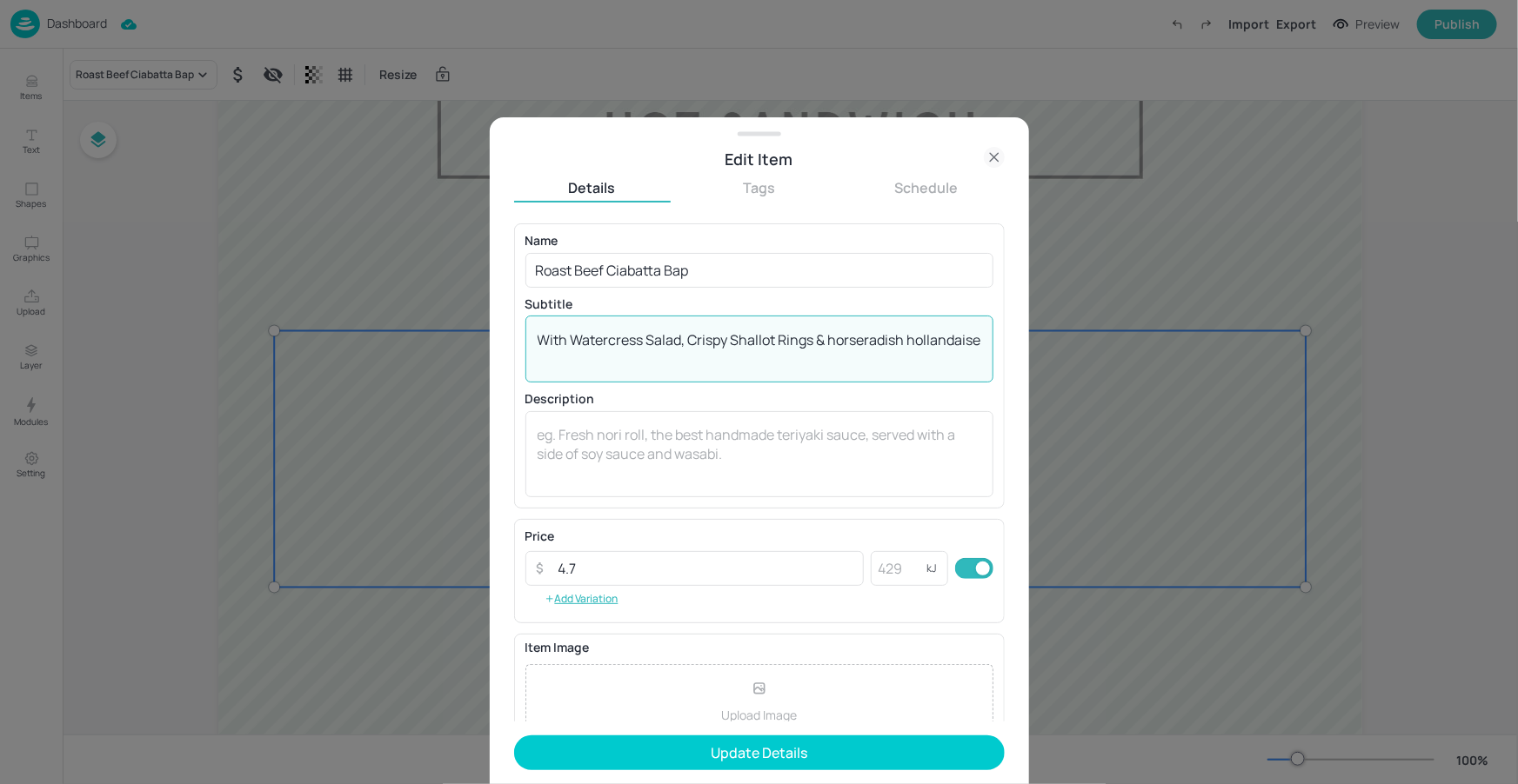
click at [840, 336] on textarea "With Watercress Salad, Crispy Shallot Rings & horseradish hollandaise" at bounding box center [759, 349] width 444 height 39
click at [546, 361] on textarea "With Watercress Salad, Crispy Shallot Rings & Horseradish hollandaise" at bounding box center [759, 349] width 444 height 39
type textarea "With Watercress Salad, Crispy Shallot Rings & Horseradish Hollandaise"
click at [828, 306] on p "Subtitle" at bounding box center [759, 305] width 468 height 12
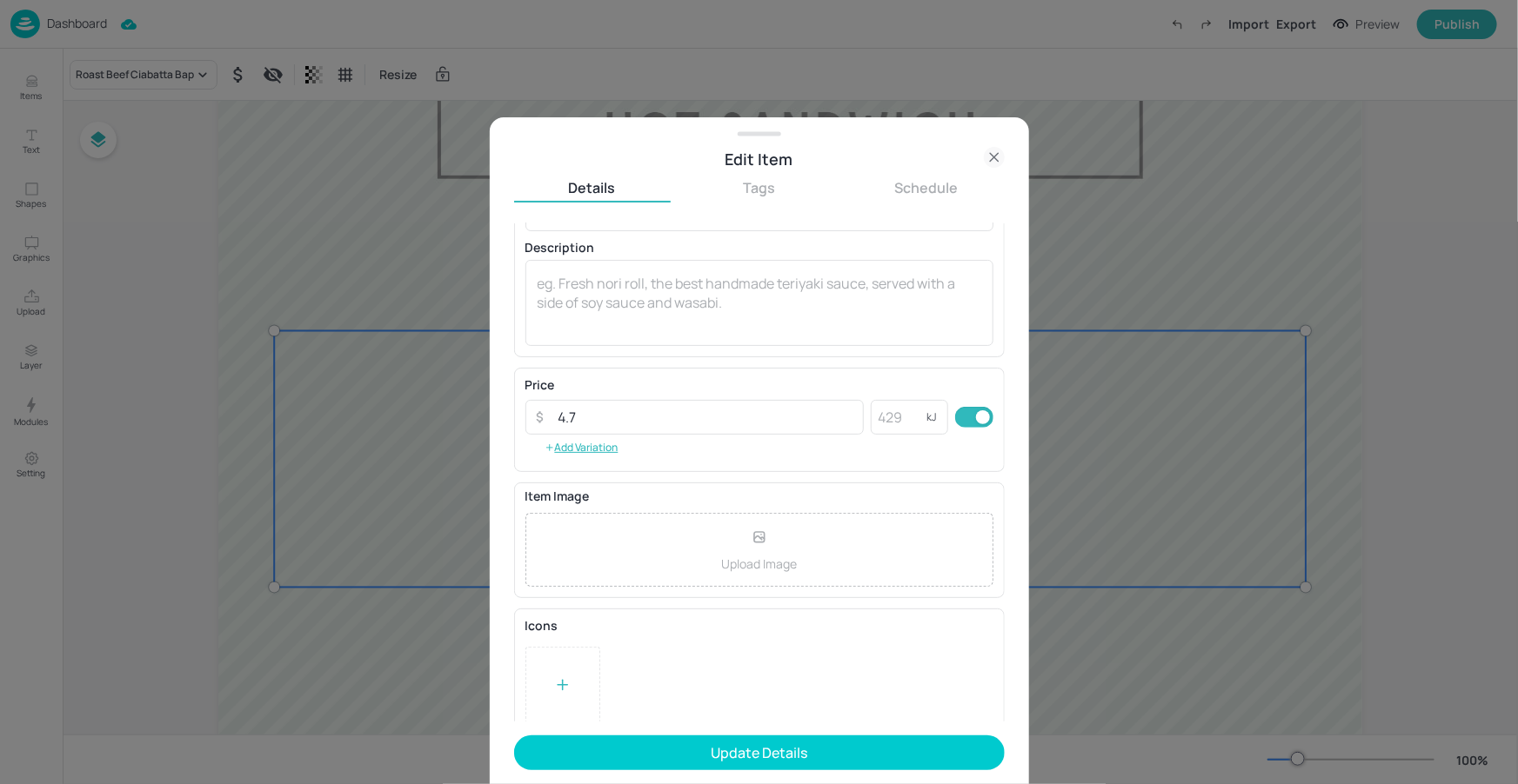
scroll to position [164, 0]
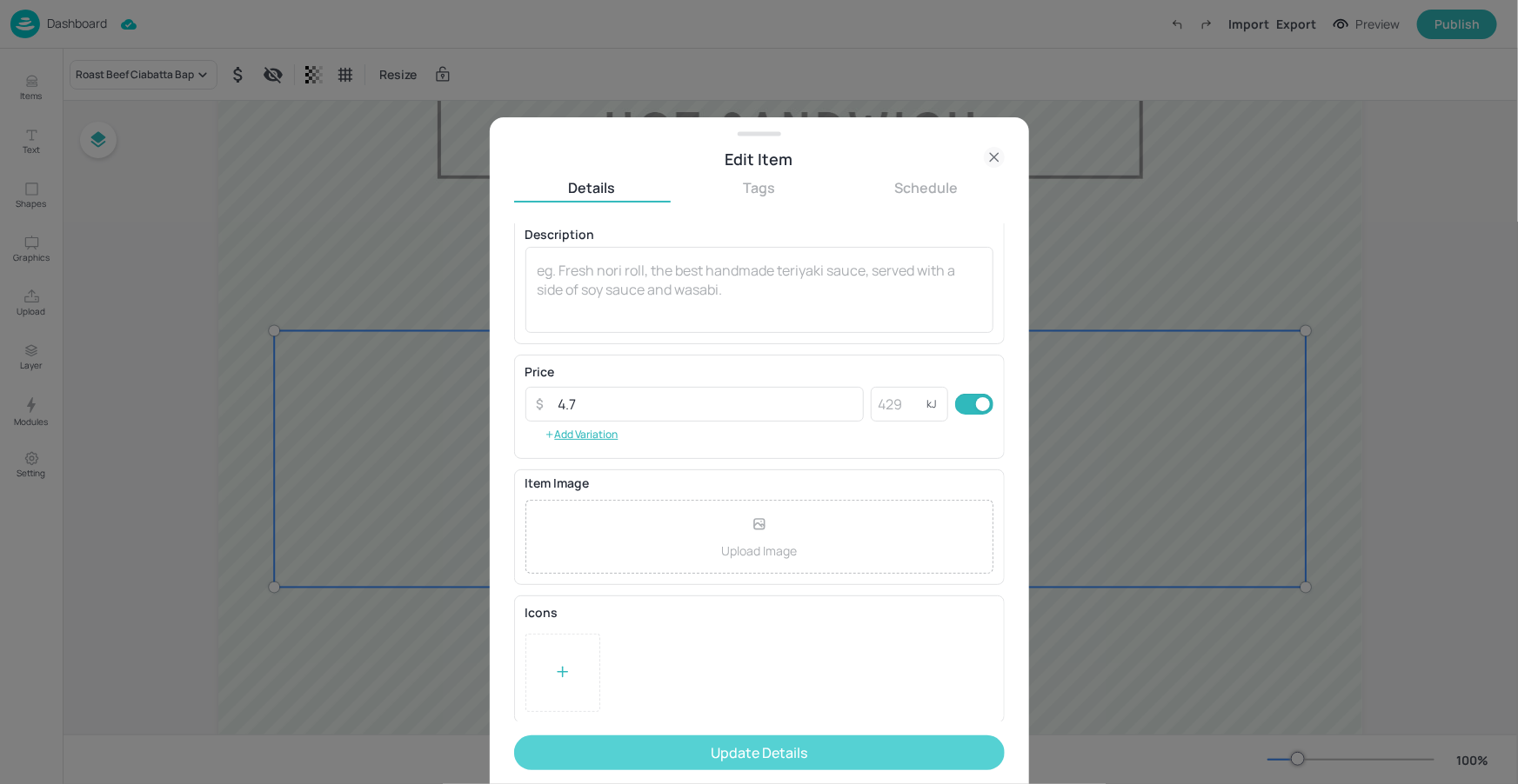
click at [820, 758] on button "Update Details" at bounding box center [759, 753] width 491 height 35
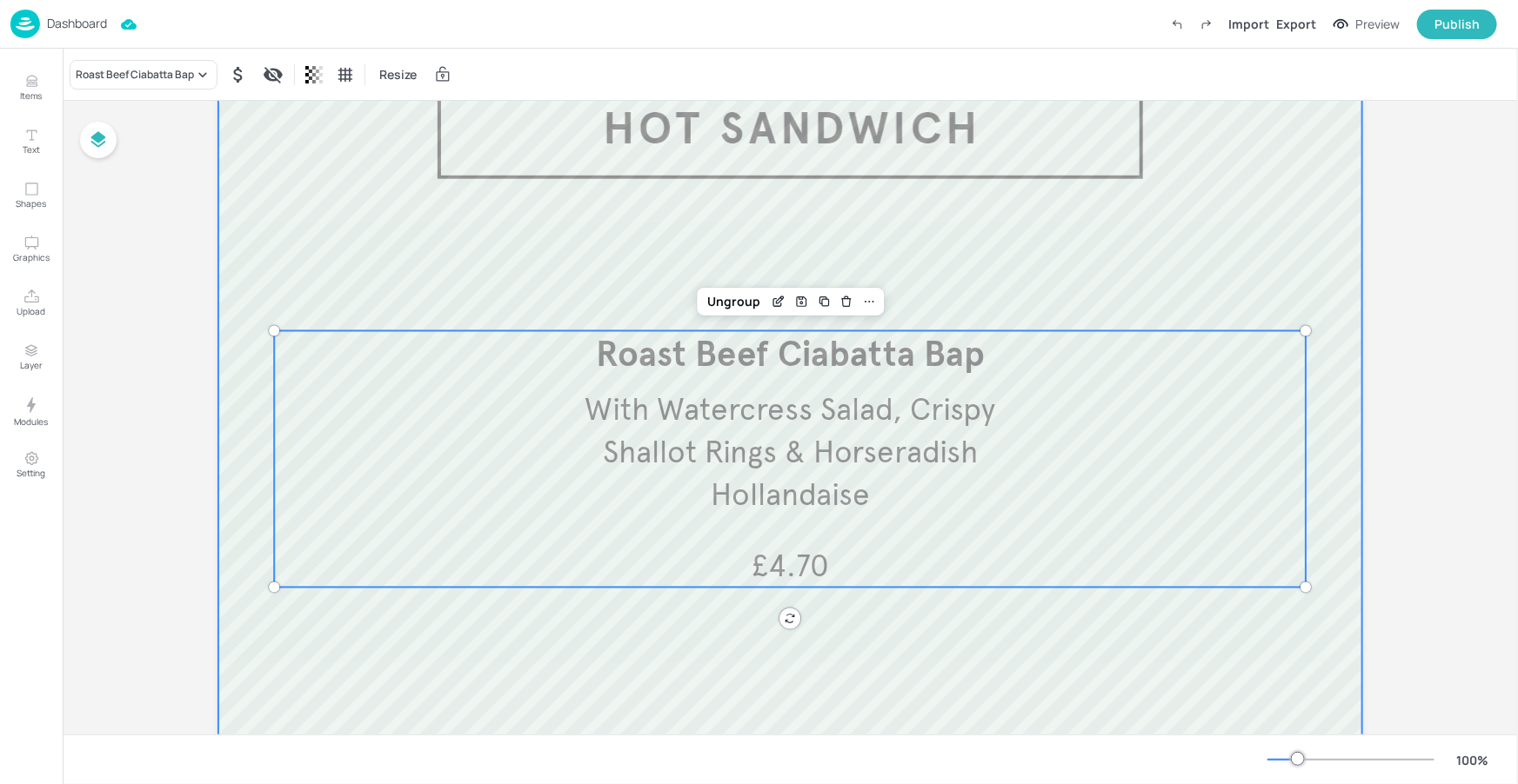
click at [1329, 649] on div at bounding box center [791, 487] width 1144 height 939
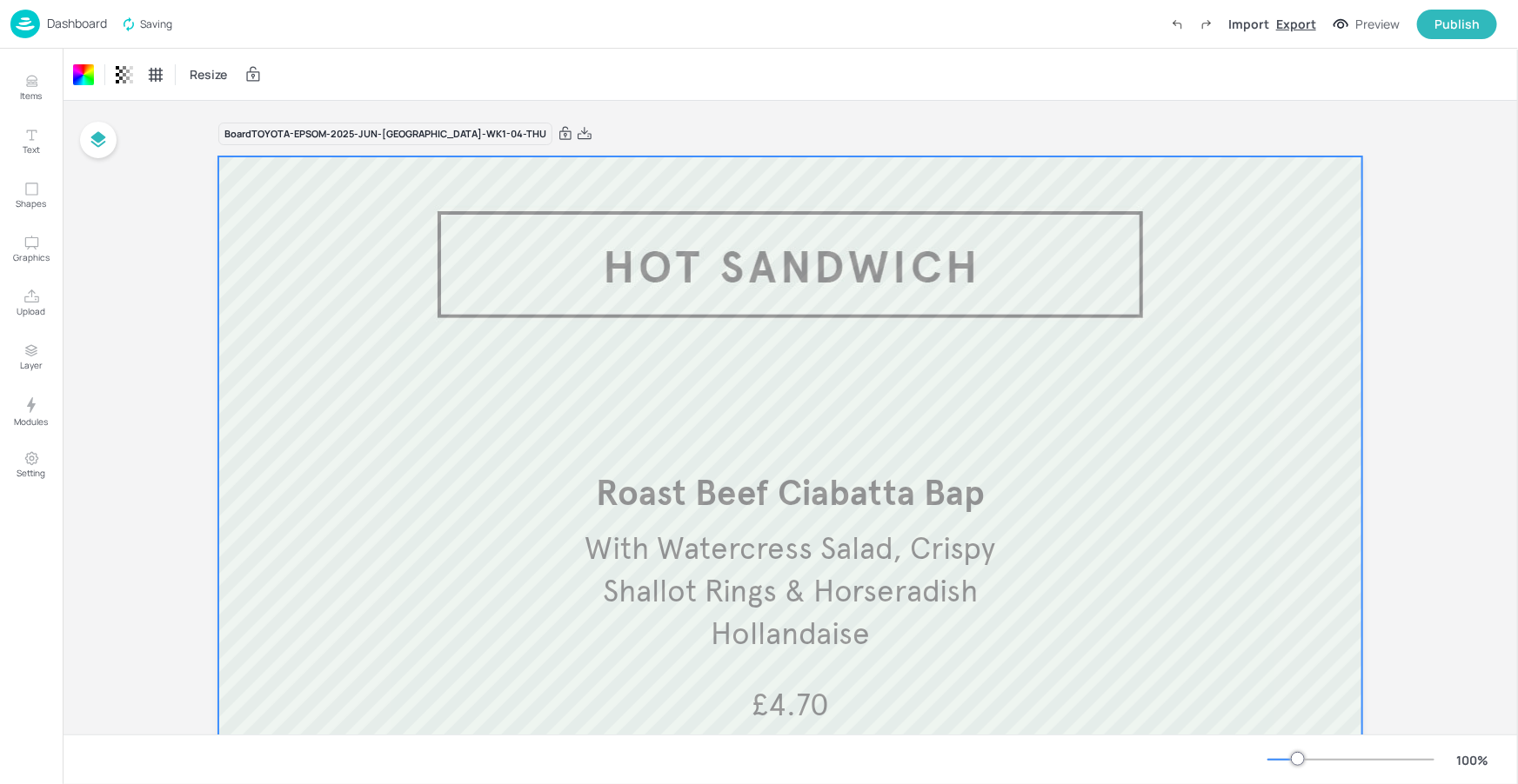
click at [1316, 22] on div "Export" at bounding box center [1297, 24] width 40 height 18
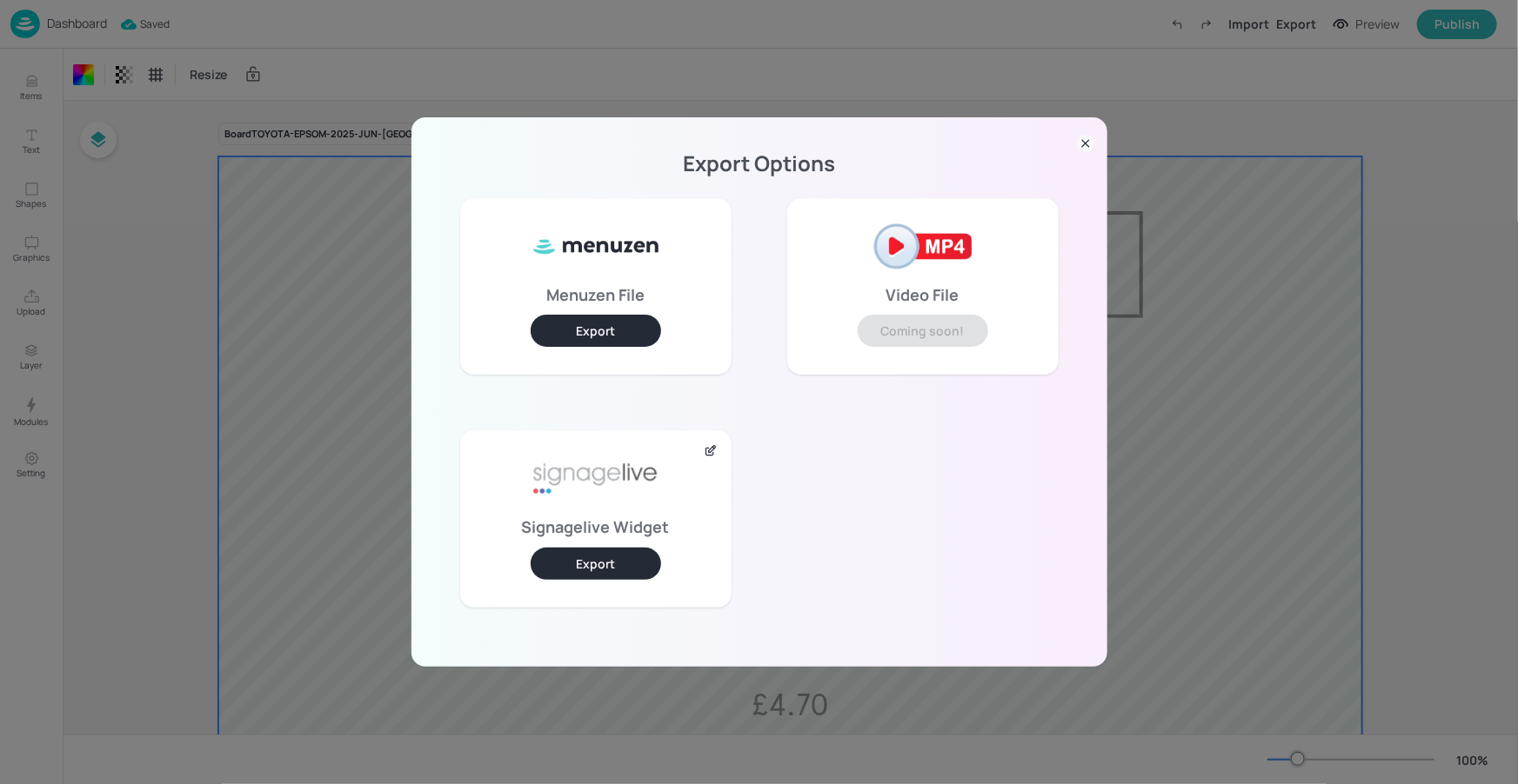
click at [614, 564] on button "Export" at bounding box center [596, 564] width 131 height 32
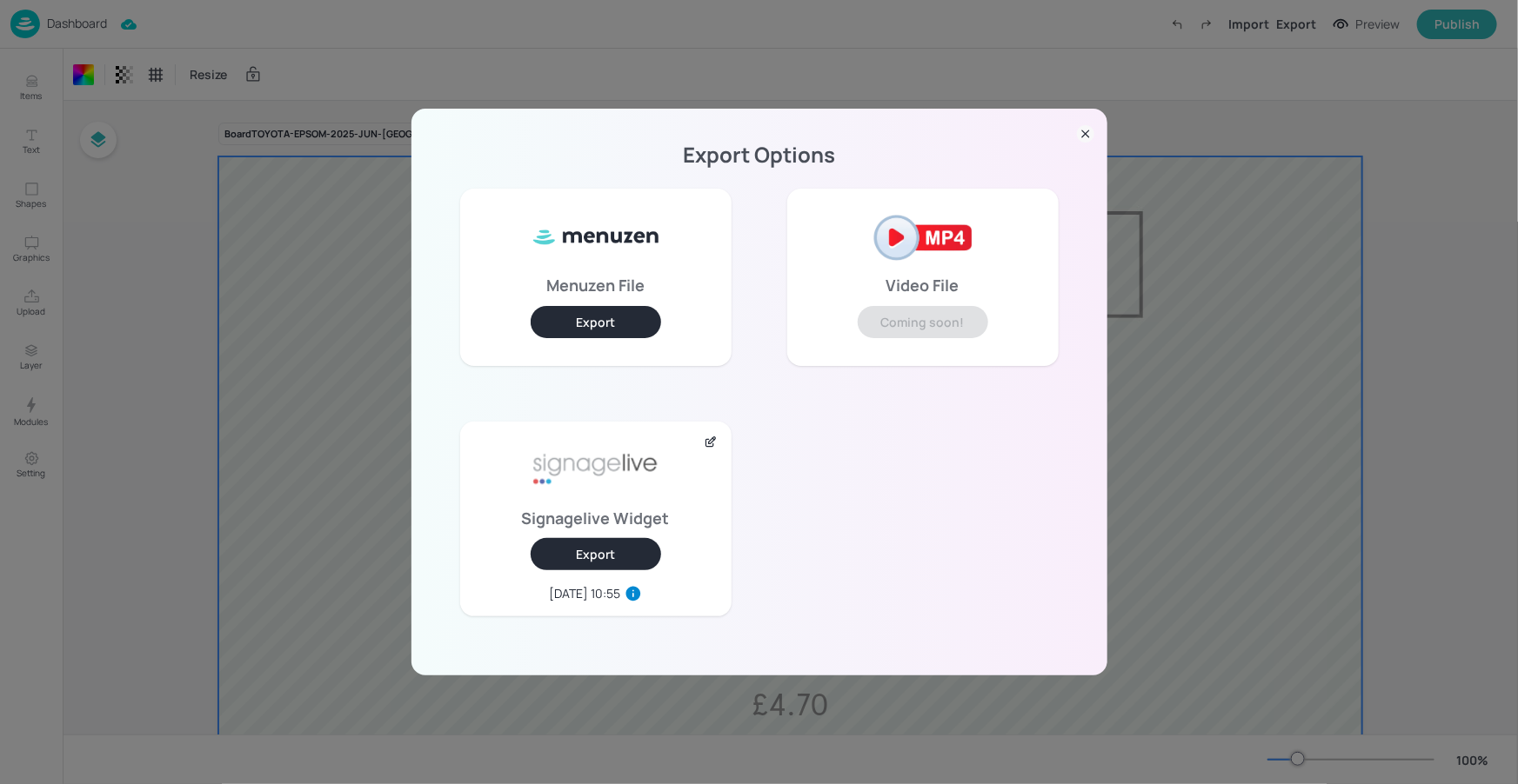
click at [1086, 133] on icon at bounding box center [1086, 135] width 7 height 7
